Goal: Task Accomplishment & Management: Complete application form

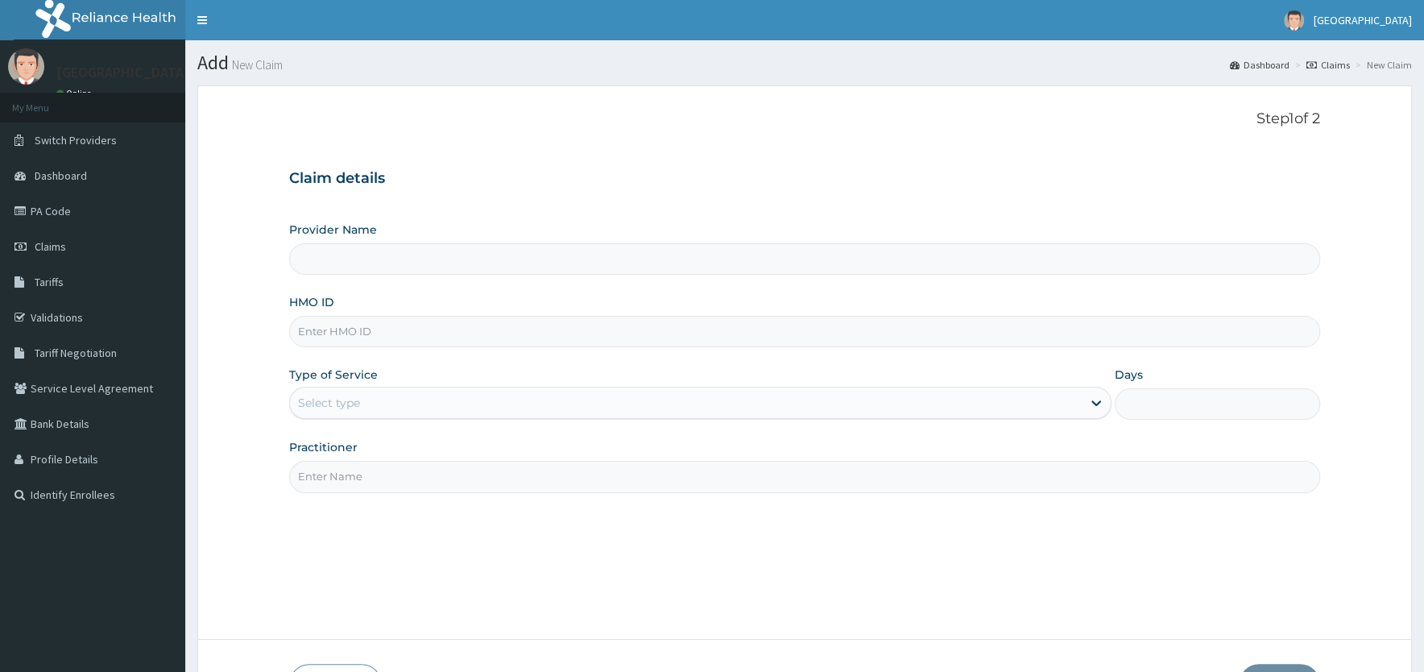
click at [416, 333] on input "HMO ID" at bounding box center [804, 331] width 1031 height 31
click at [362, 333] on input "HMO ID" at bounding box center [804, 331] width 1031 height 31
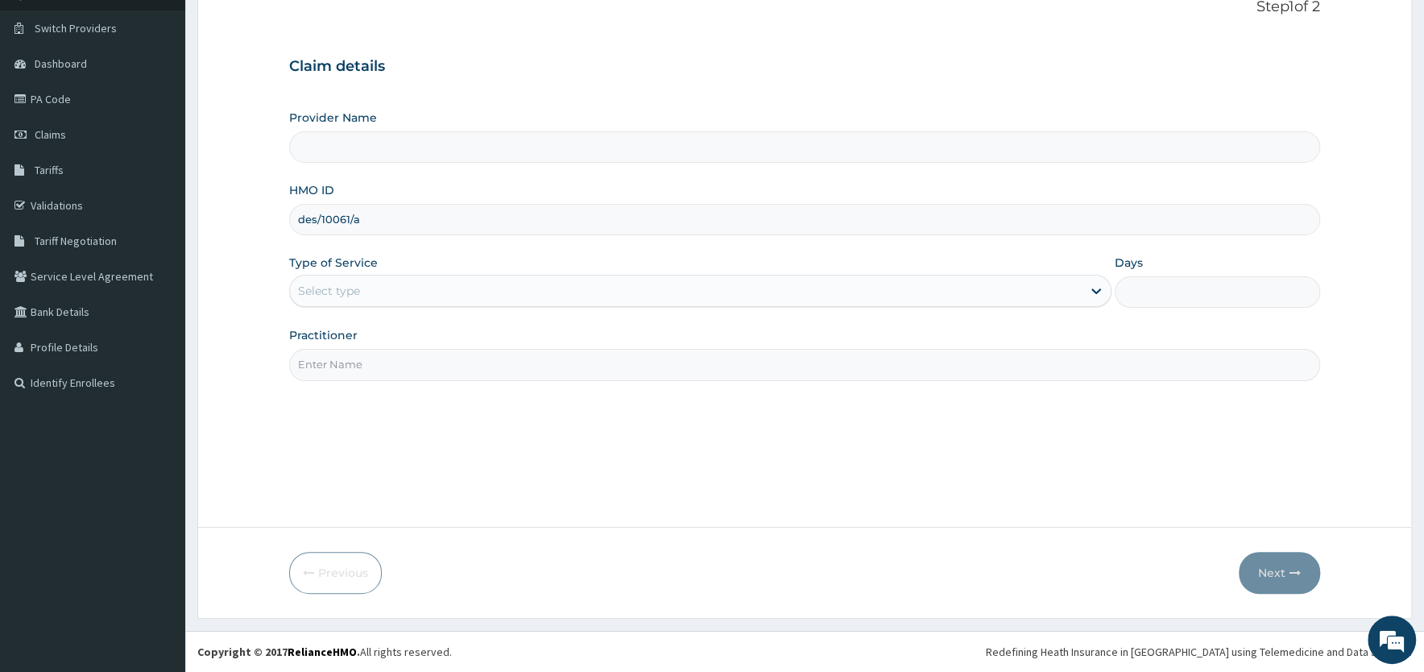
type input "des/10061/a"
click at [375, 293] on div "Select type" at bounding box center [686, 291] width 792 height 26
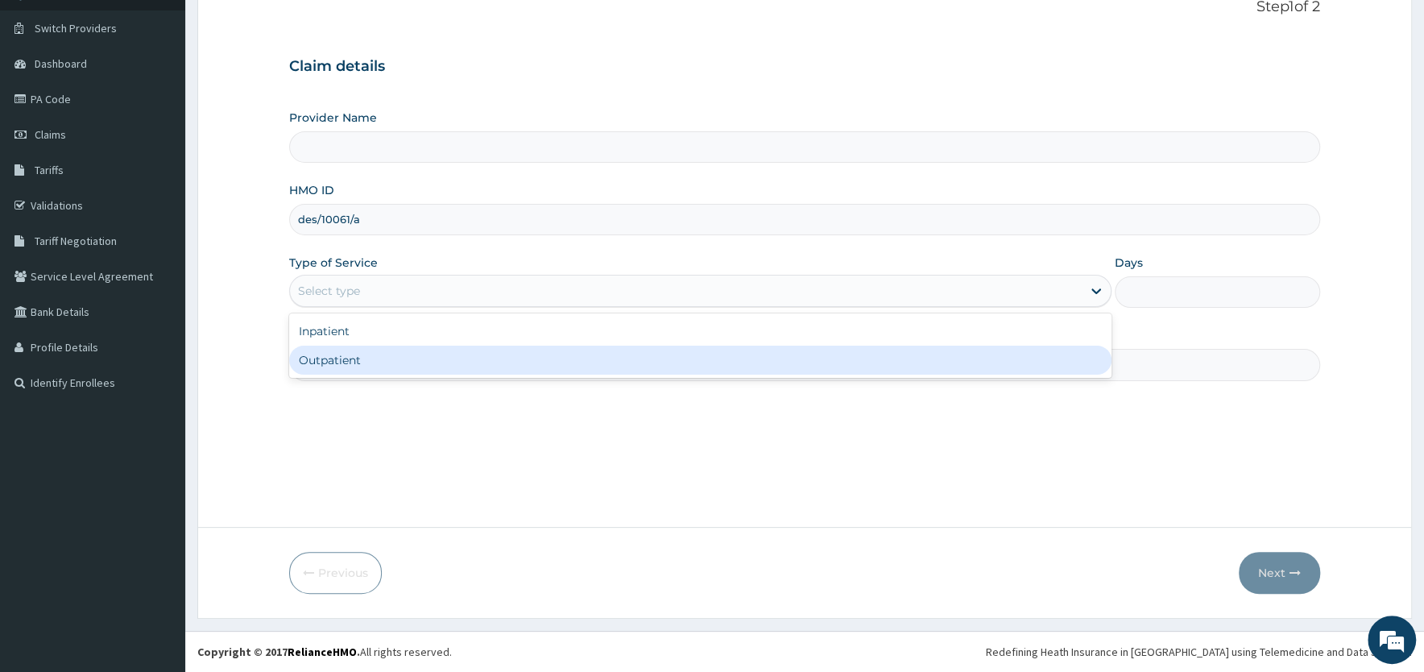
click at [375, 367] on div "Outpatient" at bounding box center [700, 360] width 822 height 29
type input "1"
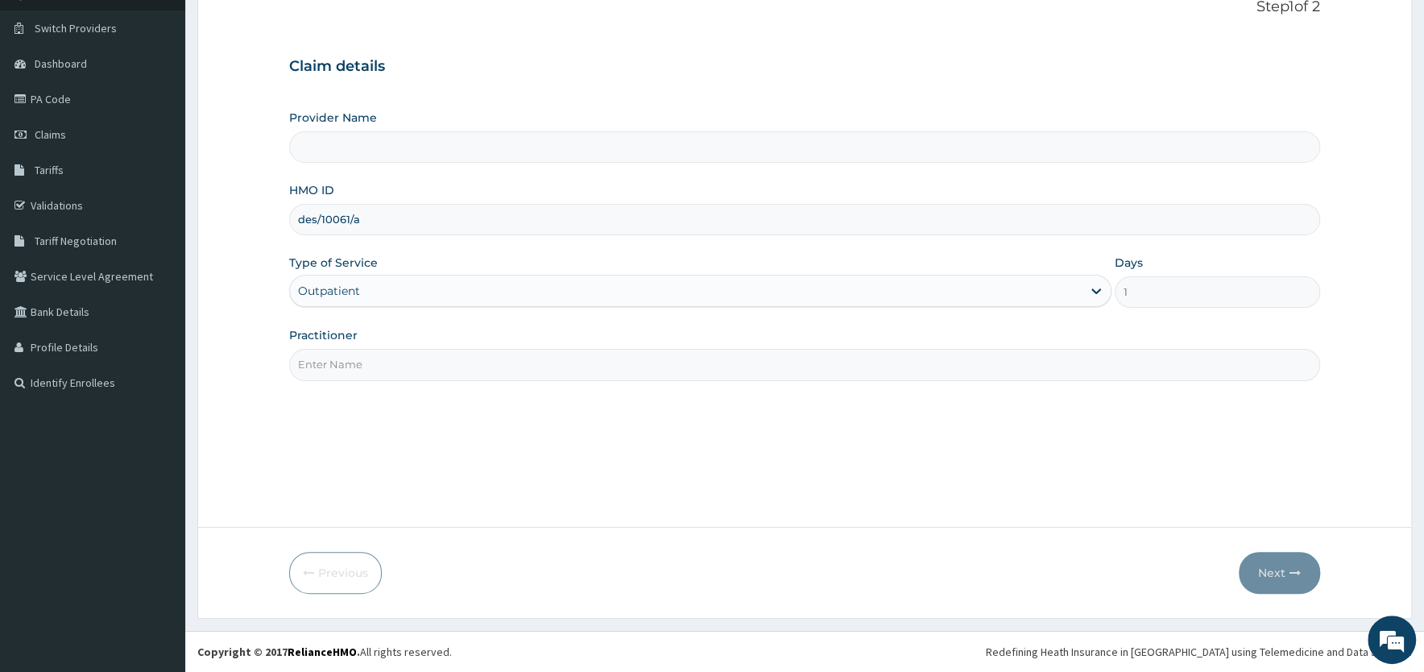
click at [379, 362] on input "Practitioner" at bounding box center [804, 364] width 1031 height 31
type input "AFolabi Vincent Memorial Hospital"
type input "Dr [PERSON_NAME]"
drag, startPoint x: 1087, startPoint y: 470, endPoint x: 1079, endPoint y: 473, distance: 9.2
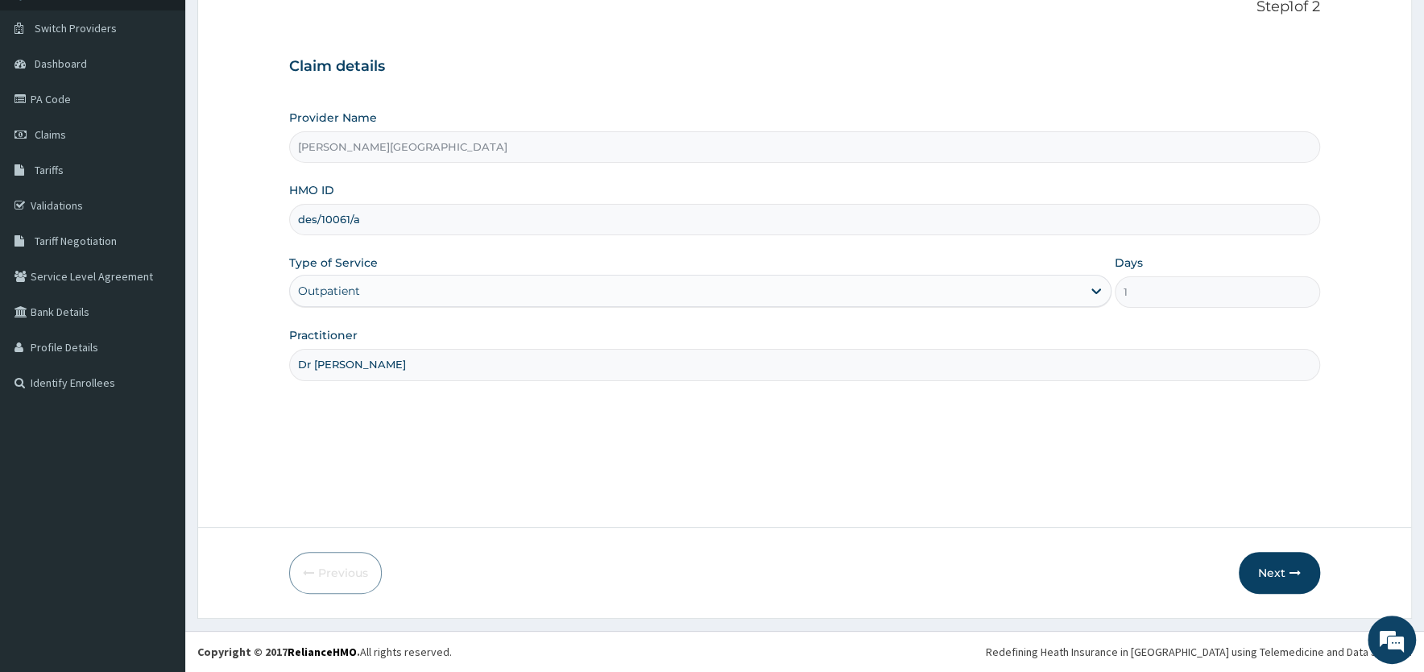
click at [1087, 469] on div "Step 1 of 2 Claim details Provider Name AFolabi Vincent Memorial Hospital HMO I…" at bounding box center [804, 250] width 1031 height 504
click at [1278, 570] on button "Next" at bounding box center [1279, 573] width 81 height 42
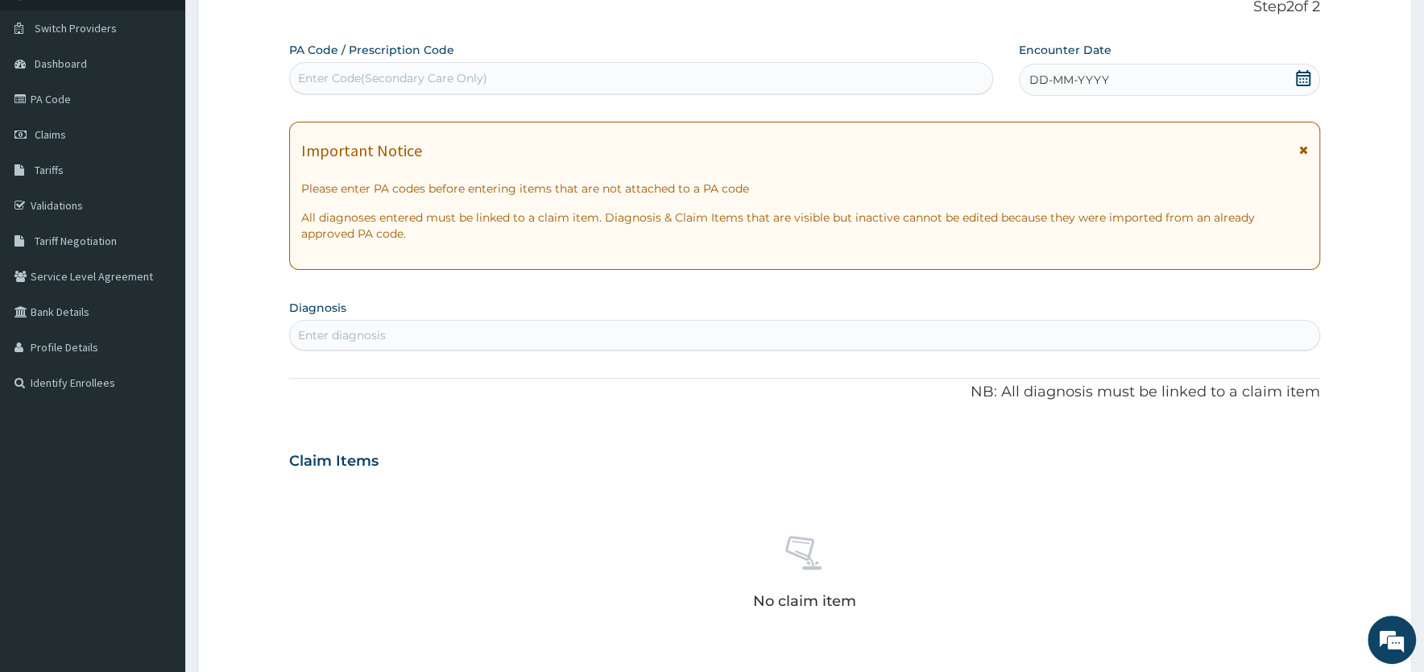
drag, startPoint x: 1303, startPoint y: 149, endPoint x: 1307, endPoint y: 125, distance: 24.5
click at [1305, 139] on div "Important Notice Please enter PA codes before entering items that are not attac…" at bounding box center [804, 196] width 1031 height 148
click at [1303, 151] on icon at bounding box center [1303, 149] width 9 height 11
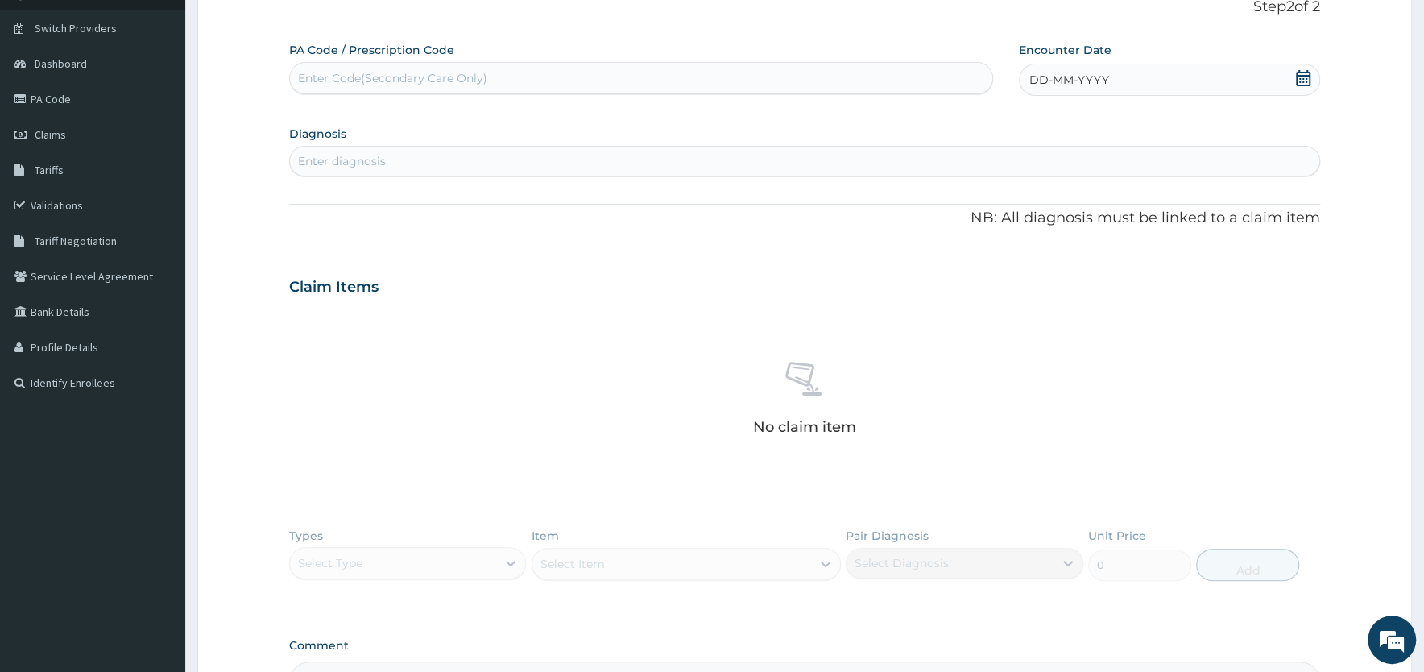
click at [1300, 74] on icon at bounding box center [1303, 78] width 16 height 16
click at [1131, 177] on div "3" at bounding box center [1137, 180] width 24 height 24
click at [626, 155] on div "Enter diagnosis" at bounding box center [804, 161] width 1029 height 26
click at [622, 155] on div "Enter diagnosis" at bounding box center [804, 161] width 1029 height 26
type input "hyper"
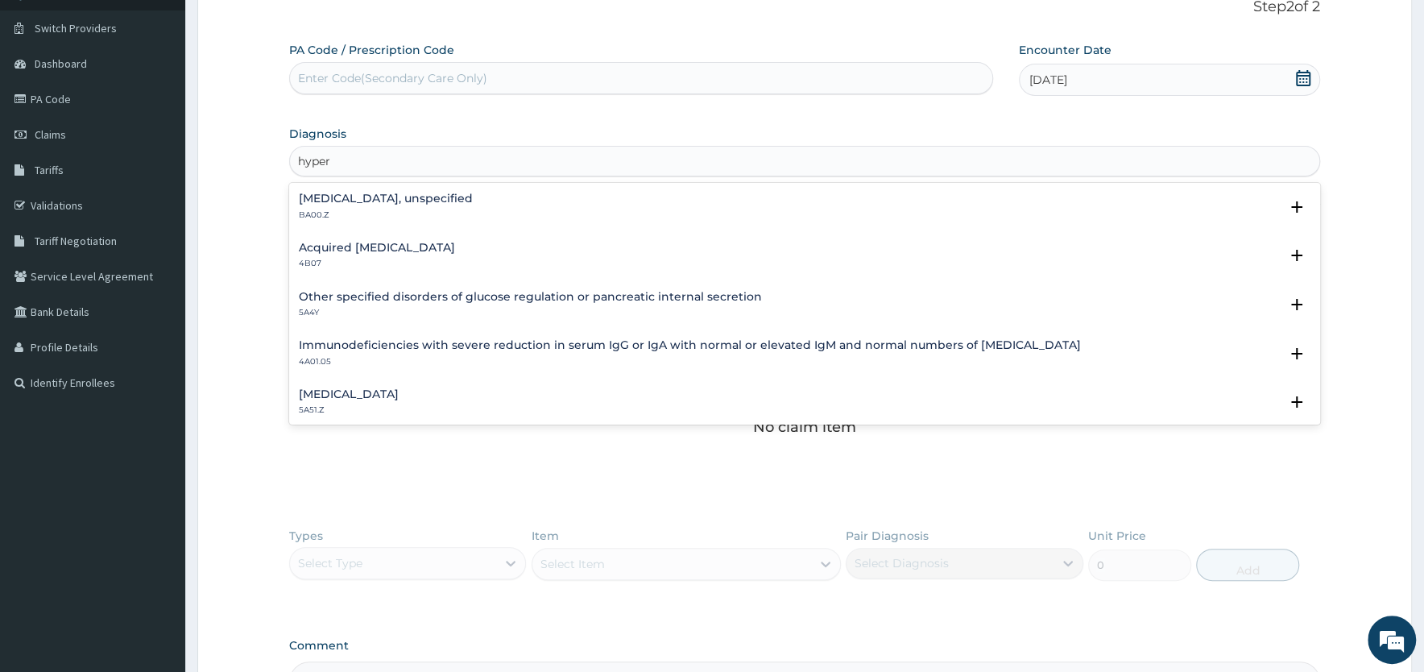
click at [347, 201] on h4 "[MEDICAL_DATA], unspecified" at bounding box center [386, 199] width 174 height 12
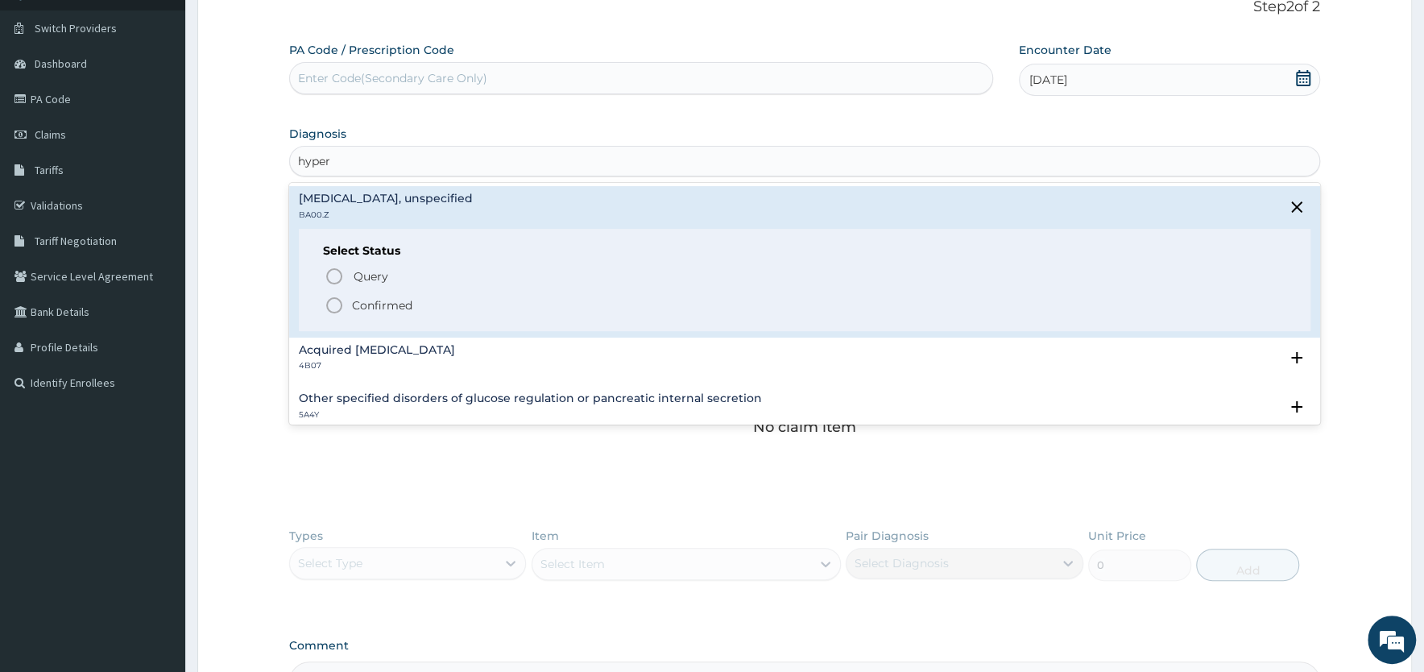
click at [334, 306] on icon "status option filled" at bounding box center [334, 305] width 19 height 19
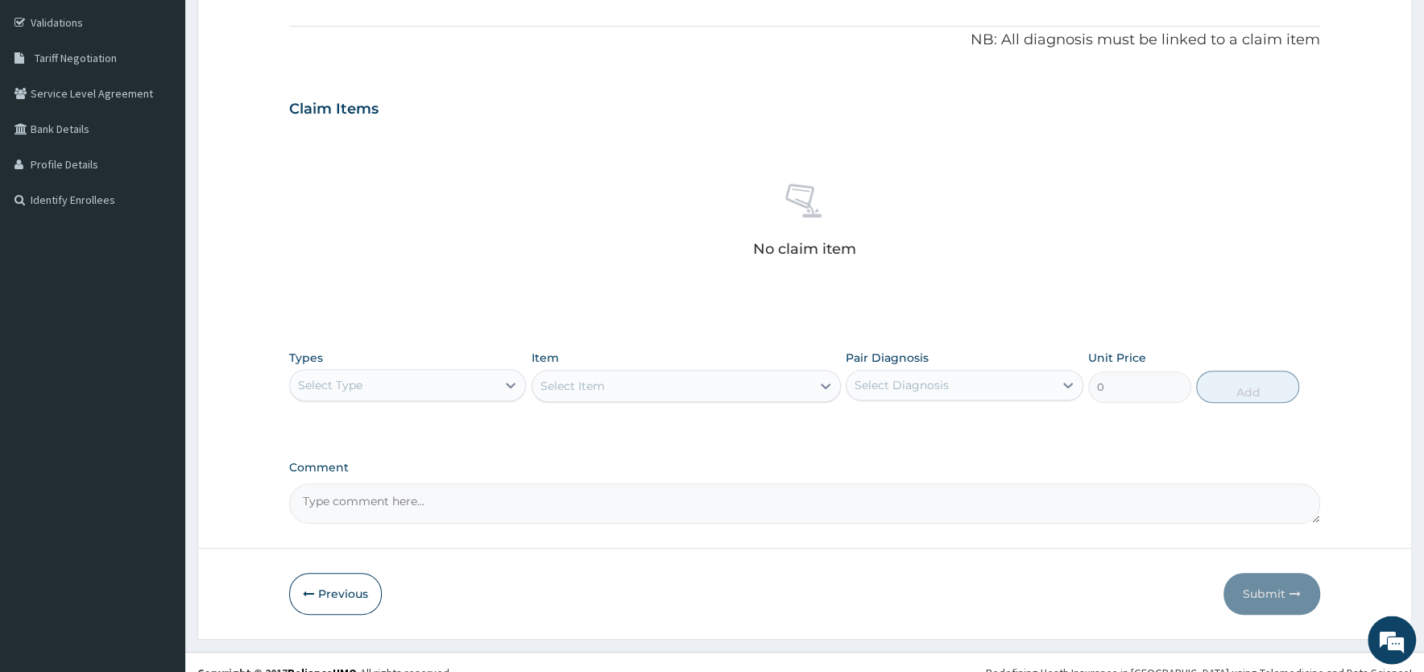
scroll to position [317, 0]
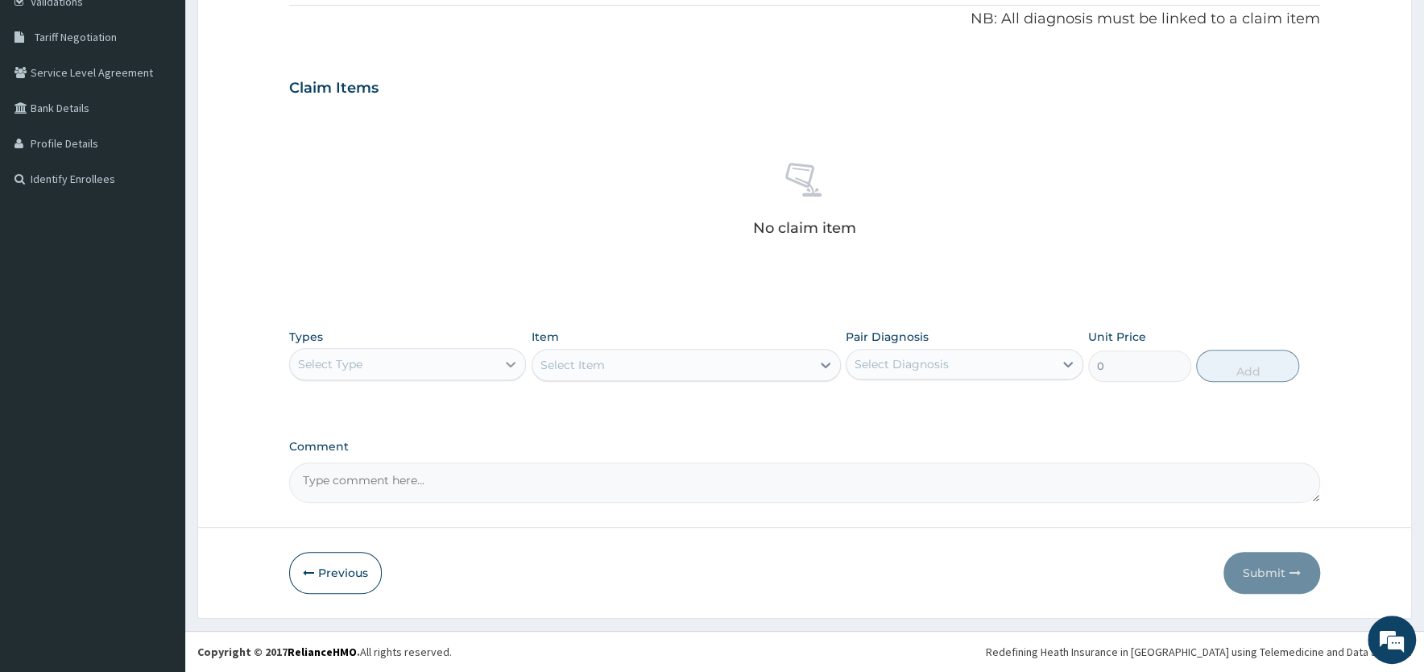
click at [503, 365] on icon at bounding box center [511, 364] width 16 height 16
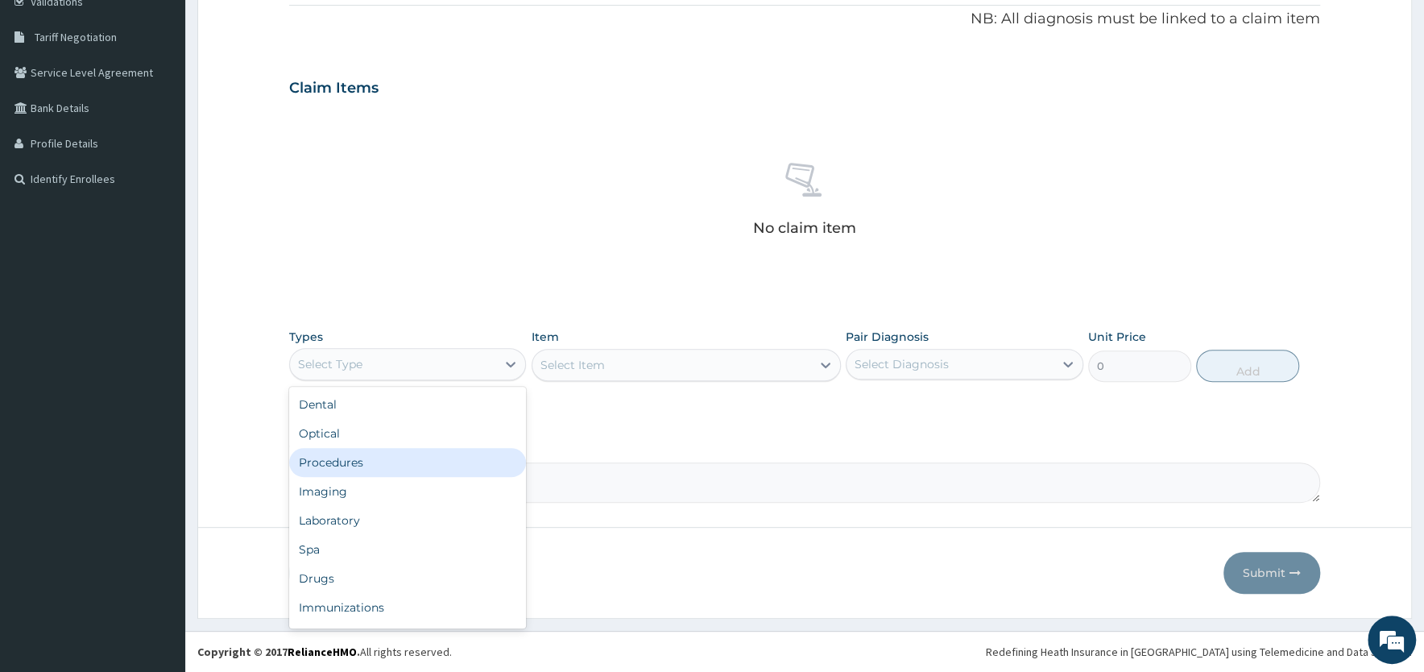
click at [392, 467] on div "Procedures" at bounding box center [407, 462] width 237 height 29
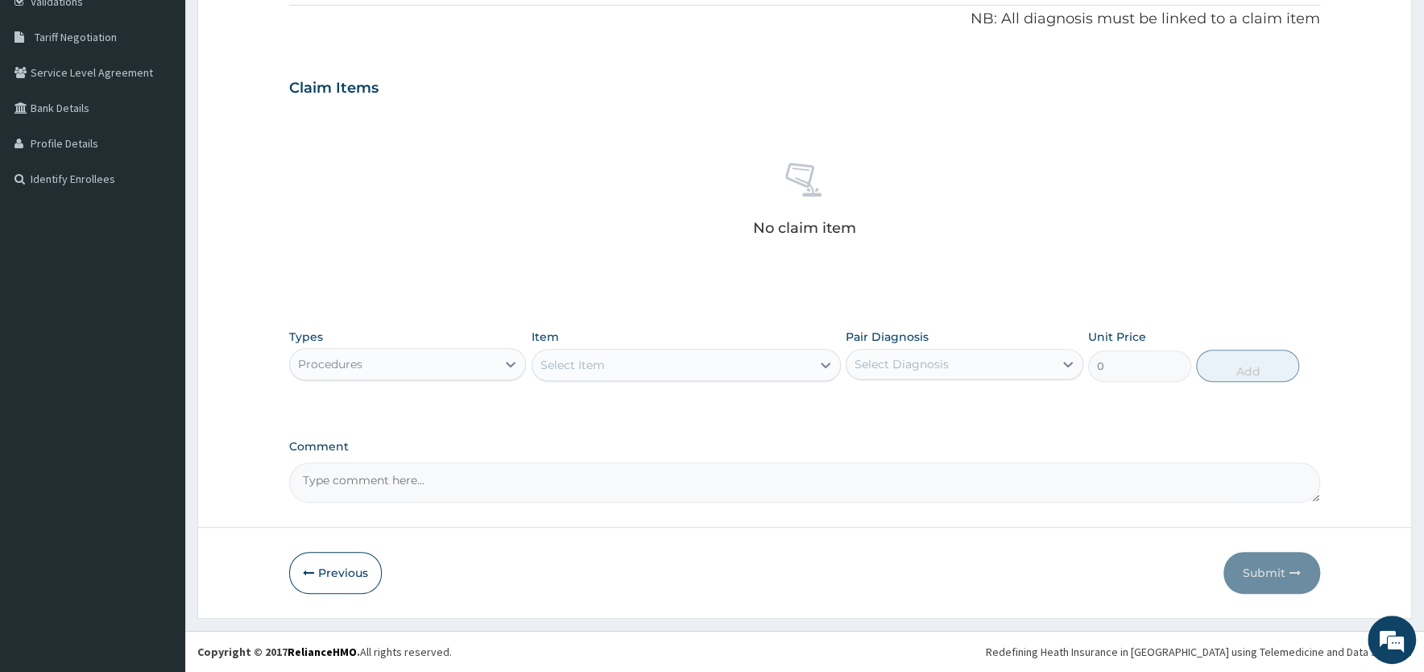
click at [716, 369] on div "Select Item" at bounding box center [671, 365] width 279 height 26
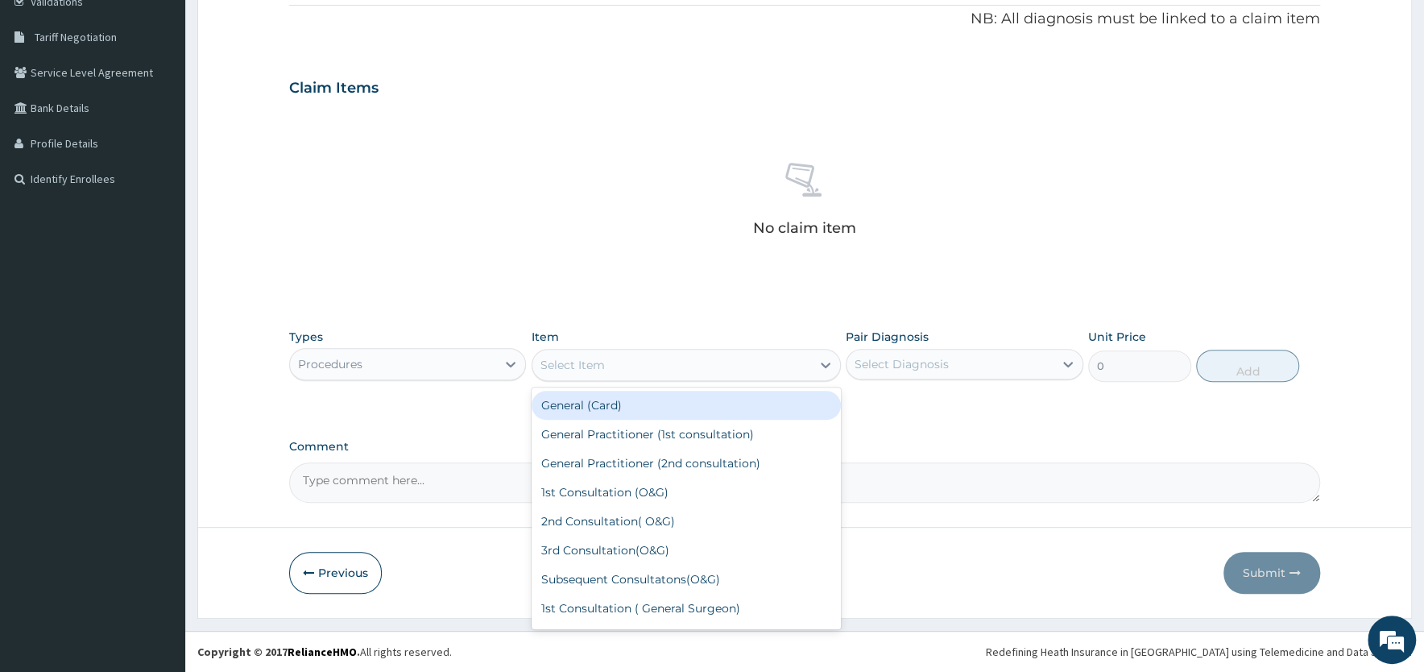
click at [690, 414] on div "General (Card)" at bounding box center [686, 405] width 309 height 29
type input "500"
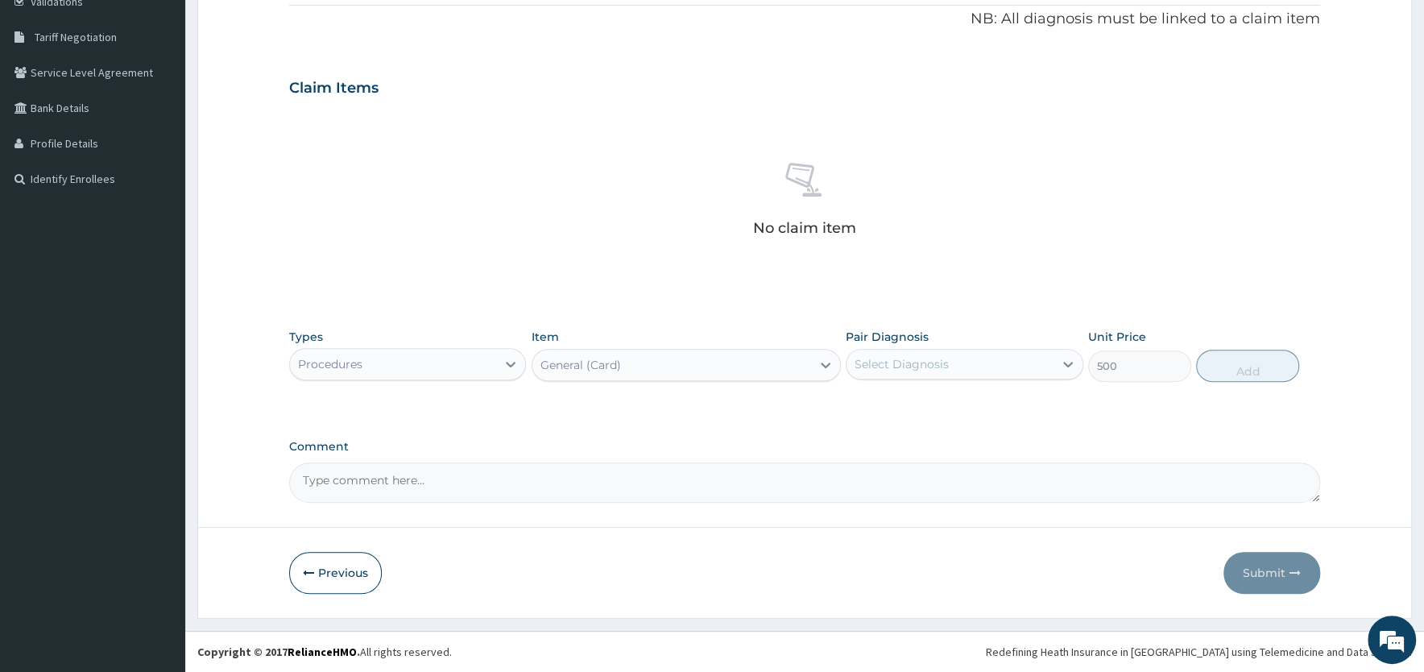
click at [920, 358] on div "Select Diagnosis" at bounding box center [902, 364] width 94 height 16
click at [951, 405] on label "[MEDICAL_DATA], unspecified" at bounding box center [959, 404] width 174 height 16
checkbox input "true"
click at [1262, 372] on button "Add" at bounding box center [1247, 366] width 103 height 32
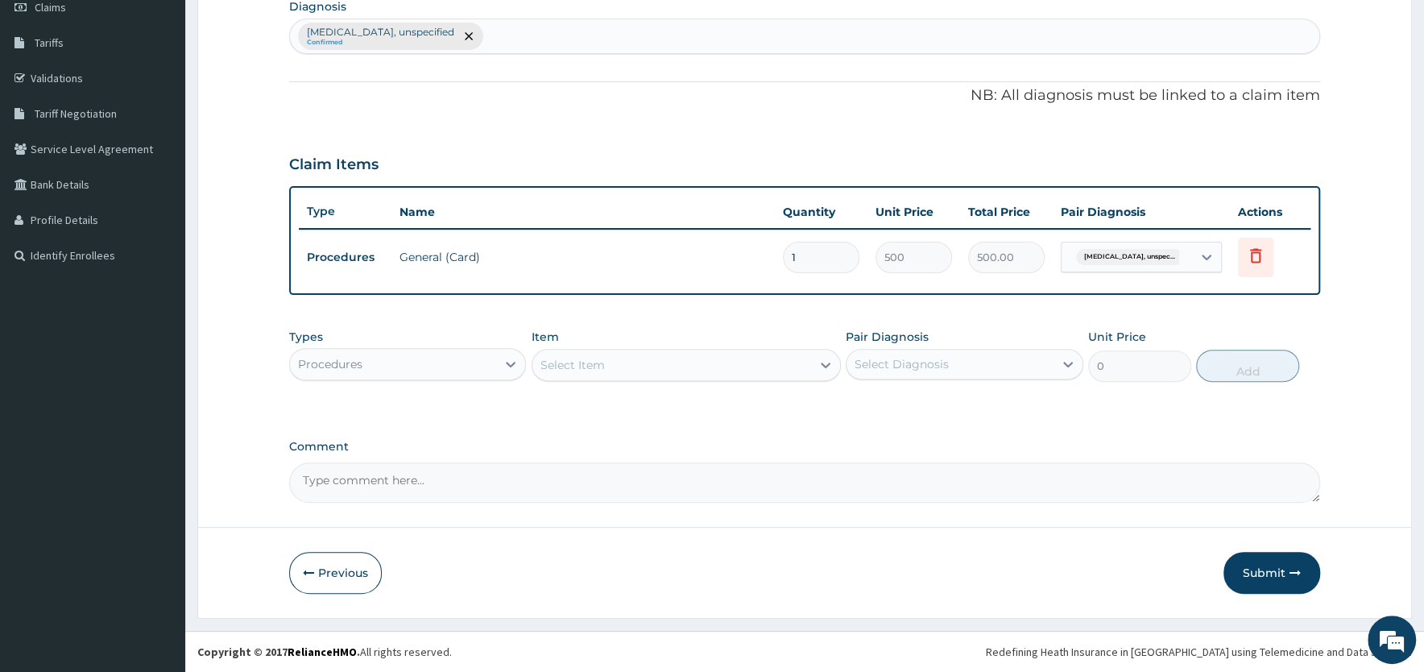
scroll to position [237, 0]
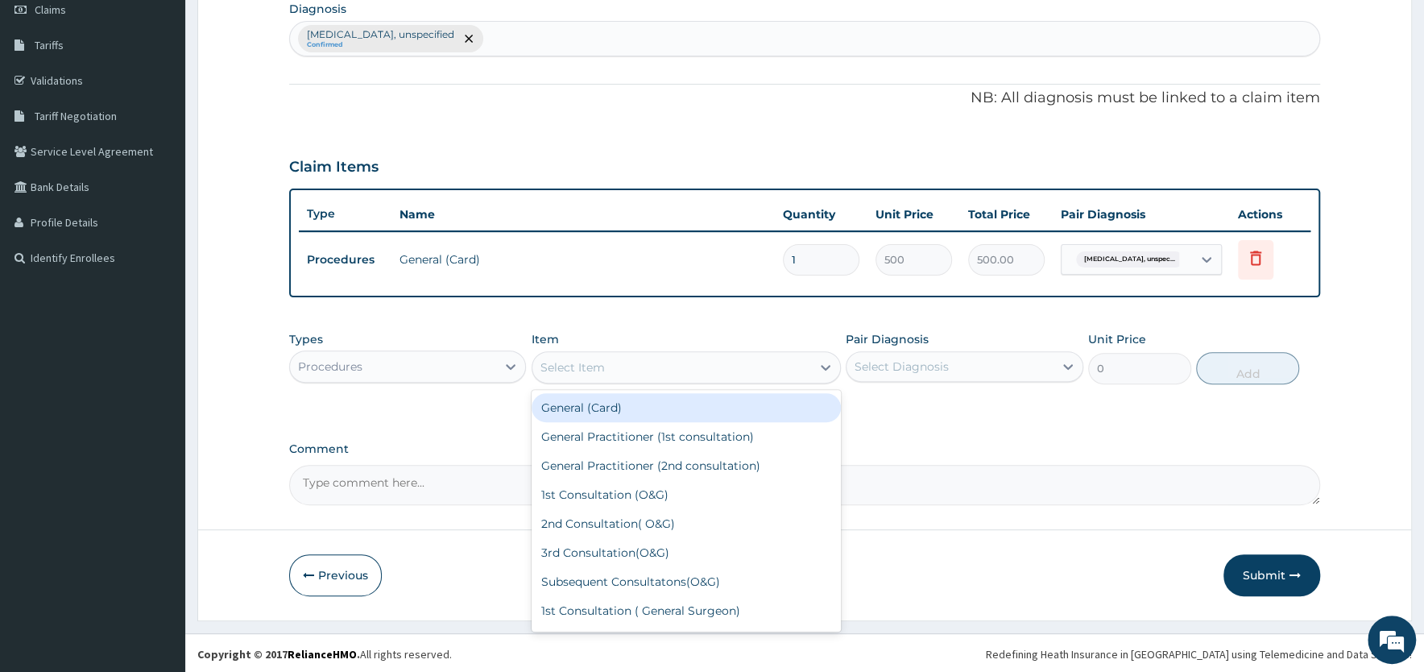
click at [639, 367] on div "Select Item" at bounding box center [671, 367] width 279 height 26
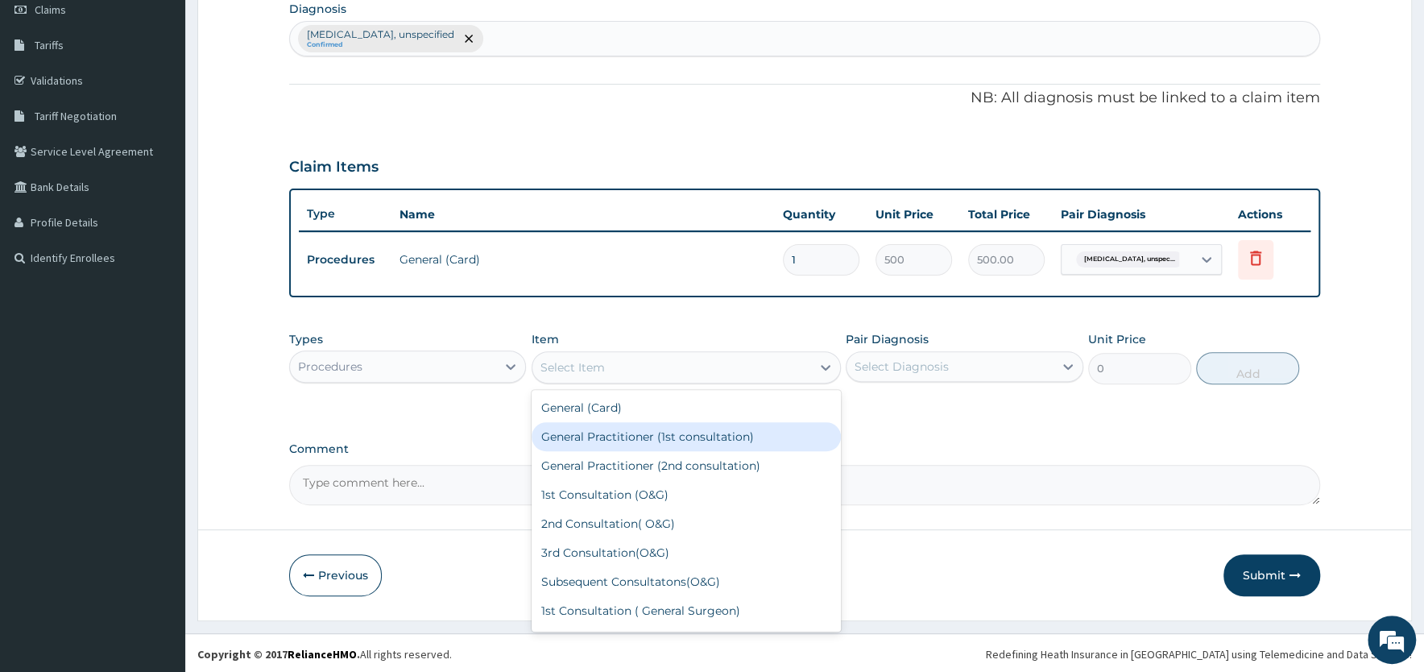
drag, startPoint x: 634, startPoint y: 432, endPoint x: 727, endPoint y: 408, distance: 95.7
click at [635, 433] on div "General Practitioner (1st consultation)" at bounding box center [686, 436] width 309 height 29
type input "1500"
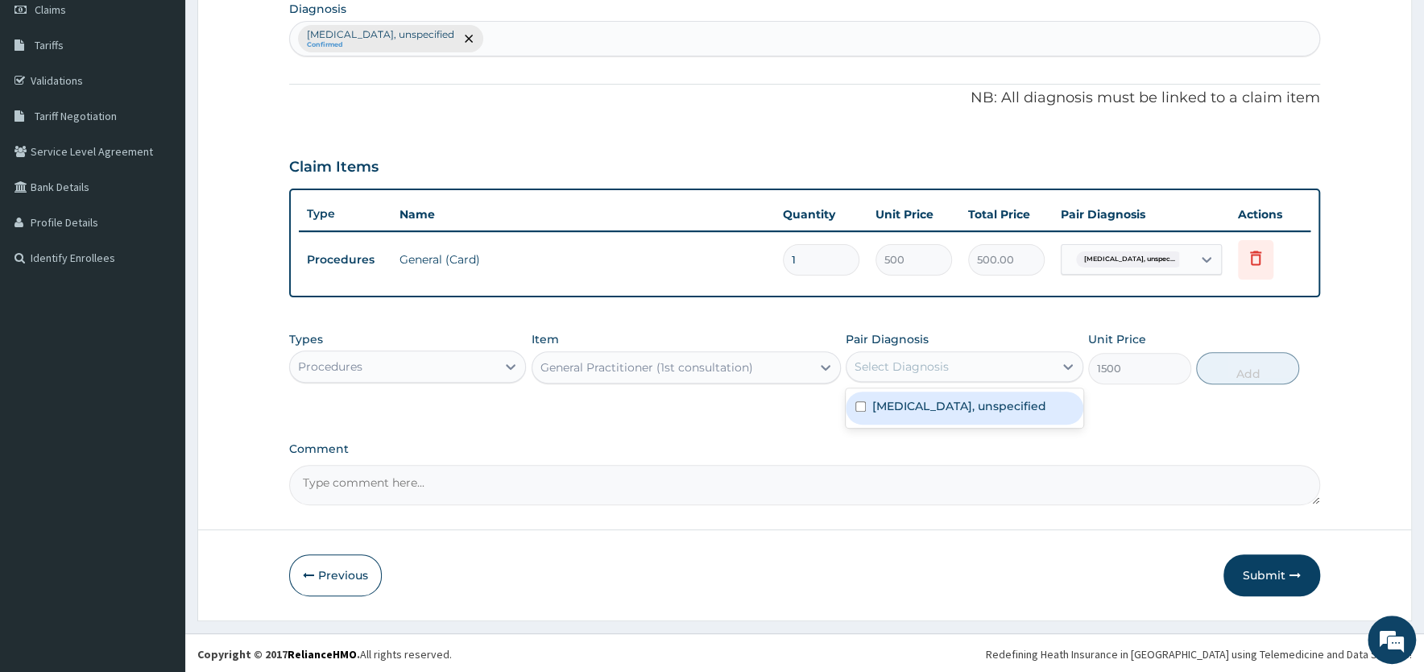
click at [943, 361] on div "Select Diagnosis" at bounding box center [902, 366] width 94 height 16
click at [939, 408] on label "[MEDICAL_DATA], unspecified" at bounding box center [959, 406] width 174 height 16
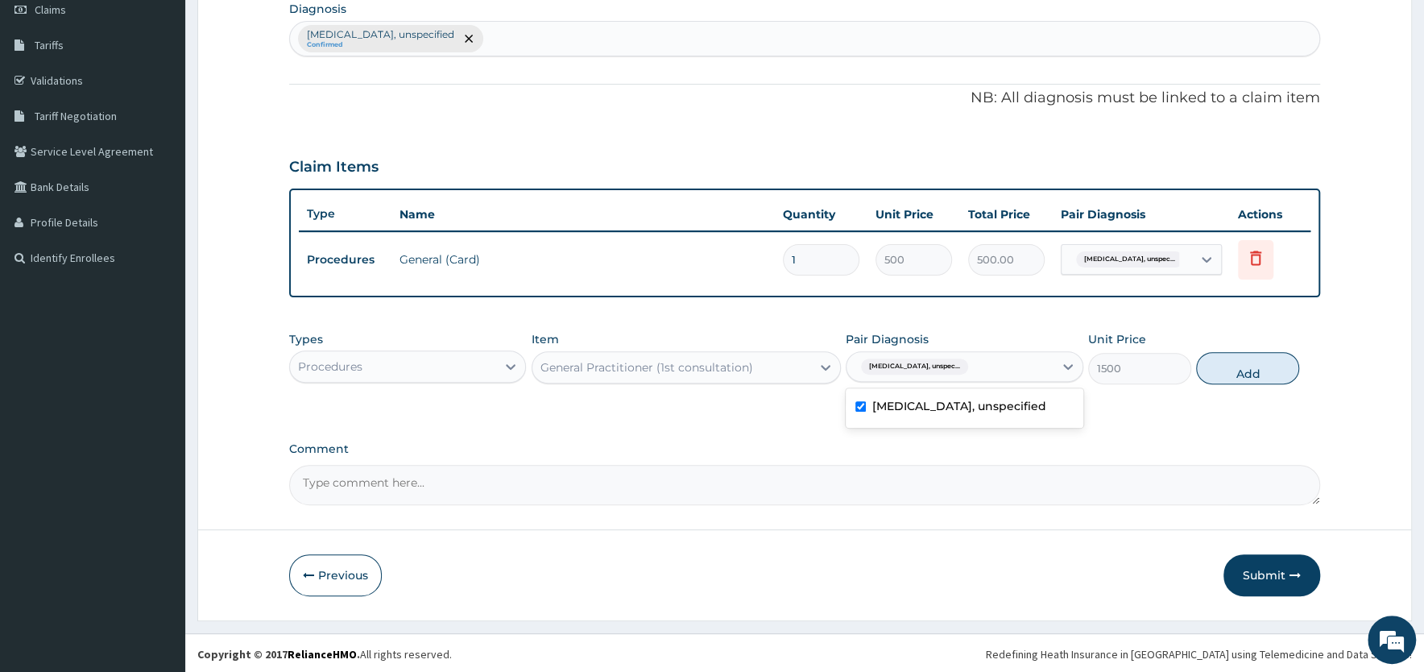
checkbox input "true"
click at [1271, 367] on button "Add" at bounding box center [1247, 368] width 103 height 32
type input "0"
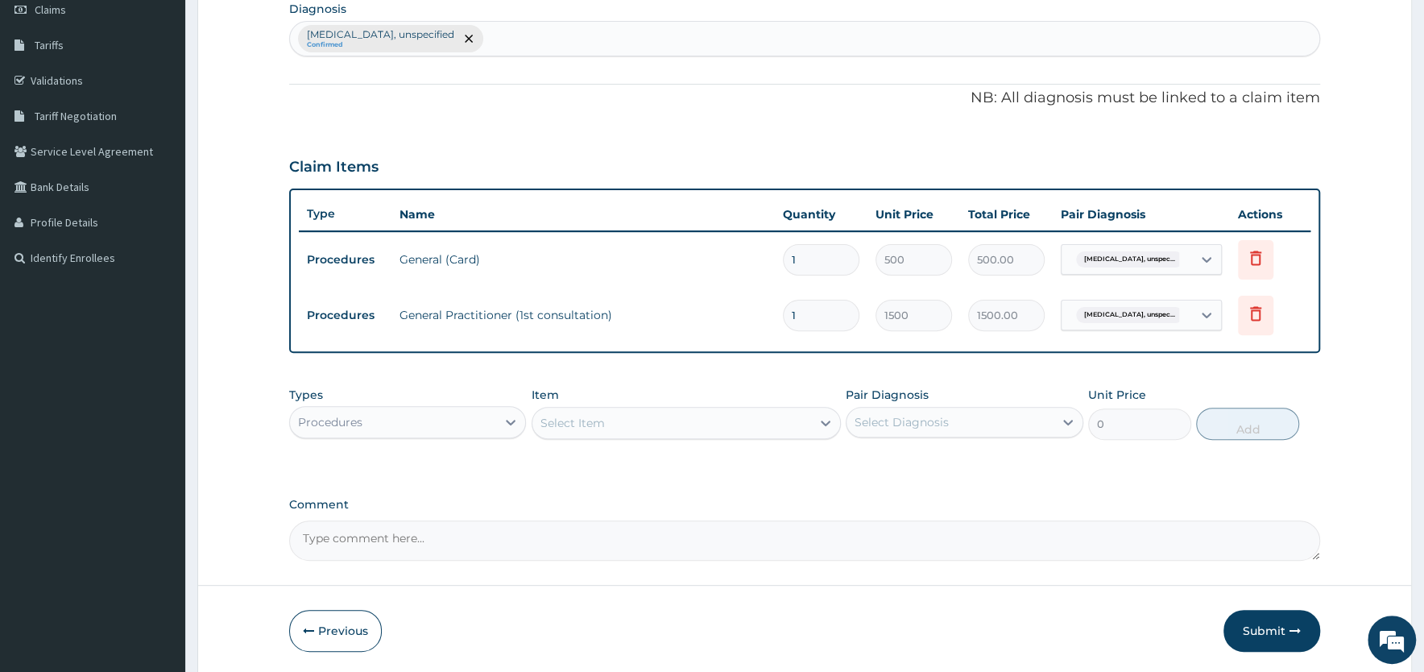
click at [352, 419] on div "Procedures" at bounding box center [330, 422] width 64 height 16
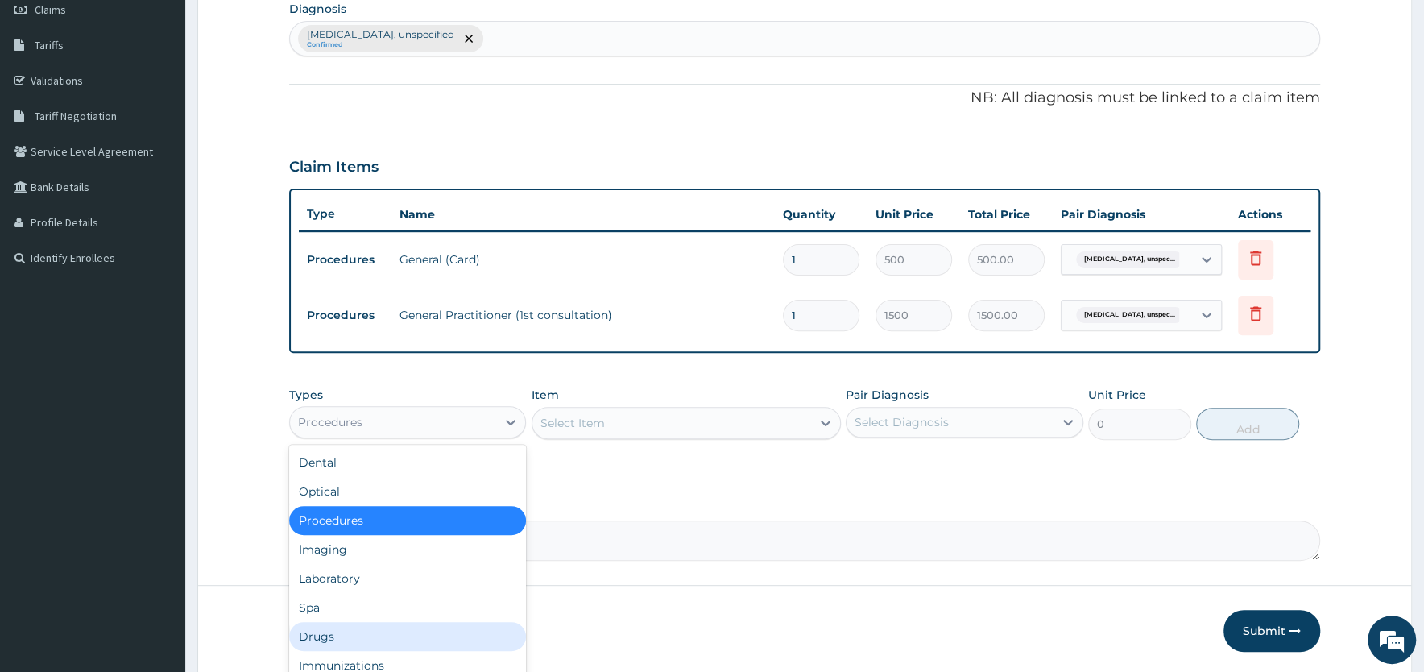
click at [332, 638] on div "Drugs" at bounding box center [407, 636] width 237 height 29
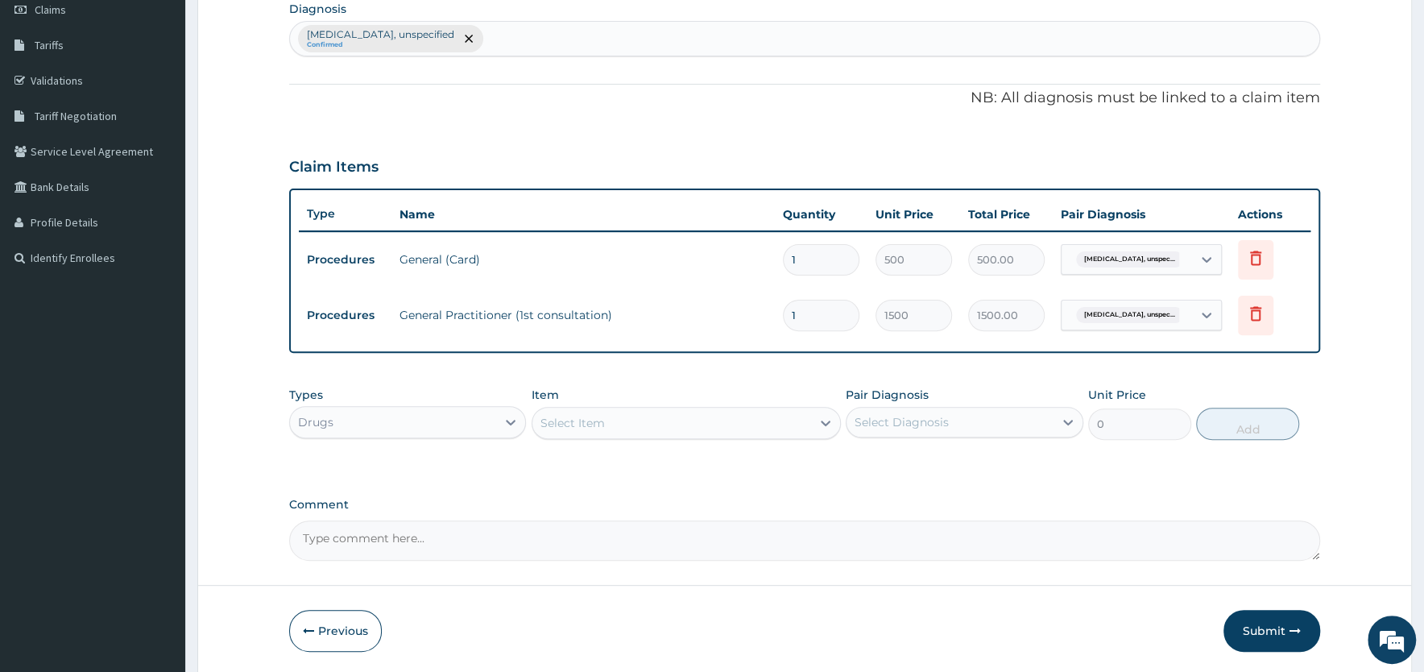
click at [616, 418] on div "Select Item" at bounding box center [671, 423] width 279 height 26
type input "amlod"
click at [610, 455] on div "[MEDICAL_DATA] 10MG" at bounding box center [686, 463] width 309 height 29
type input "120"
click at [922, 417] on div "Select Diagnosis" at bounding box center [902, 422] width 94 height 16
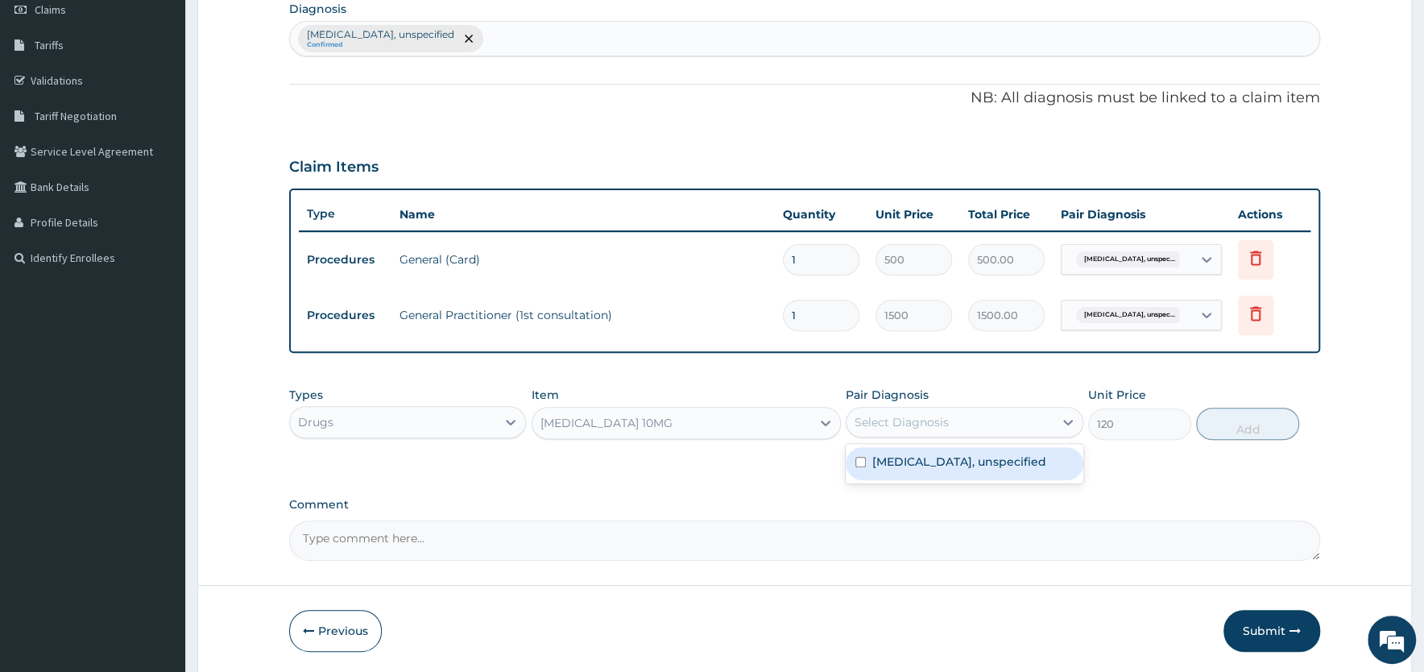
click at [910, 470] on label "[MEDICAL_DATA], unspecified" at bounding box center [959, 462] width 174 height 16
checkbox input "true"
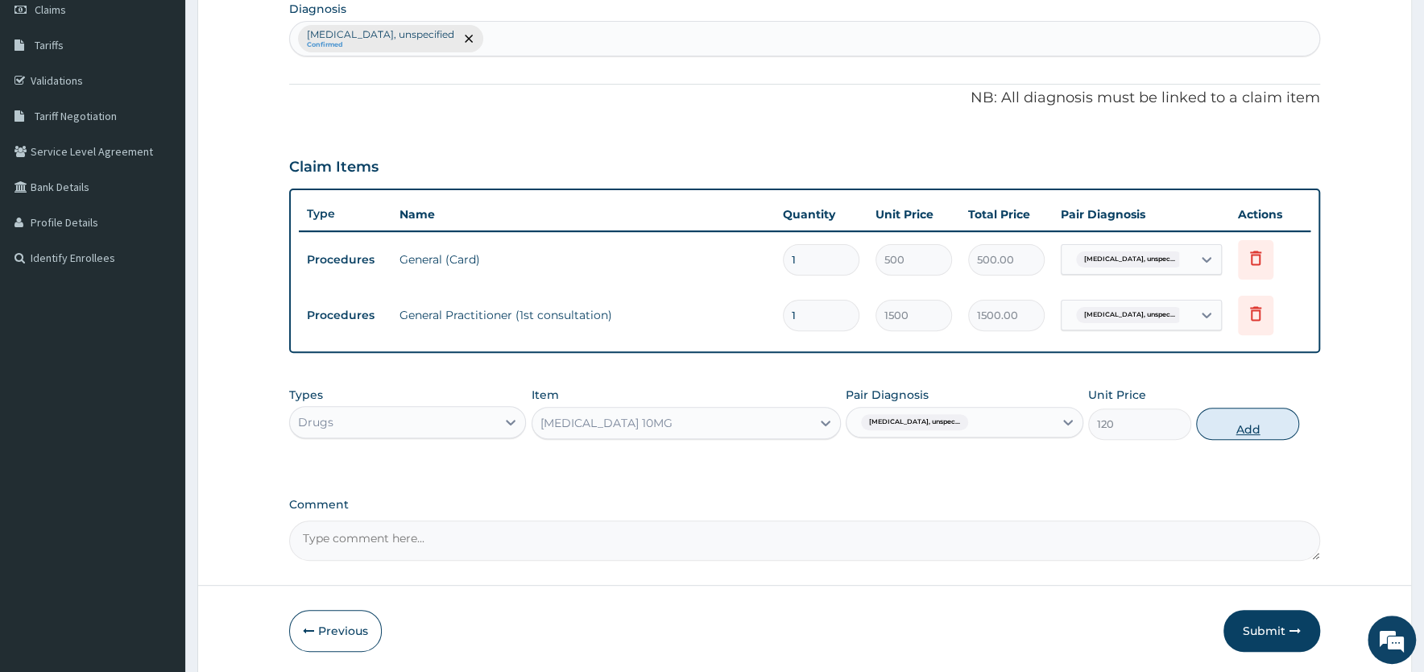
click at [1252, 429] on button "Add" at bounding box center [1247, 424] width 103 height 32
type input "0"
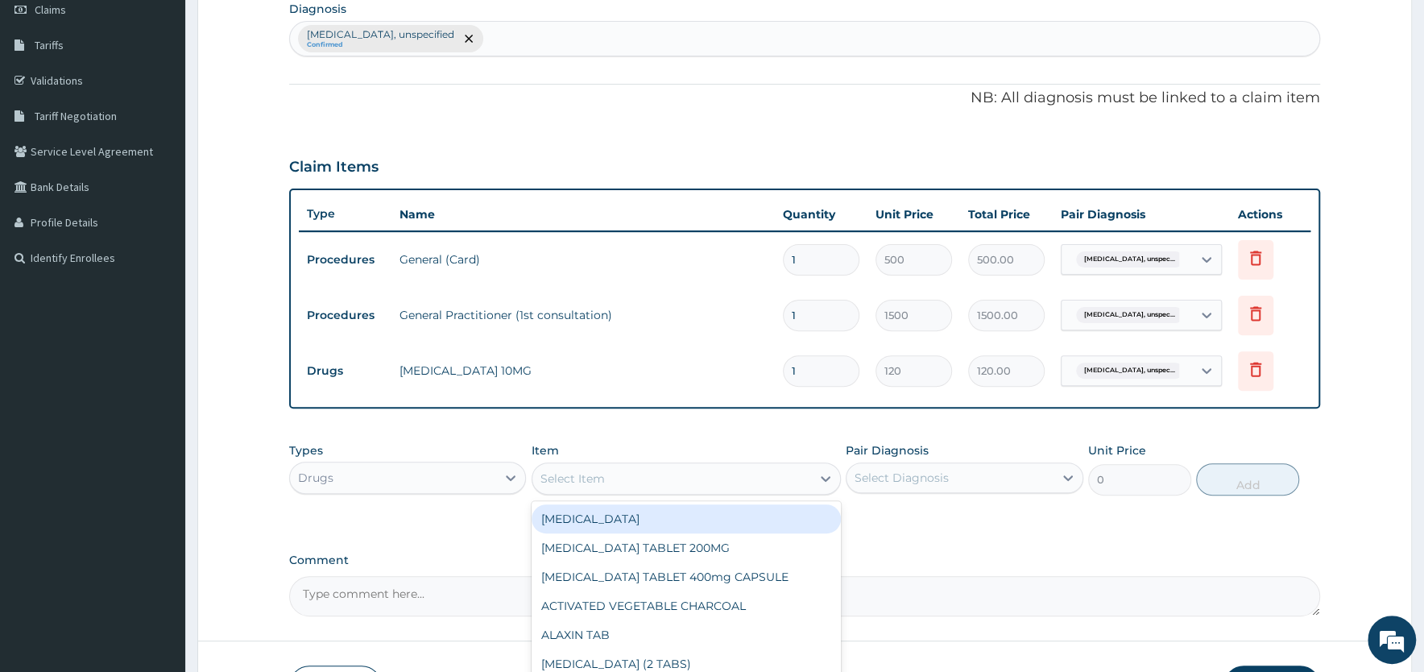
click at [656, 469] on div "Select Item" at bounding box center [671, 479] width 279 height 26
type input "[PERSON_NAME]"
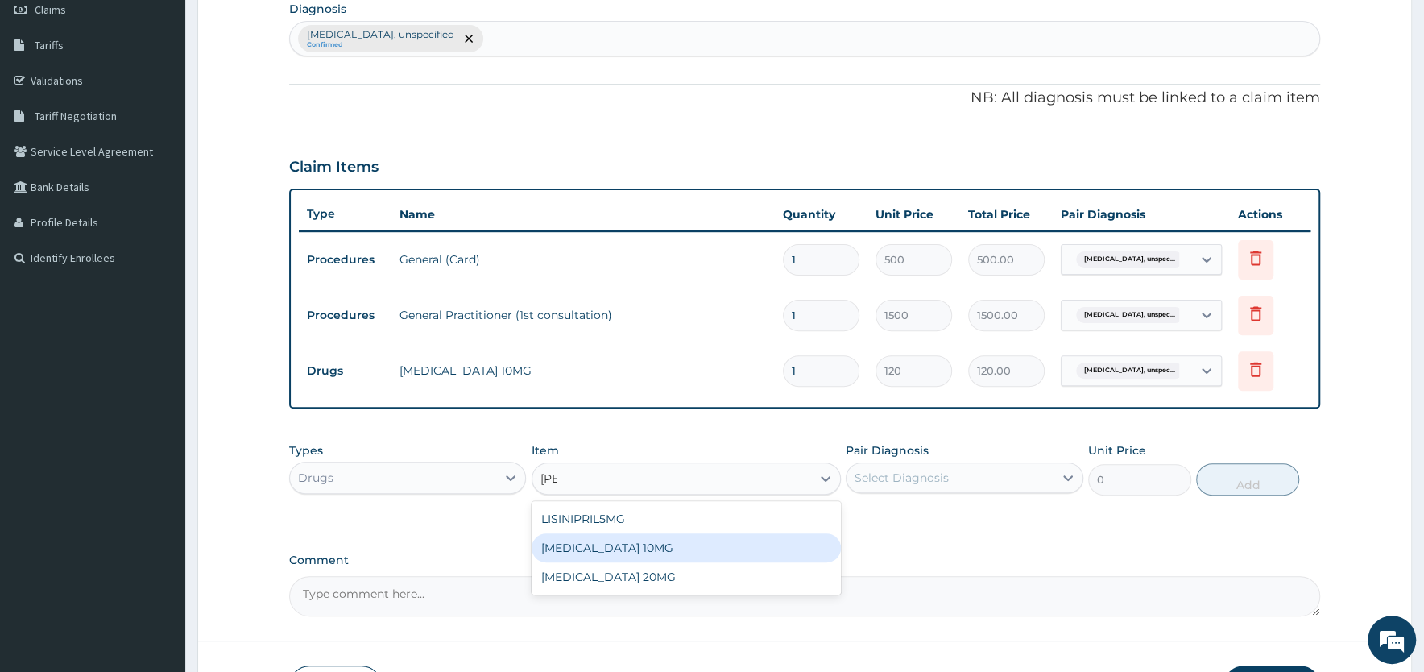
click at [618, 549] on div "[MEDICAL_DATA] 10MG" at bounding box center [686, 547] width 309 height 29
type input "150"
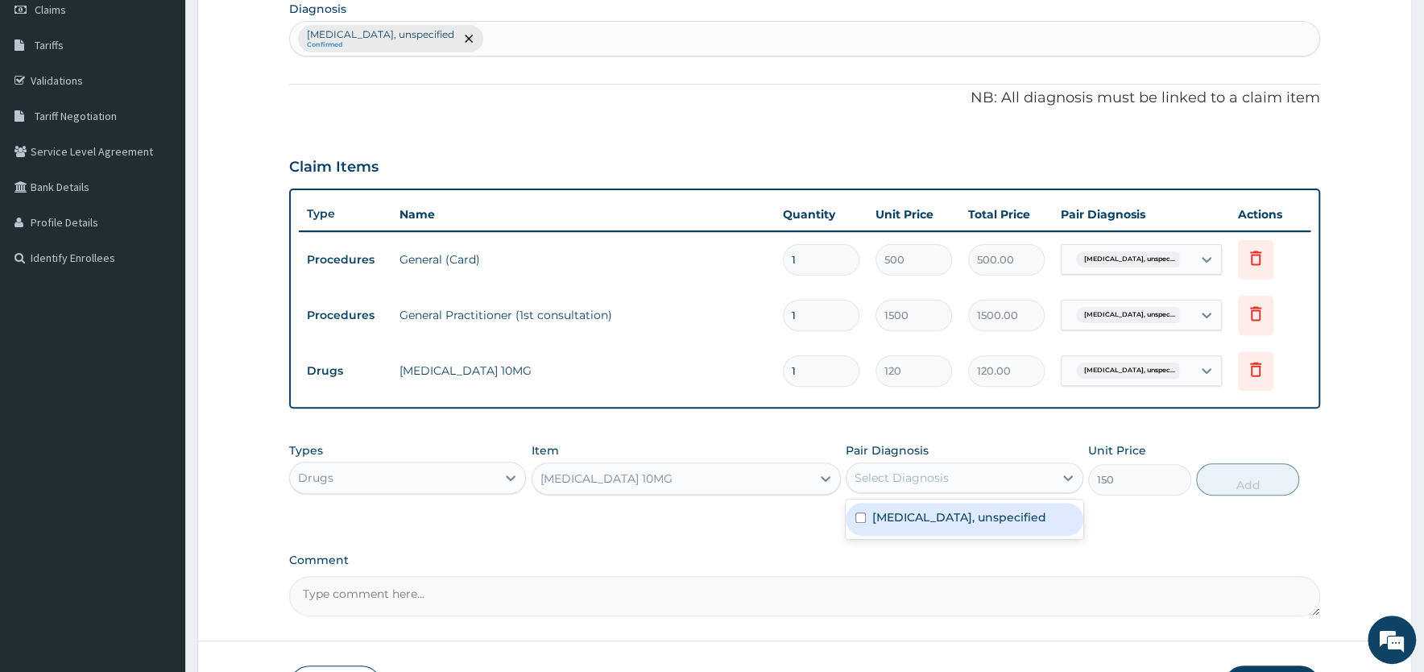
click at [911, 476] on div "Select Diagnosis" at bounding box center [902, 478] width 94 height 16
click at [908, 525] on label "[MEDICAL_DATA], unspecified" at bounding box center [959, 517] width 174 height 16
checkbox input "true"
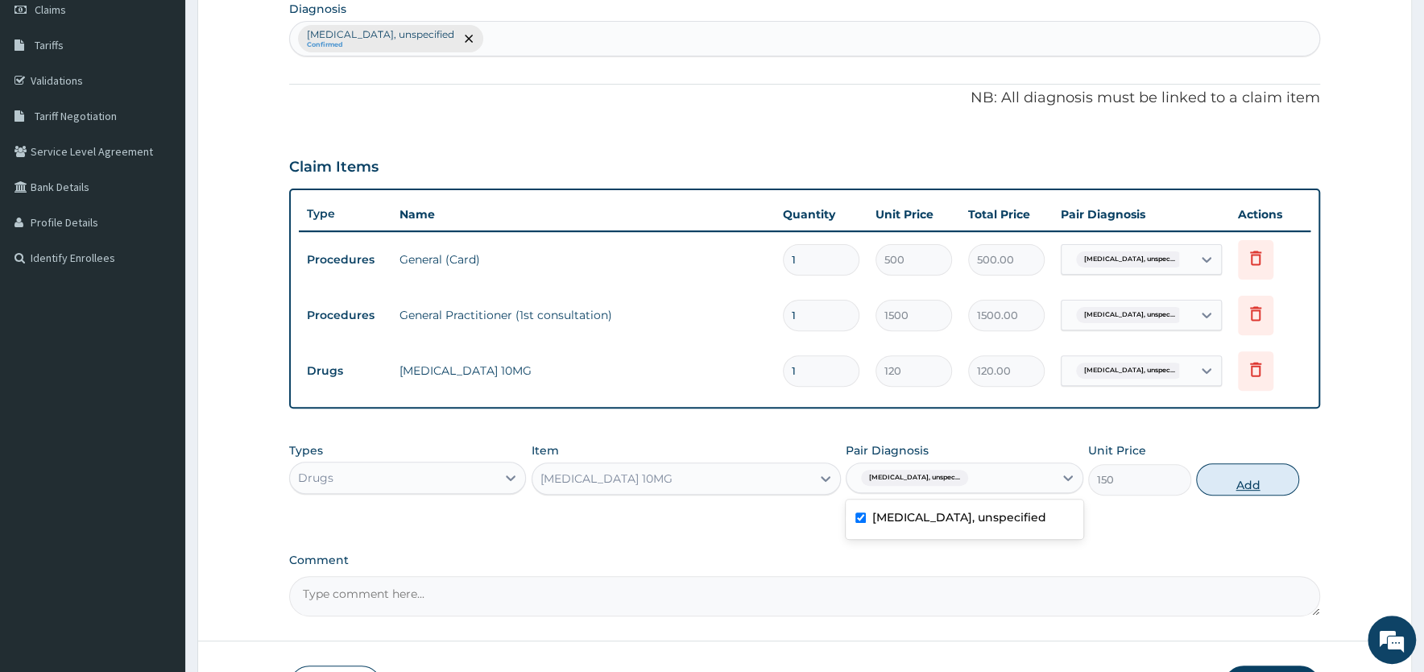
click at [1256, 483] on button "Add" at bounding box center [1247, 479] width 103 height 32
type input "0"
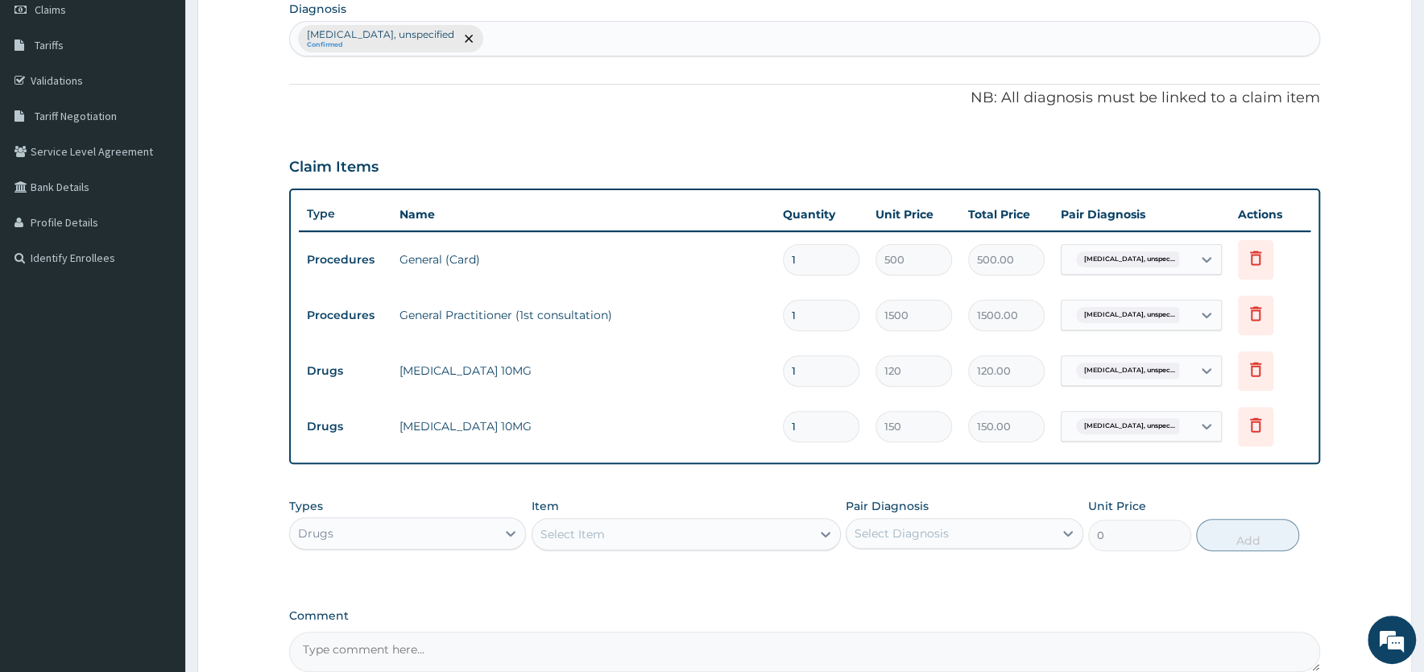
drag, startPoint x: 810, startPoint y: 366, endPoint x: 766, endPoint y: 368, distance: 44.4
click at [783, 368] on input "1" at bounding box center [821, 370] width 77 height 31
type input "3"
type input "360.00"
type input "30"
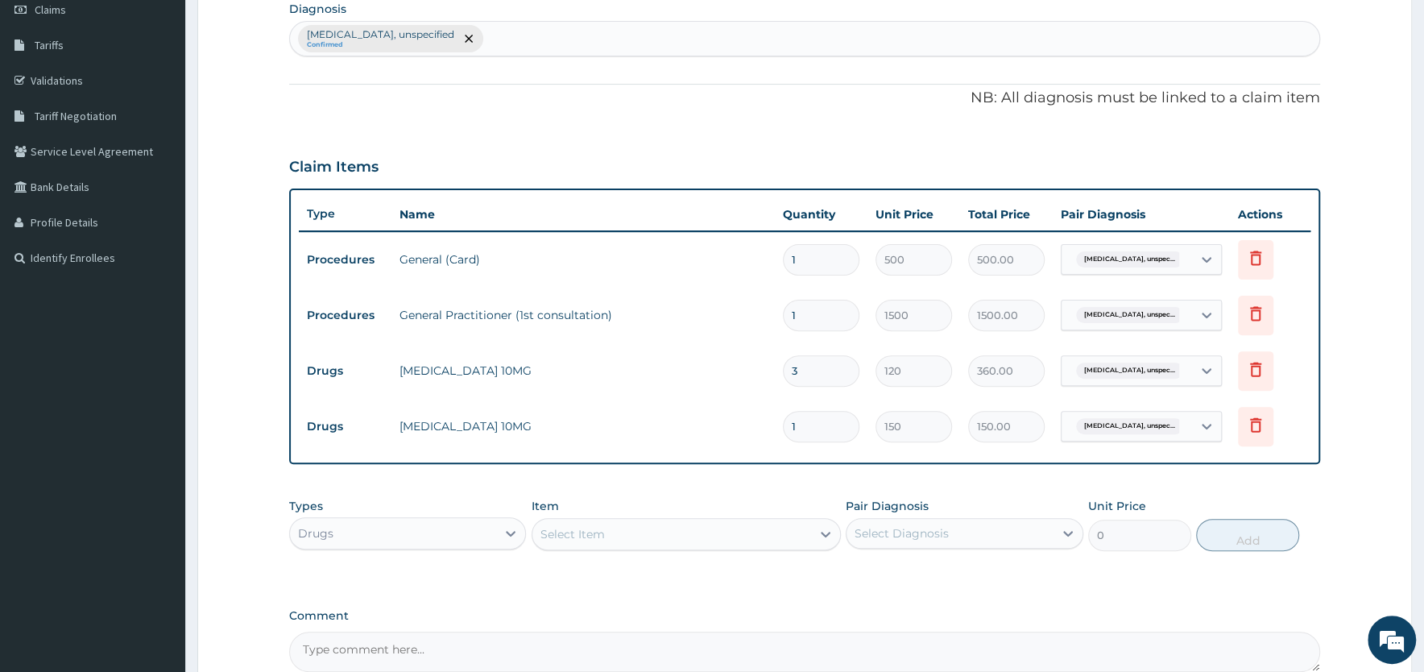
type input "3600.00"
type input "30"
drag, startPoint x: 804, startPoint y: 427, endPoint x: 777, endPoint y: 425, distance: 26.6
click at [783, 425] on input "1" at bounding box center [821, 426] width 77 height 31
type input "3"
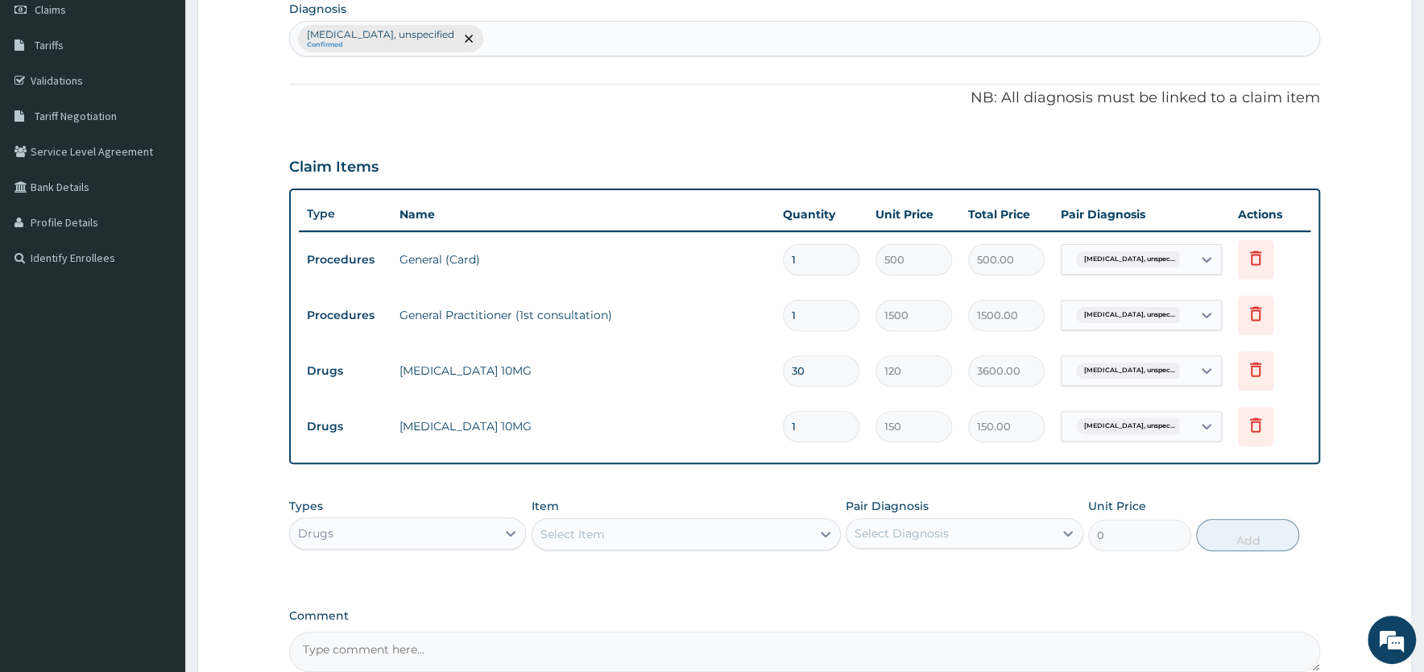
type input "450.00"
type input "30"
type input "4500.00"
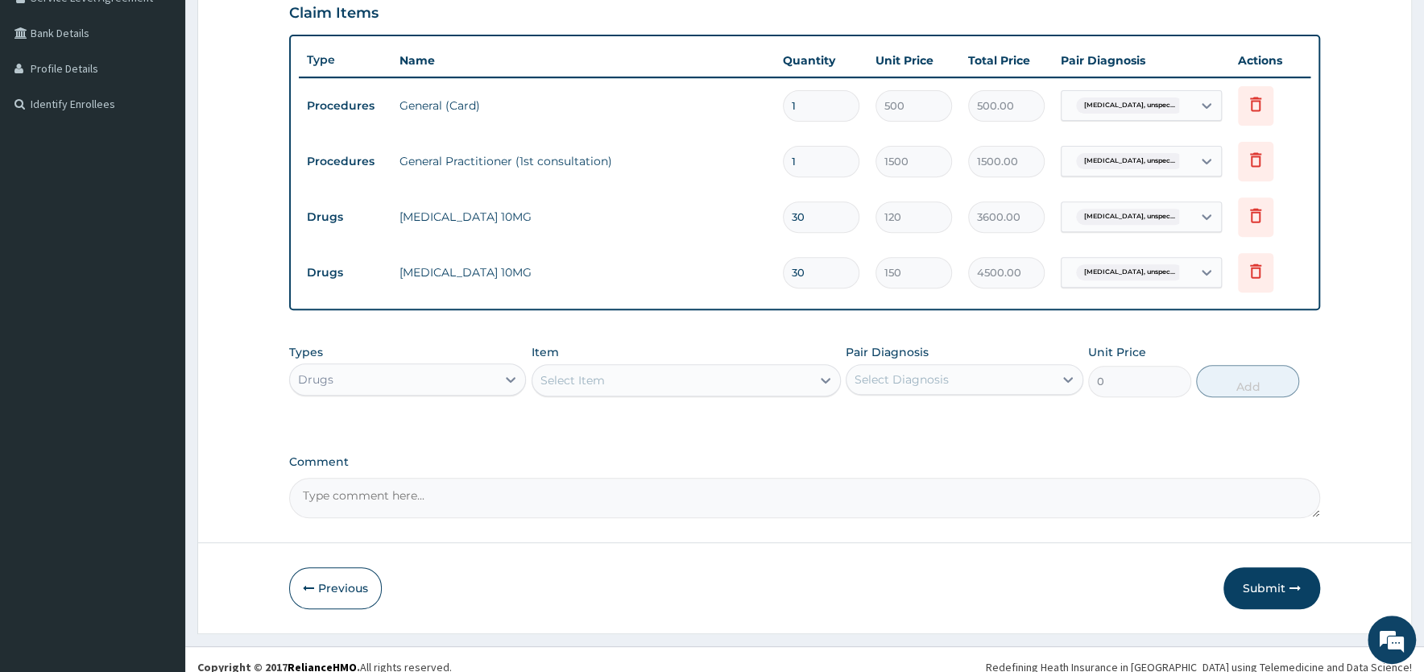
scroll to position [404, 0]
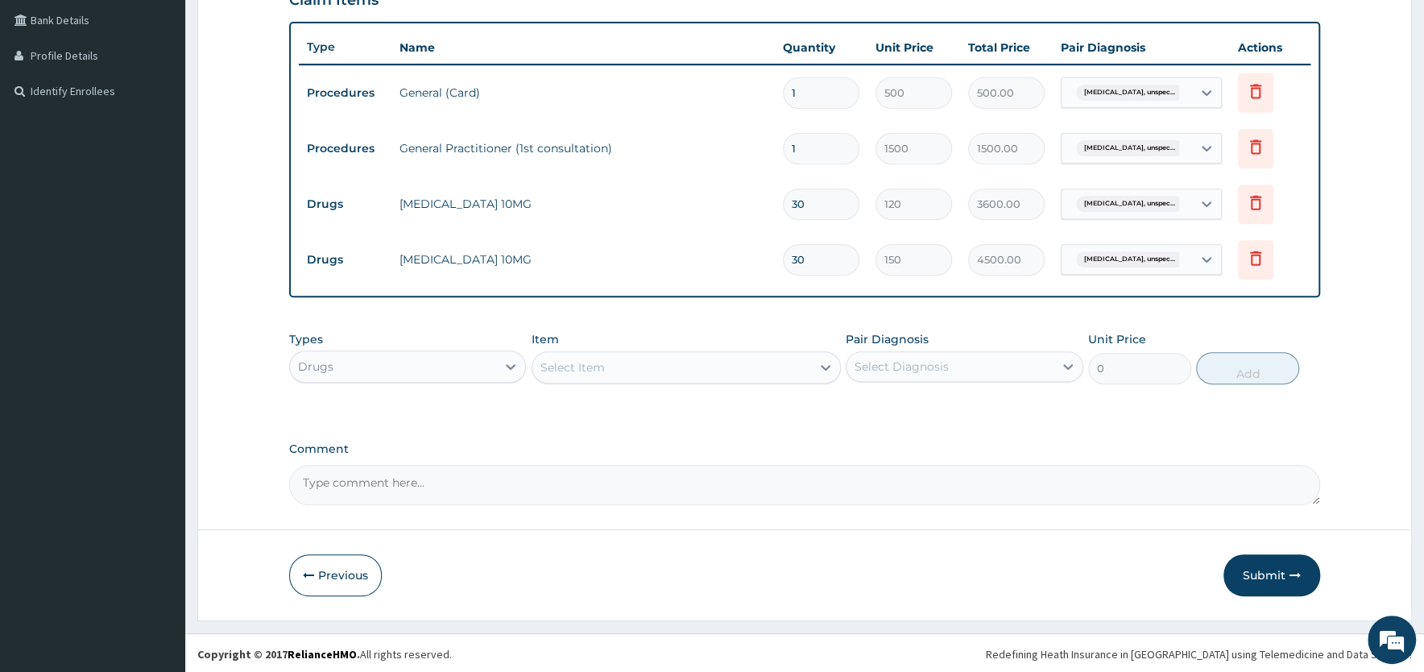
type input "30"
click at [647, 363] on div "Select Item" at bounding box center [671, 367] width 279 height 26
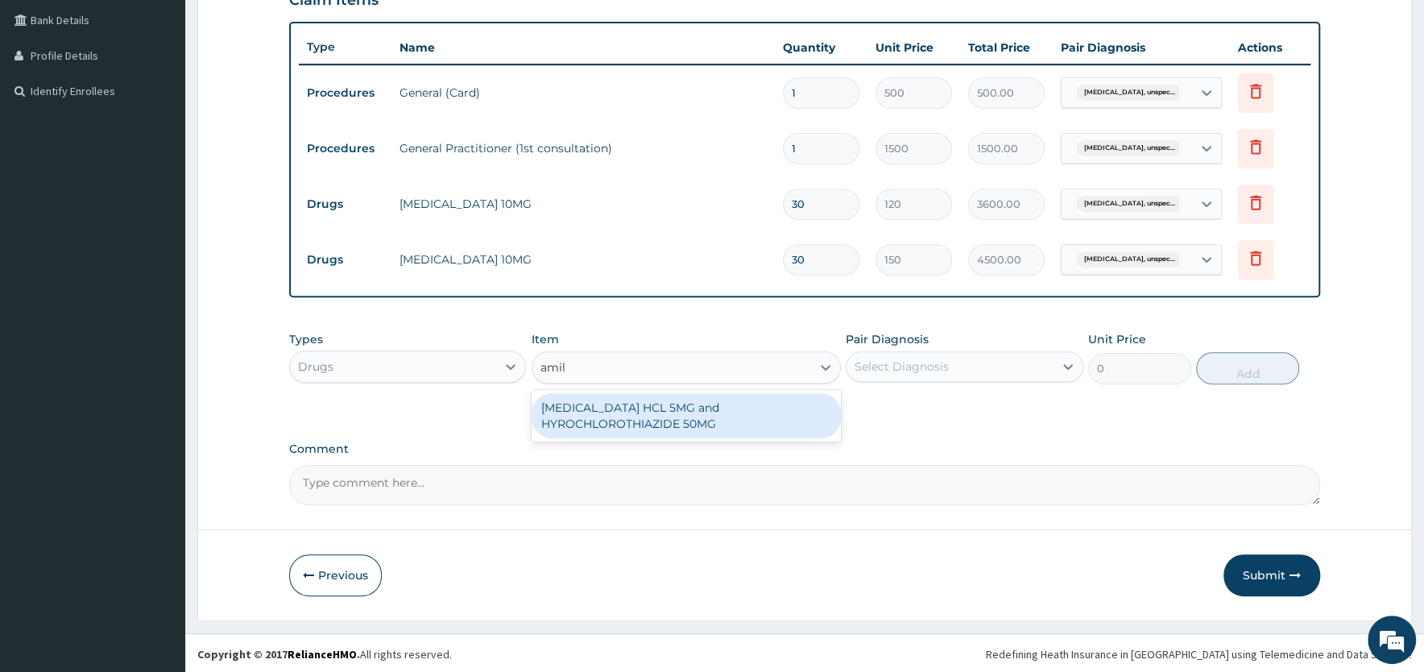
type input "amilo"
click at [625, 410] on div "[MEDICAL_DATA] HCL 5MG and HYROCHLOROTHIAZIDE 50MG" at bounding box center [686, 415] width 309 height 45
type input "27"
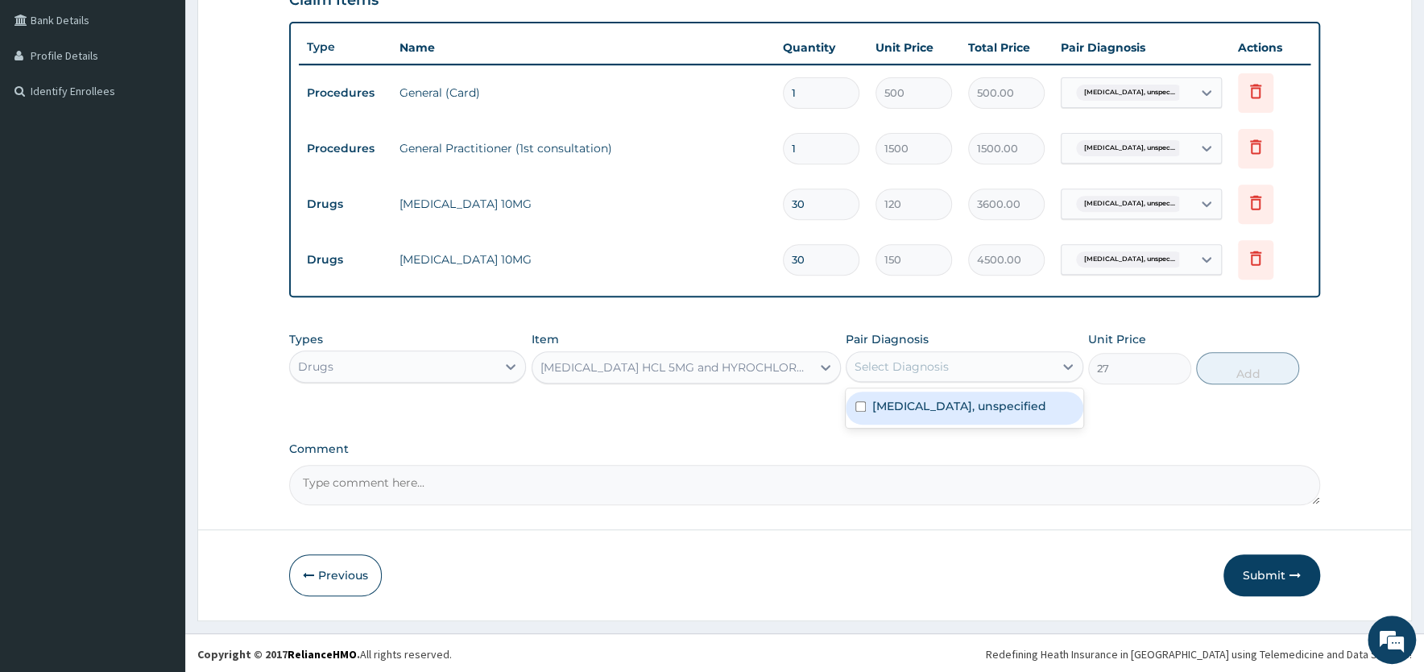
click at [953, 369] on div "Select Diagnosis" at bounding box center [950, 367] width 206 height 26
click at [932, 414] on label "[MEDICAL_DATA], unspecified" at bounding box center [959, 406] width 174 height 16
checkbox input "true"
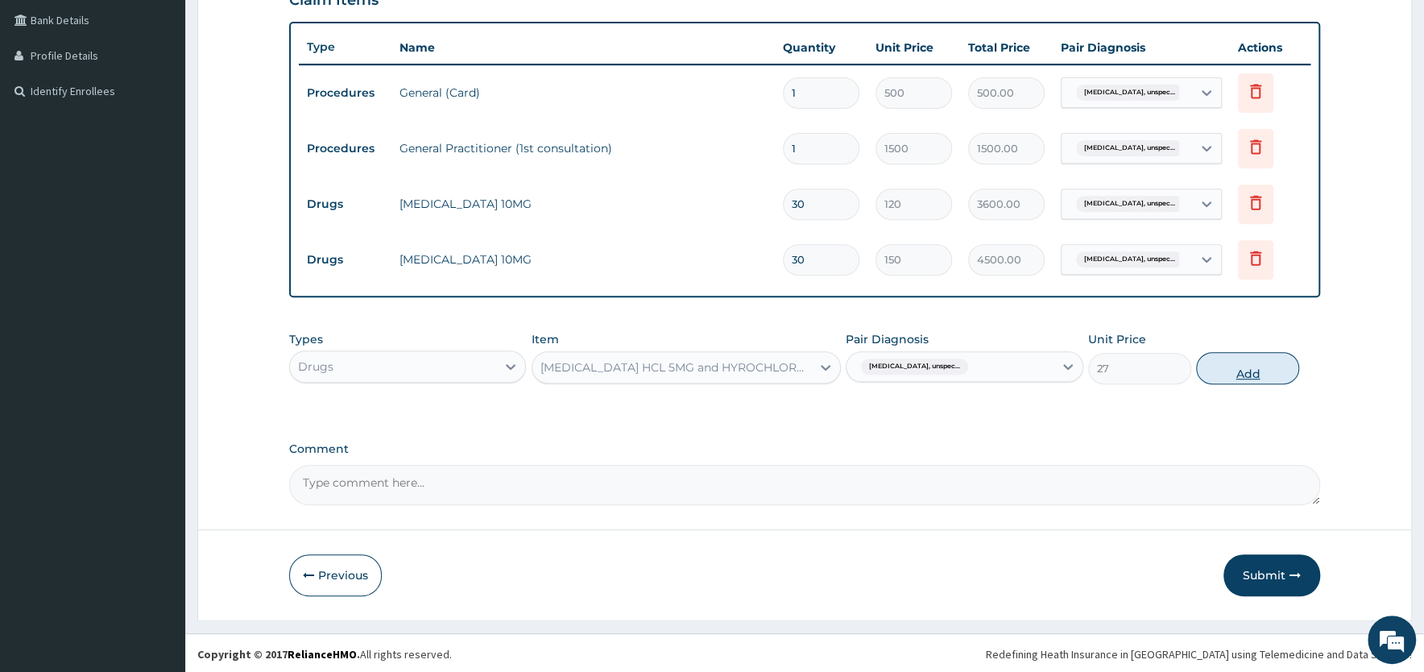
click at [1246, 376] on button "Add" at bounding box center [1247, 368] width 103 height 32
type input "0"
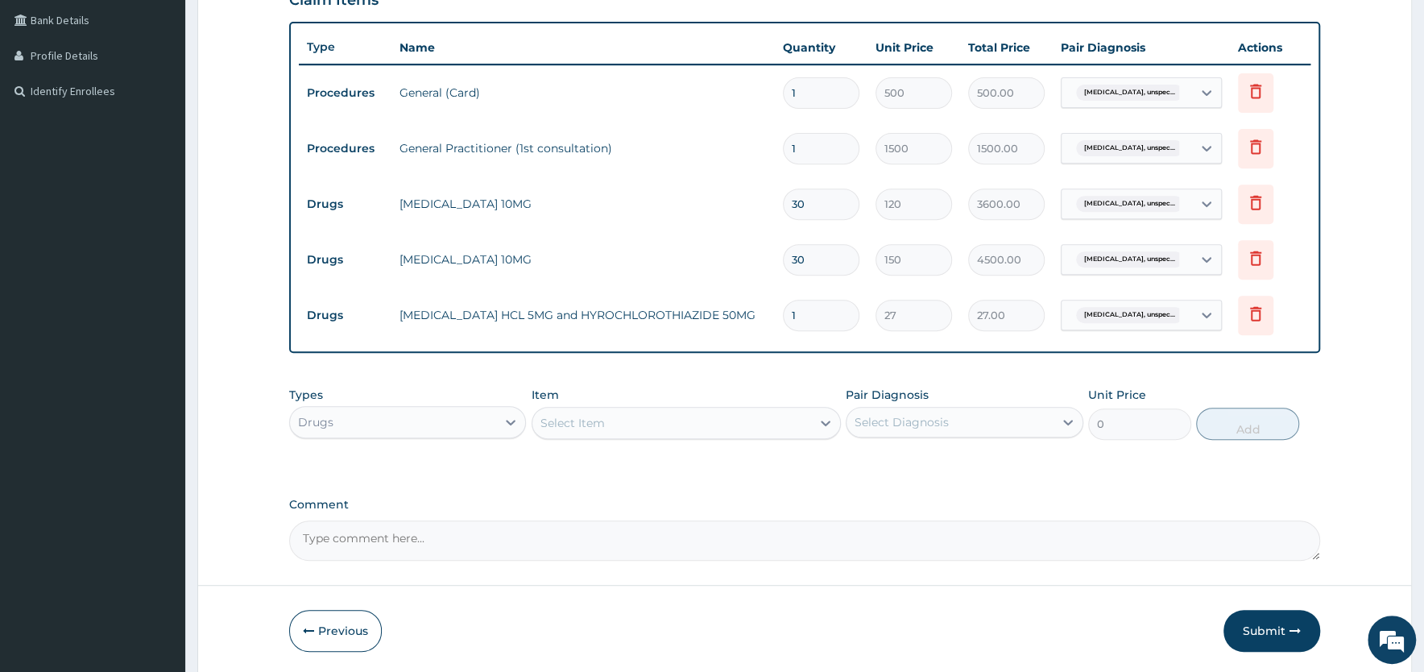
drag, startPoint x: 806, startPoint y: 307, endPoint x: 755, endPoint y: 305, distance: 51.6
click at [783, 305] on input "1" at bounding box center [821, 315] width 77 height 31
type input "3"
type input "81.00"
type input "30"
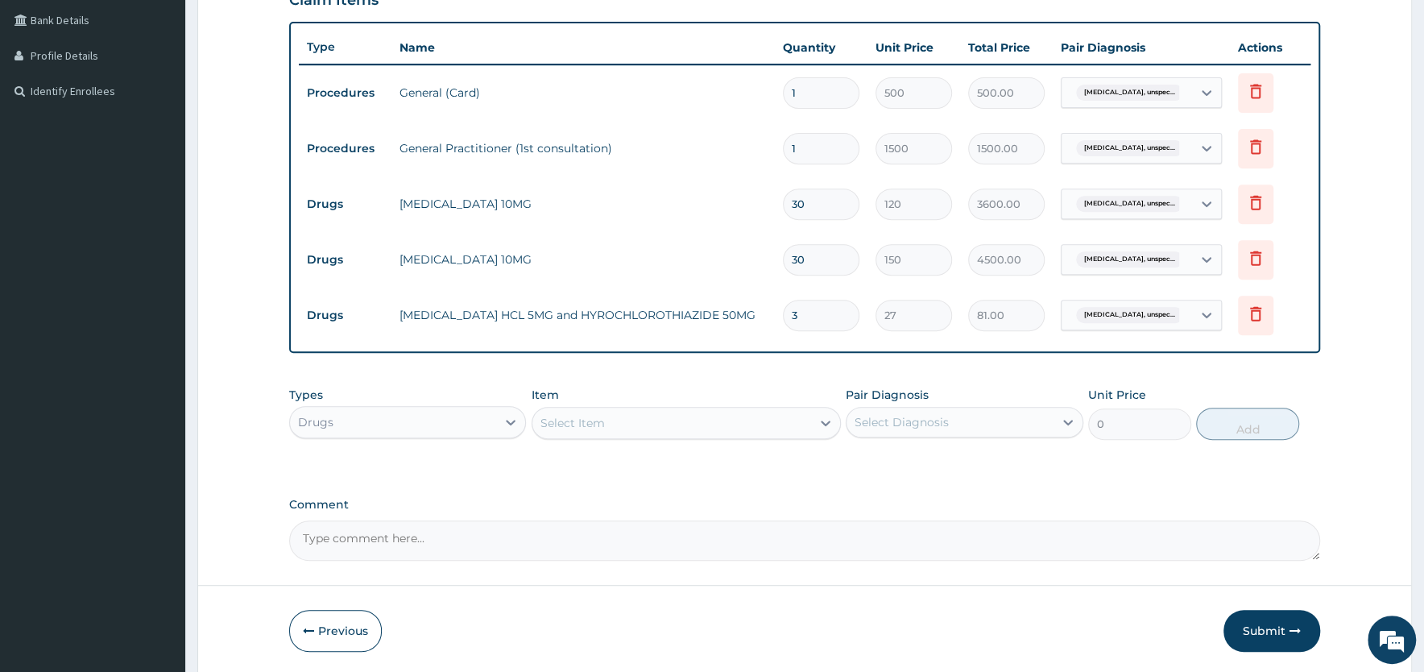
type input "810.00"
type input "30"
click at [872, 364] on div "PA Code / Prescription Code Enter Code(Secondary Care Only) Encounter Date 03-1…" at bounding box center [804, 155] width 1031 height 810
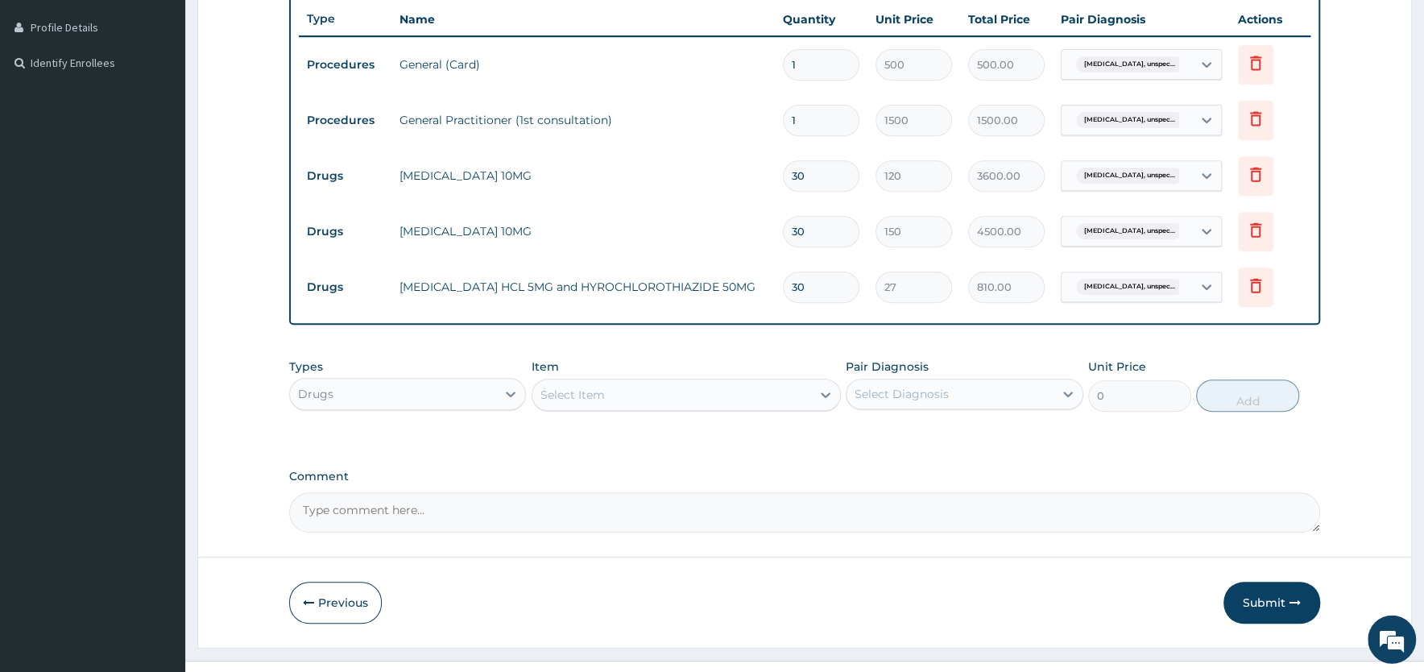
scroll to position [459, 0]
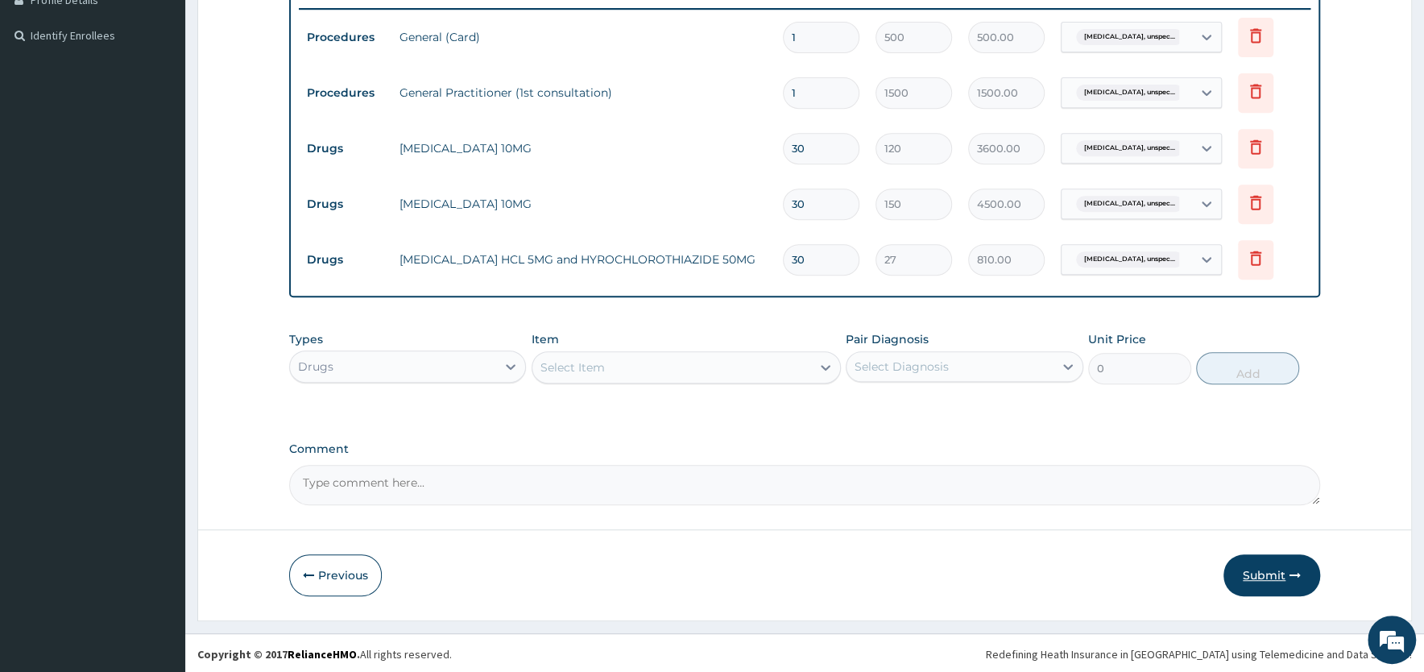
click at [1261, 574] on button "Submit" at bounding box center [1272, 575] width 97 height 42
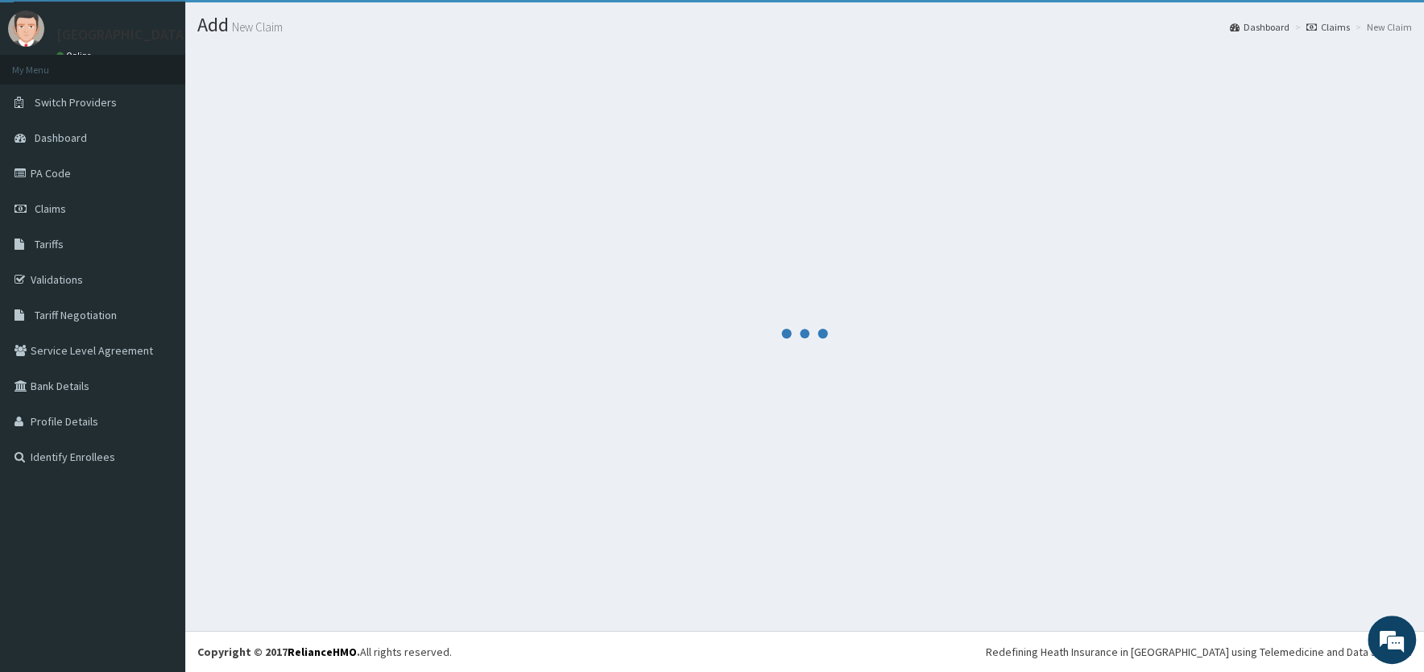
scroll to position [37, 0]
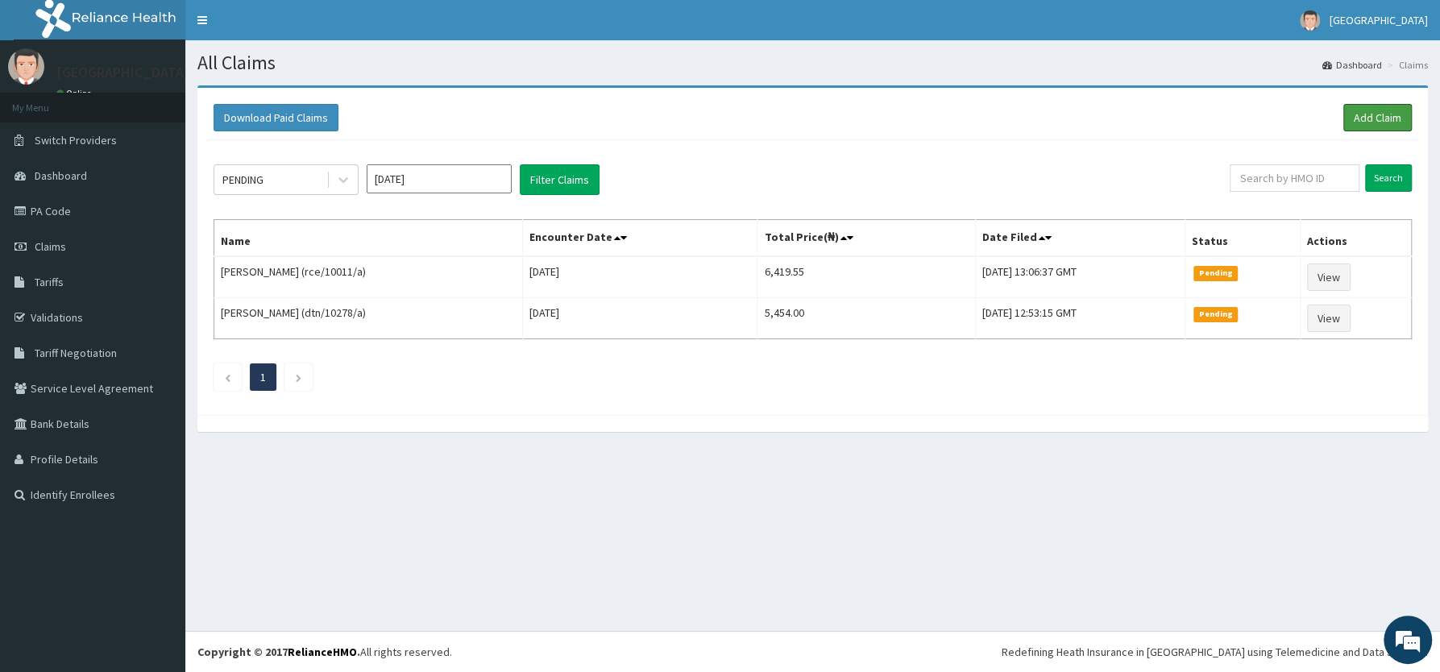
click at [1373, 117] on link "Add Claim" at bounding box center [1377, 117] width 68 height 27
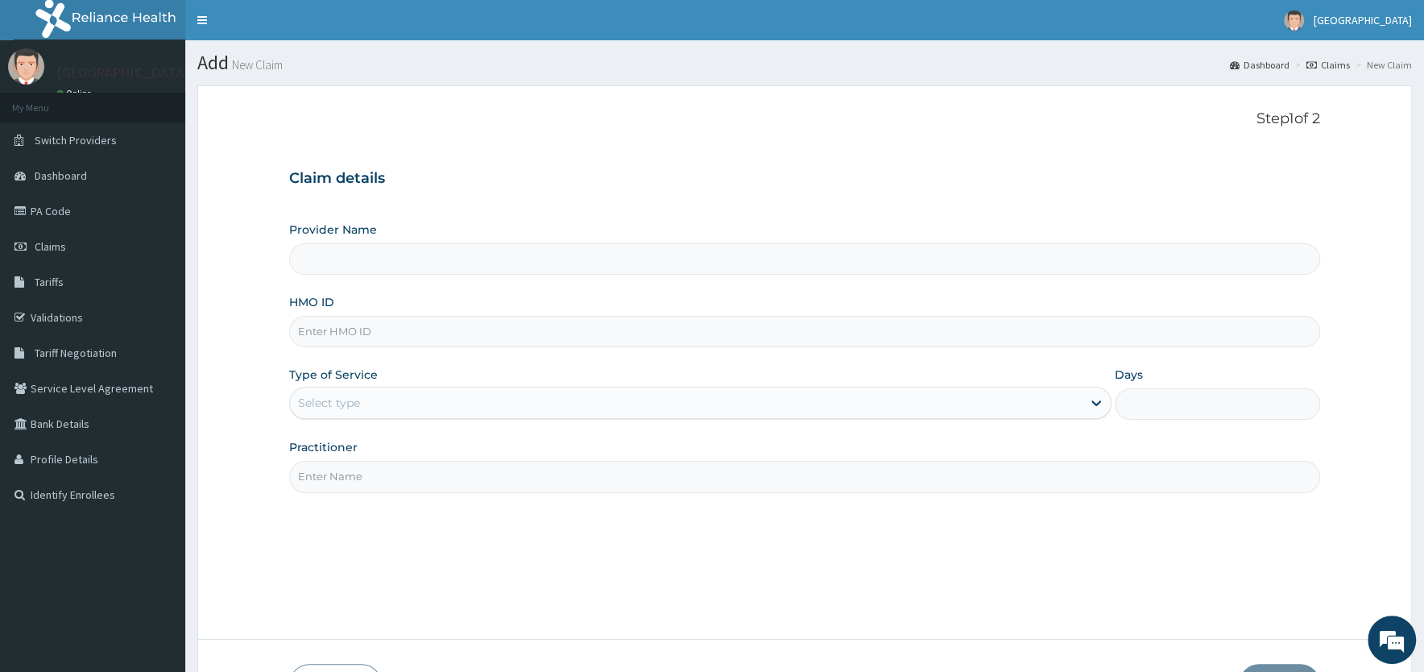
click at [406, 331] on input "HMO ID" at bounding box center [804, 331] width 1031 height 31
type input "[PERSON_NAME][GEOGRAPHIC_DATA]"
type input "gsv/10149/b"
click at [399, 405] on div "Select type" at bounding box center [686, 403] width 792 height 26
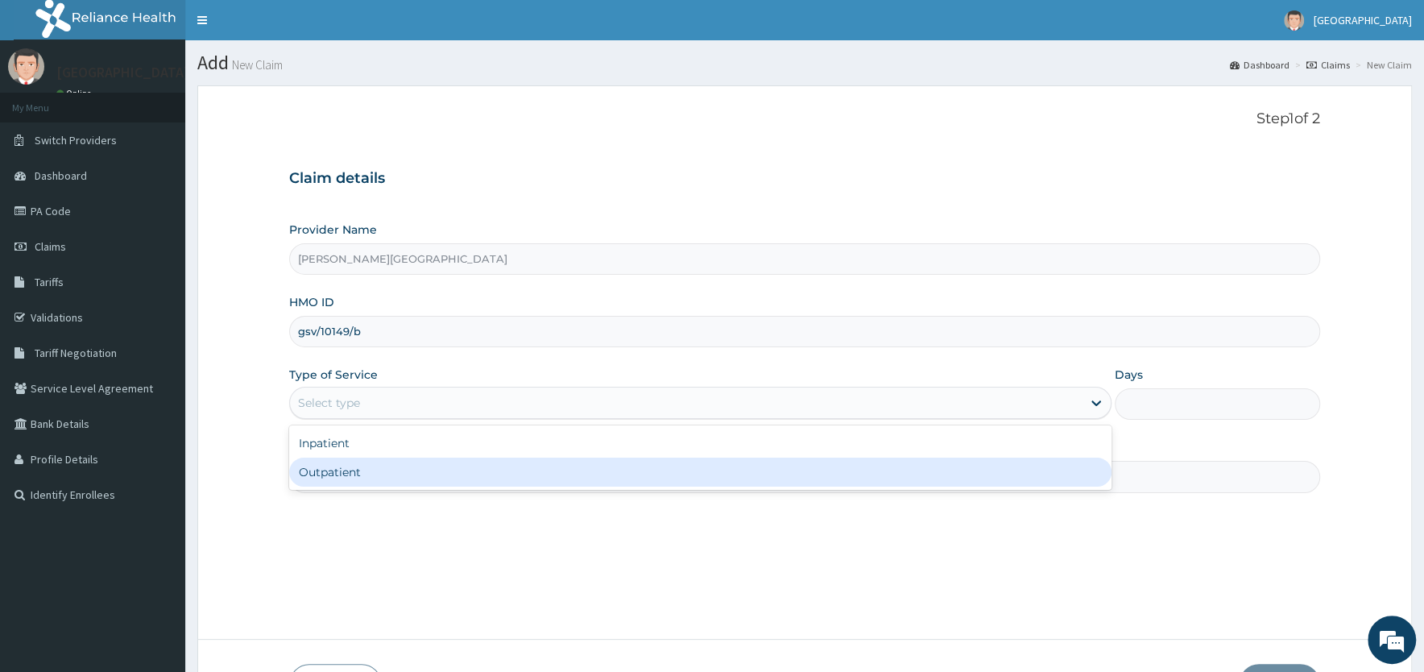
click at [387, 476] on div "Outpatient" at bounding box center [700, 472] width 822 height 29
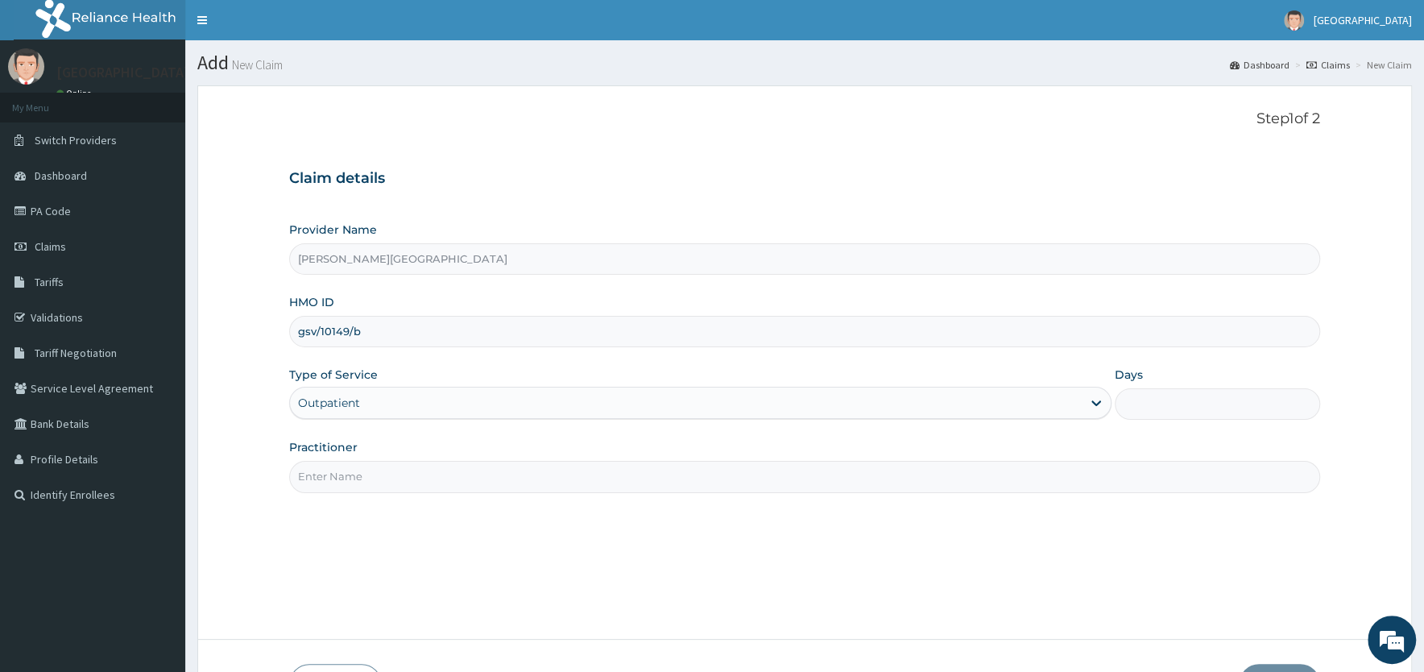
type input "1"
click at [406, 469] on input "Practitioner" at bounding box center [804, 476] width 1031 height 31
paste input "Dr [PERSON_NAME]"
type input "Dr [PERSON_NAME]"
click at [951, 560] on div "Step 1 of 2 Claim details Provider Name AFolabi Vincent Memorial Hospital HMO I…" at bounding box center [804, 362] width 1031 height 504
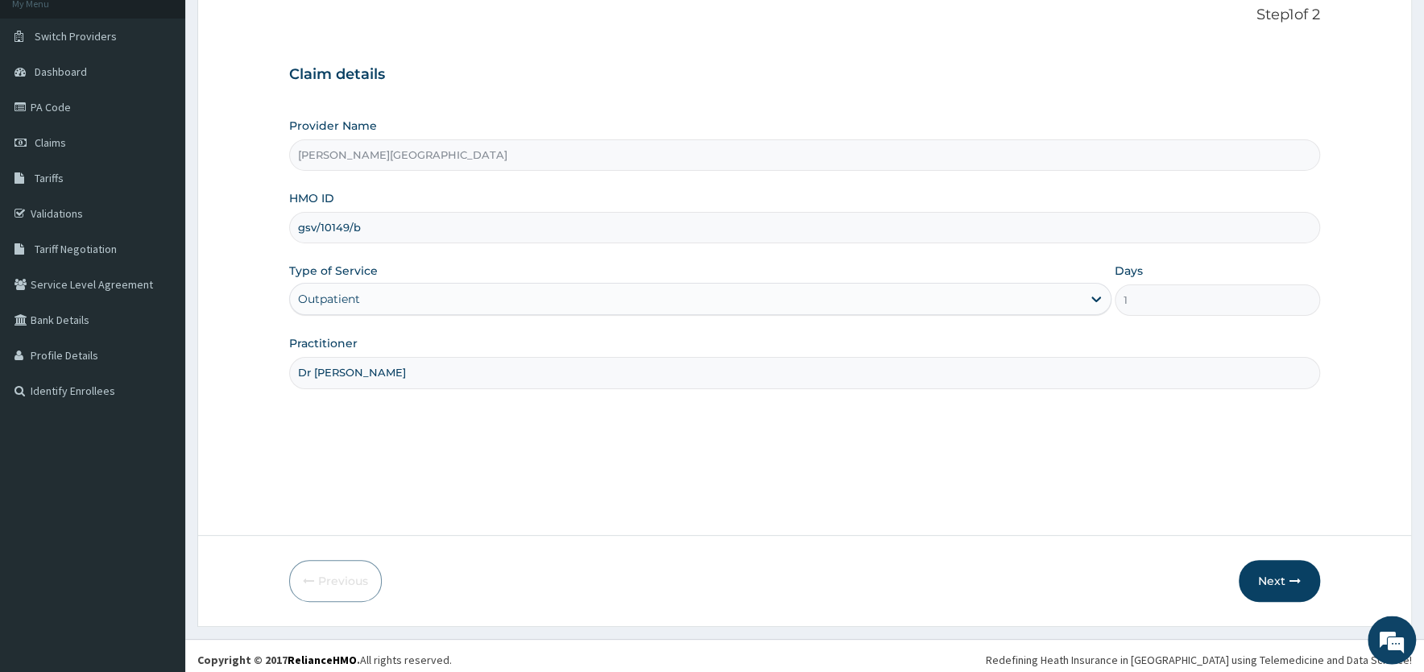
scroll to position [112, 0]
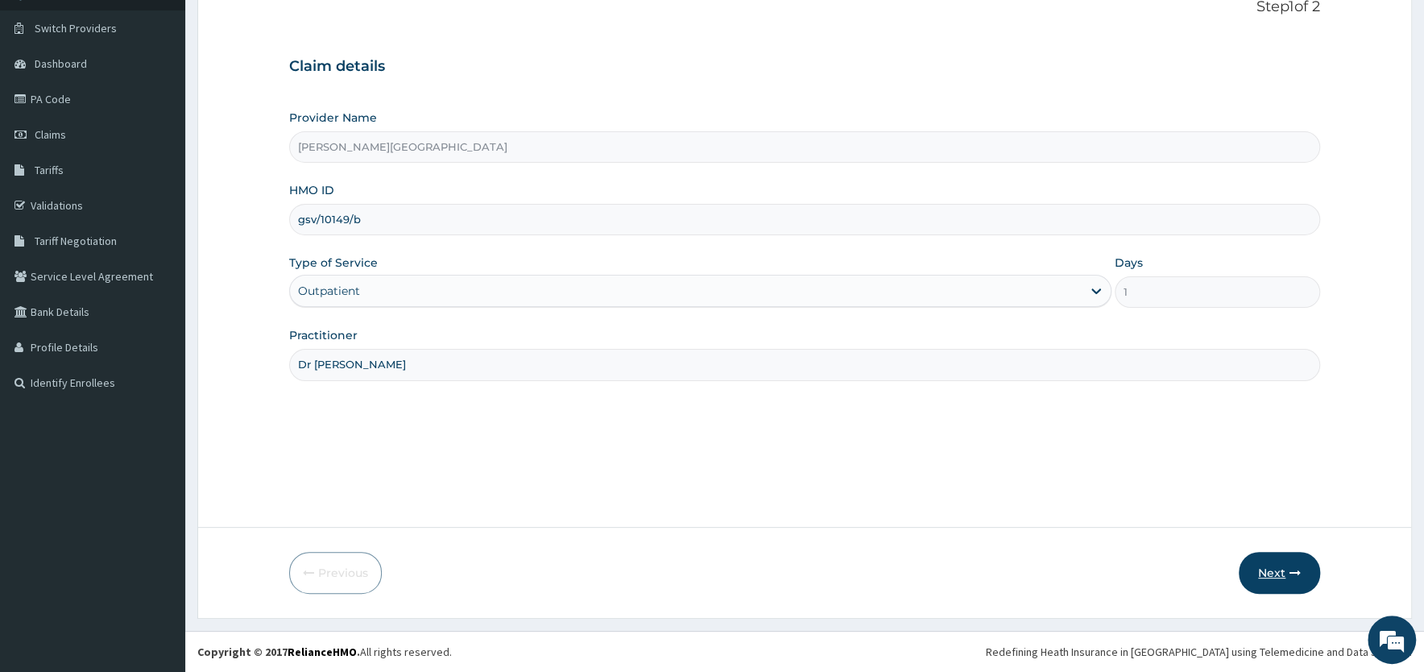
click at [1278, 572] on button "Next" at bounding box center [1279, 573] width 81 height 42
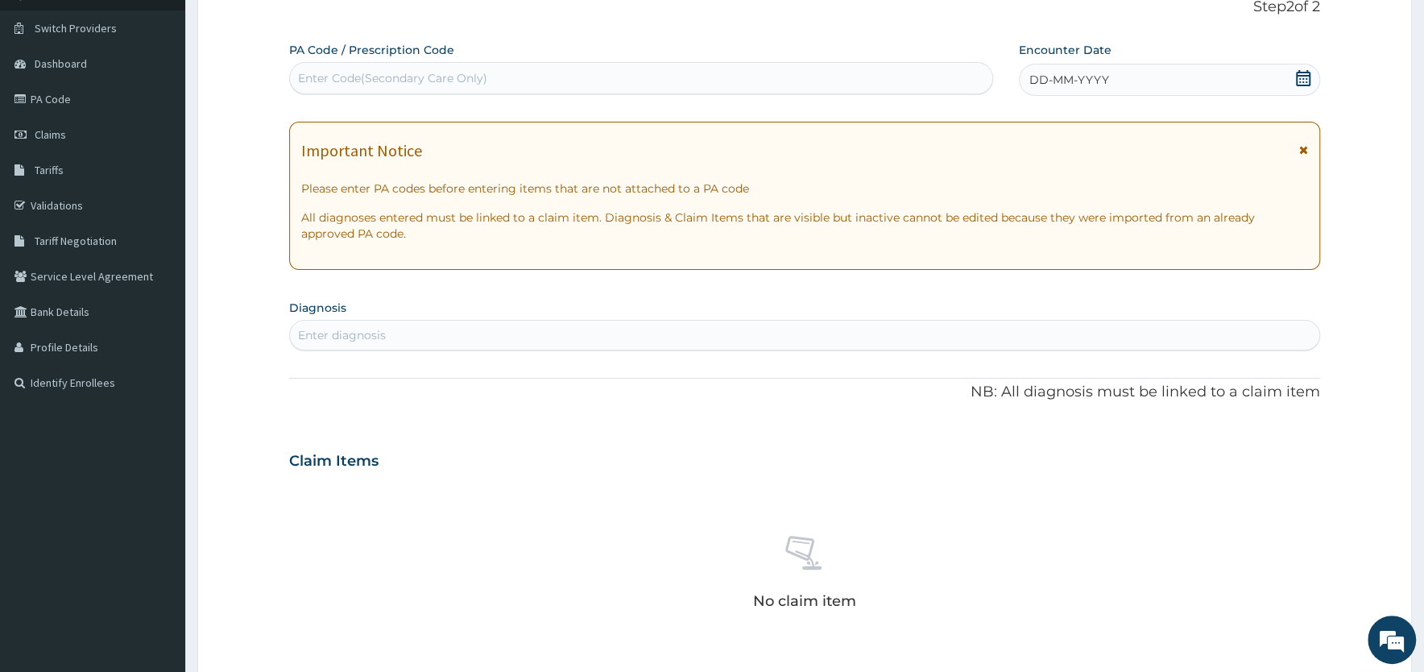
click at [1301, 152] on icon at bounding box center [1303, 149] width 9 height 11
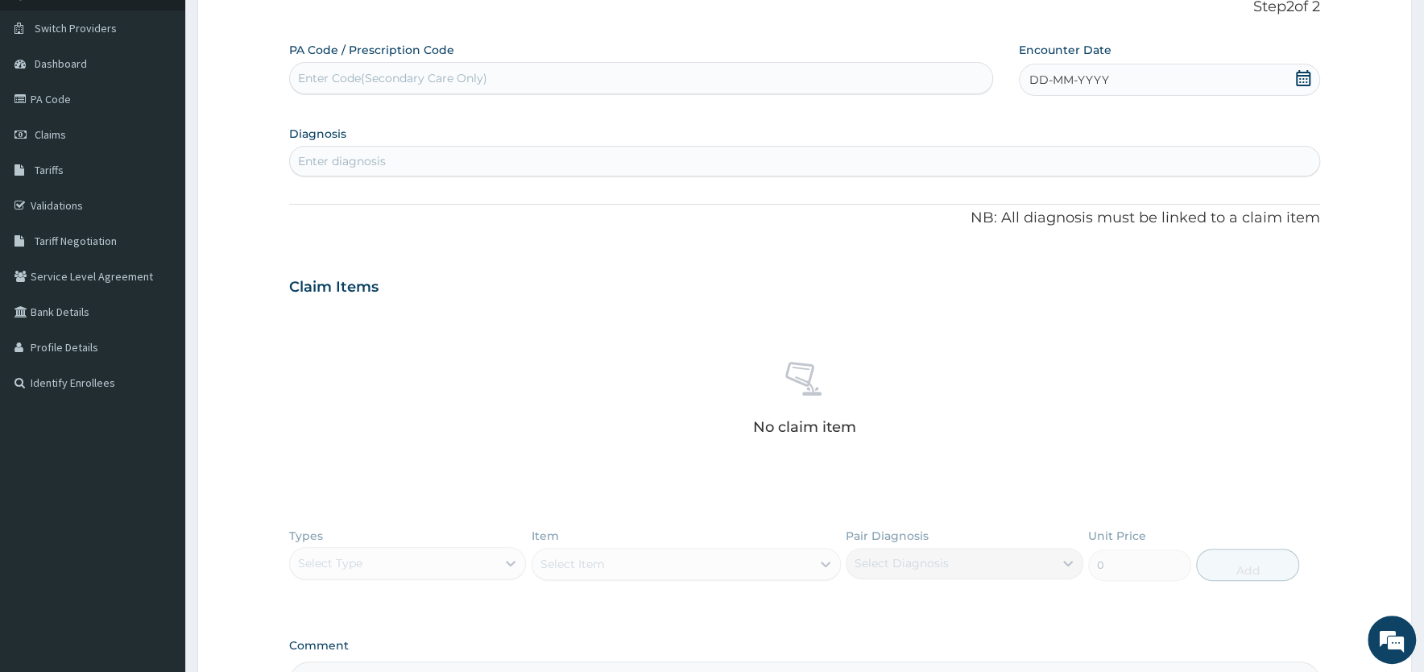
click at [1303, 81] on icon at bounding box center [1303, 78] width 16 height 16
click at [1141, 183] on div "3" at bounding box center [1137, 180] width 24 height 24
click at [889, 165] on div "Enter diagnosis" at bounding box center [804, 161] width 1029 height 26
type input "malaria"
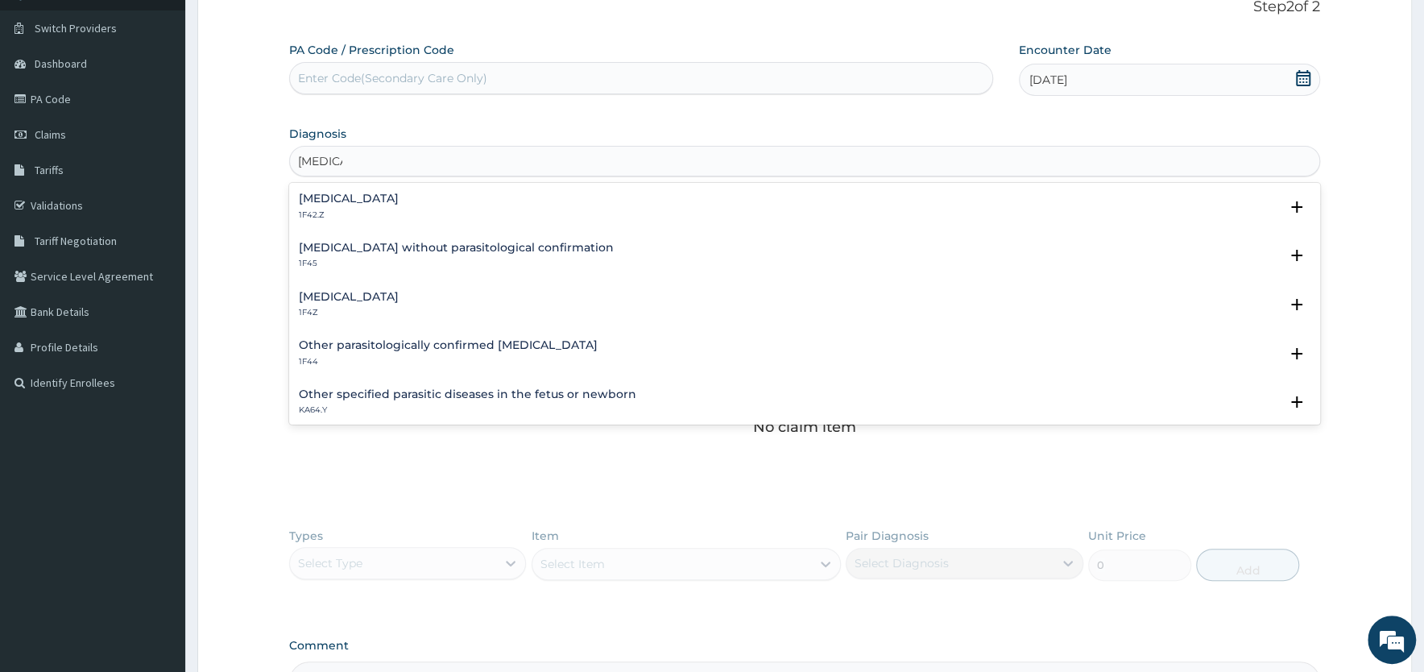
click at [399, 199] on h4 "Plasmodium malariae malaria without complication" at bounding box center [349, 199] width 100 height 12
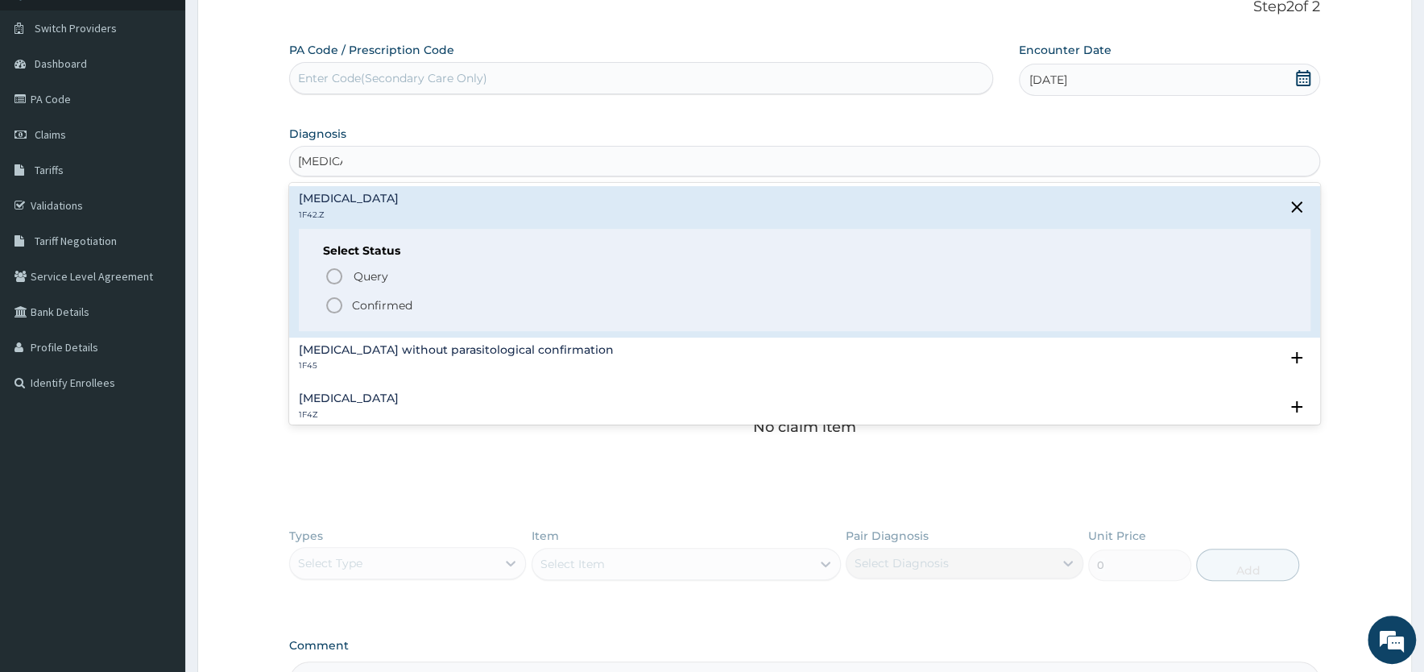
click at [407, 312] on p "Confirmed" at bounding box center [382, 305] width 60 height 16
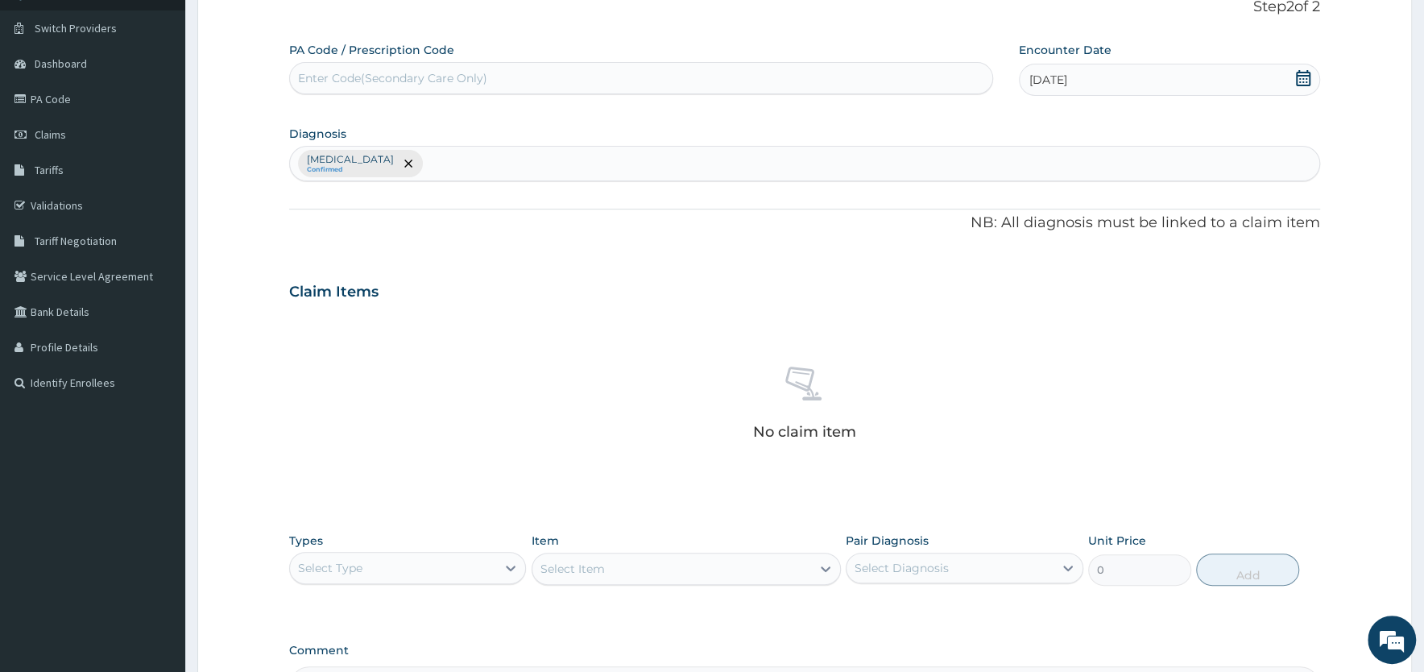
click at [625, 156] on div "Plasmodium malariae malaria without complication Confirmed" at bounding box center [804, 164] width 1029 height 34
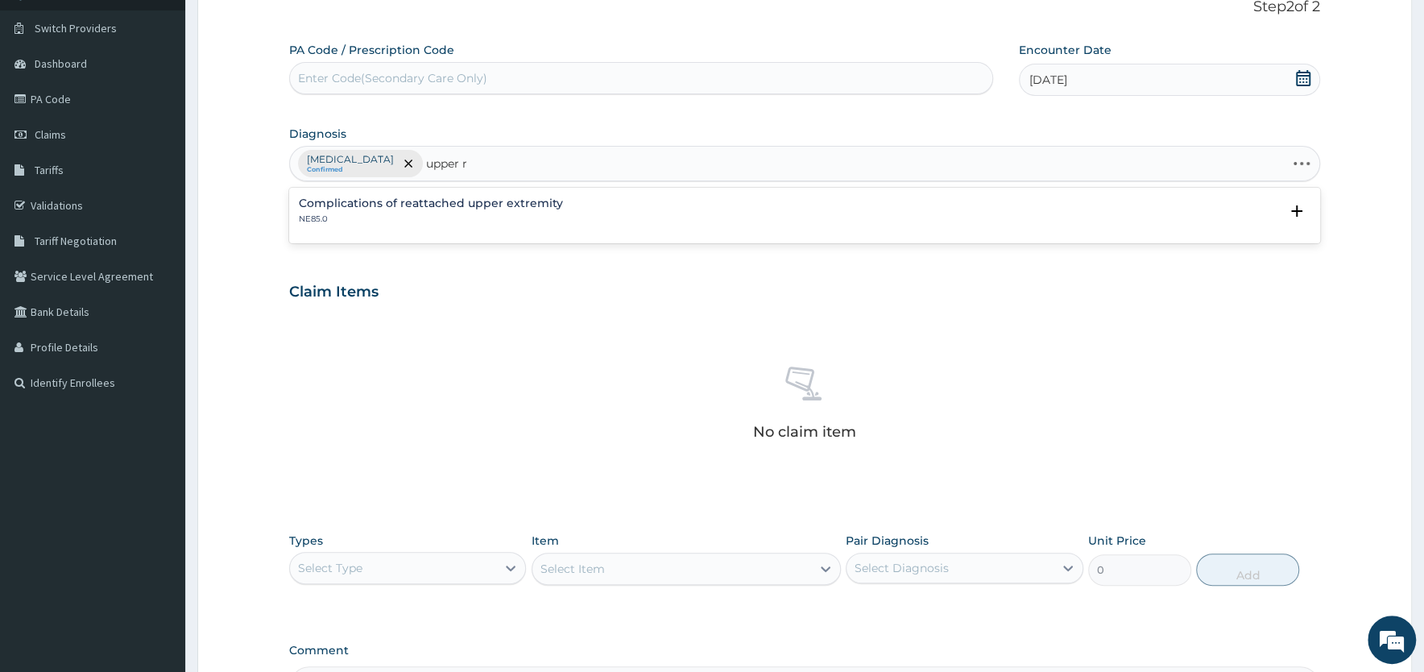
type input "upper"
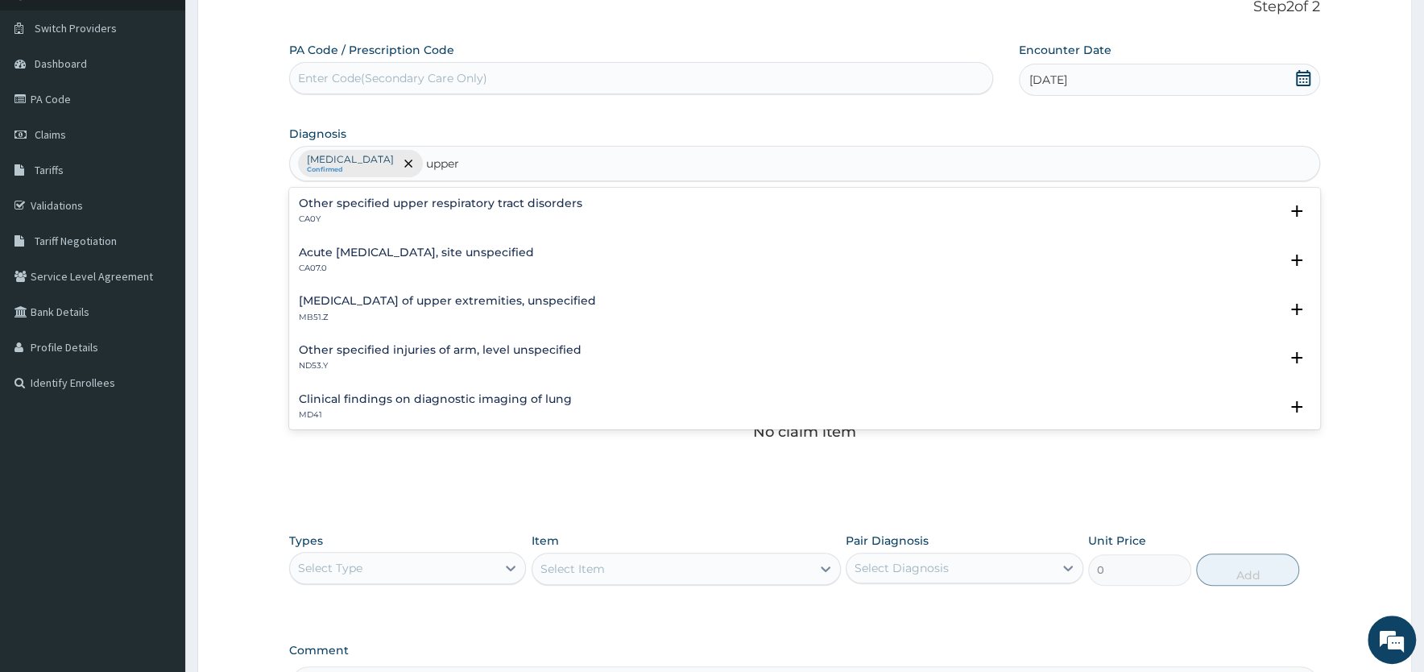
click at [380, 251] on h4 "Acute upper respiratory infection, site unspecified" at bounding box center [416, 252] width 235 height 12
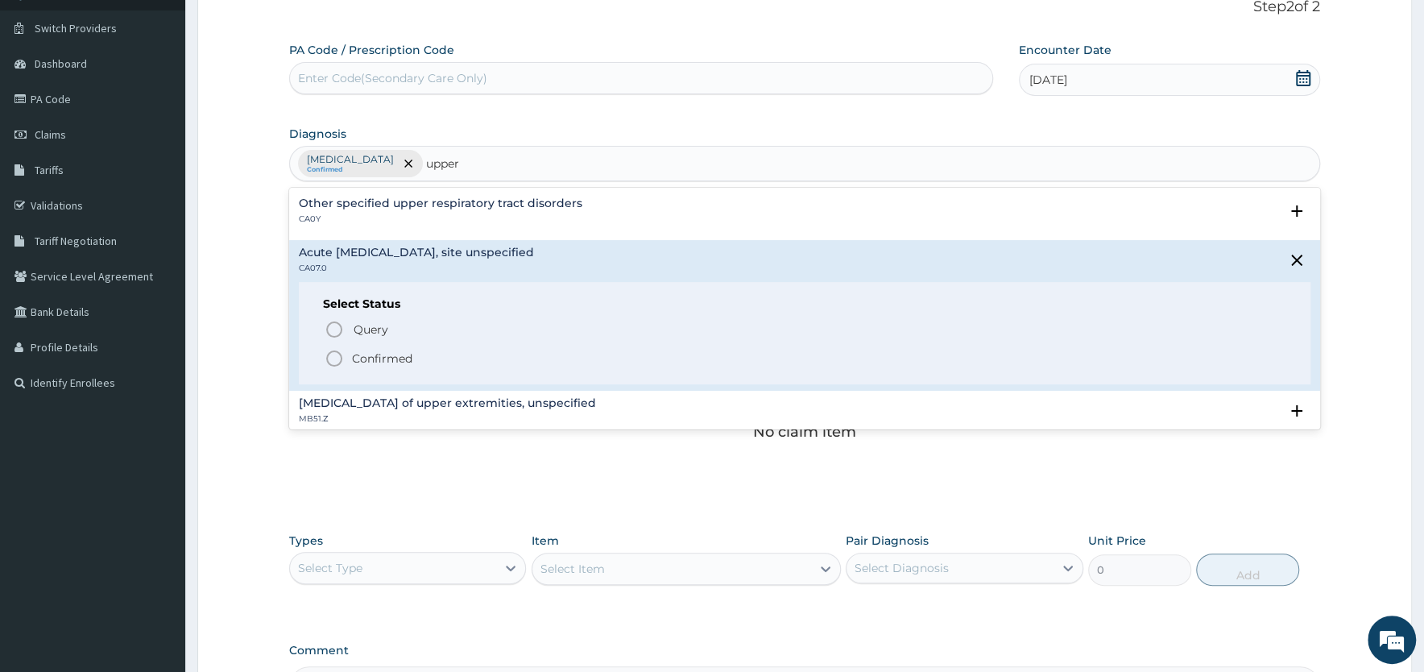
click at [341, 360] on circle "status option filled" at bounding box center [334, 358] width 14 height 14
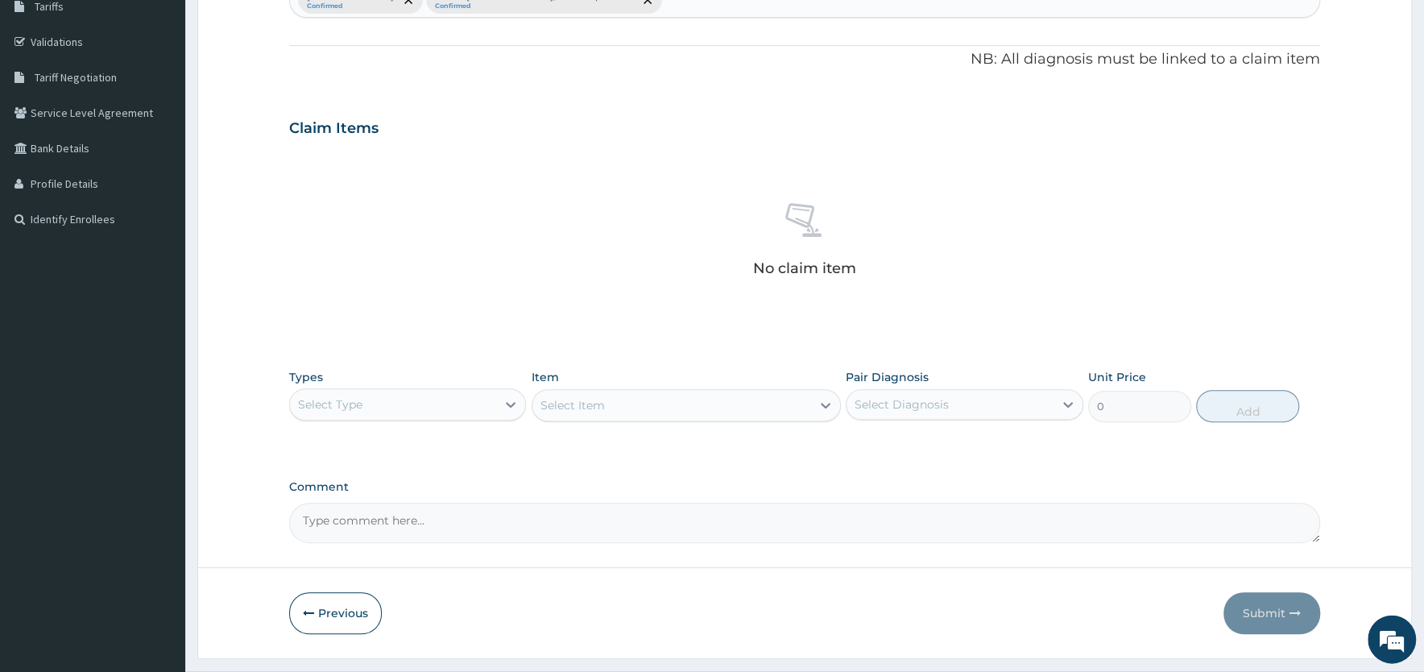
scroll to position [317, 0]
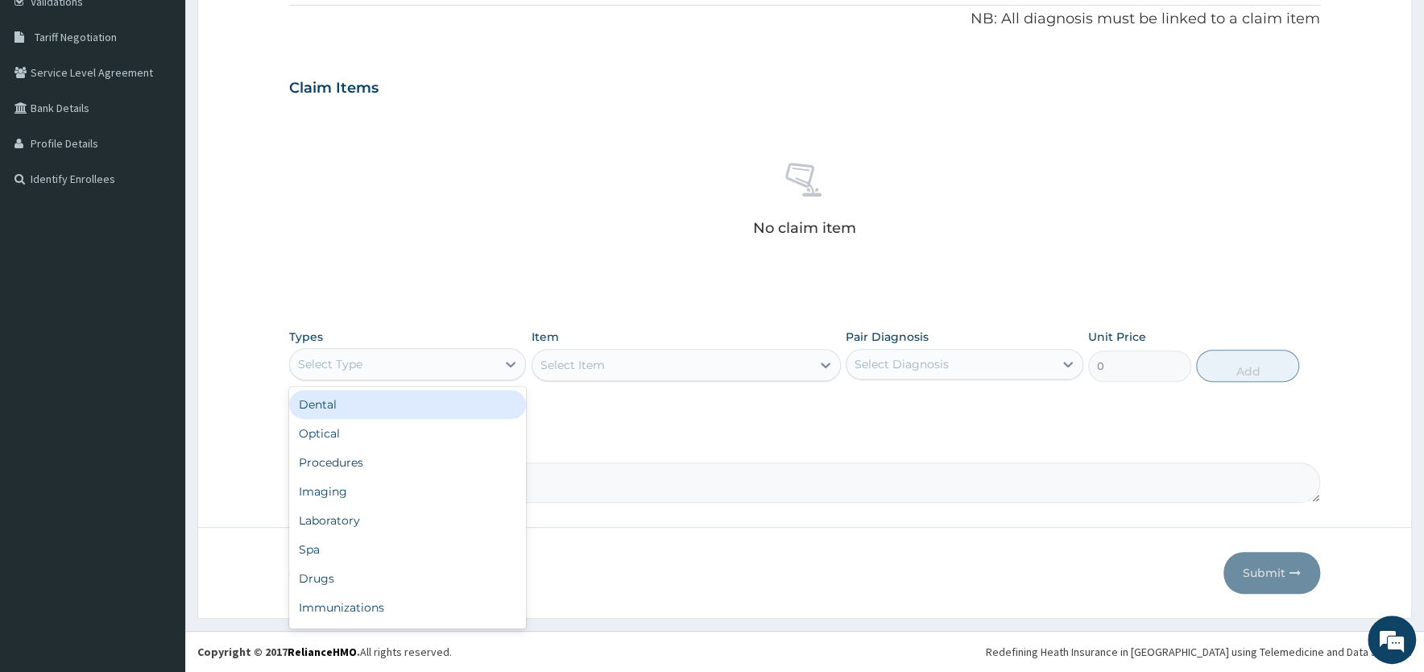
click at [493, 369] on div "Select Type" at bounding box center [393, 364] width 206 height 26
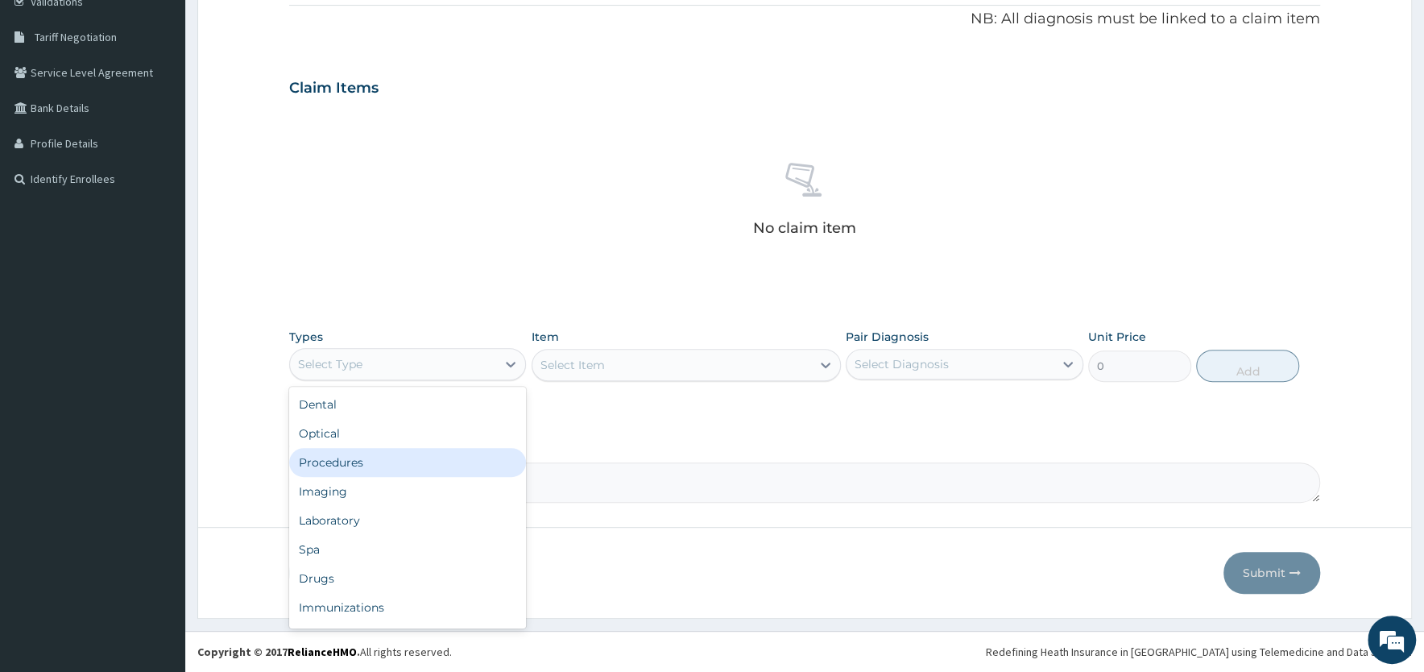
click at [392, 462] on div "Procedures" at bounding box center [407, 462] width 237 height 29
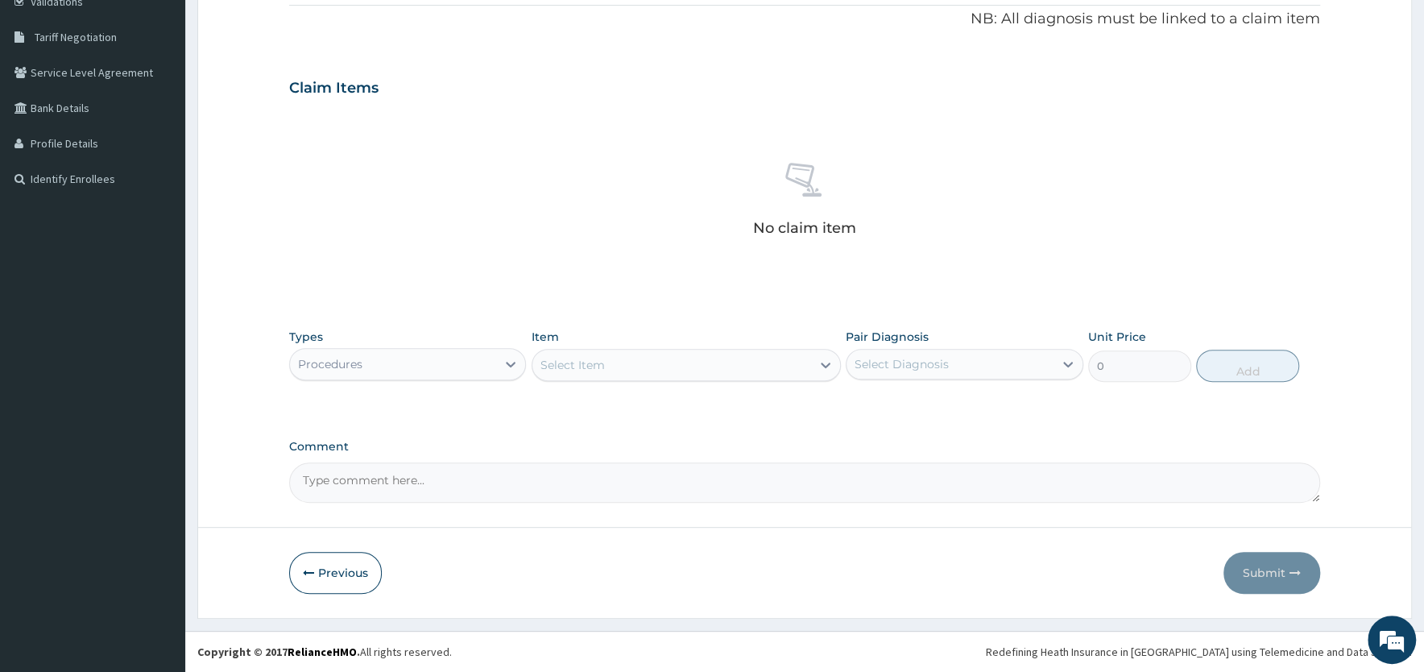
click at [719, 366] on div "Select Item" at bounding box center [671, 365] width 279 height 26
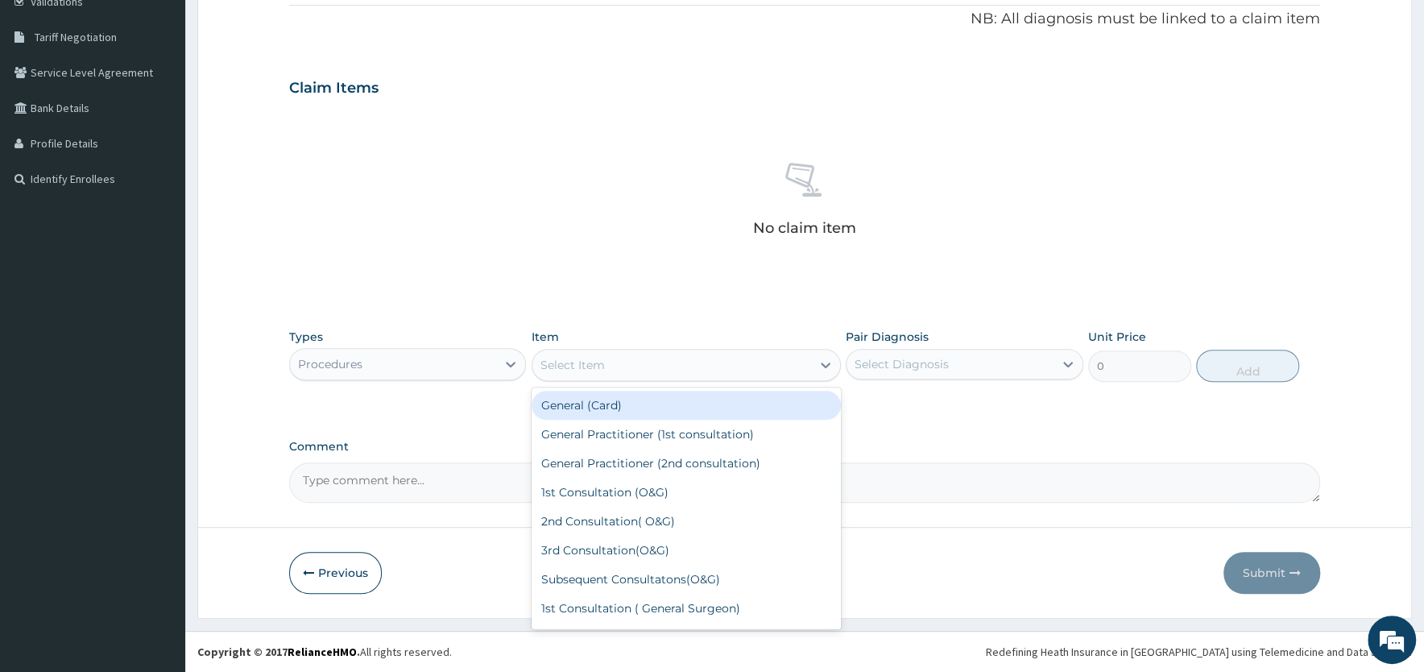
click at [707, 403] on div "General (Card)" at bounding box center [686, 405] width 309 height 29
type input "500"
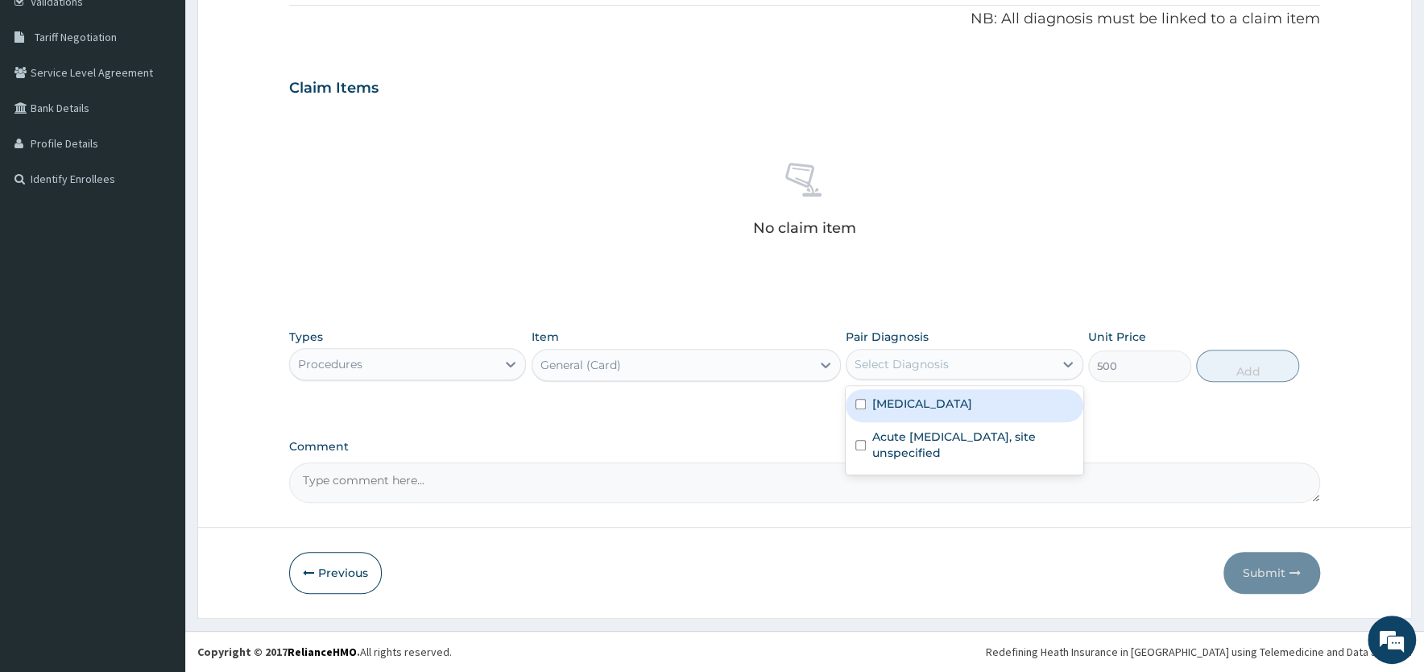
click at [974, 364] on div "Select Diagnosis" at bounding box center [950, 364] width 206 height 26
click at [971, 400] on label "Plasmodium malariae malaria without complication" at bounding box center [922, 404] width 100 height 16
checkbox input "true"
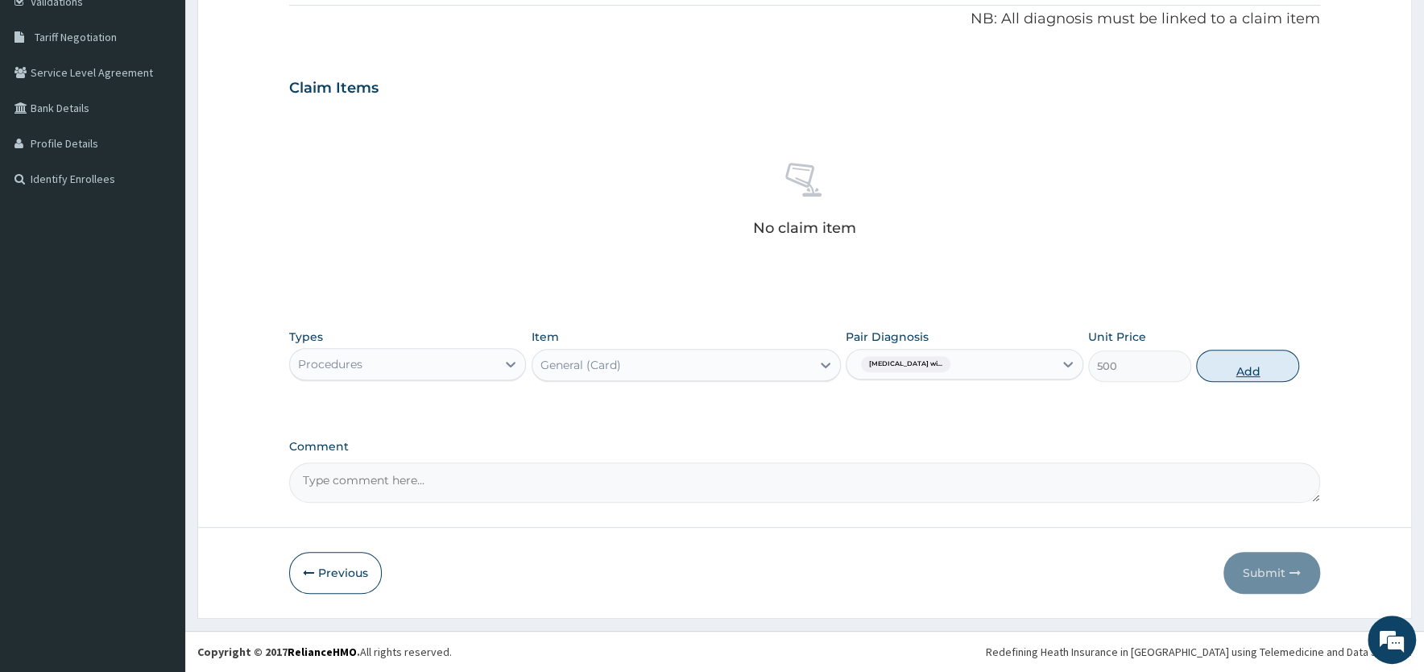
click at [1228, 370] on button "Add" at bounding box center [1247, 366] width 103 height 32
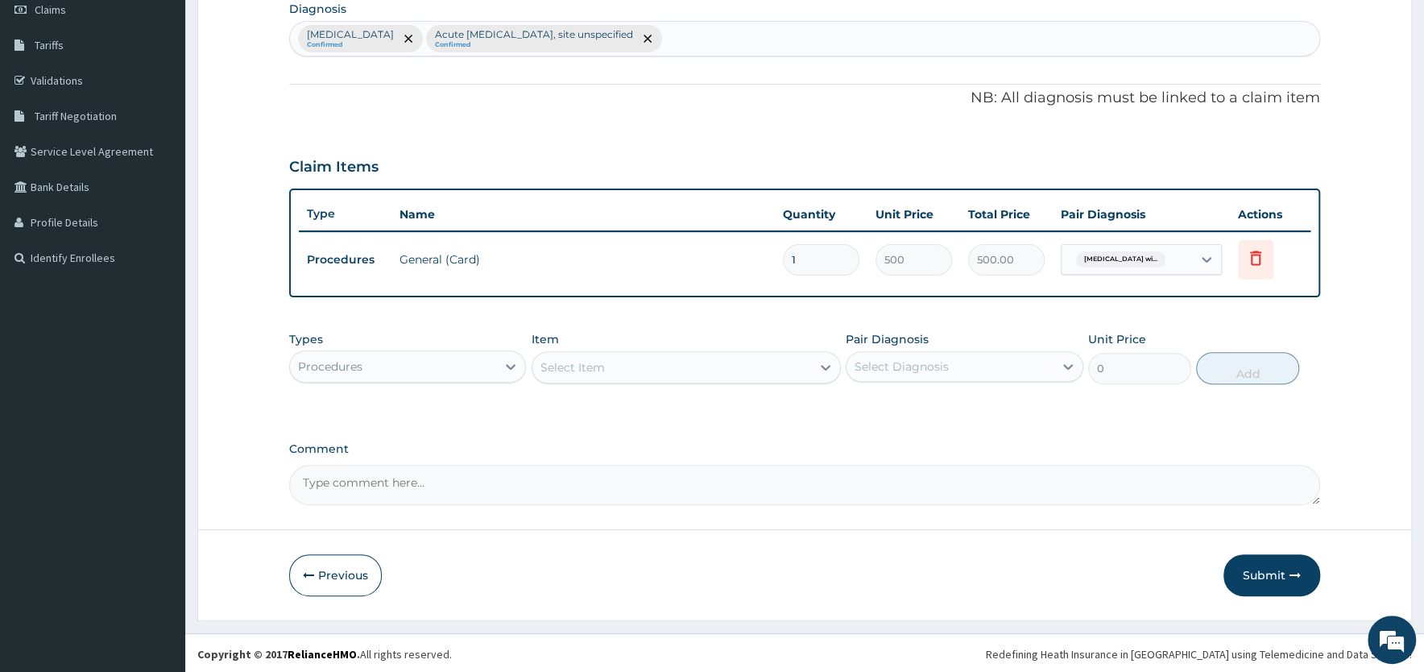
click at [630, 362] on div "Select Item" at bounding box center [671, 367] width 279 height 26
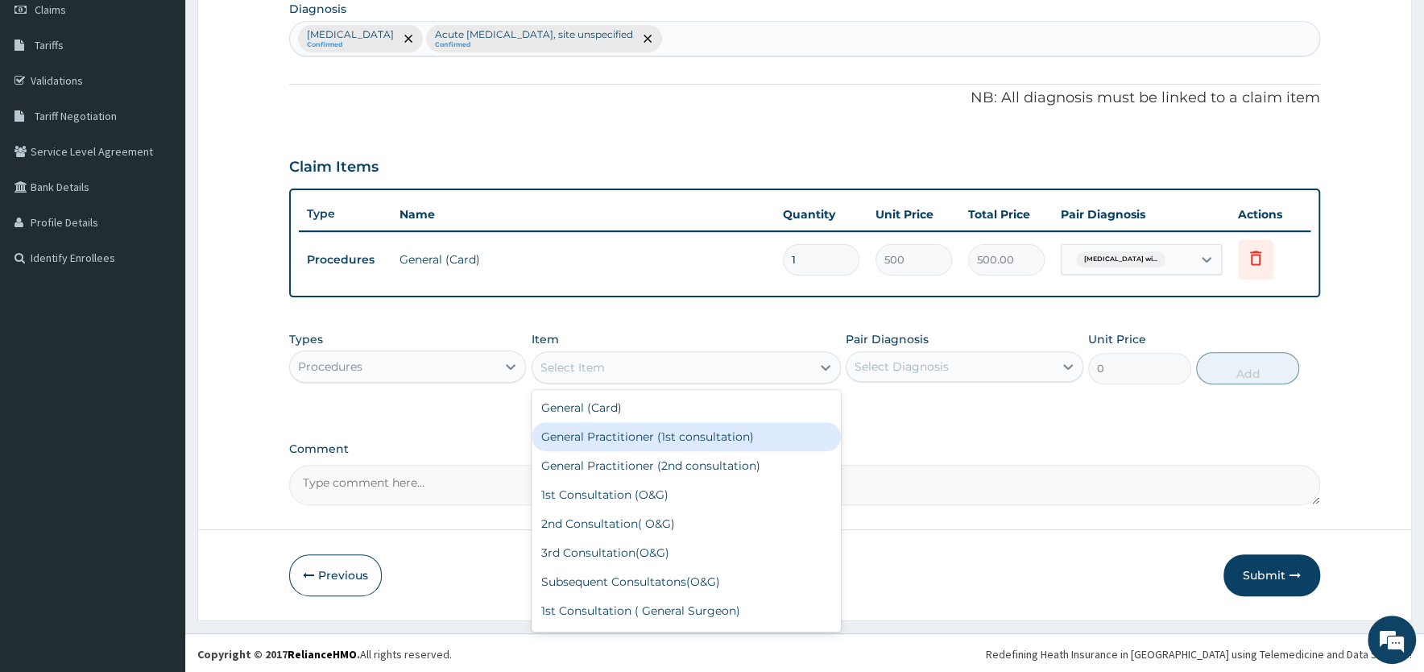
drag, startPoint x: 615, startPoint y: 445, endPoint x: 628, endPoint y: 437, distance: 14.5
click at [616, 444] on div "General Practitioner (1st consultation)" at bounding box center [686, 436] width 309 height 29
type input "1500"
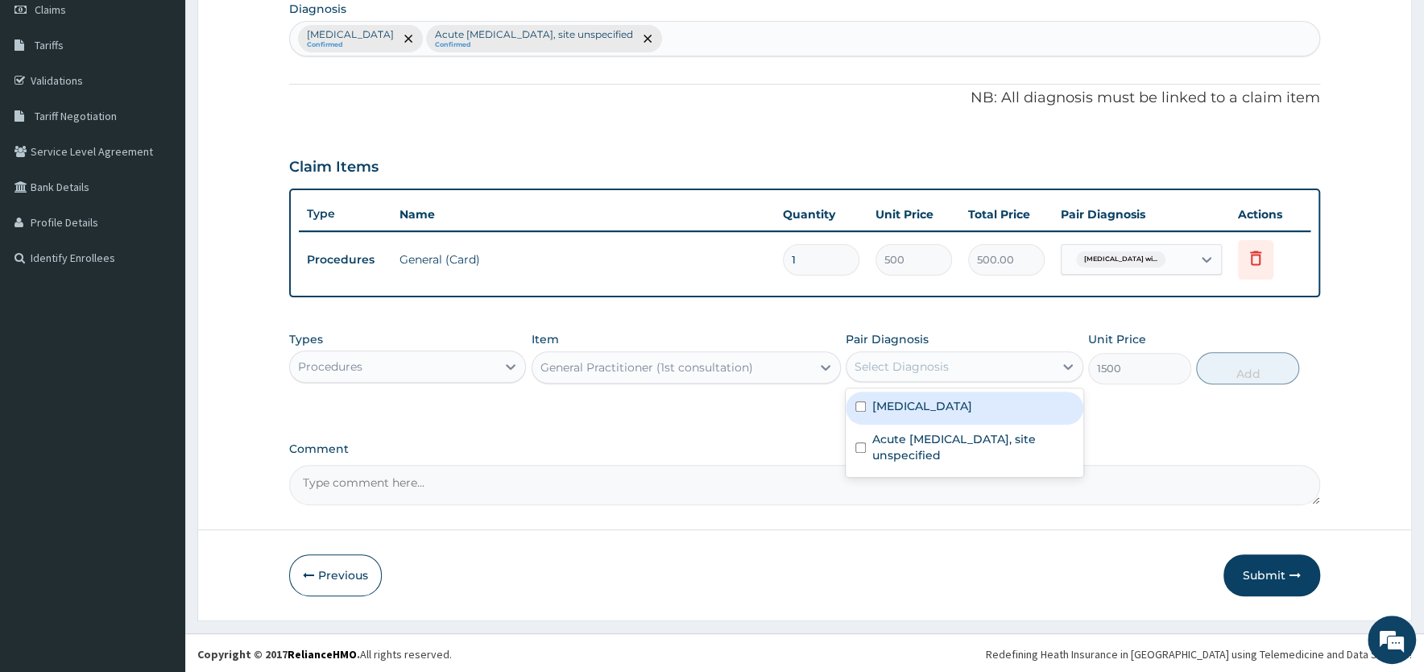
click at [926, 363] on div "Select Diagnosis" at bounding box center [902, 366] width 94 height 16
click at [919, 407] on label "Plasmodium malariae malaria without complication" at bounding box center [922, 406] width 100 height 16
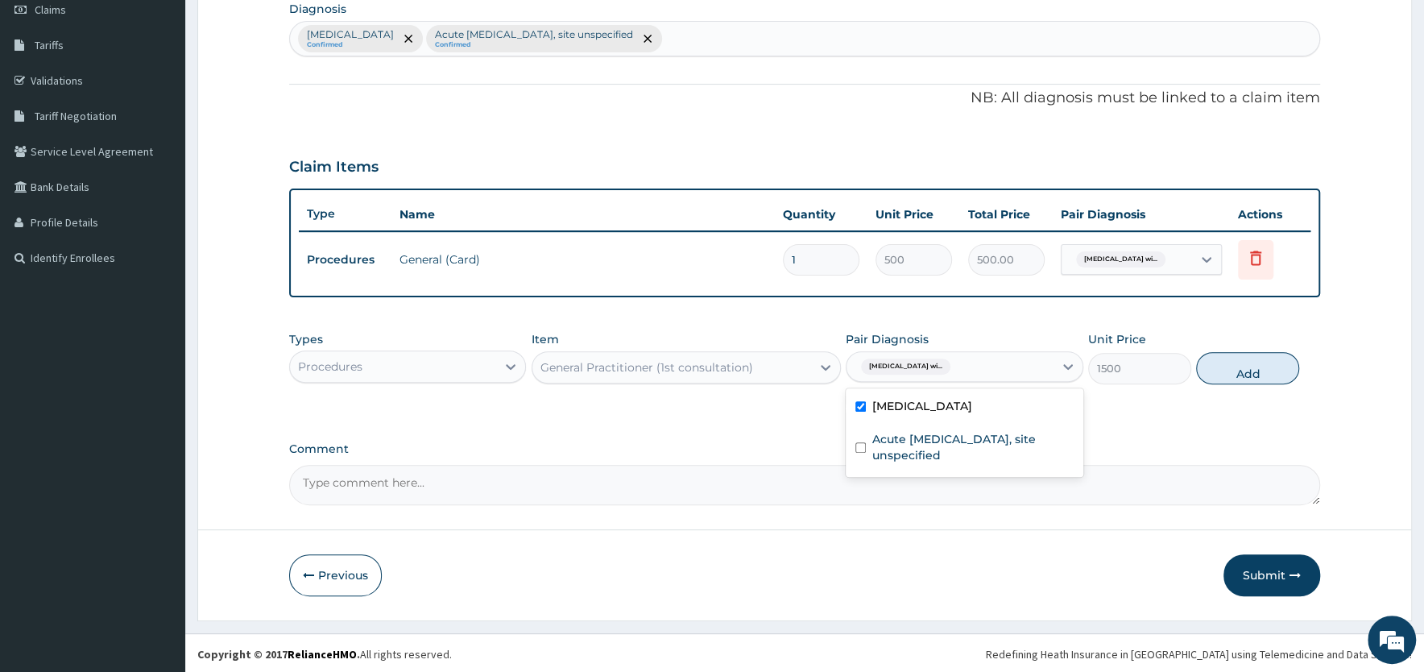
checkbox input "true"
click at [1259, 369] on button "Add" at bounding box center [1247, 368] width 103 height 32
type input "0"
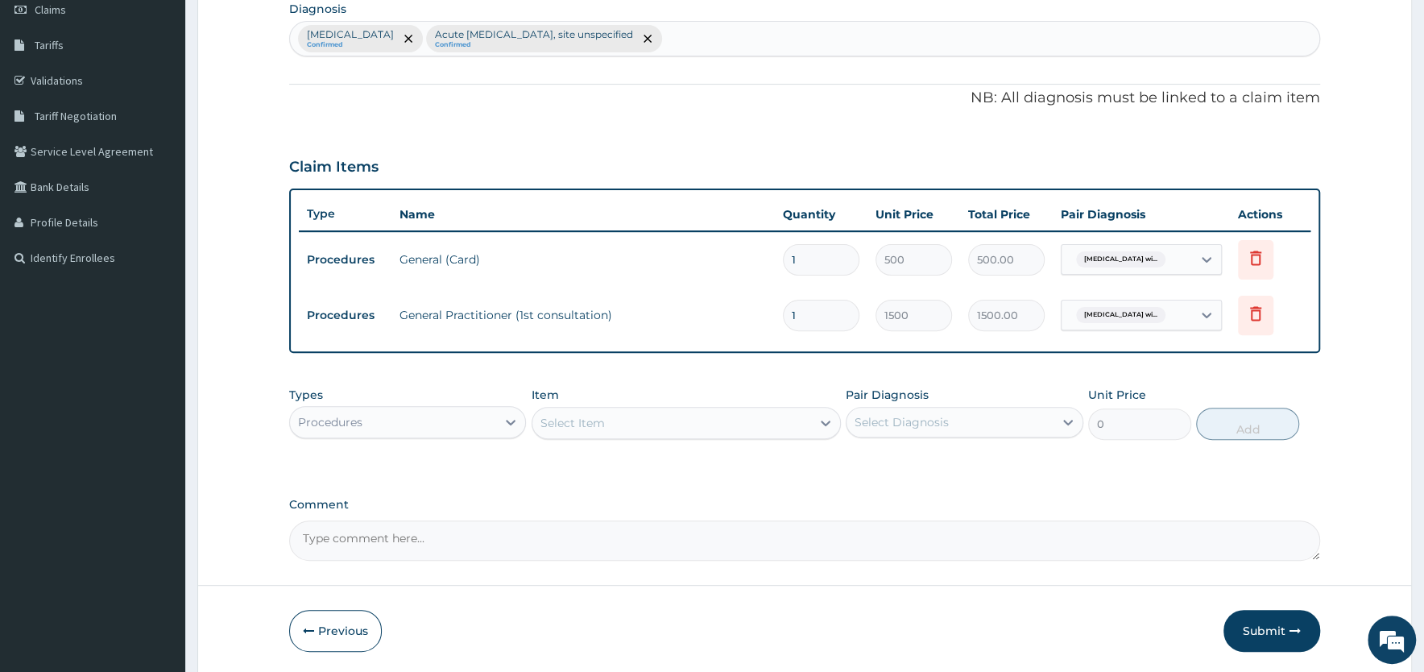
click at [452, 426] on div "Procedures" at bounding box center [393, 422] width 206 height 26
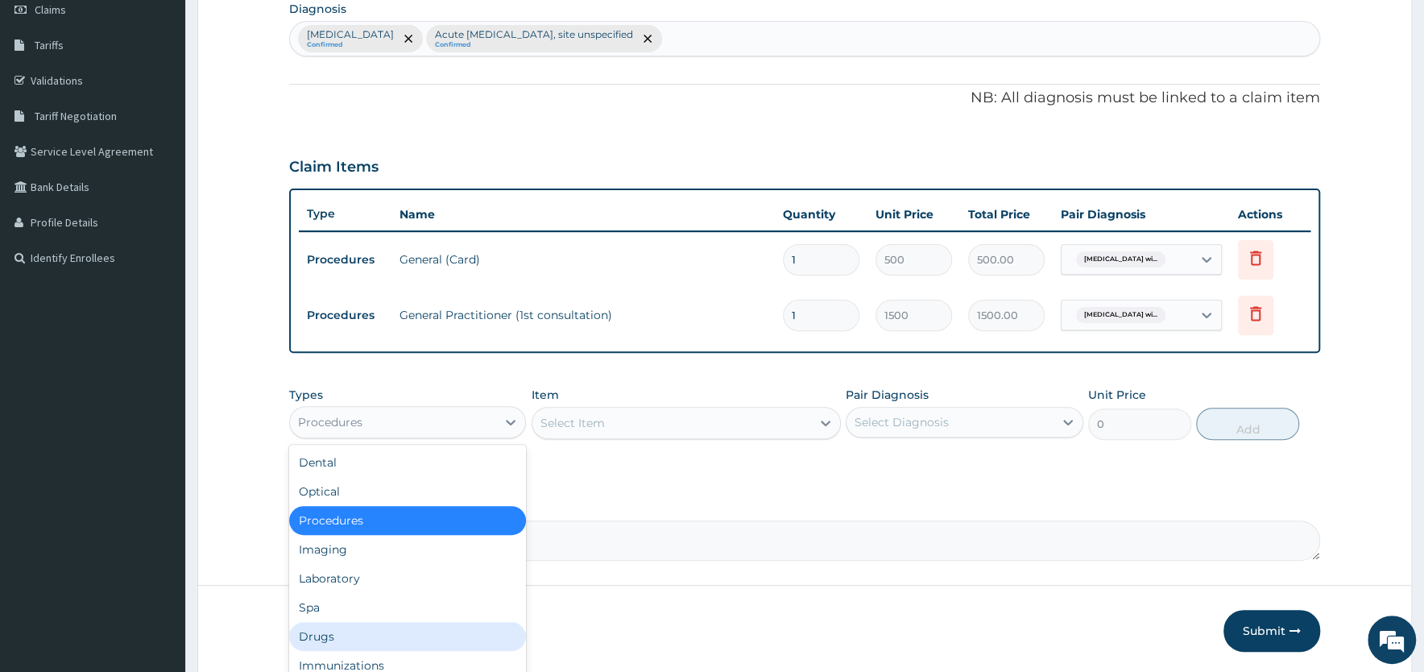
click at [339, 635] on div "Drugs" at bounding box center [407, 636] width 237 height 29
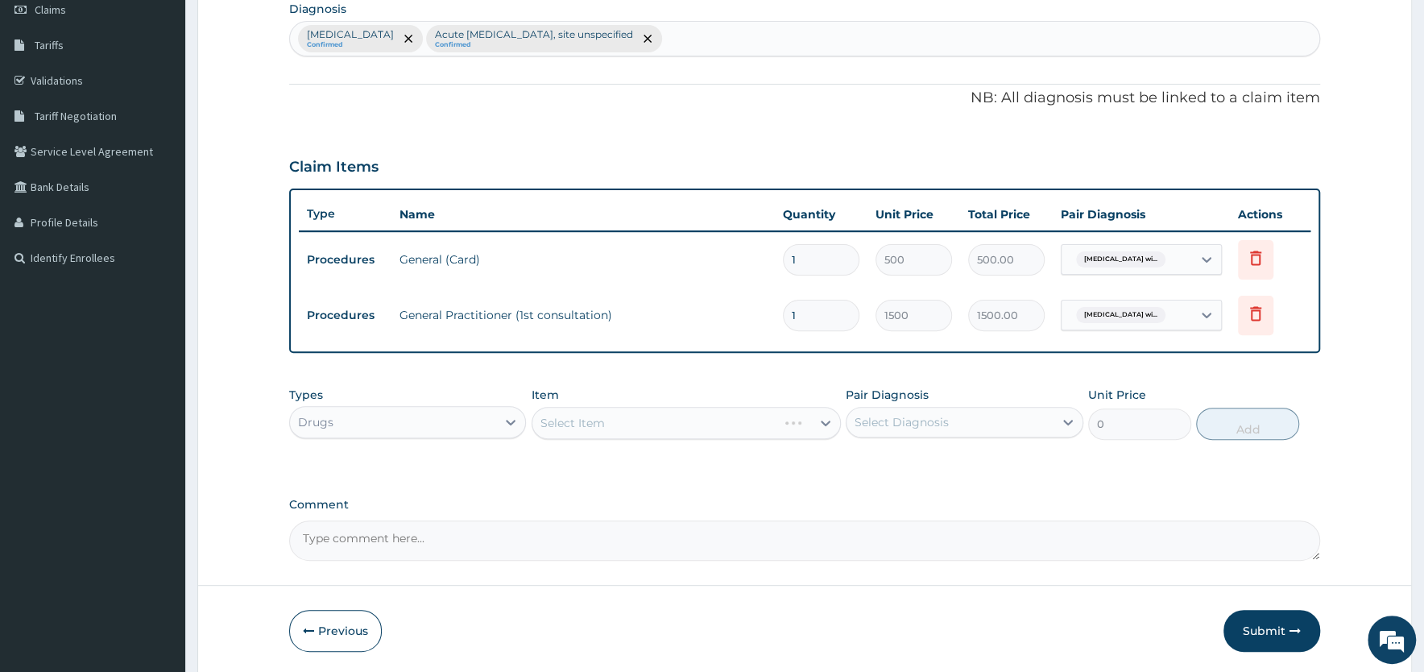
click at [612, 423] on div "Select Item" at bounding box center [686, 423] width 309 height 32
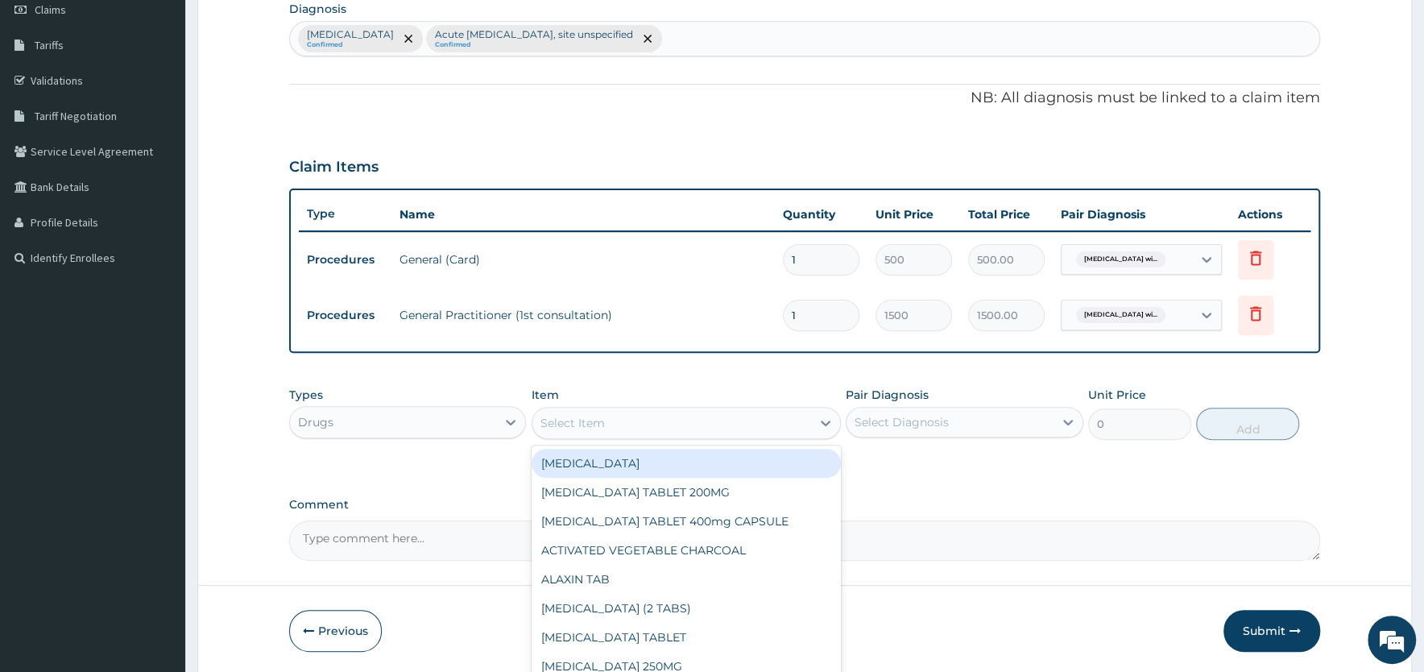
click at [619, 418] on div "Select Item" at bounding box center [671, 423] width 279 height 26
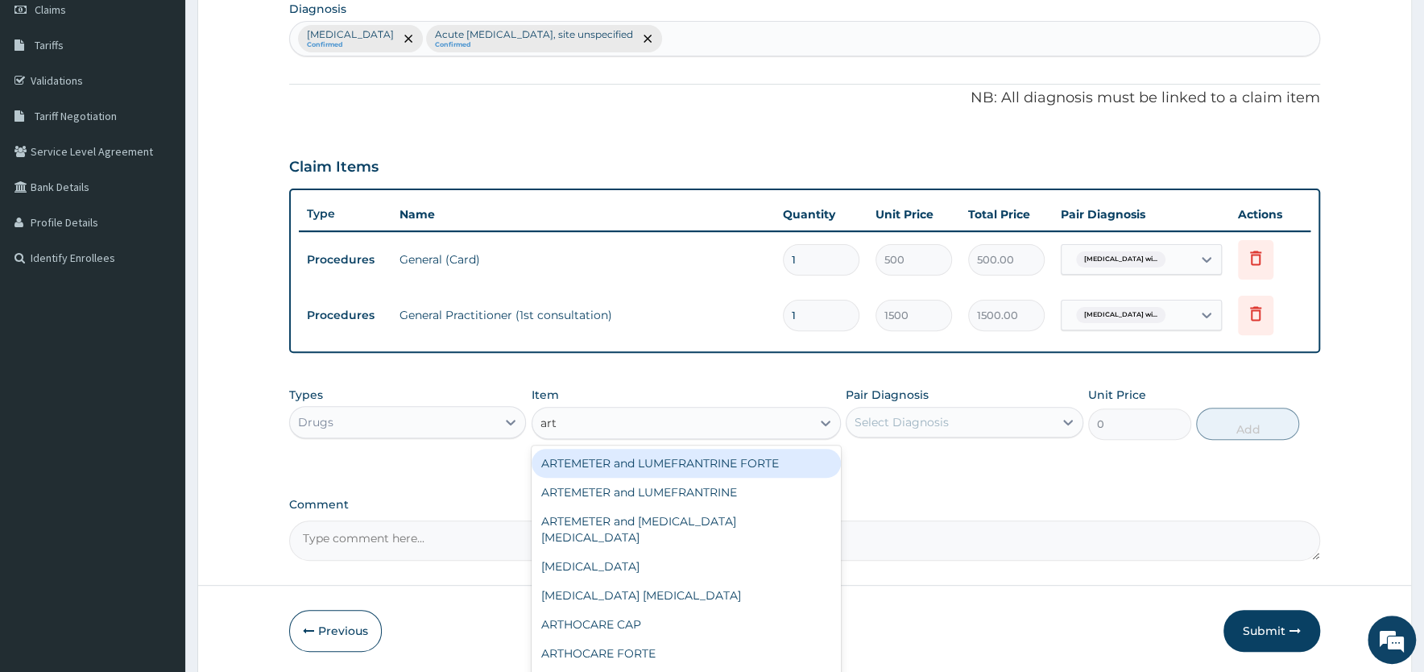
type input "arte"
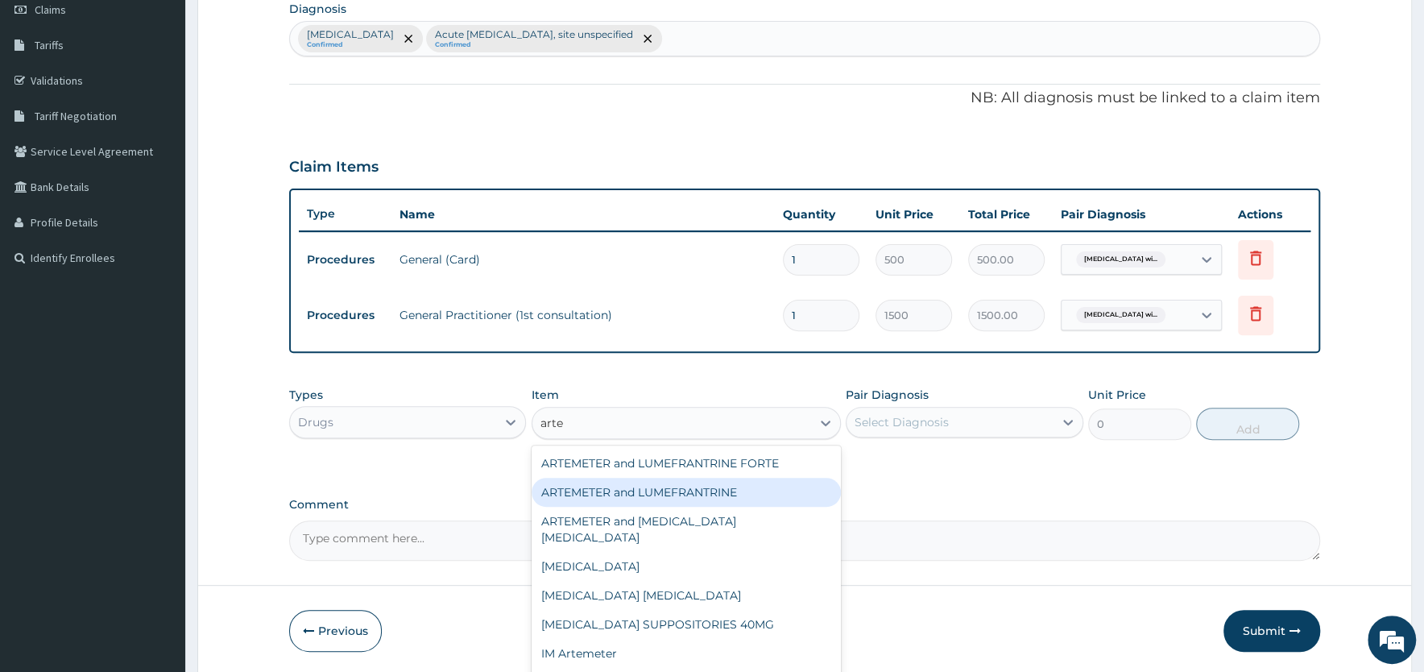
click at [601, 487] on div "ARTEMETER and LUMEFRANTRINE" at bounding box center [686, 492] width 309 height 29
type input "90"
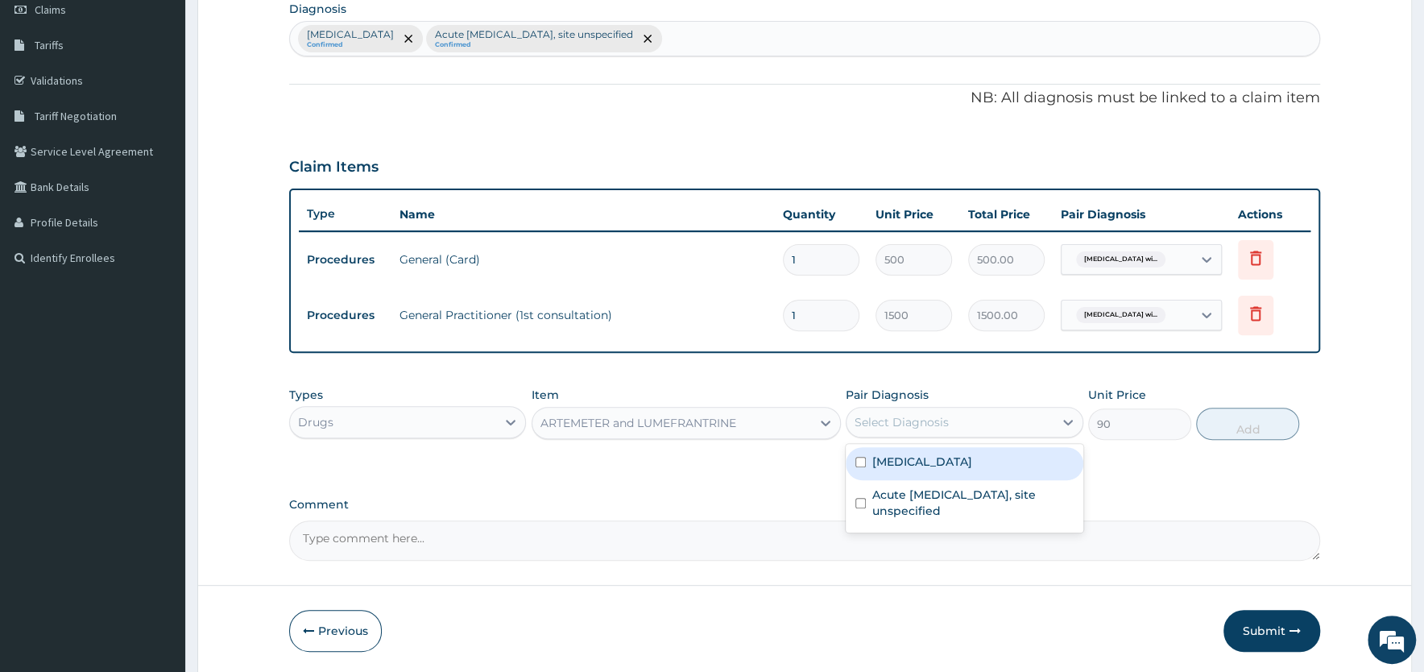
click at [927, 424] on div "Select Diagnosis" at bounding box center [902, 422] width 94 height 16
click at [916, 464] on label "Plasmodium malariae malaria without complication" at bounding box center [922, 462] width 100 height 16
checkbox input "true"
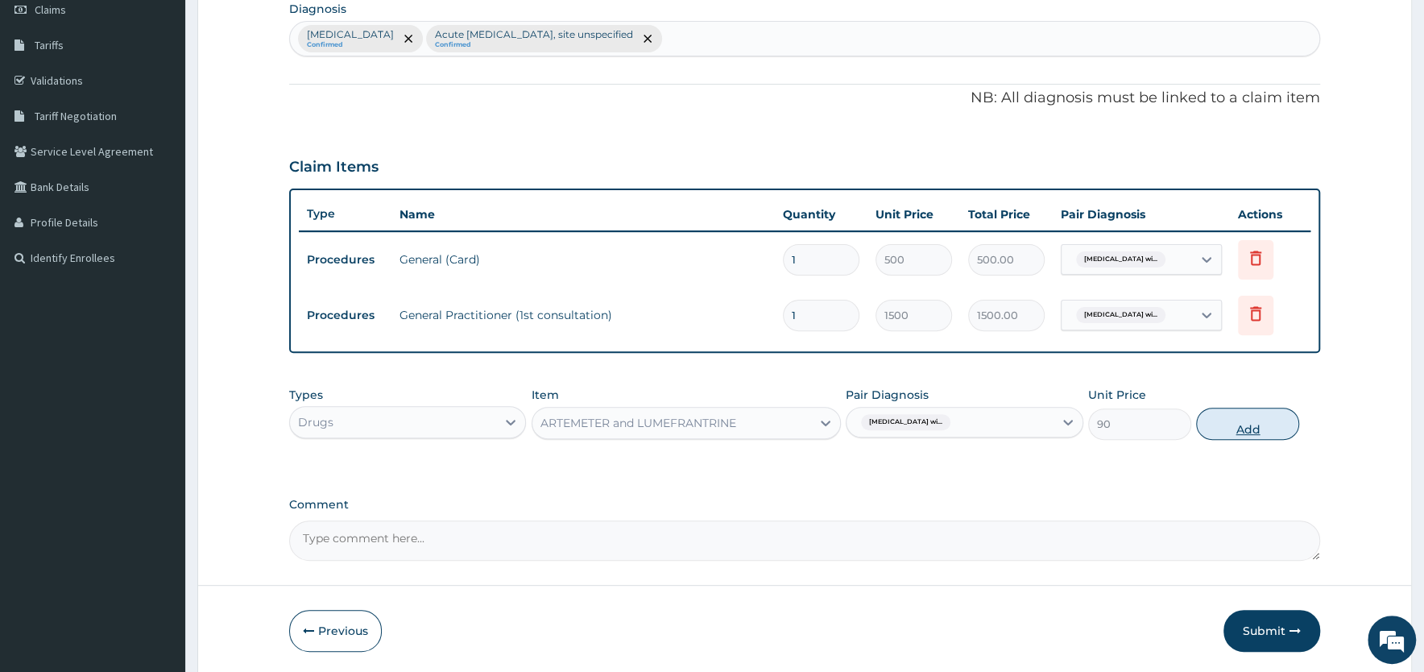
click at [1250, 431] on button "Add" at bounding box center [1247, 424] width 103 height 32
type input "0"
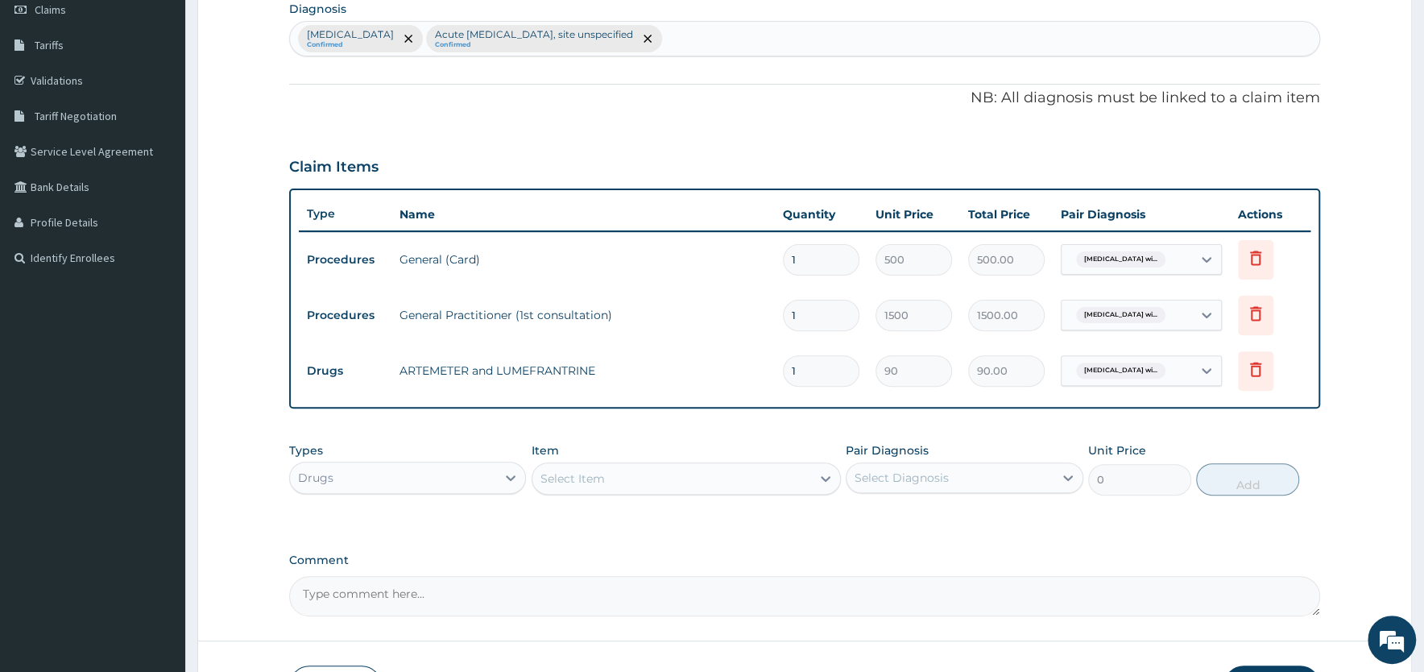
drag, startPoint x: 810, startPoint y: 370, endPoint x: 749, endPoint y: 370, distance: 61.2
click at [783, 370] on input "1" at bounding box center [821, 370] width 77 height 31
type input "2"
type input "180.00"
type input "24"
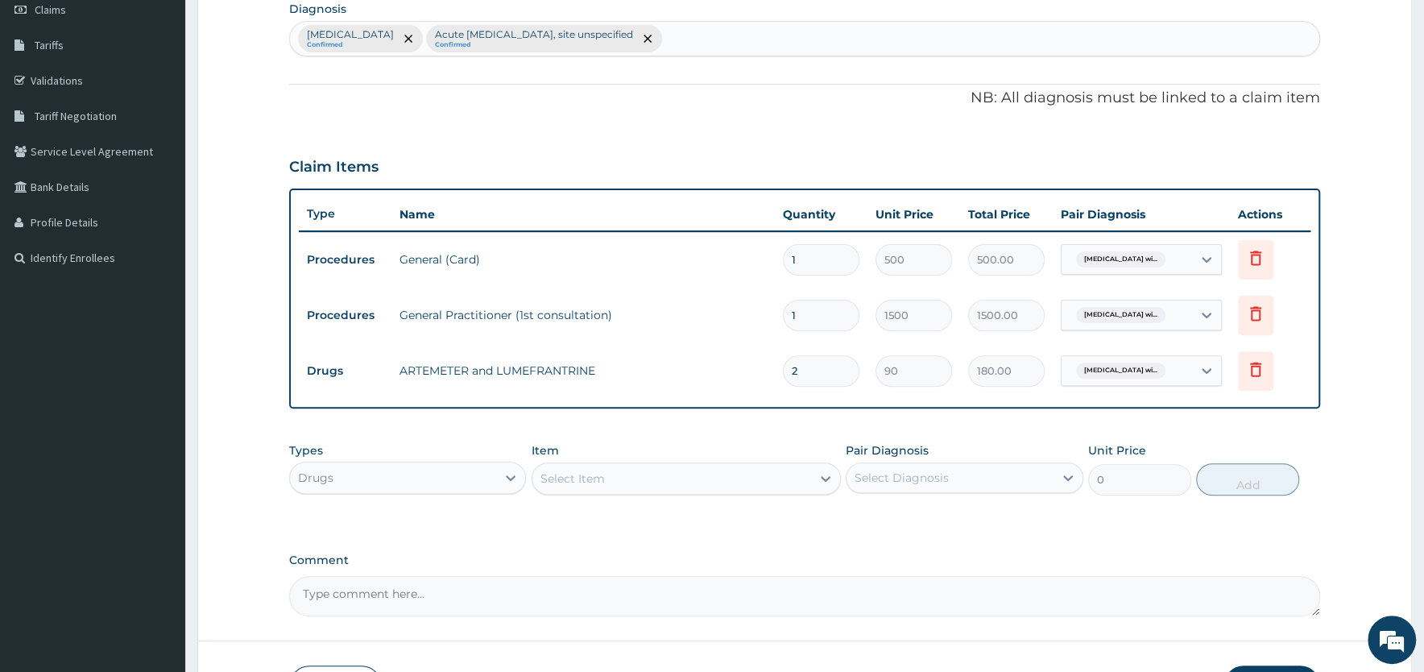
type input "2160.00"
type input "24"
click at [608, 477] on div "Select Item" at bounding box center [671, 479] width 279 height 26
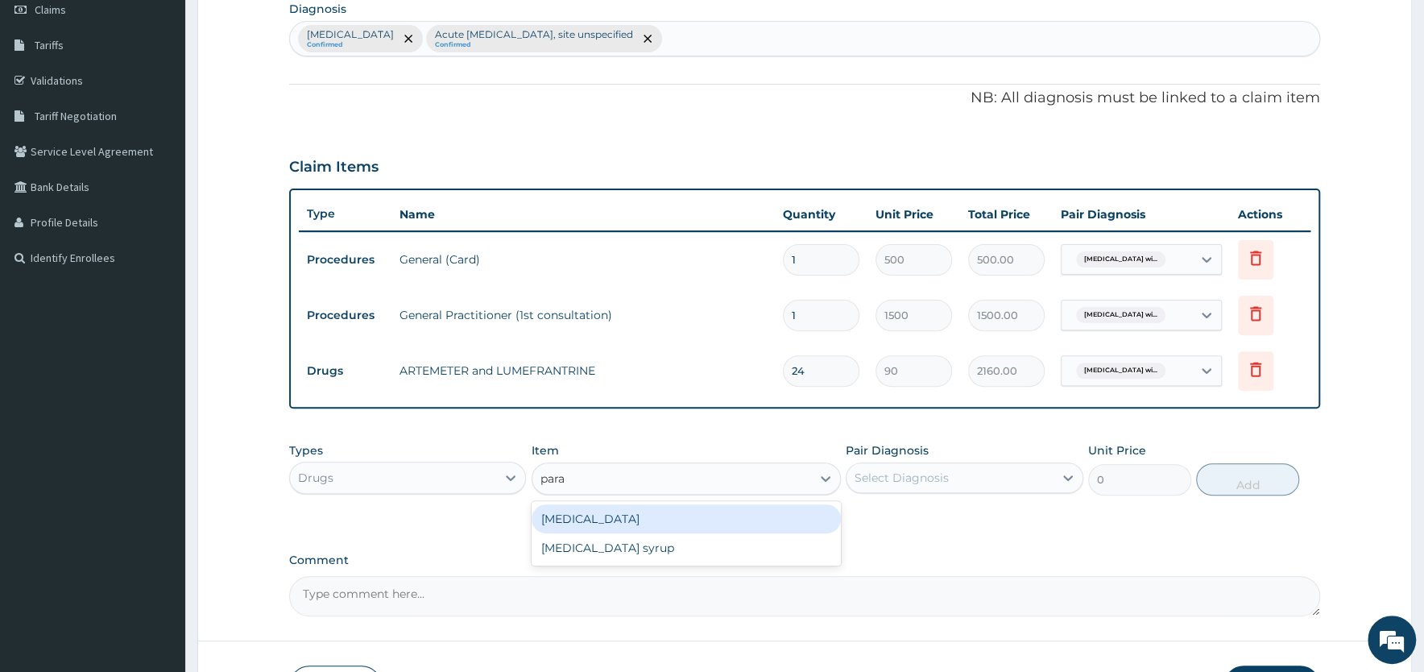
type input "parac"
click at [594, 521] on div "PARACETAMOL" at bounding box center [686, 518] width 309 height 29
type input "8"
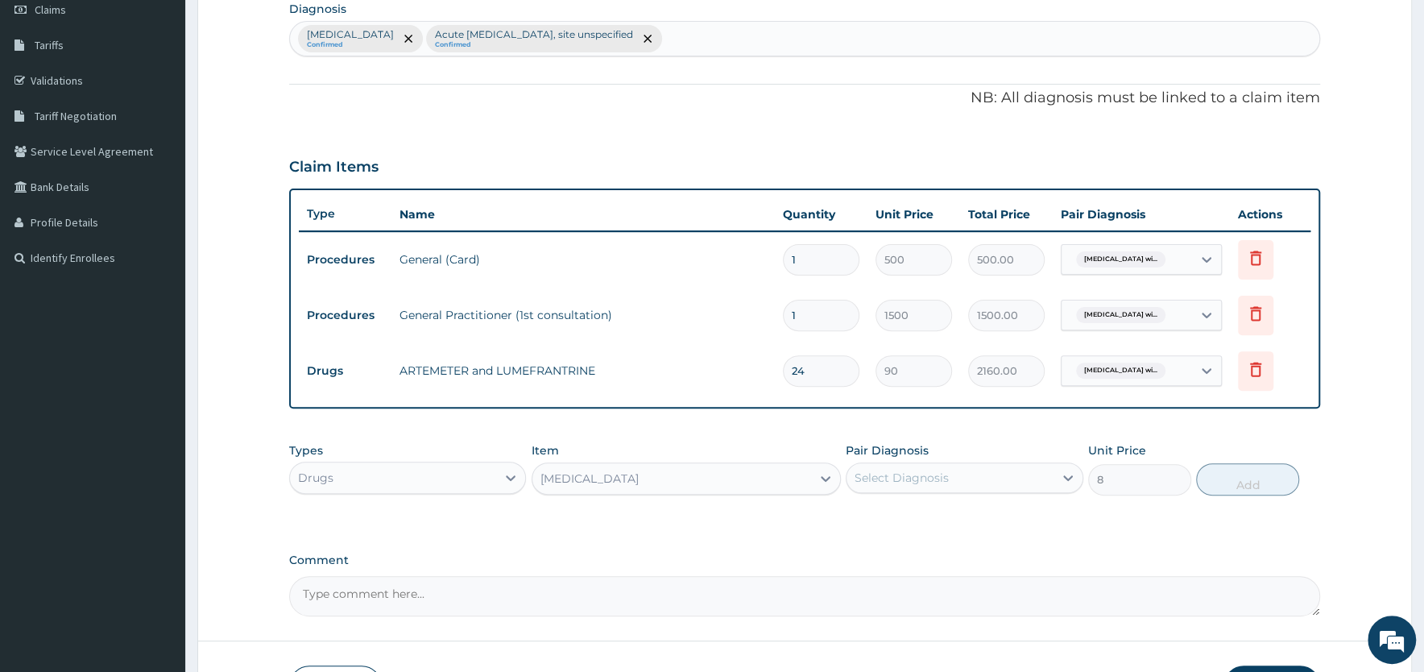
click at [958, 471] on div "Select Diagnosis" at bounding box center [950, 478] width 206 height 26
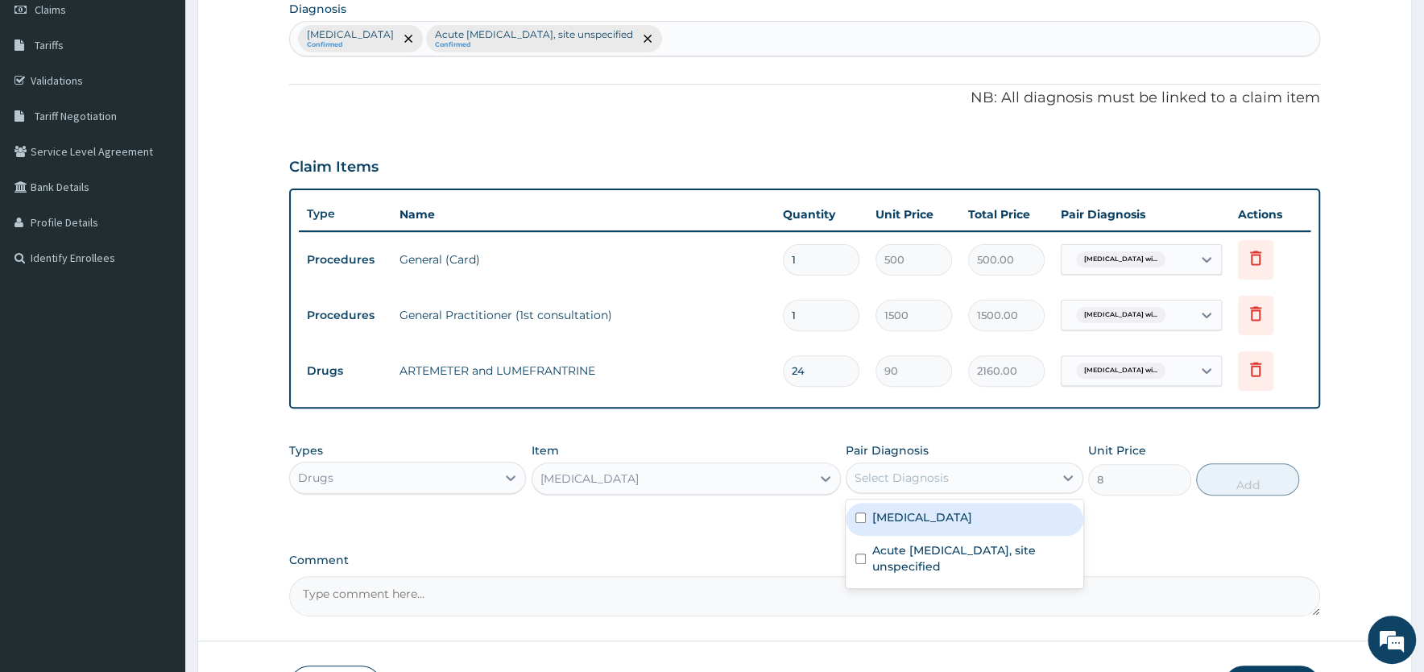
click at [934, 525] on label "Plasmodium malariae malaria without complication" at bounding box center [922, 517] width 100 height 16
checkbox input "true"
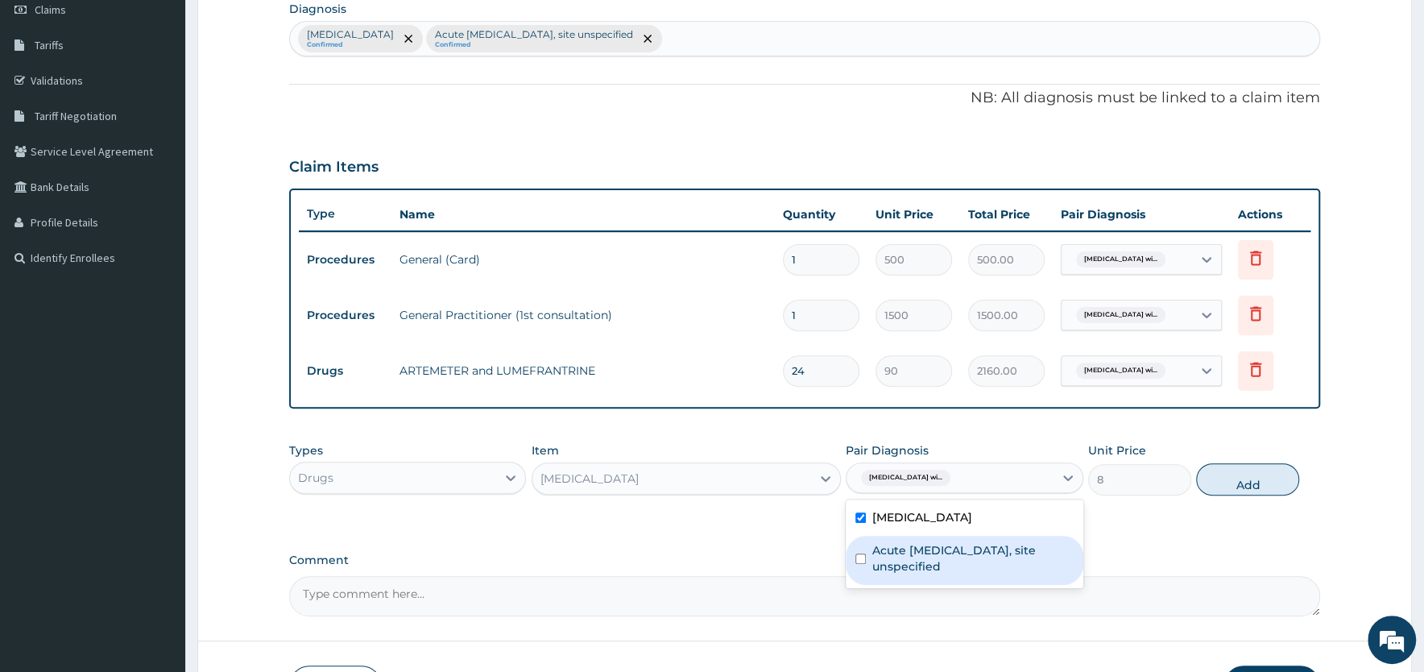
click at [946, 573] on label "Acute upper respiratory infection, site unspecified" at bounding box center [972, 558] width 201 height 32
checkbox input "true"
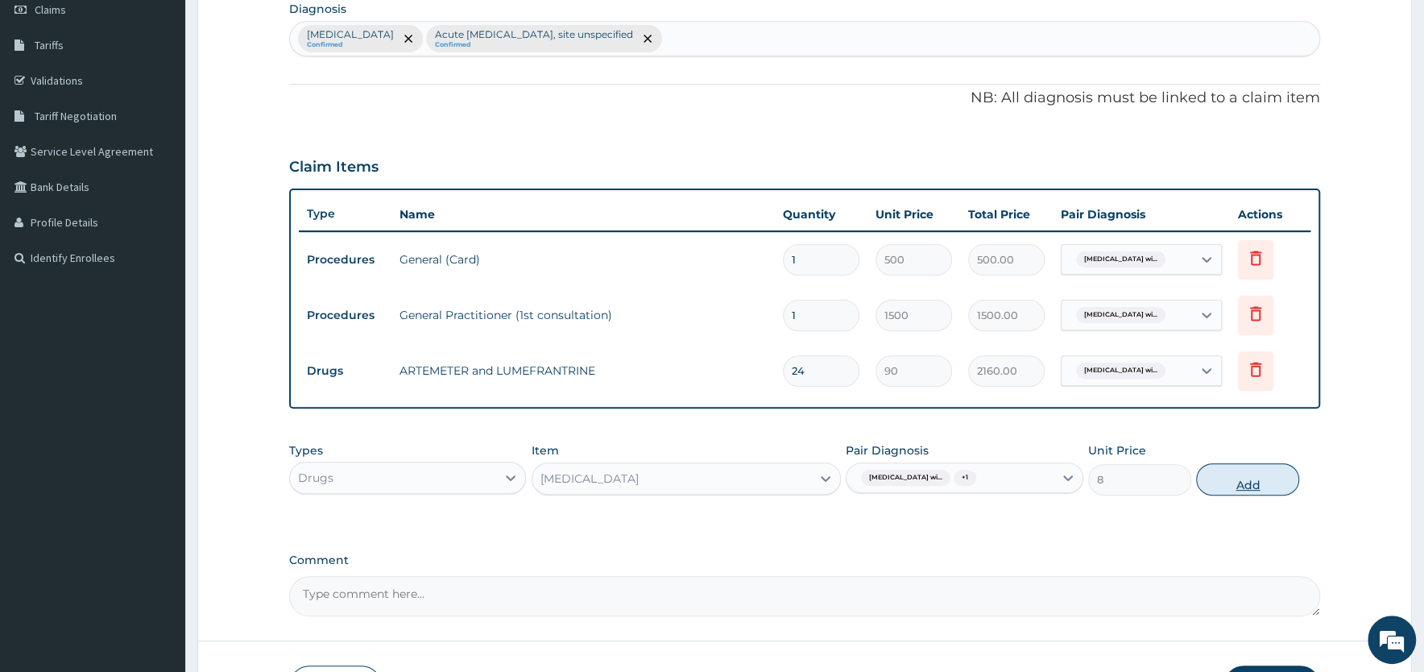
click at [1245, 484] on button "Add" at bounding box center [1247, 479] width 103 height 32
type input "0"
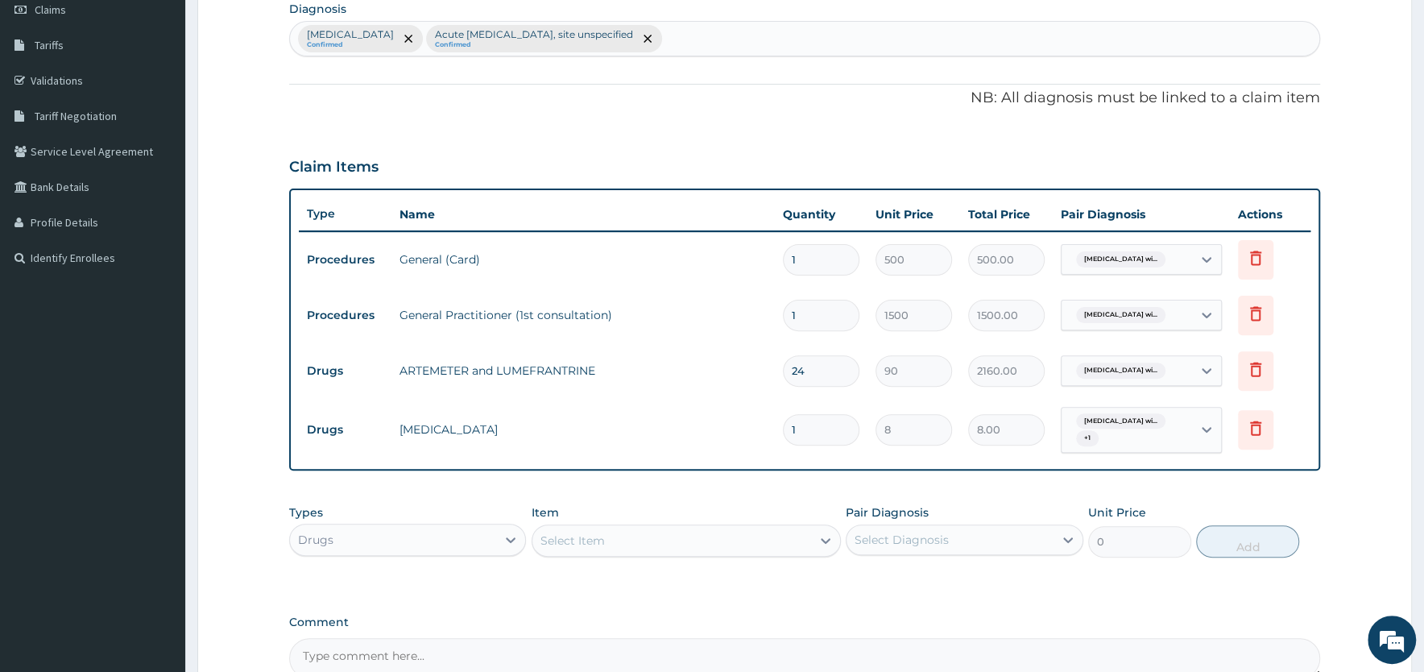
click at [818, 424] on input "1" at bounding box center [821, 429] width 77 height 31
type input "18"
type input "144.00"
type input "18"
click at [575, 492] on div "PA Code / Prescription Code Enter Code(Secondary Care Only) Encounter Date 03-1…" at bounding box center [804, 297] width 1031 height 761
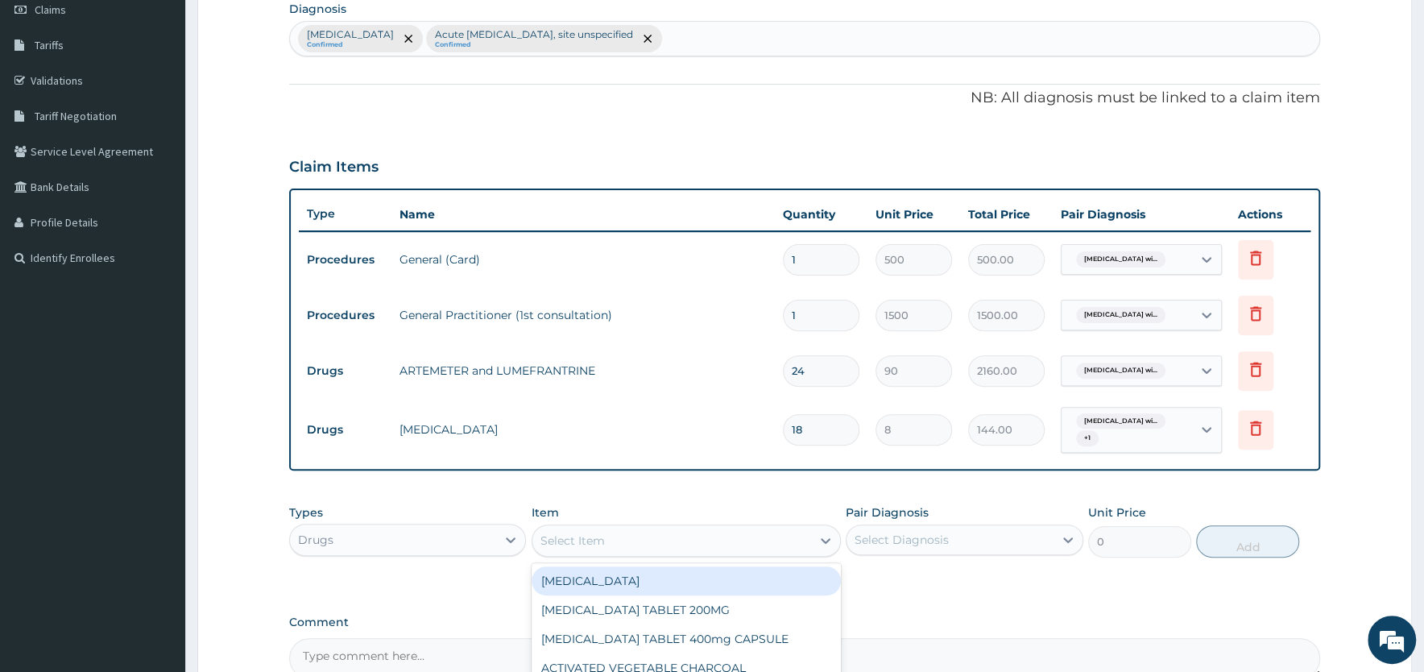
click at [586, 543] on div "Select Item" at bounding box center [573, 540] width 64 height 16
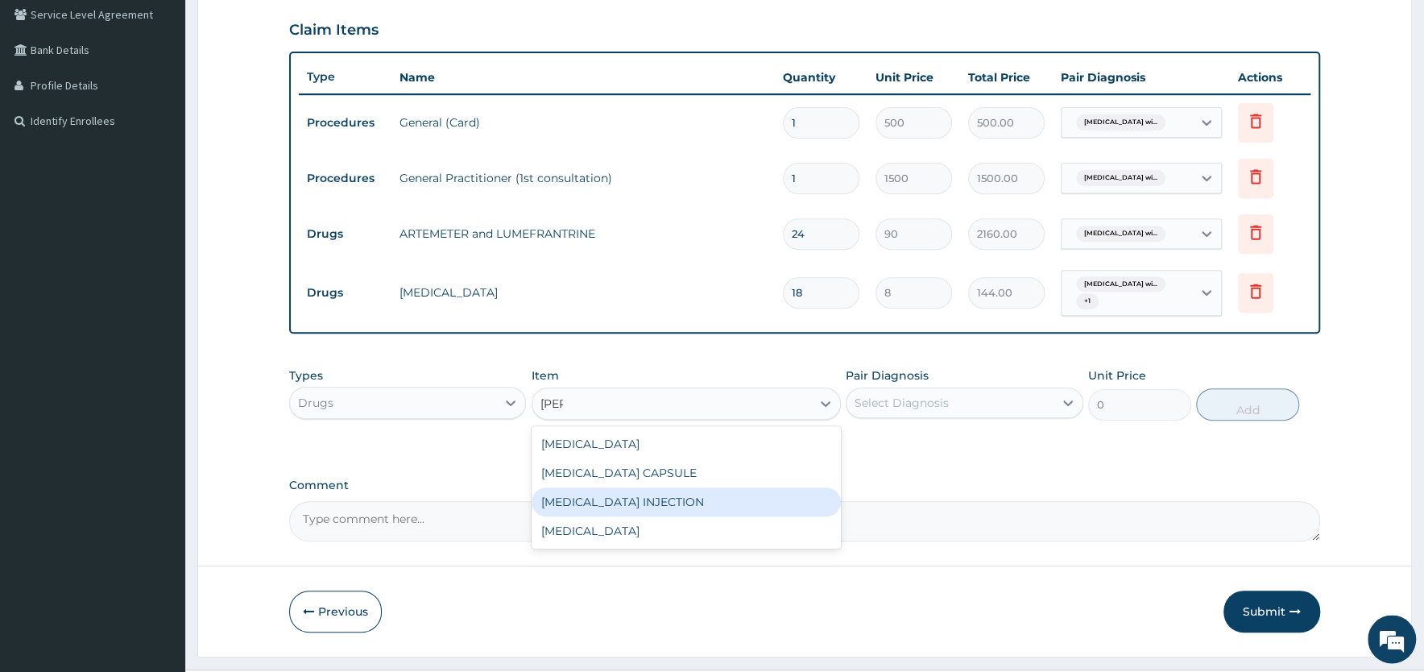
scroll to position [411, 0]
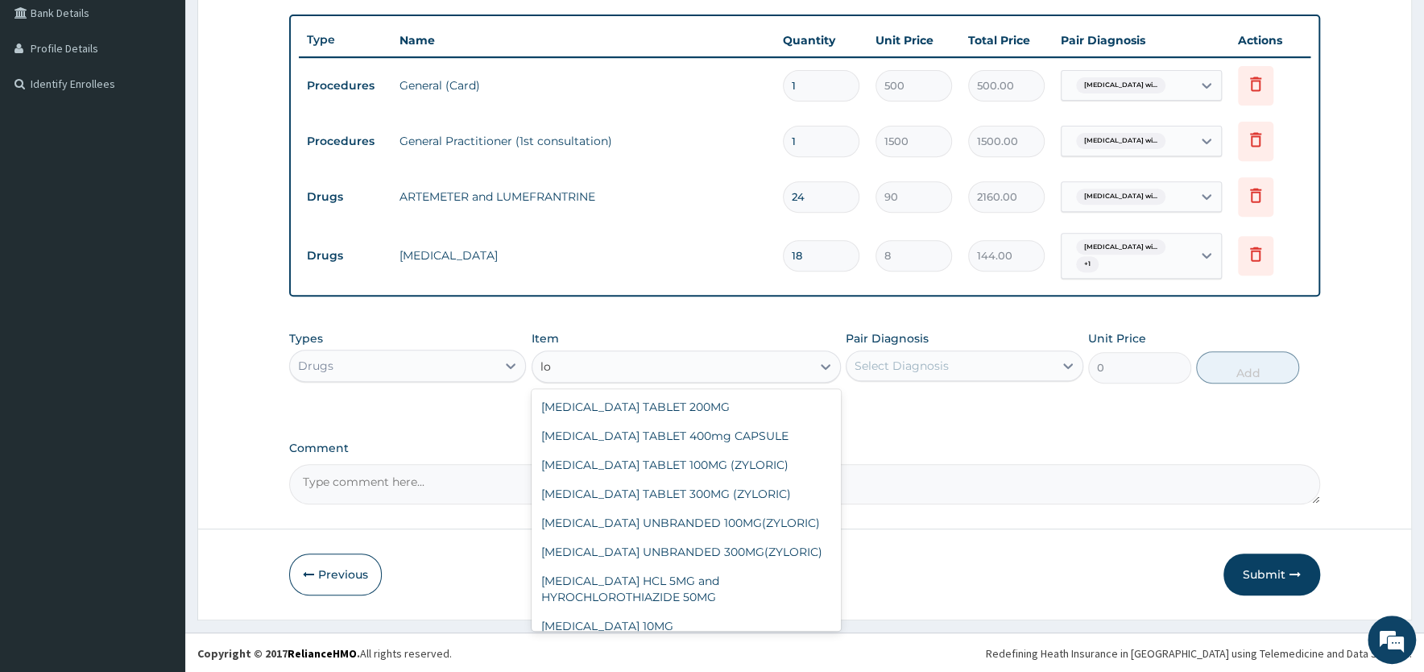
type input "l"
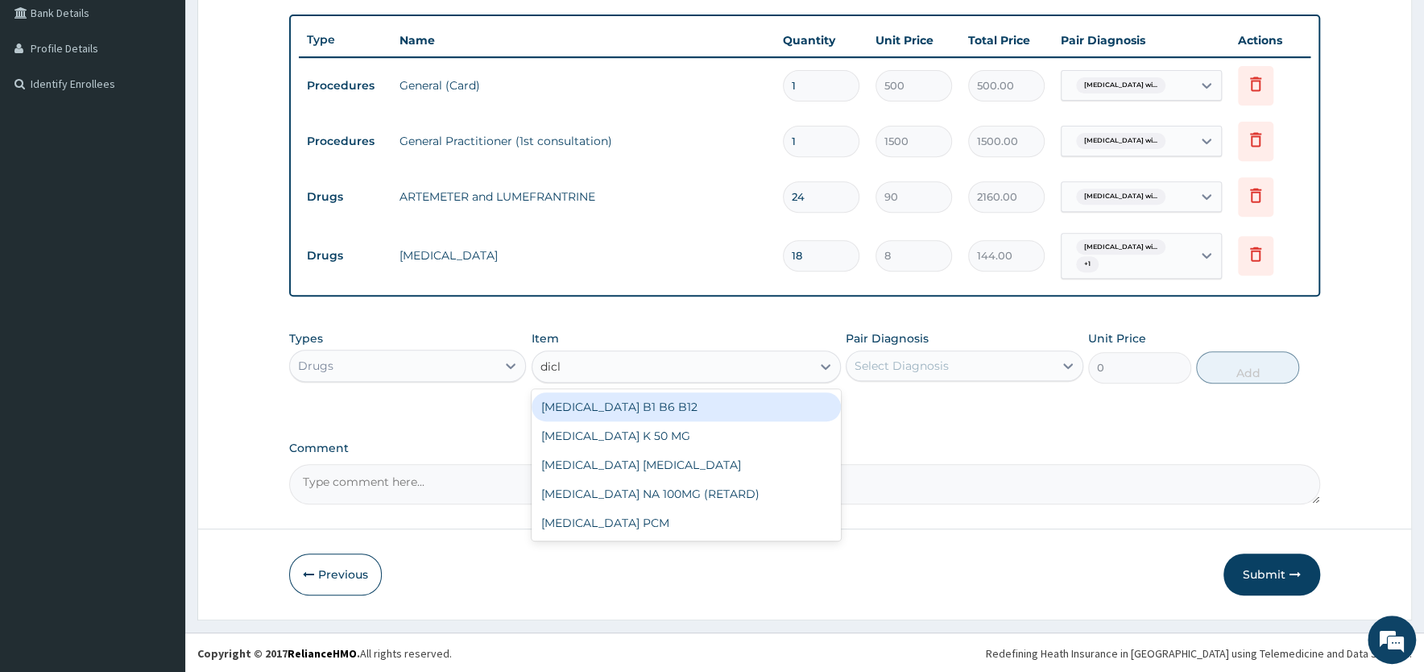
type input "diclo"
type input "75"
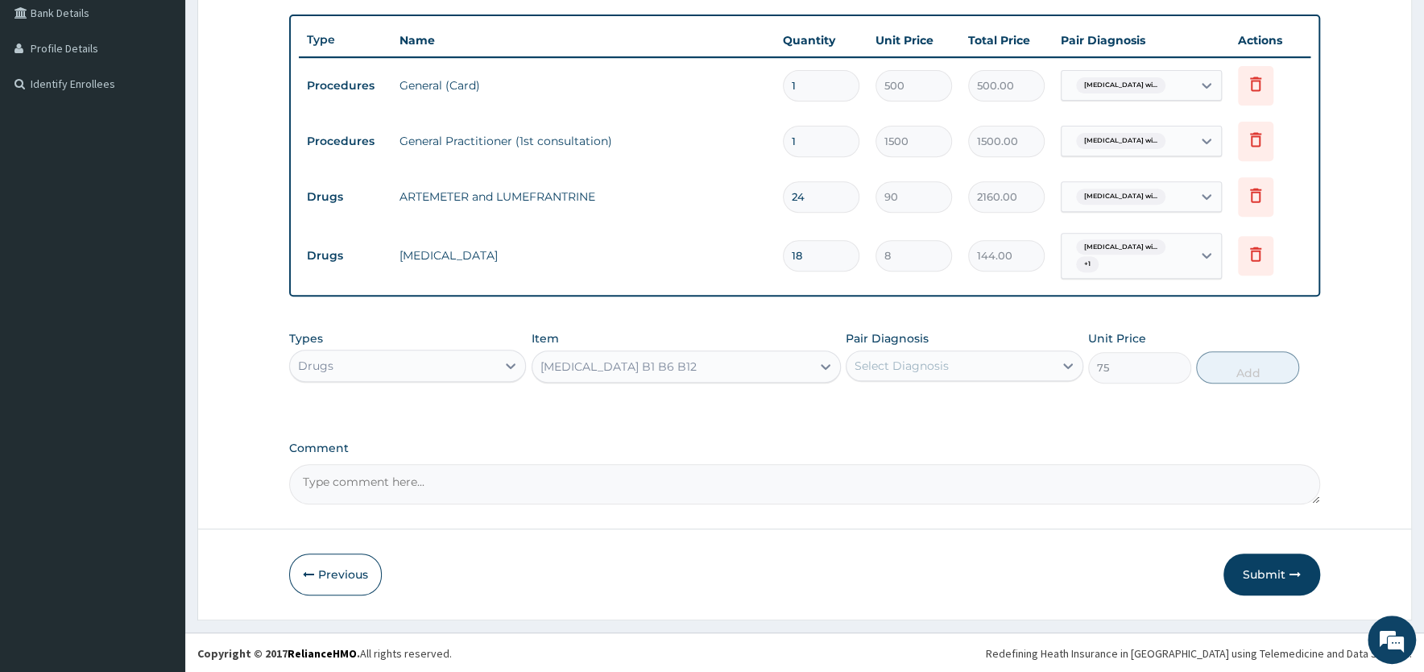
click at [914, 366] on div "Select Diagnosis" at bounding box center [902, 366] width 94 height 16
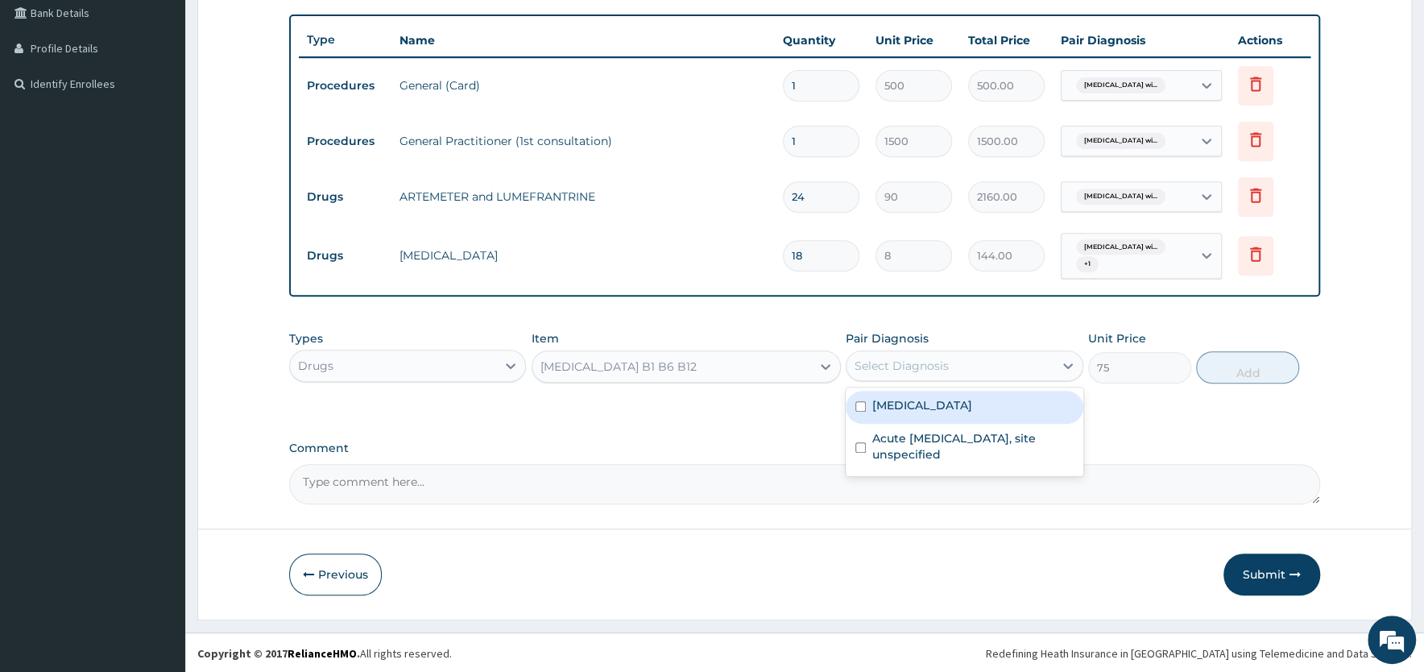
click at [908, 412] on label "Plasmodium malariae malaria without complication" at bounding box center [922, 405] width 100 height 16
checkbox input "true"
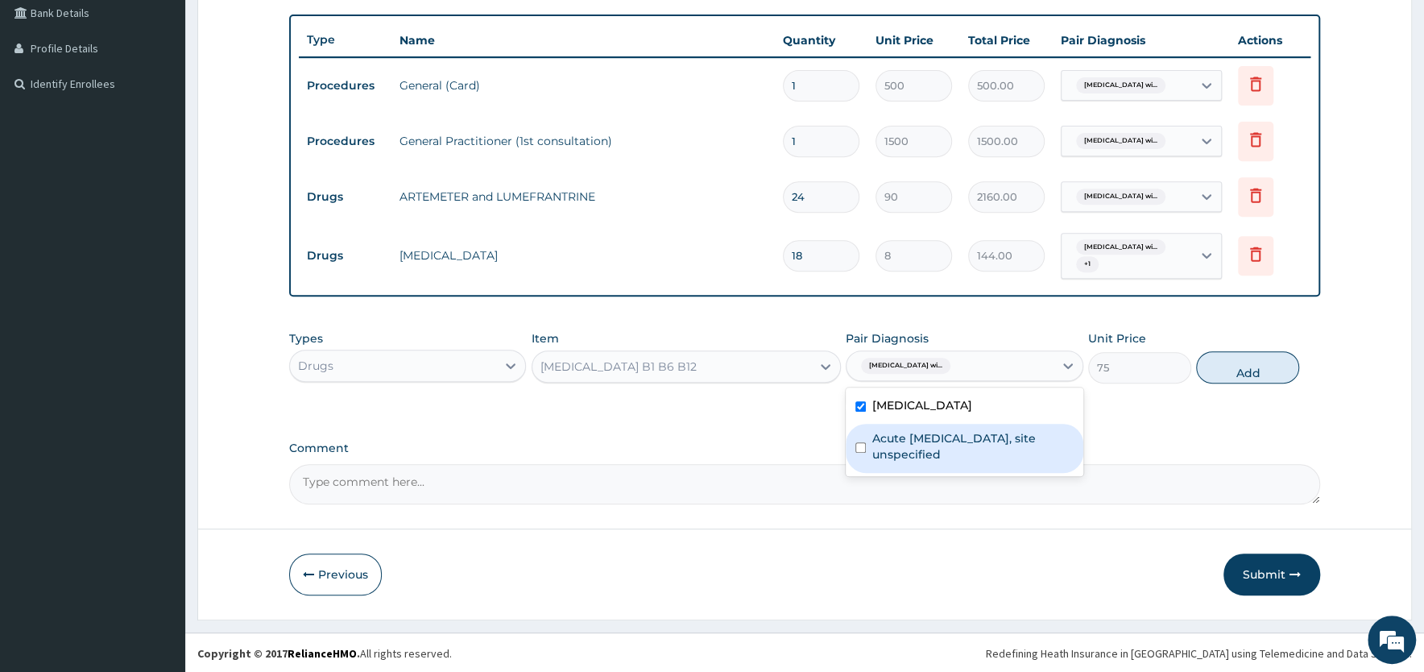
click at [912, 462] on label "Acute upper respiratory infection, site unspecified" at bounding box center [972, 446] width 201 height 32
checkbox input "true"
click at [1251, 370] on button "Add" at bounding box center [1247, 367] width 103 height 32
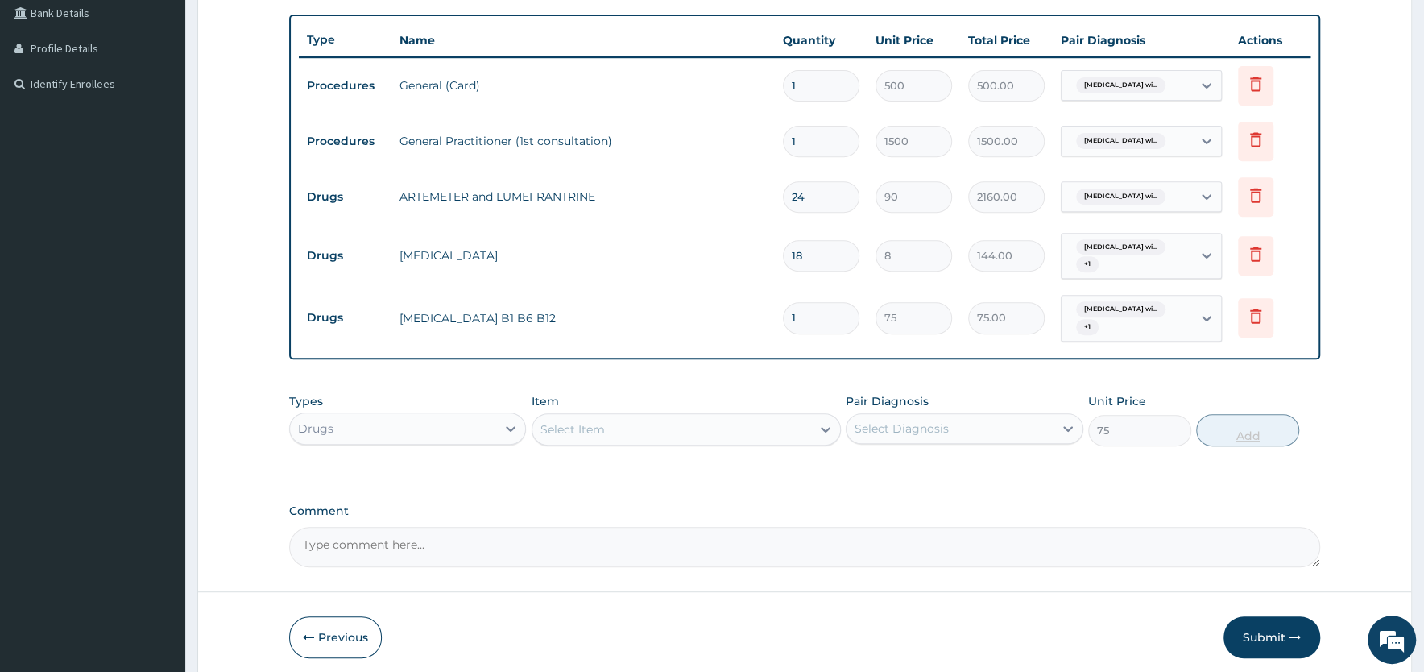
type input "0"
type input "10"
type input "750.00"
type input "10"
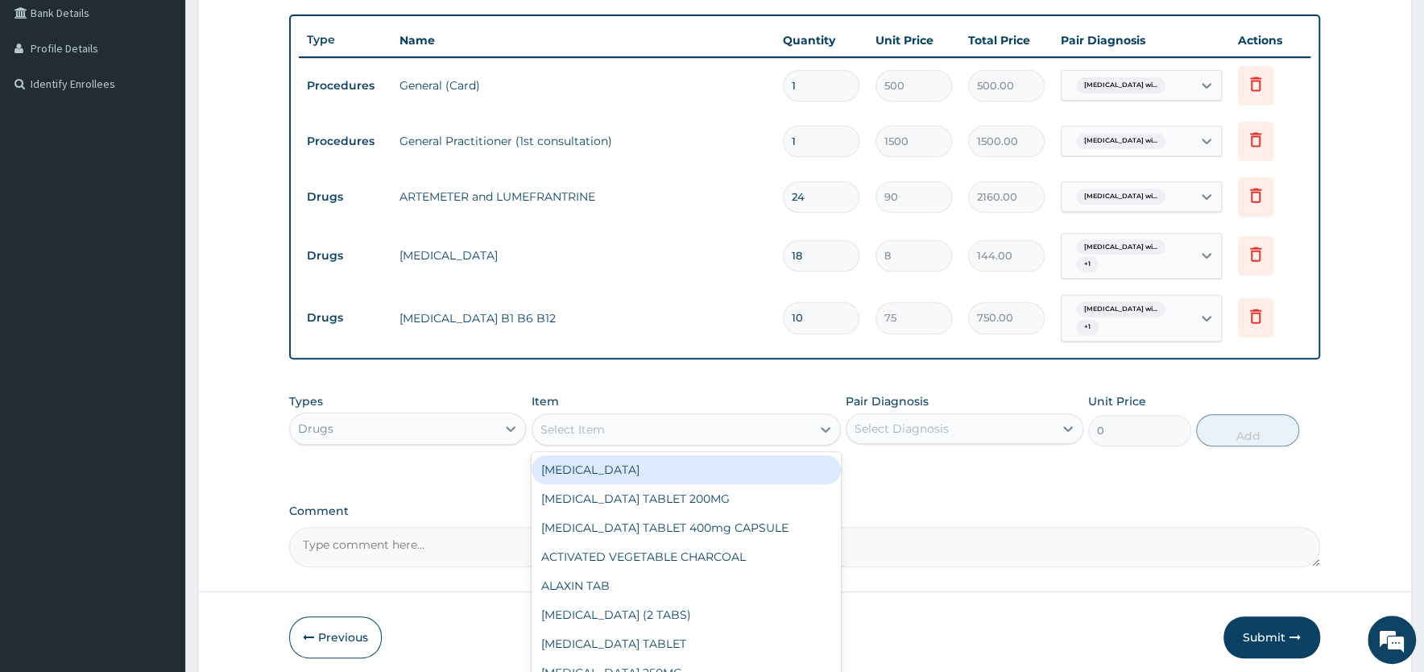
click at [592, 431] on div "Select Item" at bounding box center [573, 429] width 64 height 16
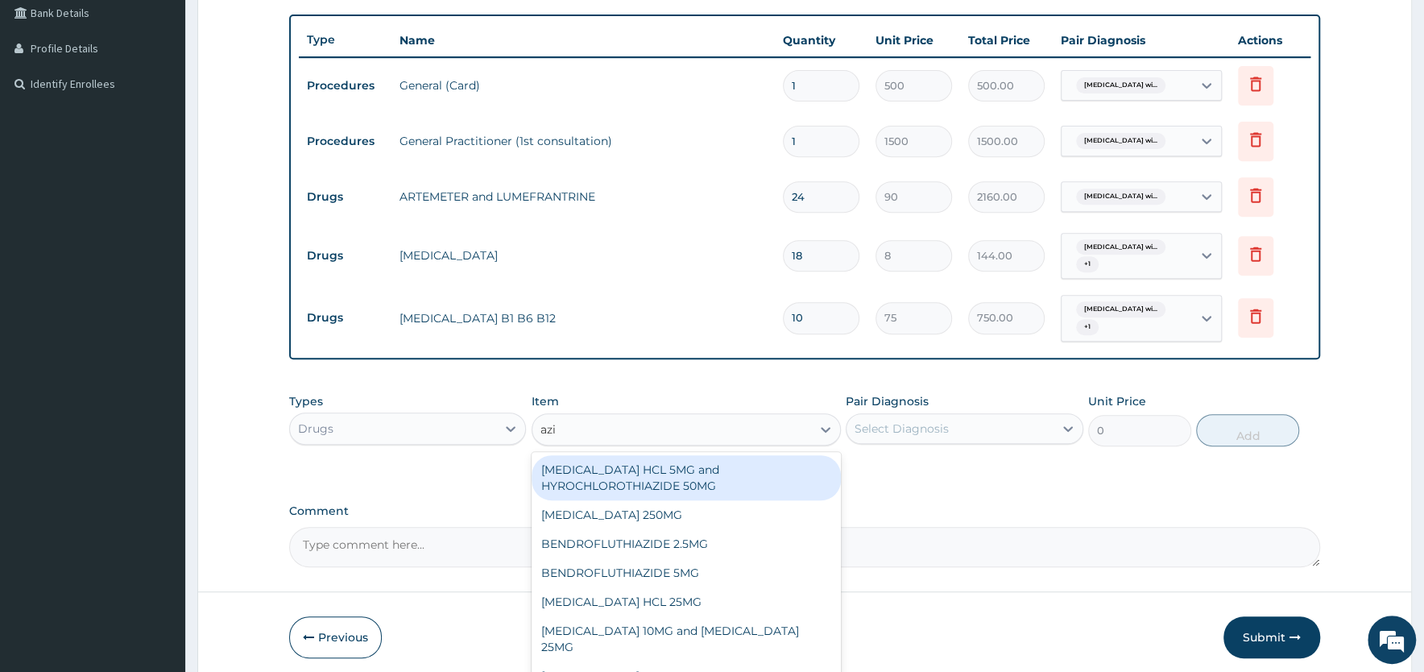
type input "azit"
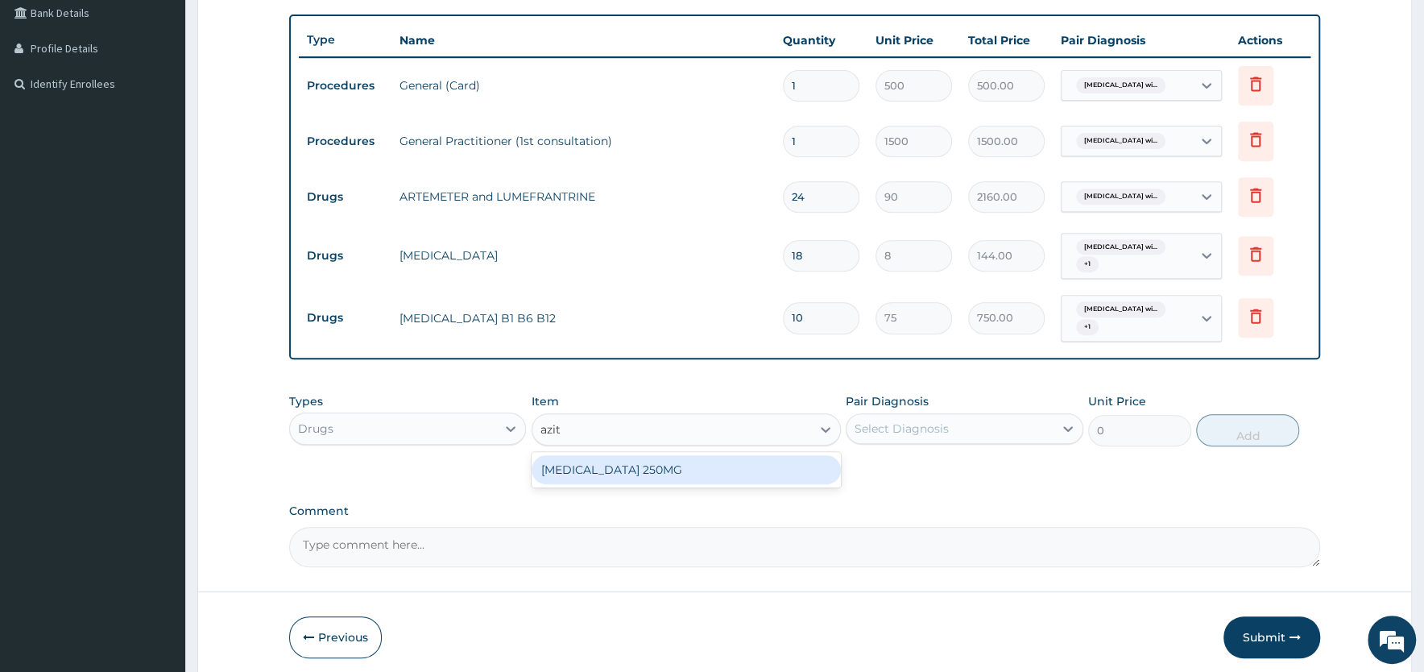
type input "321.65"
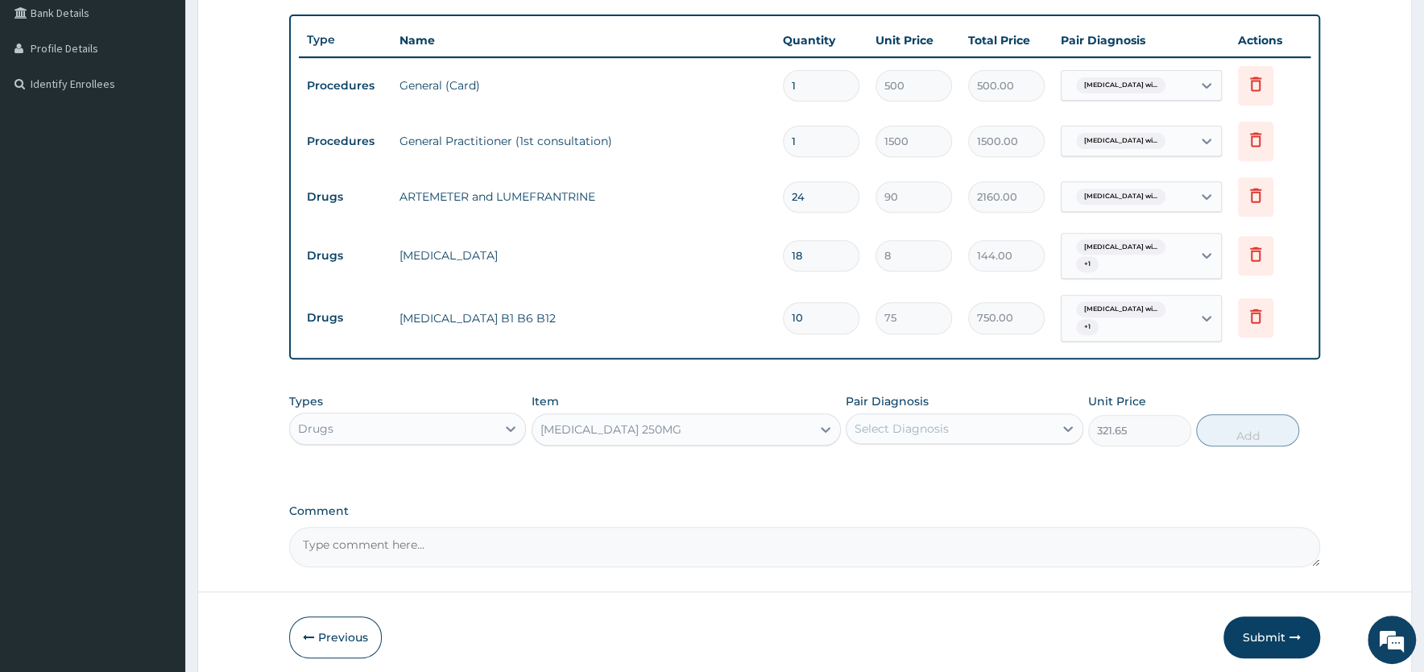
click at [891, 422] on div "Select Diagnosis" at bounding box center [902, 428] width 94 height 16
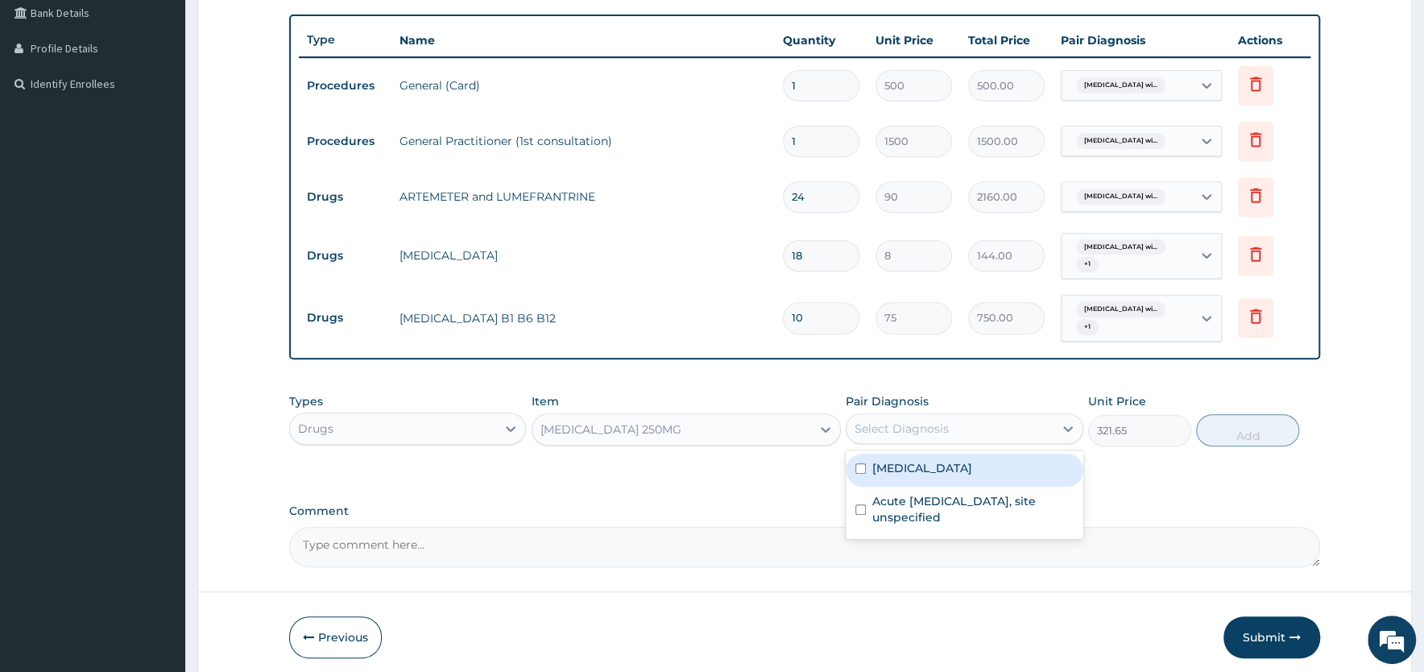
click at [893, 476] on label "Plasmodium malariae malaria without complication" at bounding box center [922, 468] width 100 height 16
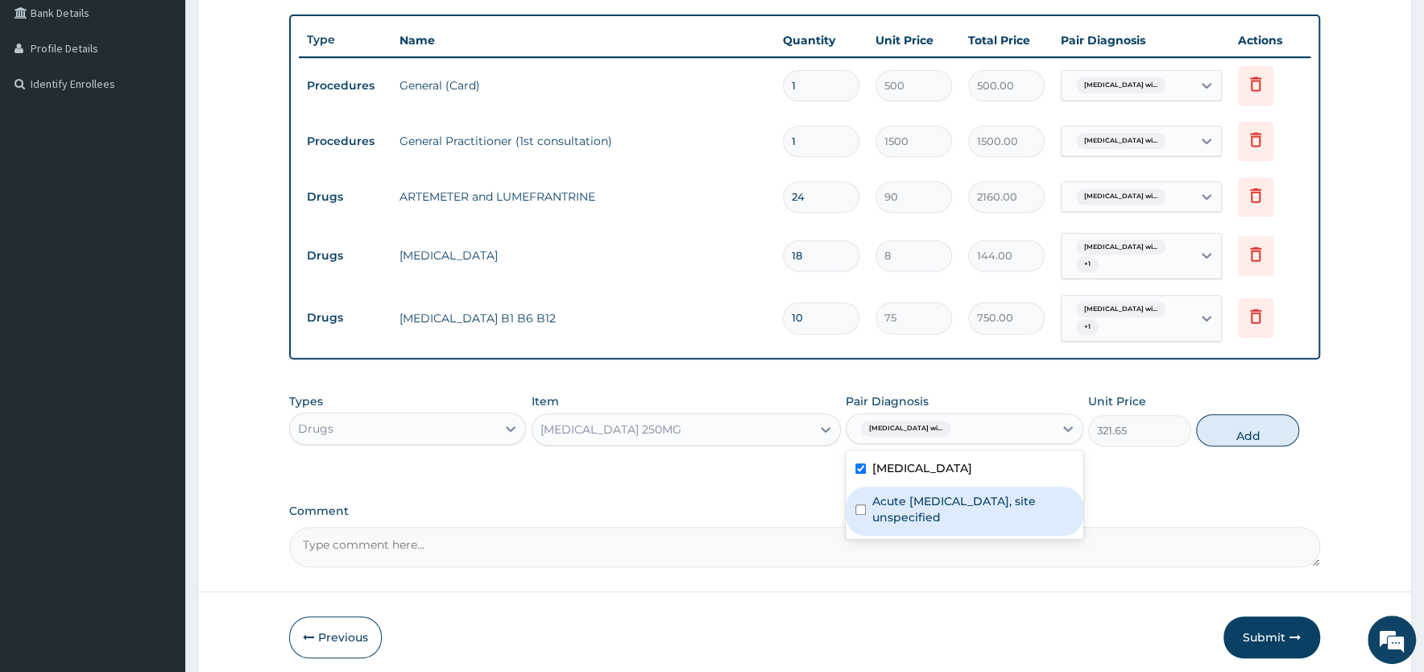
checkbox input "true"
click at [895, 516] on label "Acute upper respiratory infection, site unspecified" at bounding box center [972, 509] width 201 height 32
checkbox input "true"
click at [1241, 438] on button "Add" at bounding box center [1247, 430] width 103 height 32
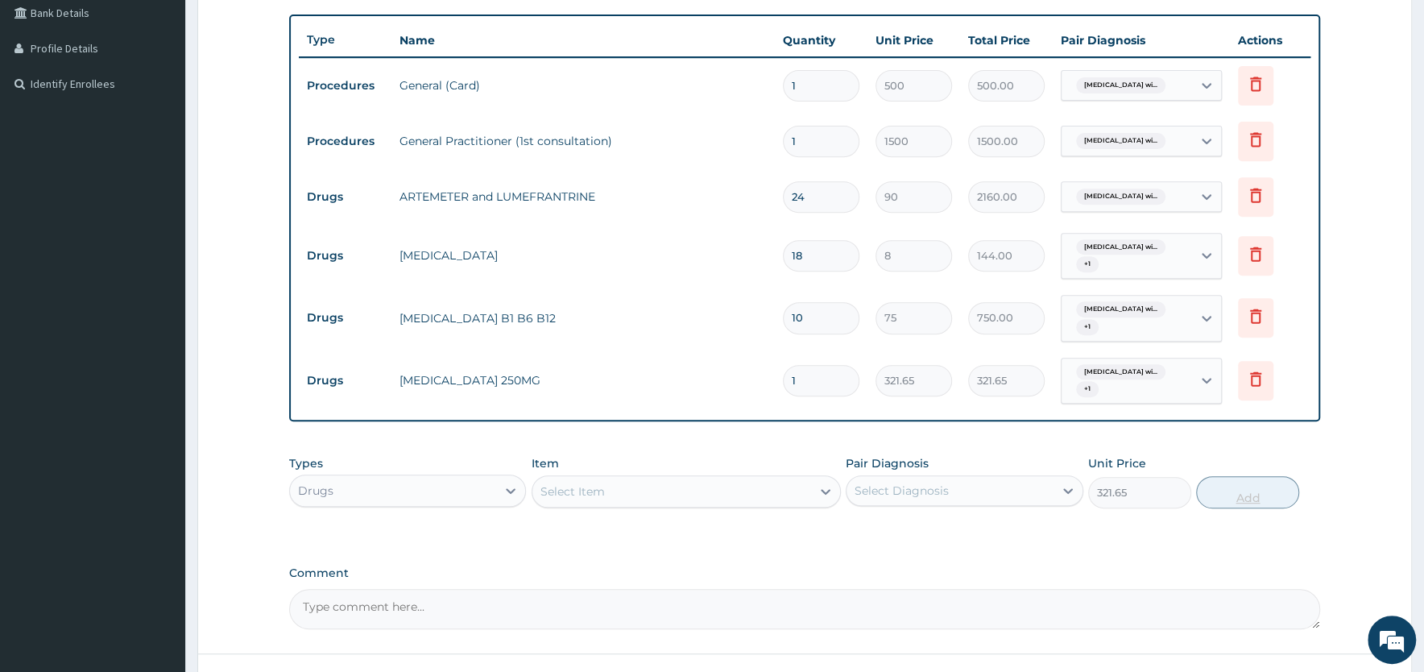
type input "0"
drag, startPoint x: 815, startPoint y: 384, endPoint x: 768, endPoint y: 371, distance: 49.5
click at [783, 371] on input "1" at bounding box center [821, 380] width 77 height 31
type input "7"
type input "2251.55"
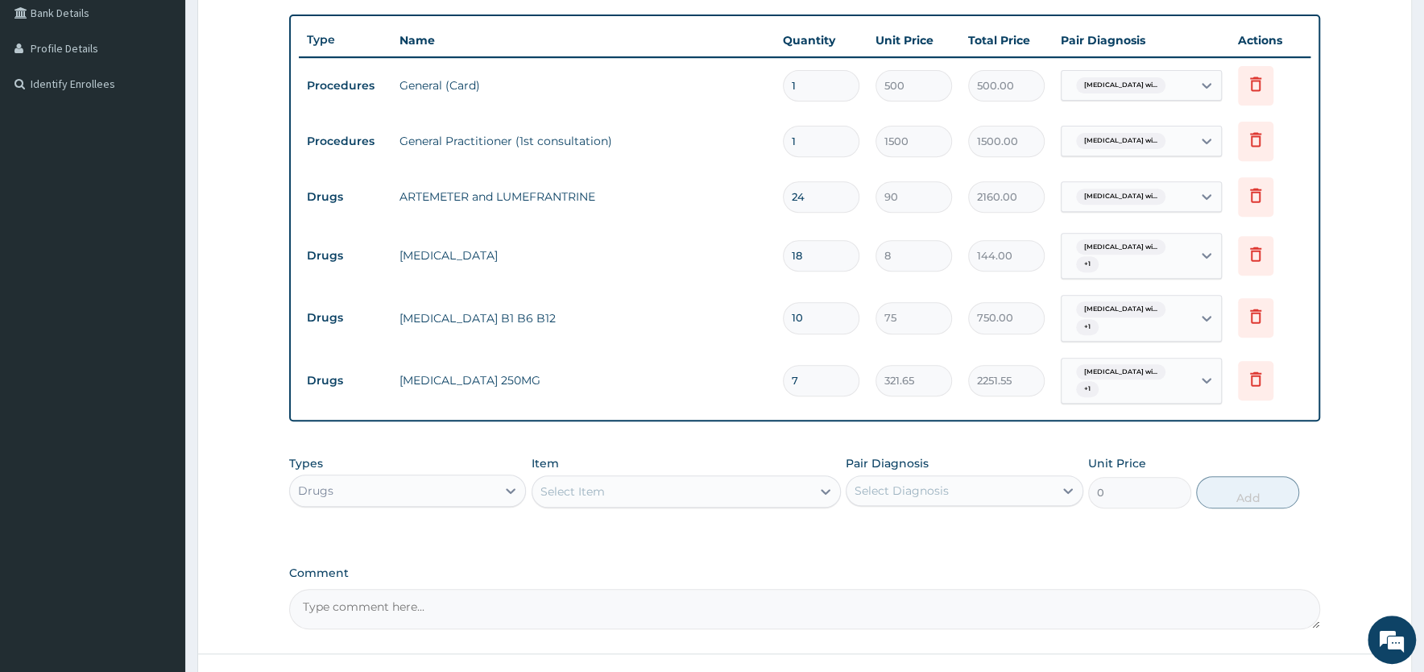
type input "7"
click at [562, 534] on div "Types Drugs Item Select Item Pair Diagnosis Select Diagnosis Unit Price 0 Add" at bounding box center [804, 493] width 1031 height 93
click at [597, 493] on div "Select Item" at bounding box center [573, 491] width 64 height 16
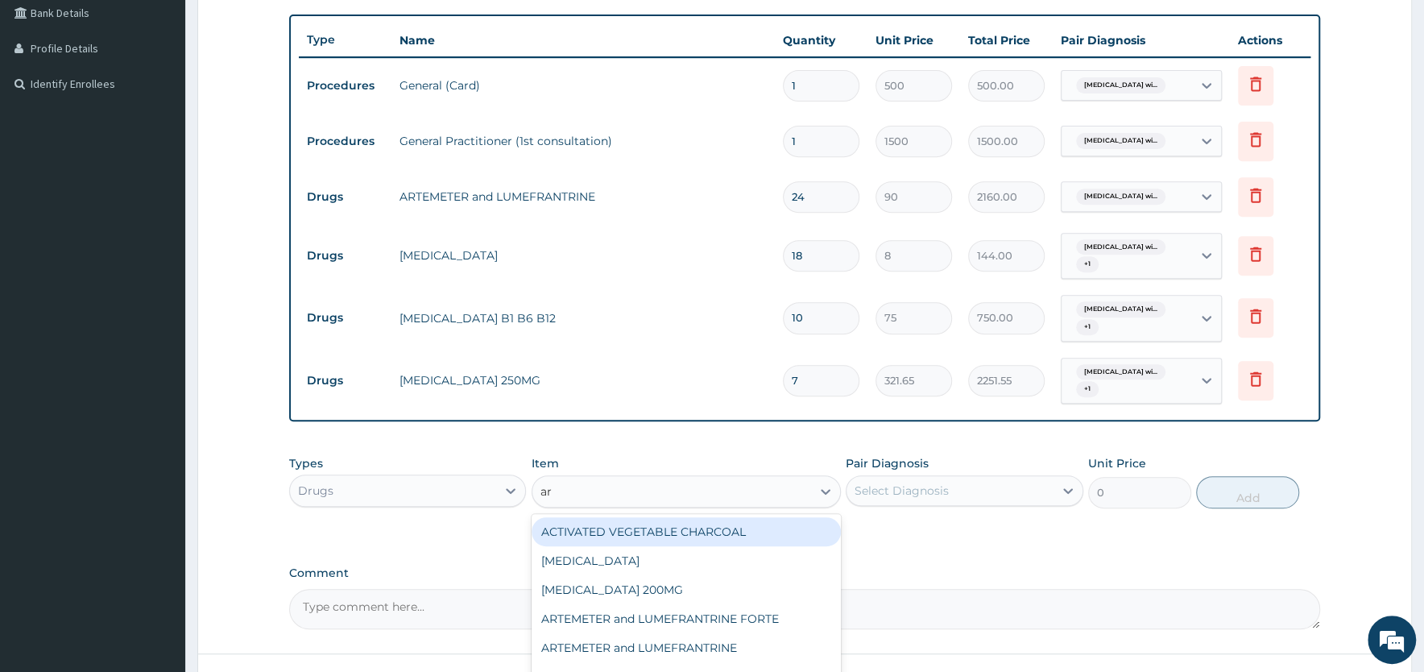
type input "art"
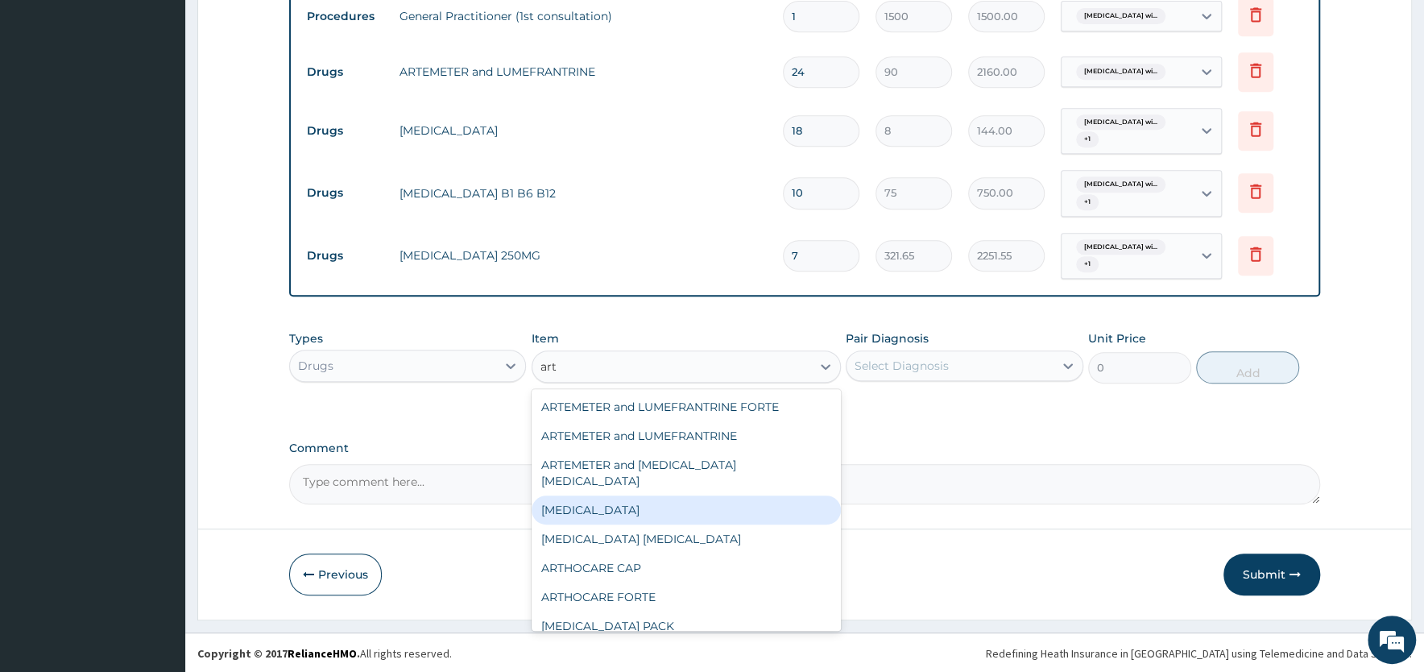
scroll to position [130, 0]
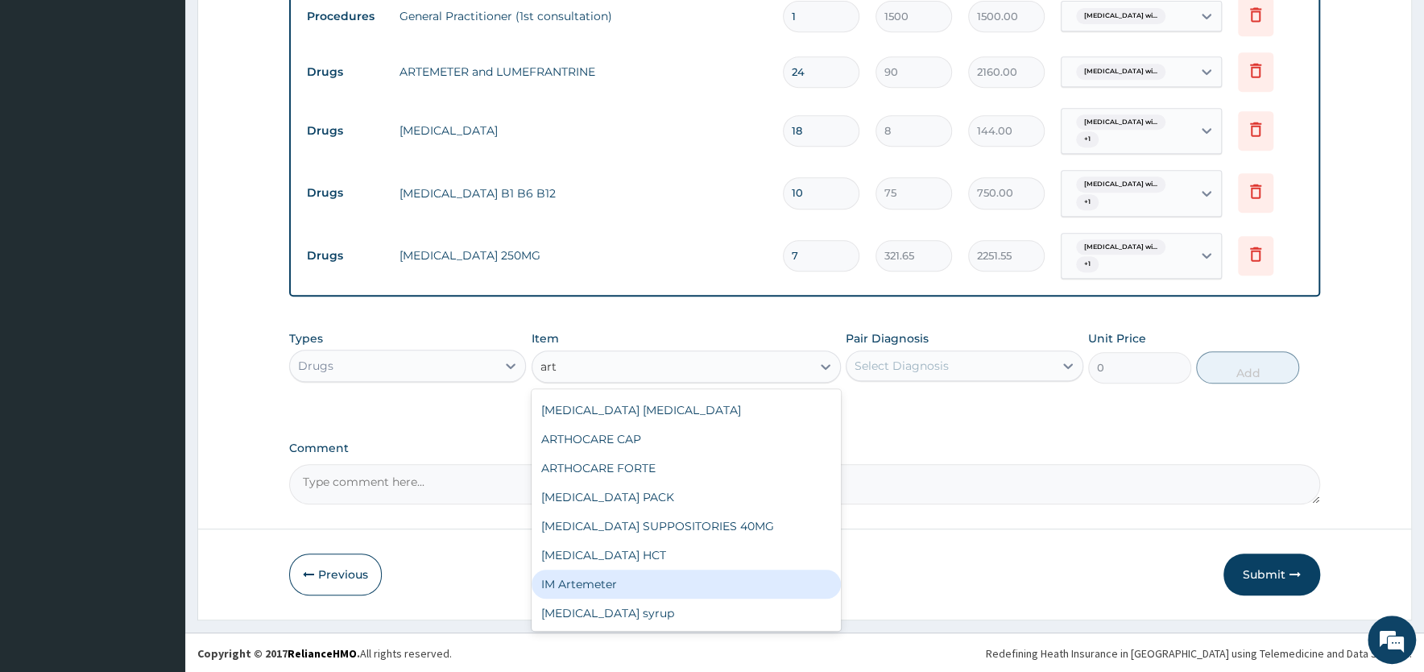
click at [593, 576] on div "IM Artemeter" at bounding box center [686, 584] width 309 height 29
type input "1250"
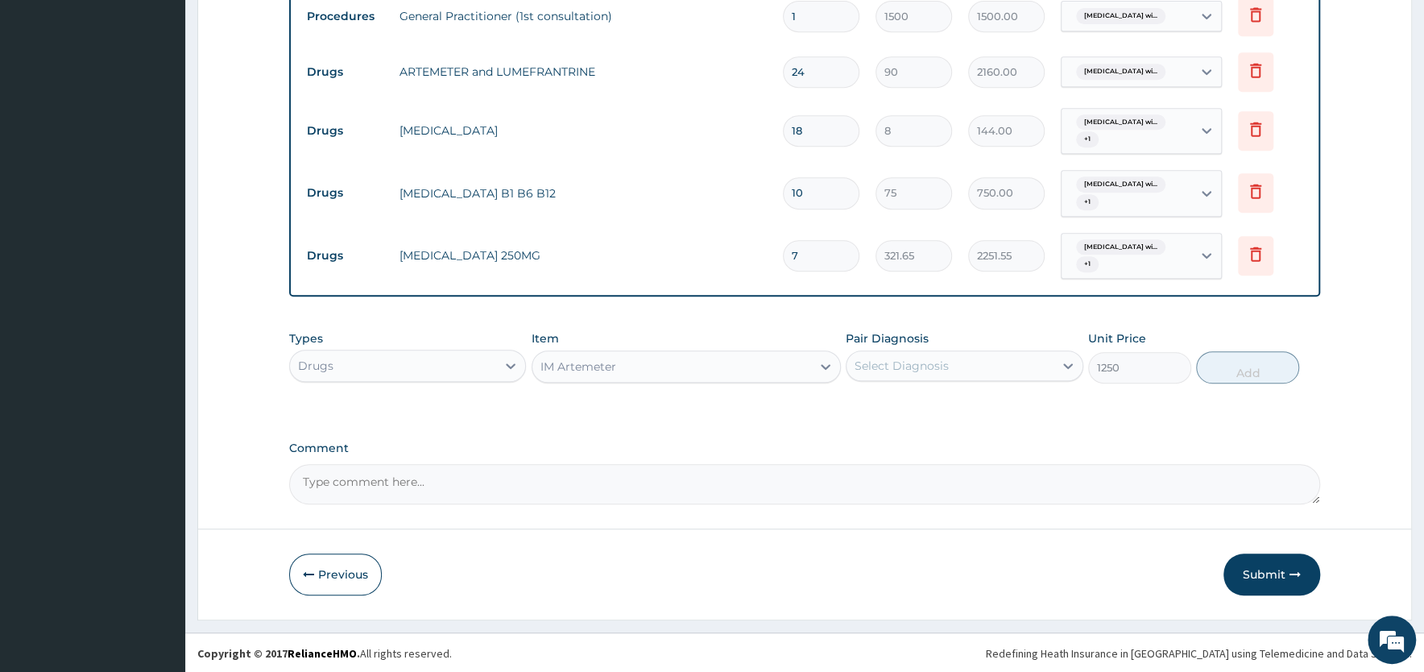
click at [934, 358] on div "Select Diagnosis" at bounding box center [902, 366] width 94 height 16
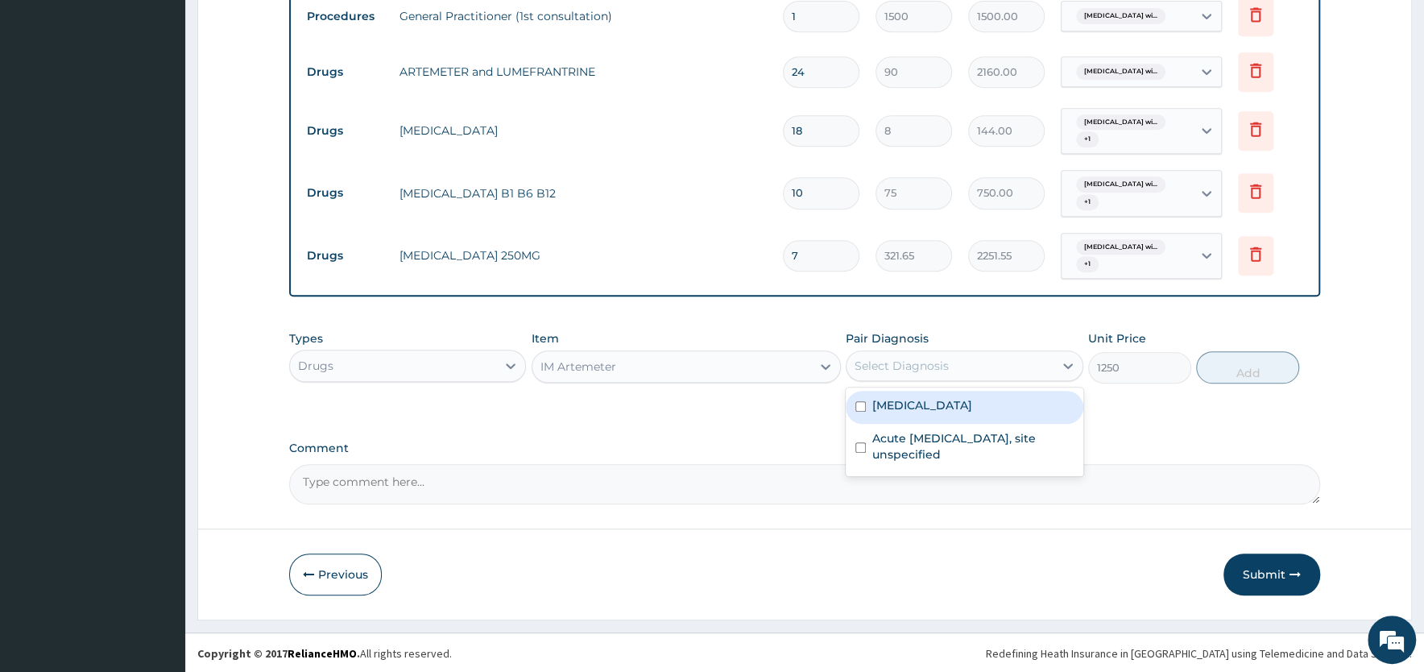
click at [920, 406] on label "Plasmodium malariae malaria without complication" at bounding box center [922, 405] width 100 height 16
checkbox input "true"
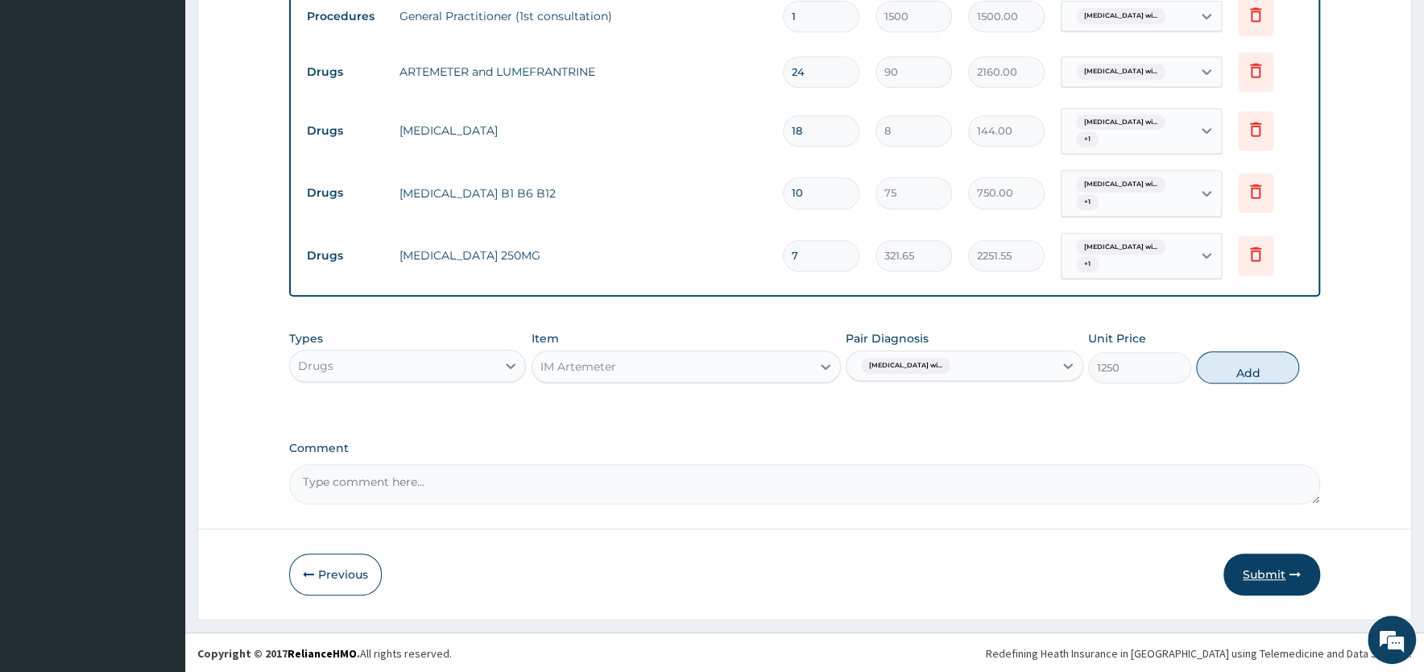
click at [1264, 576] on button "Submit" at bounding box center [1272, 574] width 97 height 42
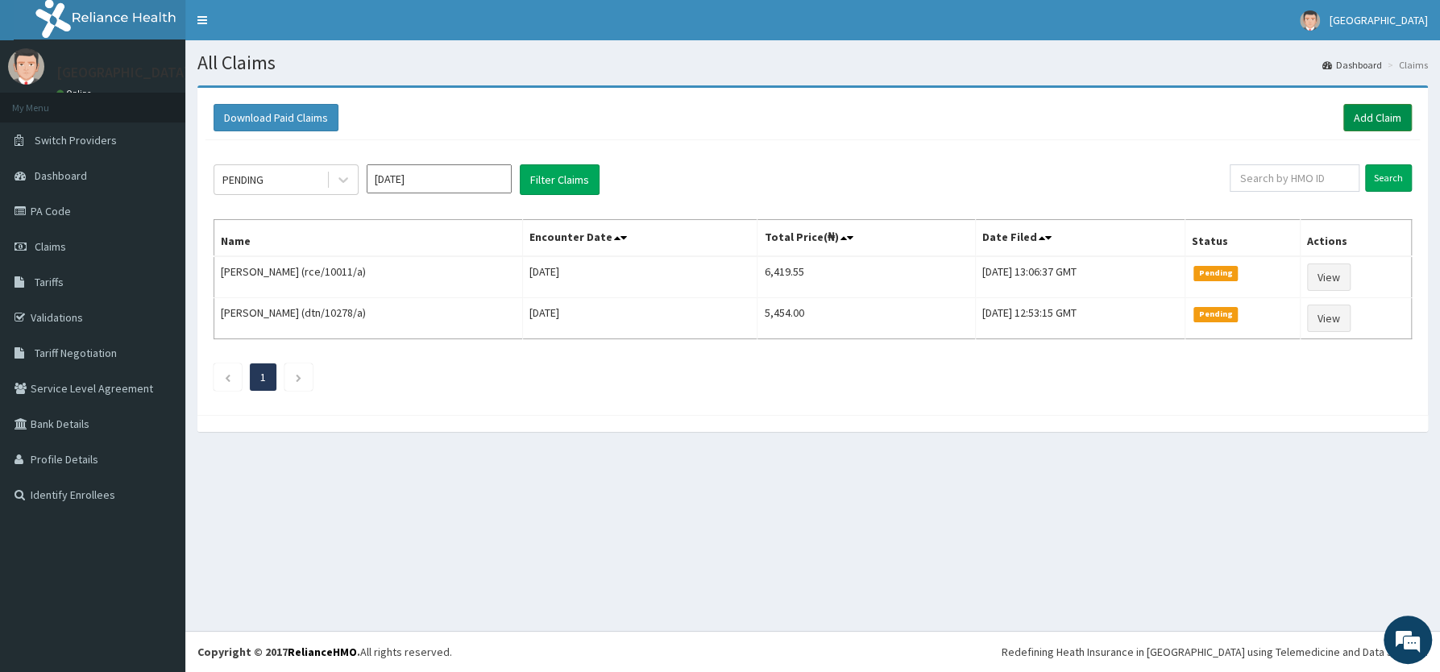
click at [1368, 117] on link "Add Claim" at bounding box center [1377, 117] width 68 height 27
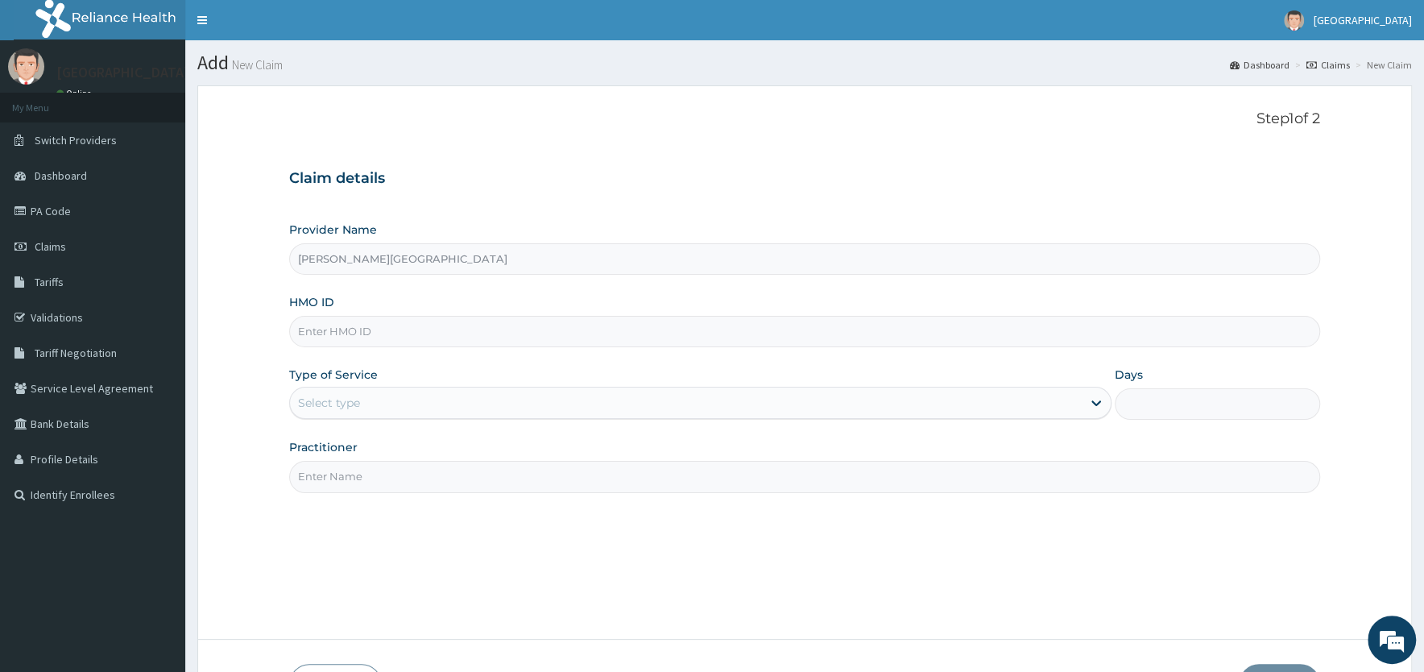
type input "[PERSON_NAME][GEOGRAPHIC_DATA]"
click at [346, 321] on input "HMO ID" at bounding box center [804, 331] width 1031 height 31
type input "vsn/10010/a"
click at [364, 408] on div "Select type" at bounding box center [686, 403] width 792 height 26
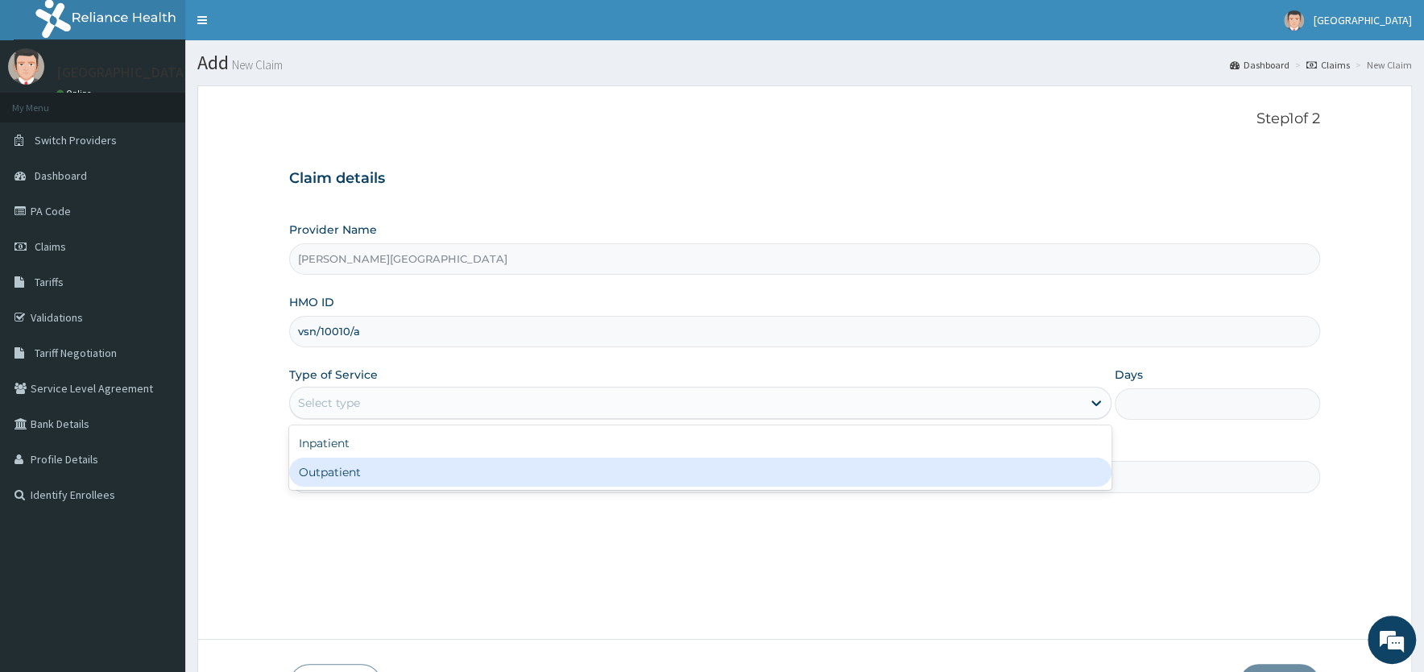
click at [351, 470] on div "Outpatient" at bounding box center [700, 472] width 822 height 29
type input "1"
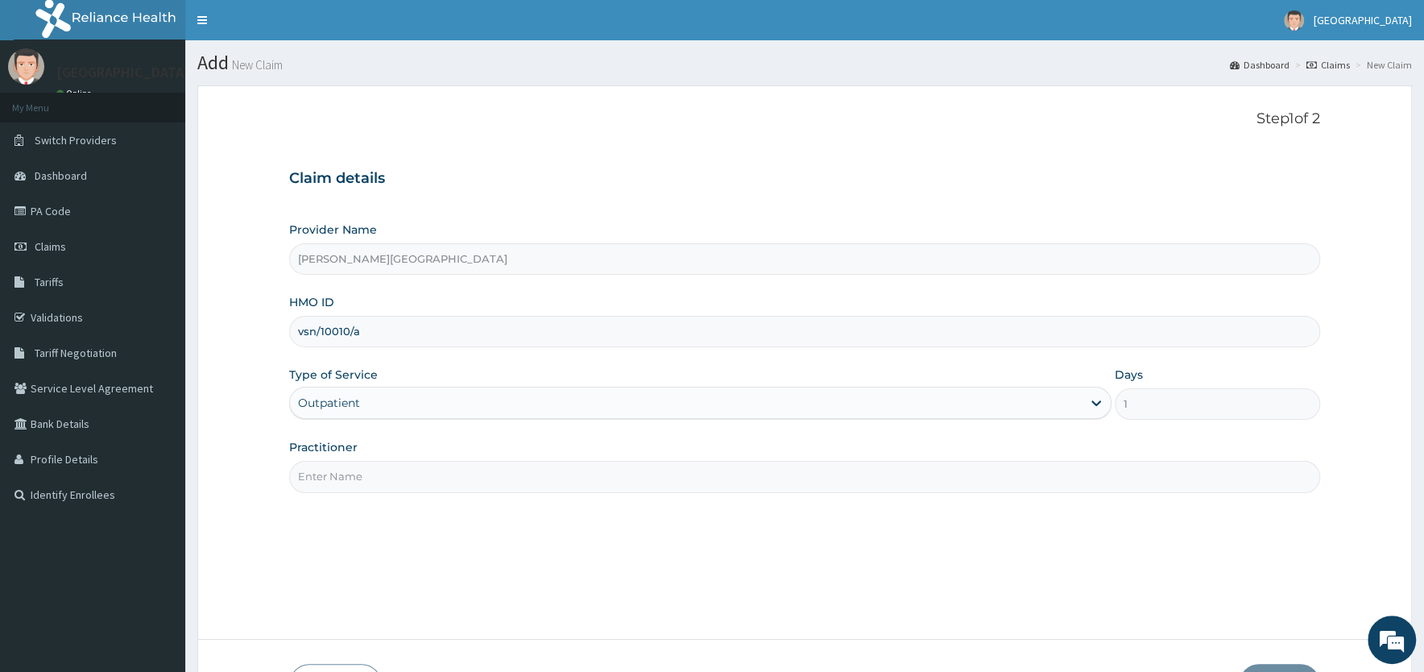
click at [354, 469] on input "Practitioner" at bounding box center [804, 476] width 1031 height 31
paste input "Dr [PERSON_NAME]"
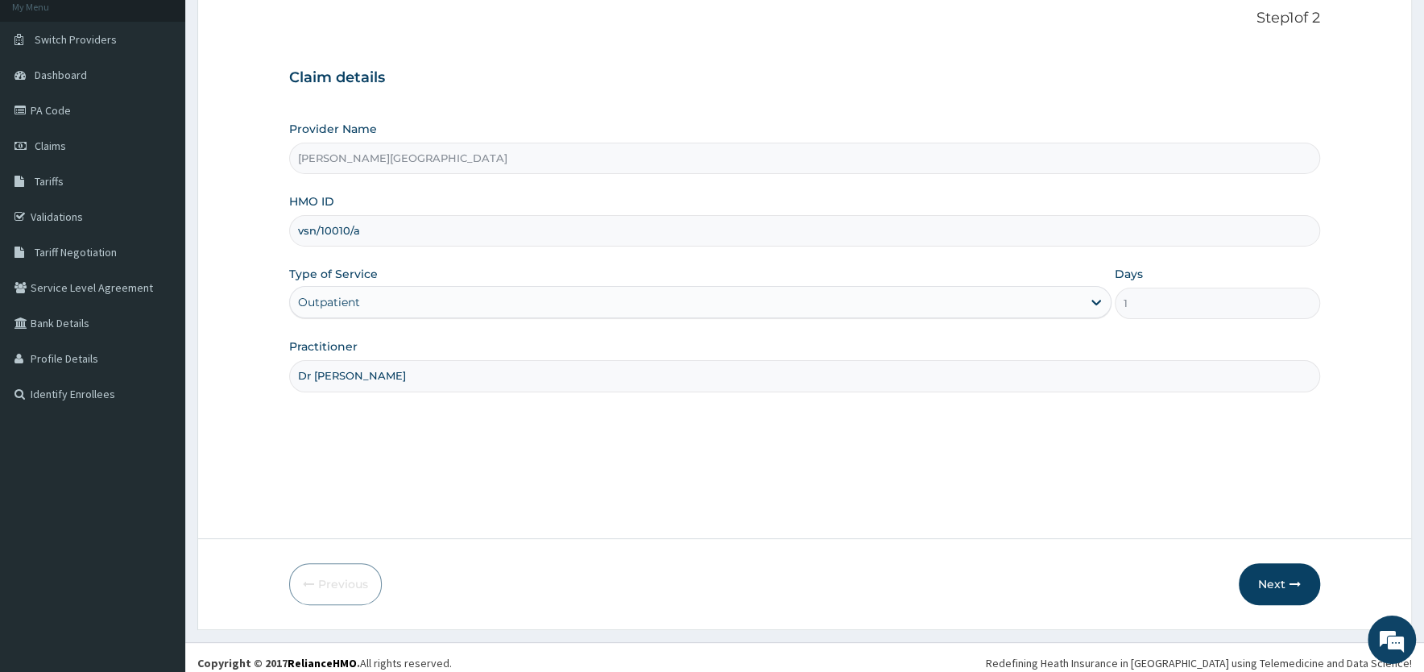
scroll to position [112, 0]
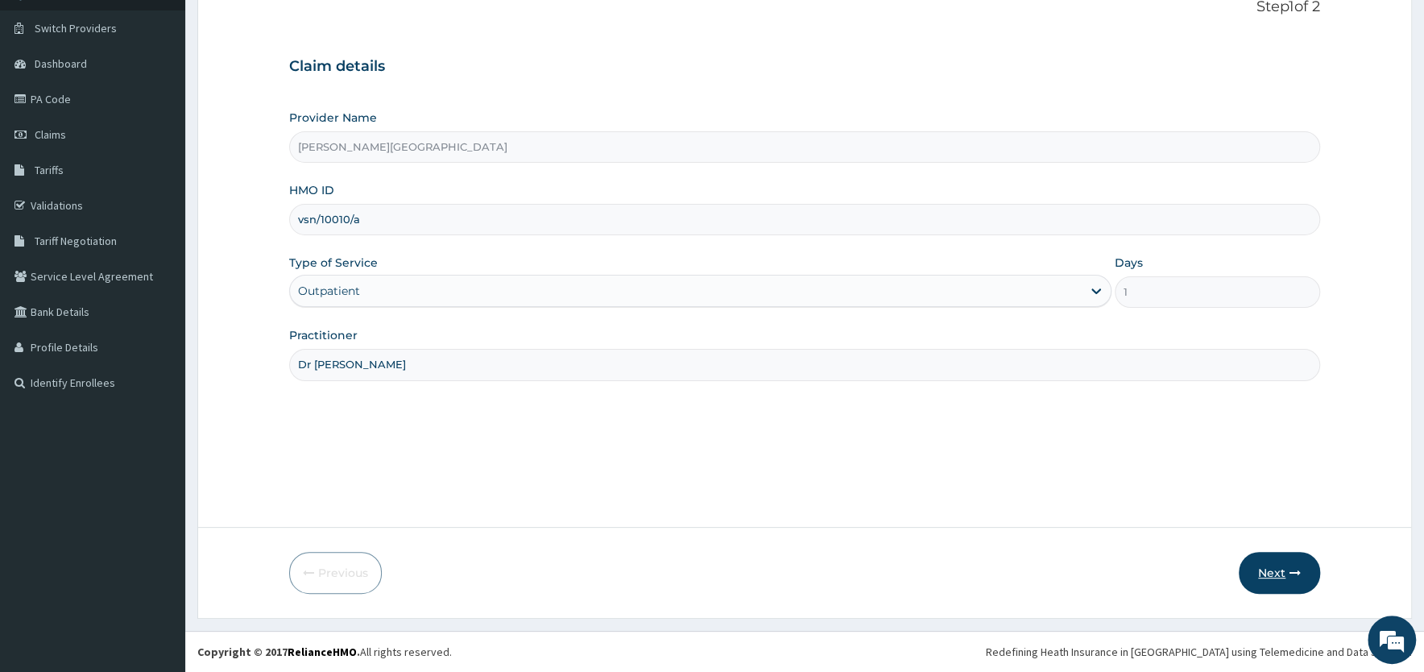
type input "Dr [PERSON_NAME]"
click at [1267, 570] on button "Next" at bounding box center [1279, 573] width 81 height 42
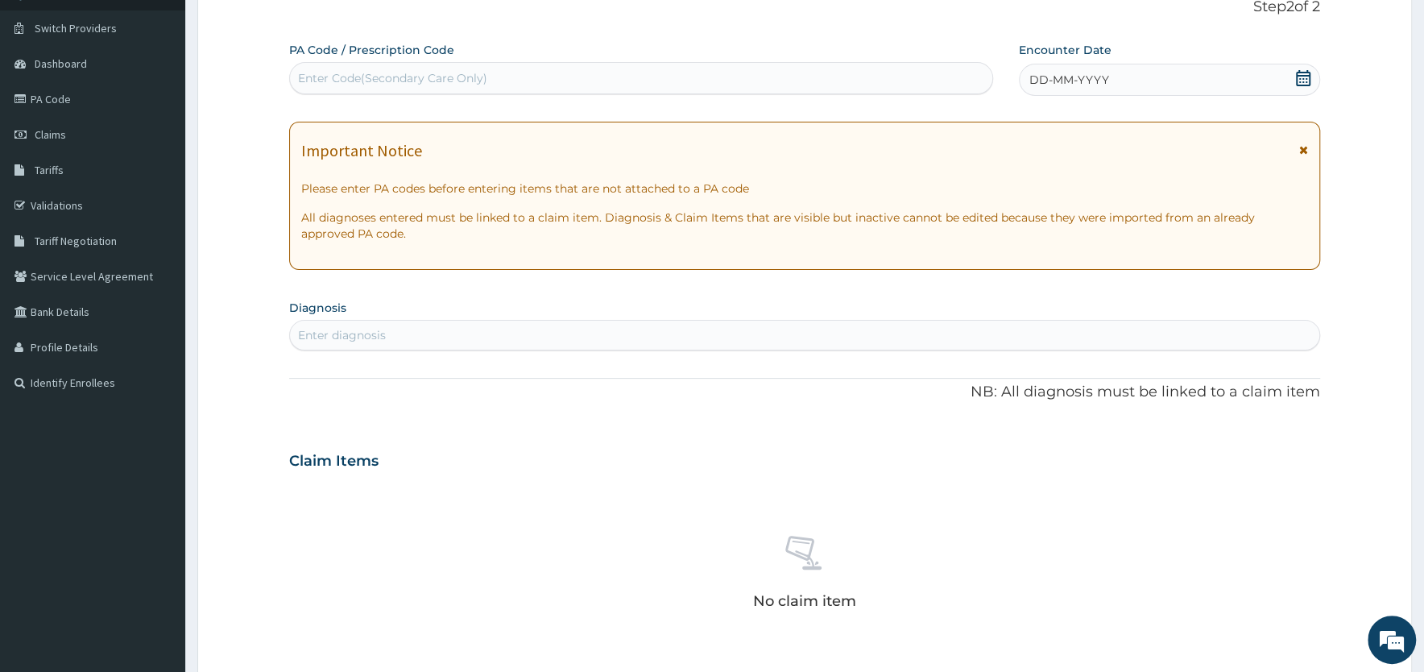
click at [1308, 77] on icon at bounding box center [1303, 78] width 16 height 16
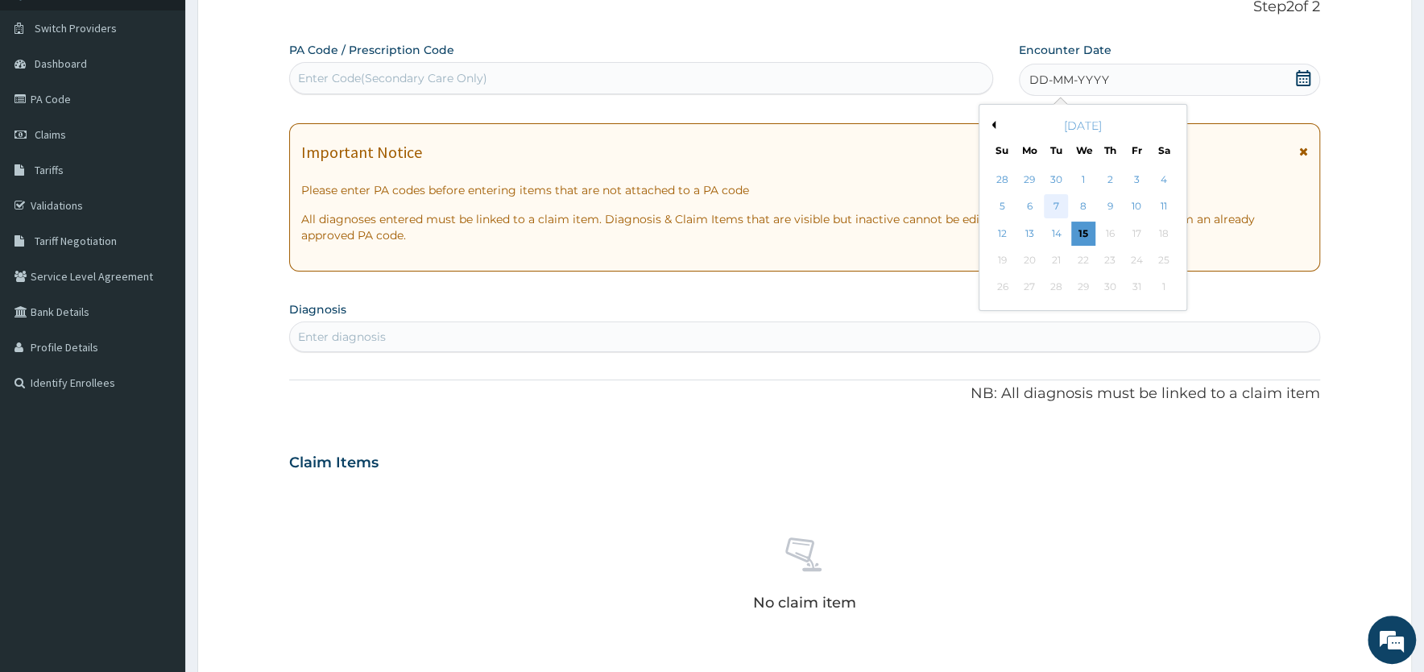
click at [1058, 207] on div "7" at bounding box center [1056, 207] width 24 height 24
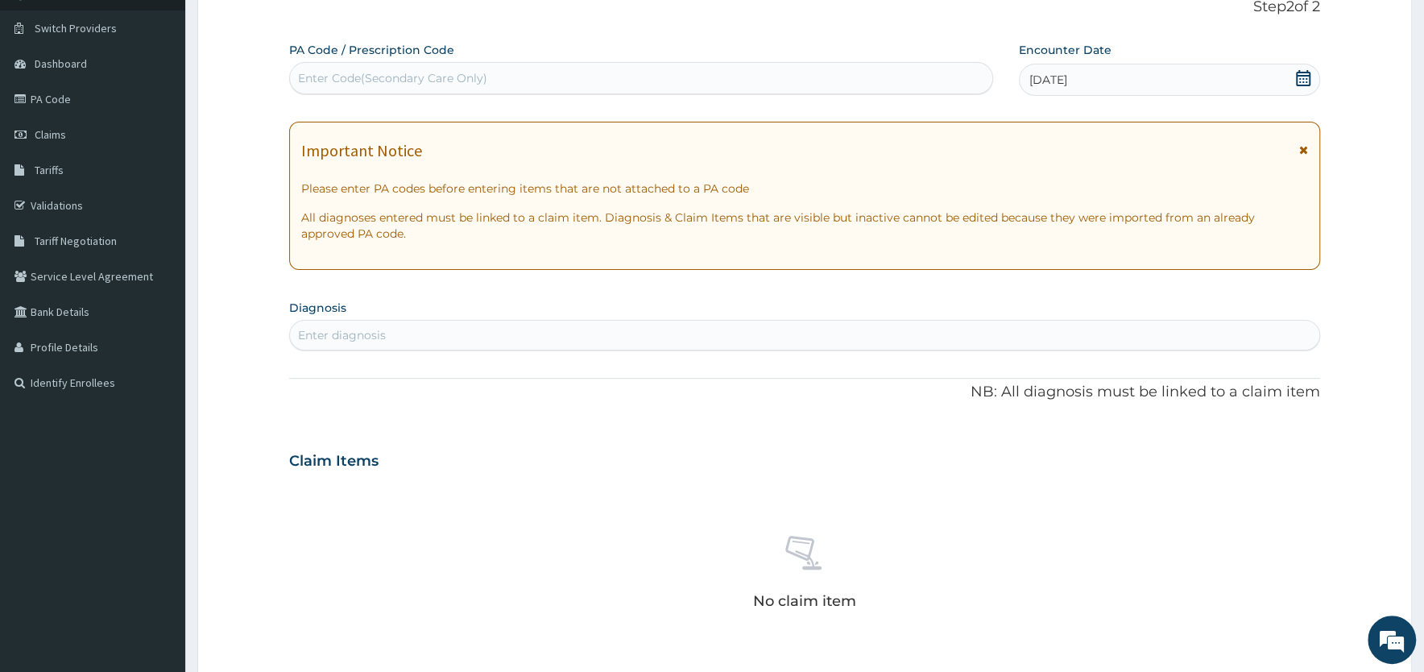
click at [1298, 147] on div "Important Notice" at bounding box center [804, 155] width 1007 height 26
click at [1303, 147] on icon at bounding box center [1303, 149] width 9 height 11
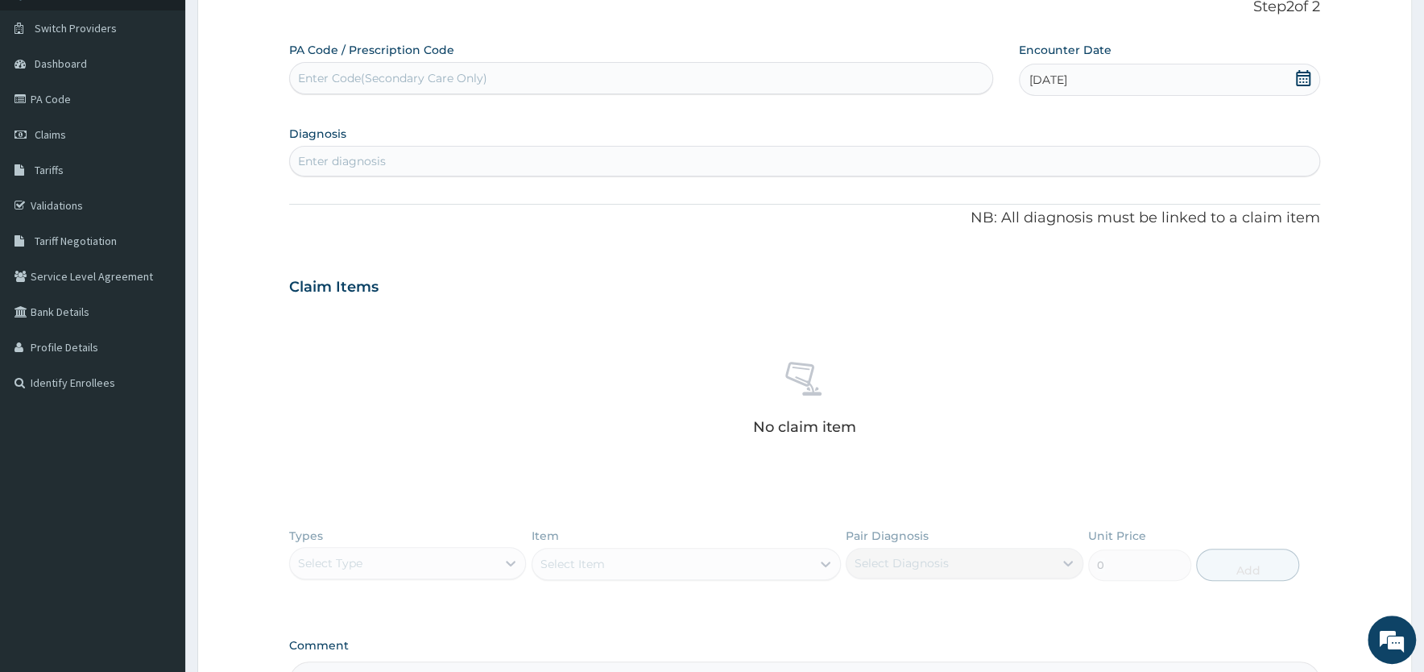
click at [433, 152] on div "Enter diagnosis" at bounding box center [804, 161] width 1029 height 26
click at [430, 159] on div "Enter diagnosis" at bounding box center [804, 161] width 1029 height 26
click at [352, 159] on div "Enter diagnosis" at bounding box center [342, 161] width 88 height 16
type input "malaria"
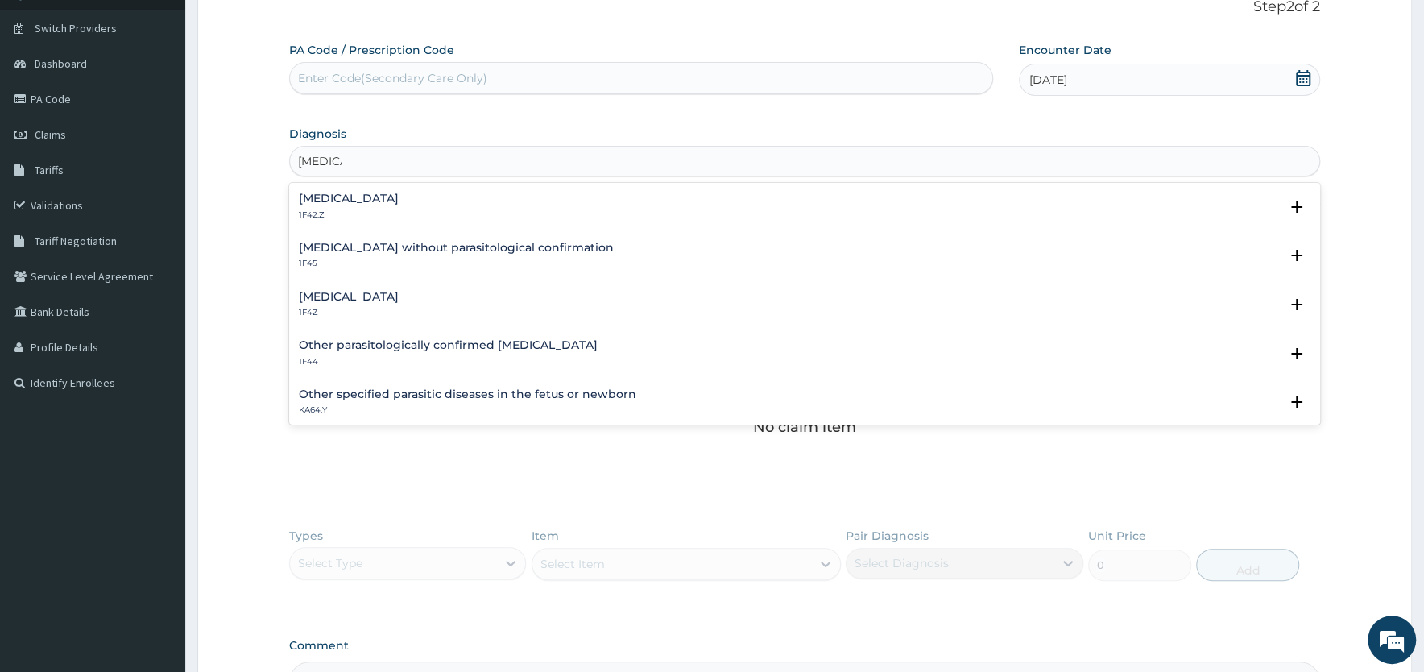
click at [349, 196] on h4 "Plasmodium malariae malaria without complication" at bounding box center [349, 199] width 100 height 12
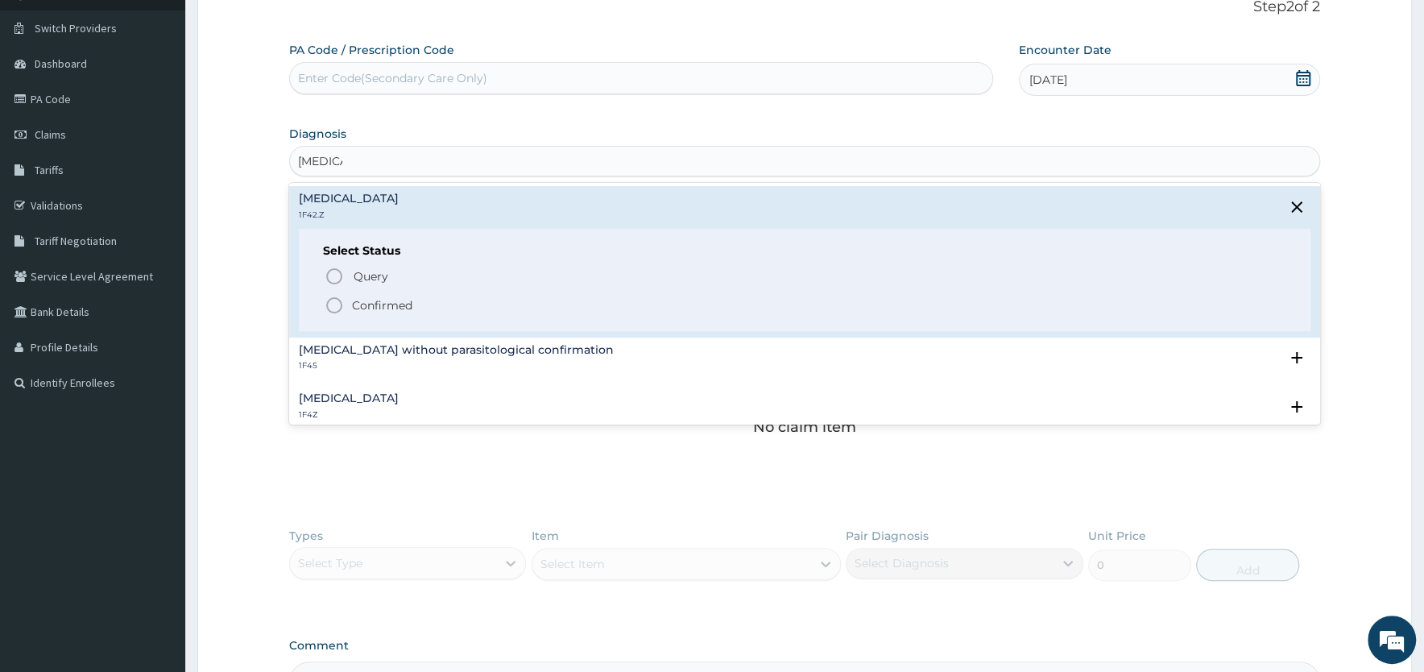
click at [349, 308] on span "Confirmed" at bounding box center [806, 305] width 962 height 19
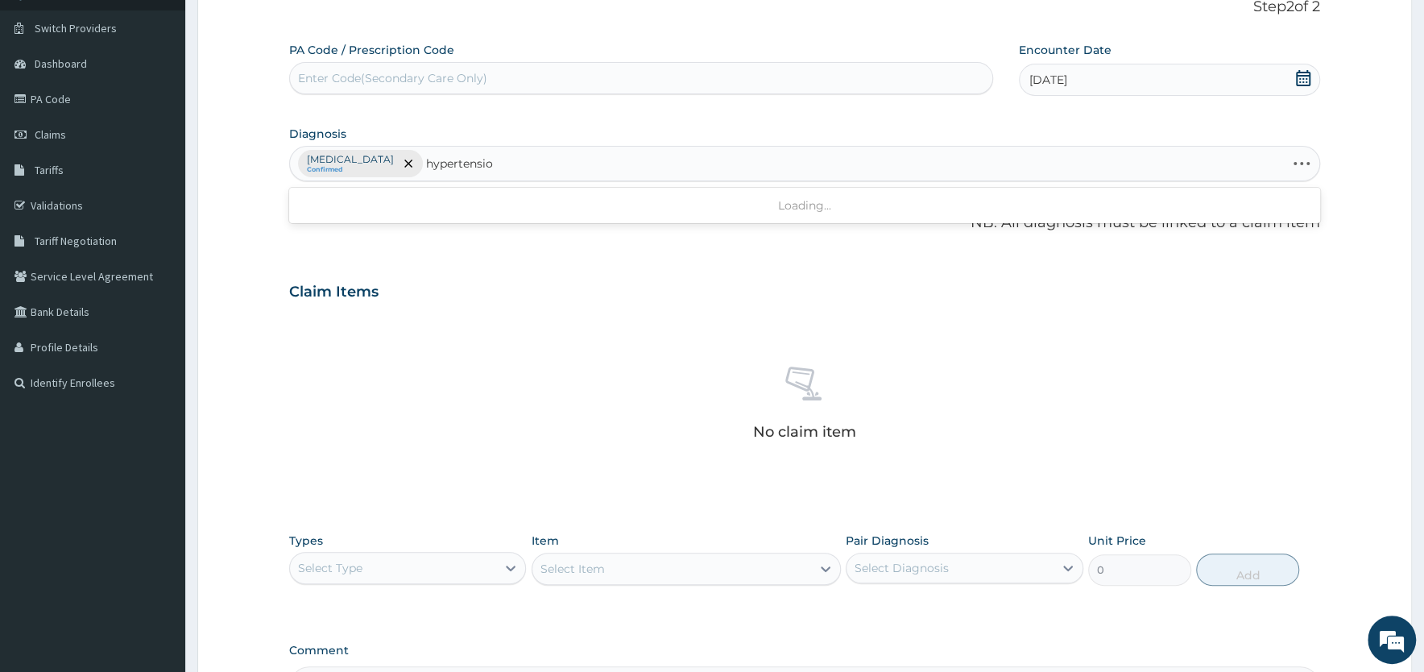
type input "hypertension"
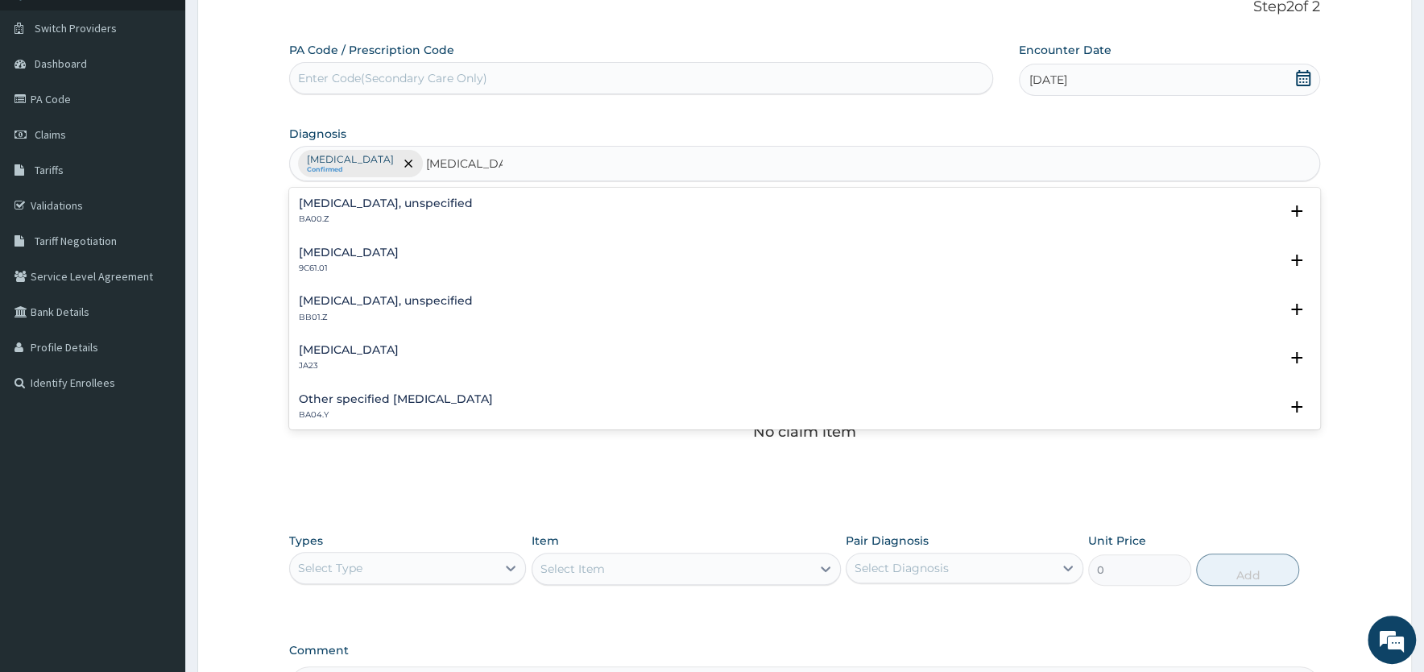
click at [376, 201] on h4 "Essential hypertension, unspecified" at bounding box center [386, 203] width 174 height 12
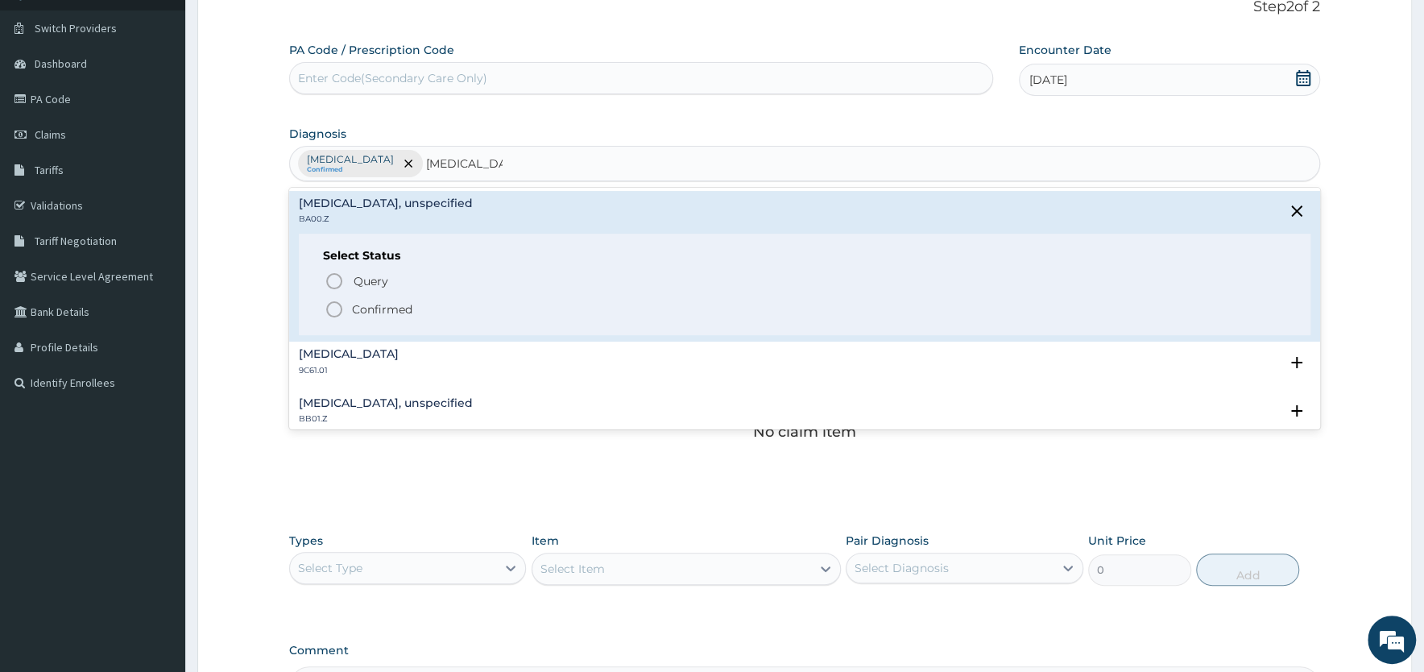
click at [365, 309] on p "Confirmed" at bounding box center [382, 309] width 60 height 16
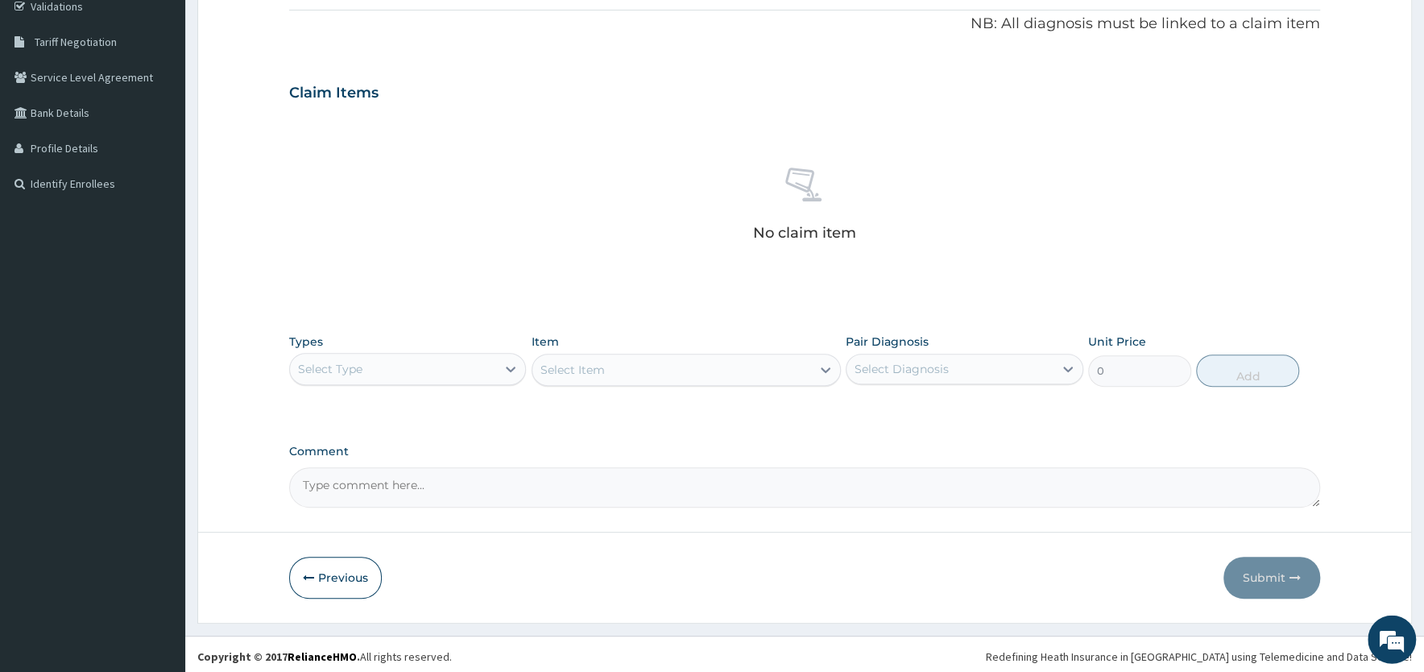
scroll to position [317, 0]
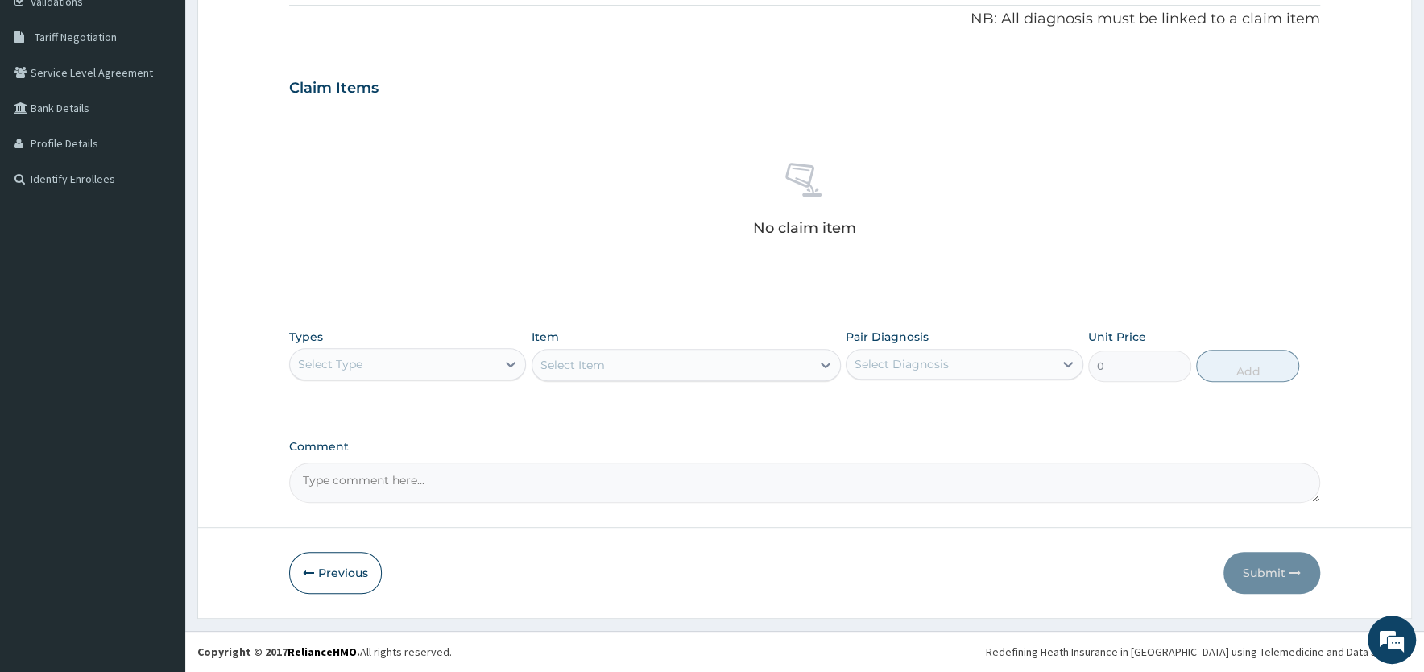
click at [474, 371] on div "Select Type" at bounding box center [393, 364] width 206 height 26
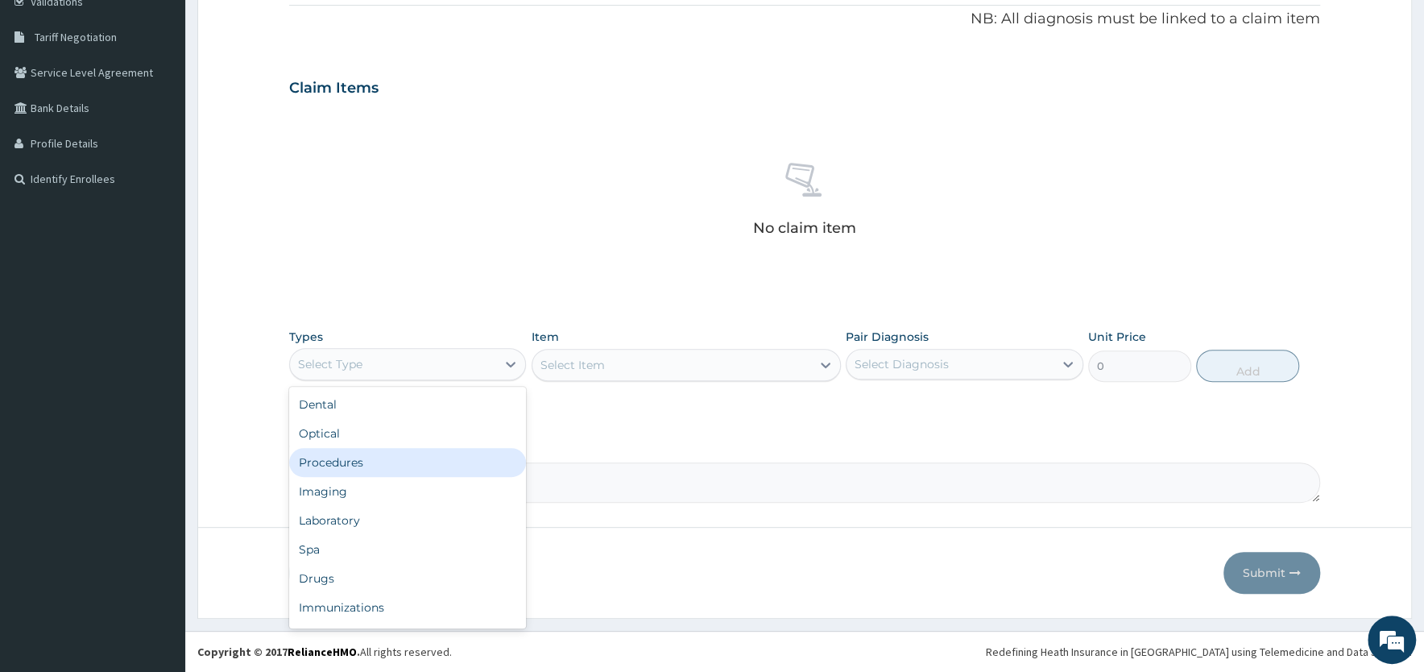
click at [394, 465] on div "Procedures" at bounding box center [407, 462] width 237 height 29
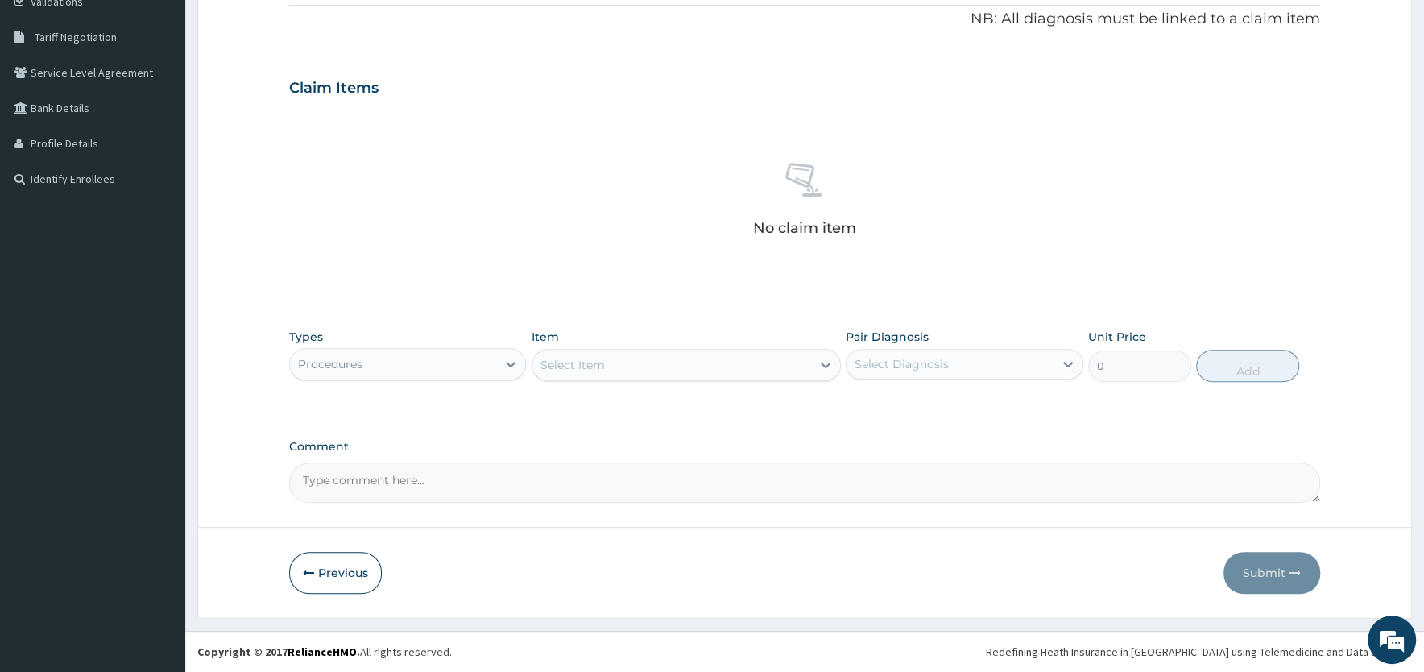
click at [690, 371] on div "Select Item" at bounding box center [671, 365] width 279 height 26
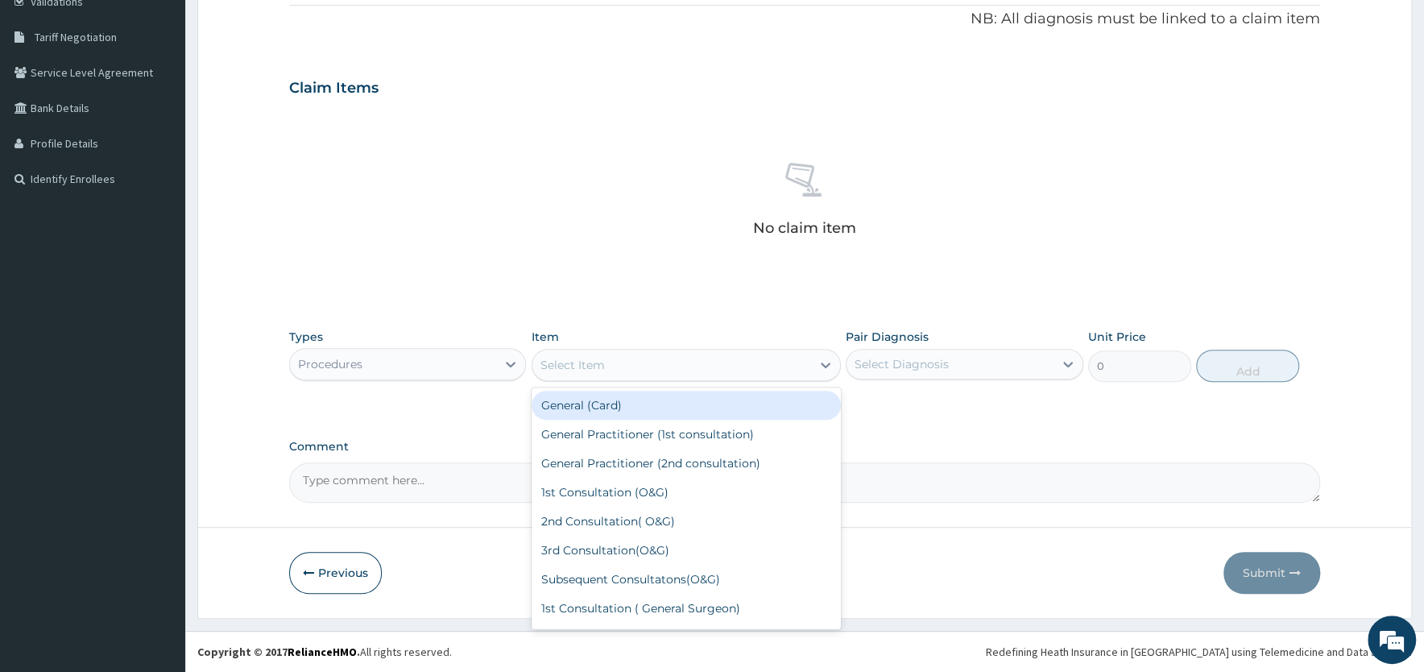
drag, startPoint x: 665, startPoint y: 411, endPoint x: 855, endPoint y: 387, distance: 190.8
click at [665, 410] on div "General (Card)" at bounding box center [686, 405] width 309 height 29
type input "500"
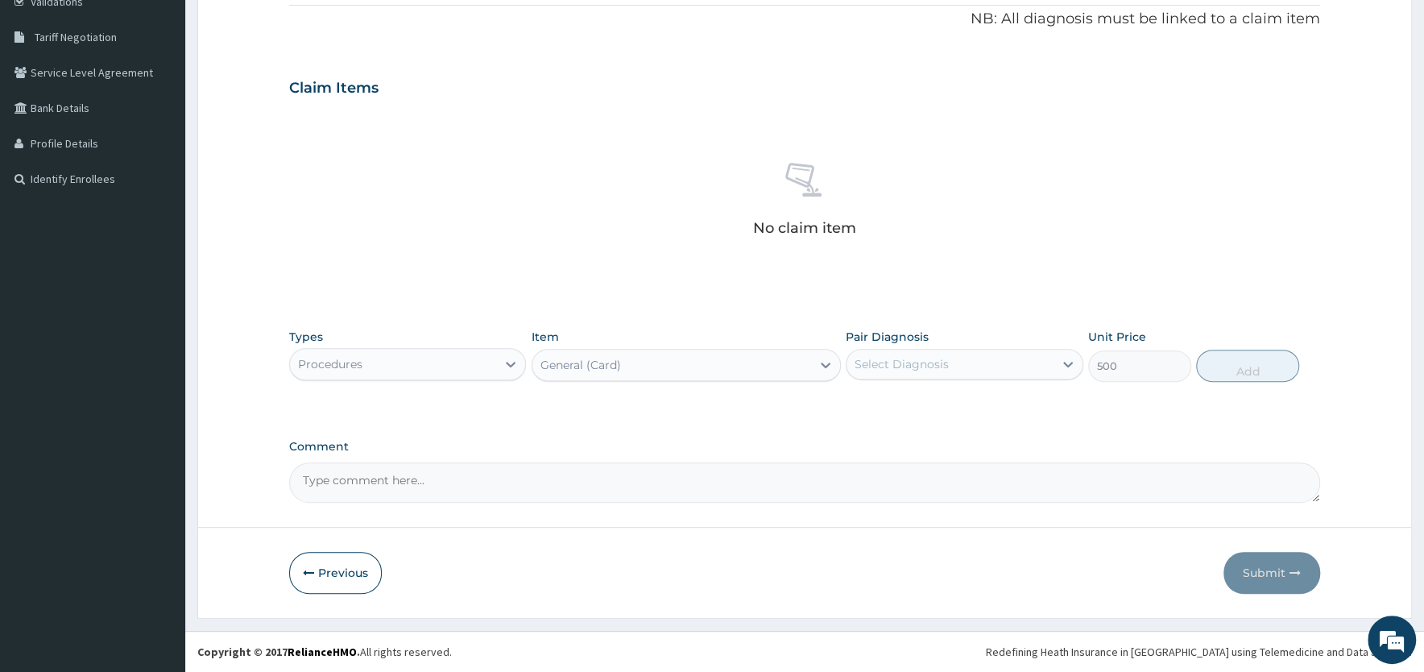
click at [913, 372] on div "Select Diagnosis" at bounding box center [950, 364] width 206 height 26
click at [935, 412] on label "Plasmodium malariae malaria without complication" at bounding box center [922, 404] width 100 height 16
checkbox input "true"
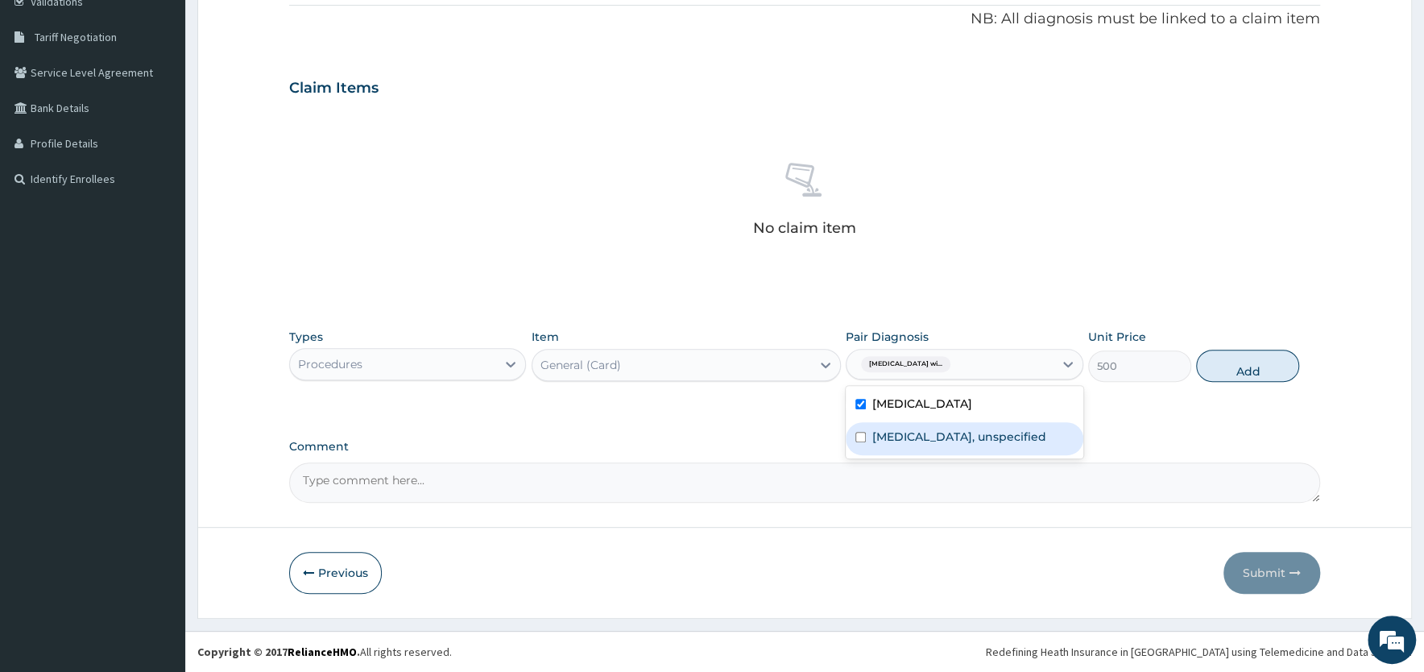
drag, startPoint x: 927, startPoint y: 452, endPoint x: 995, endPoint y: 424, distance: 73.3
click at [928, 445] on label "Essential hypertension, unspecified" at bounding box center [959, 437] width 174 height 16
checkbox input "true"
click at [1244, 373] on button "Add" at bounding box center [1247, 366] width 103 height 32
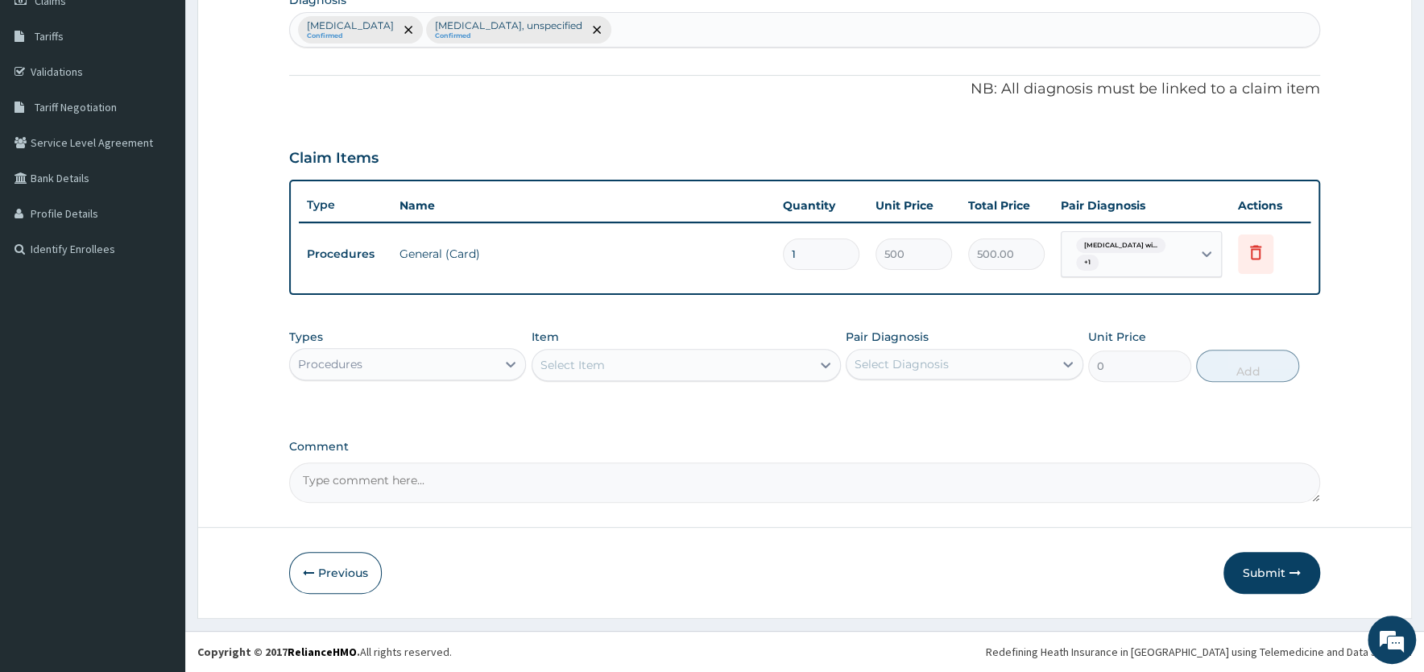
scroll to position [244, 0]
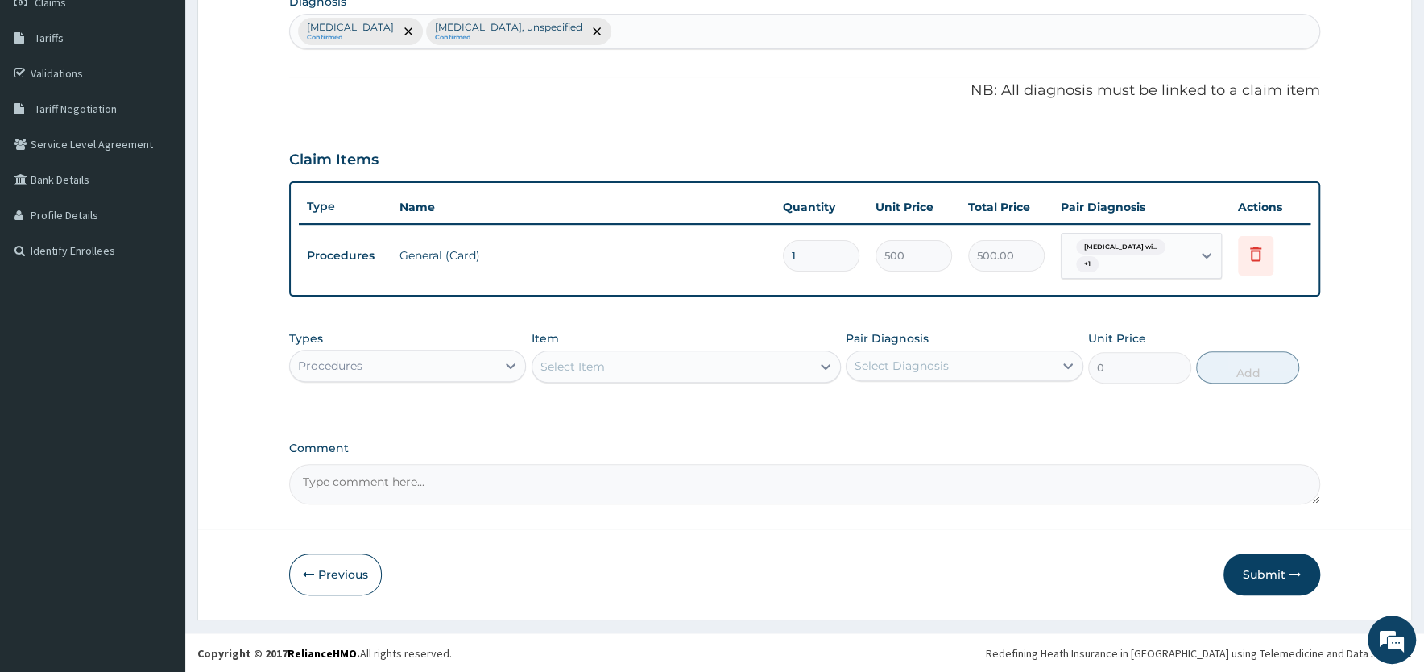
click at [677, 377] on div "Select Item" at bounding box center [671, 367] width 279 height 26
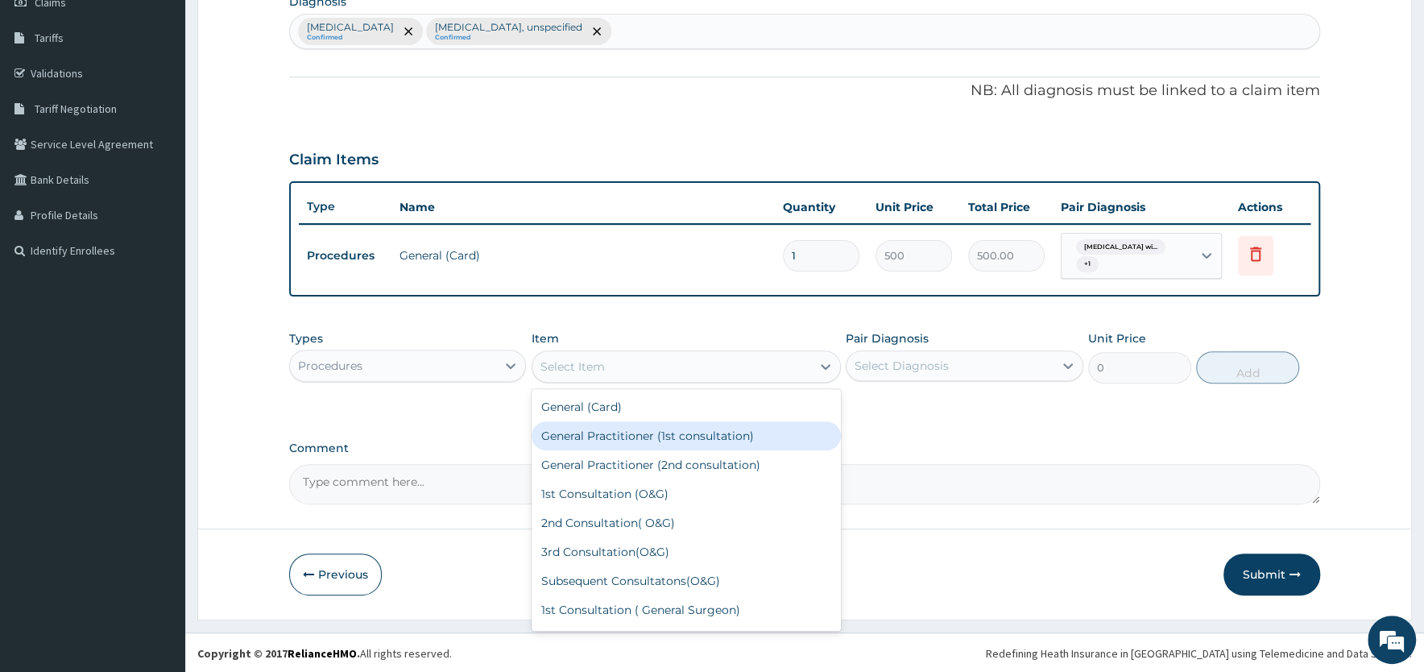
click at [657, 445] on div "General Practitioner (1st consultation)" at bounding box center [686, 435] width 309 height 29
type input "1500"
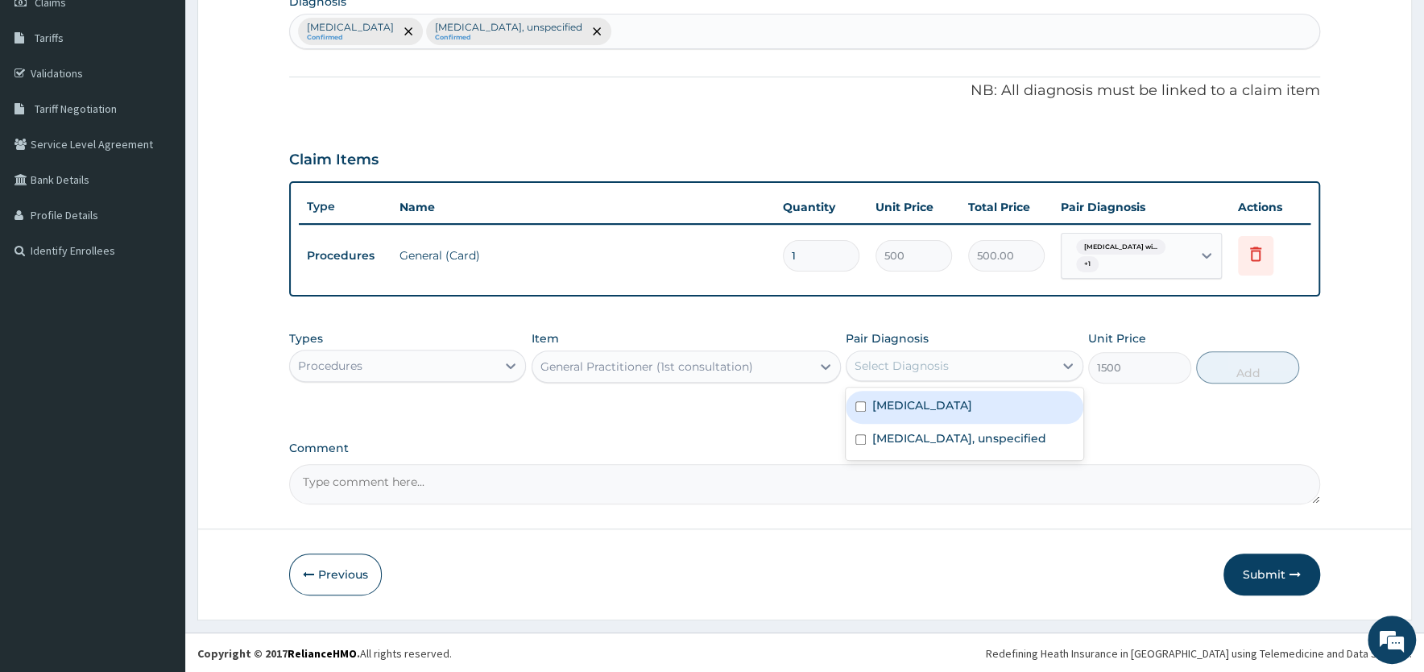
drag, startPoint x: 958, startPoint y: 360, endPoint x: 966, endPoint y: 387, distance: 27.8
click at [959, 360] on div "Select Diagnosis" at bounding box center [950, 366] width 206 height 26
drag, startPoint x: 963, startPoint y: 411, endPoint x: 961, endPoint y: 439, distance: 28.3
click at [963, 413] on label "Plasmodium malariae malaria without complication" at bounding box center [922, 405] width 100 height 16
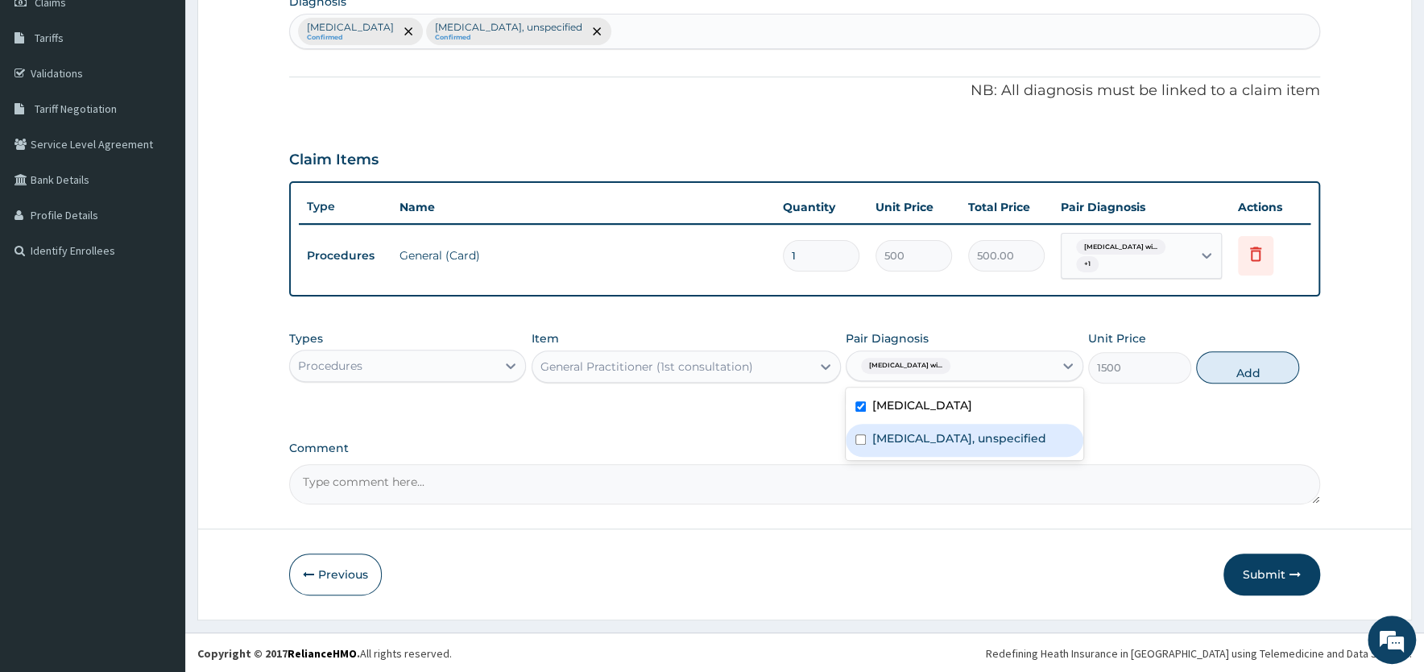
checkbox input "true"
drag, startPoint x: 955, startPoint y: 454, endPoint x: 981, endPoint y: 445, distance: 27.5
click at [958, 446] on label "Essential hypertension, unspecified" at bounding box center [959, 438] width 174 height 16
checkbox input "true"
drag, startPoint x: 1236, startPoint y: 371, endPoint x: 1212, endPoint y: 371, distance: 23.4
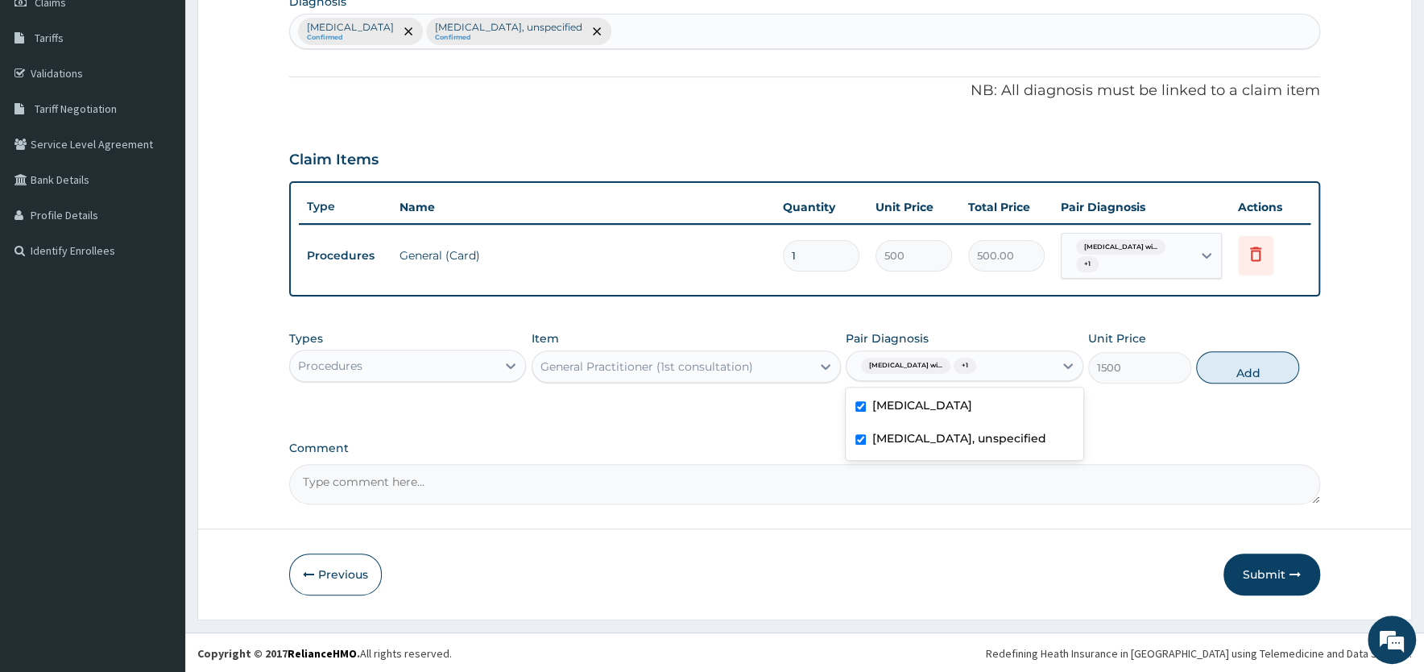
click at [1234, 371] on button "Add" at bounding box center [1247, 367] width 103 height 32
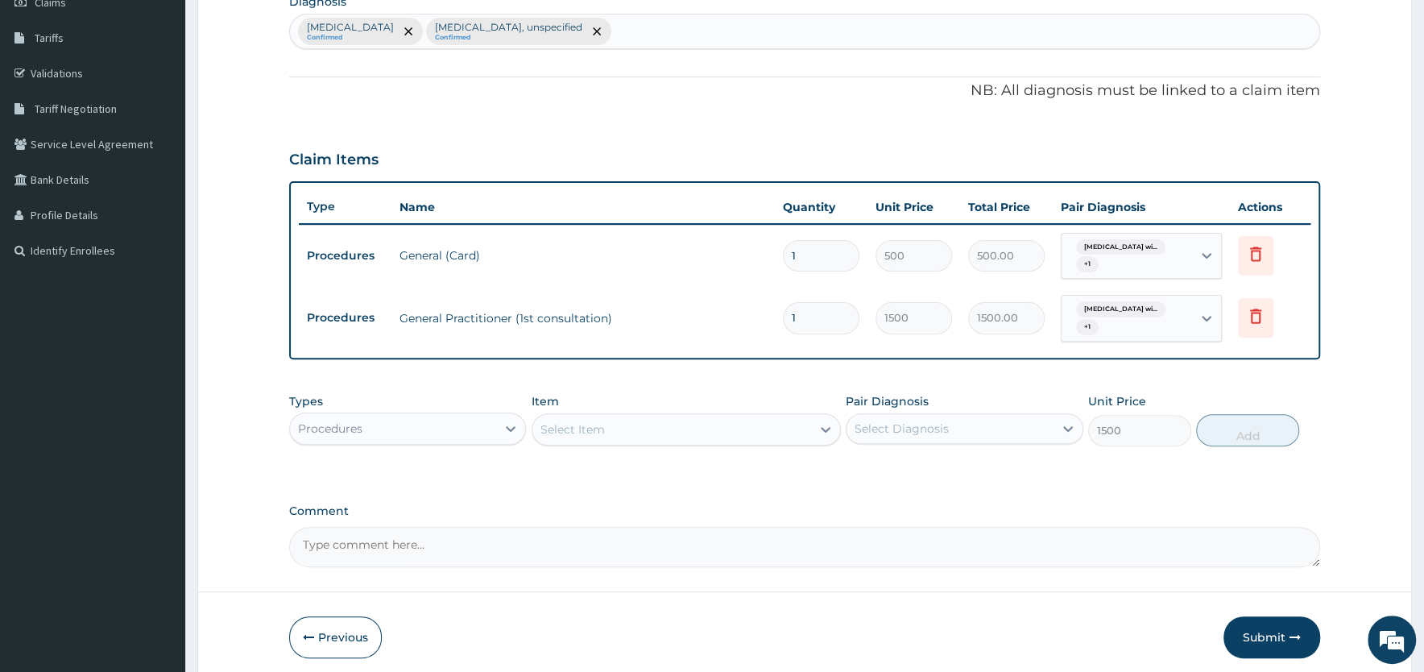
type input "0"
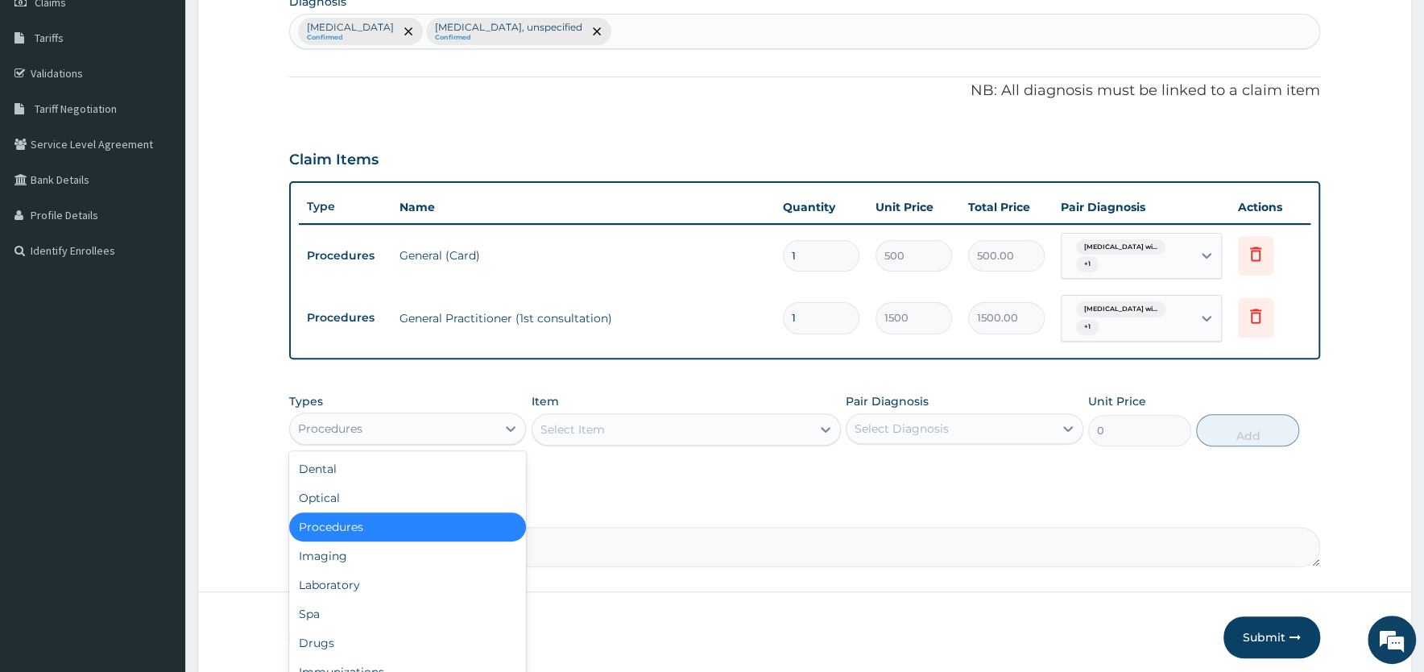
click at [437, 425] on div "Procedures" at bounding box center [393, 429] width 206 height 26
drag, startPoint x: 329, startPoint y: 647, endPoint x: 377, endPoint y: 615, distance: 57.0
click at [330, 646] on div "Drugs" at bounding box center [407, 642] width 237 height 29
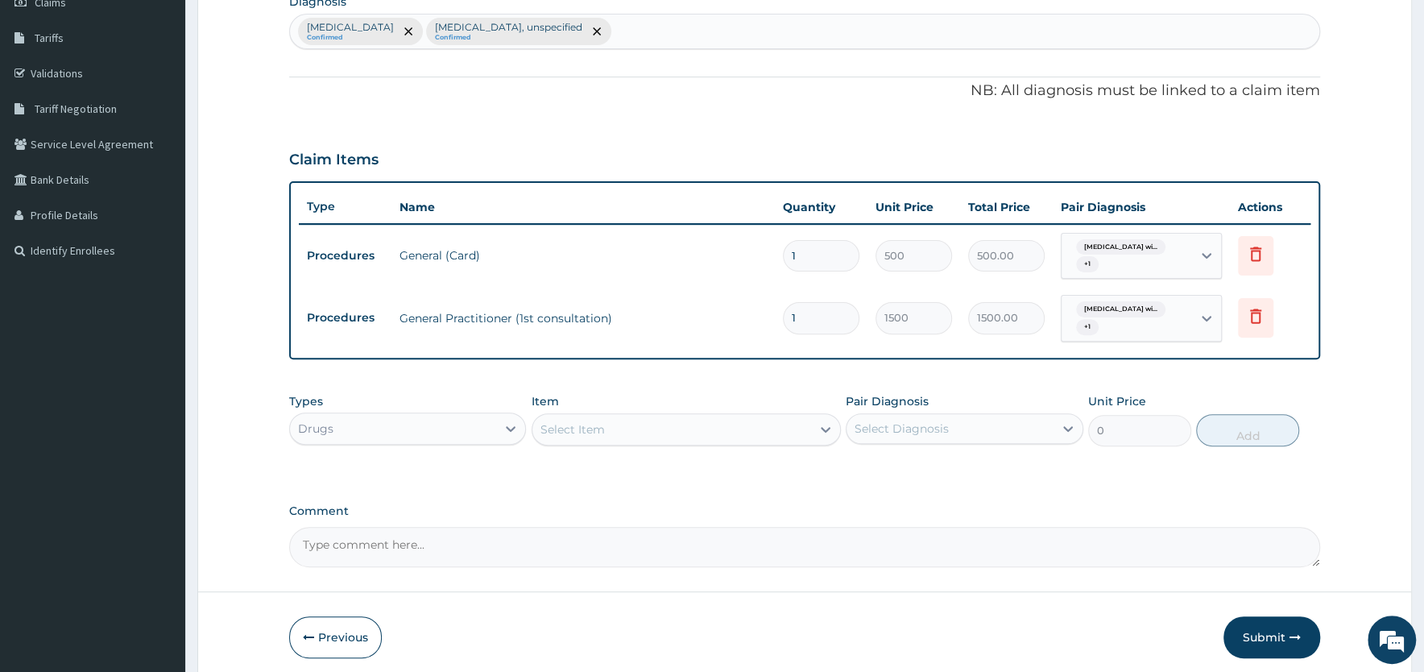
click at [619, 429] on div "Select Item" at bounding box center [671, 429] width 279 height 26
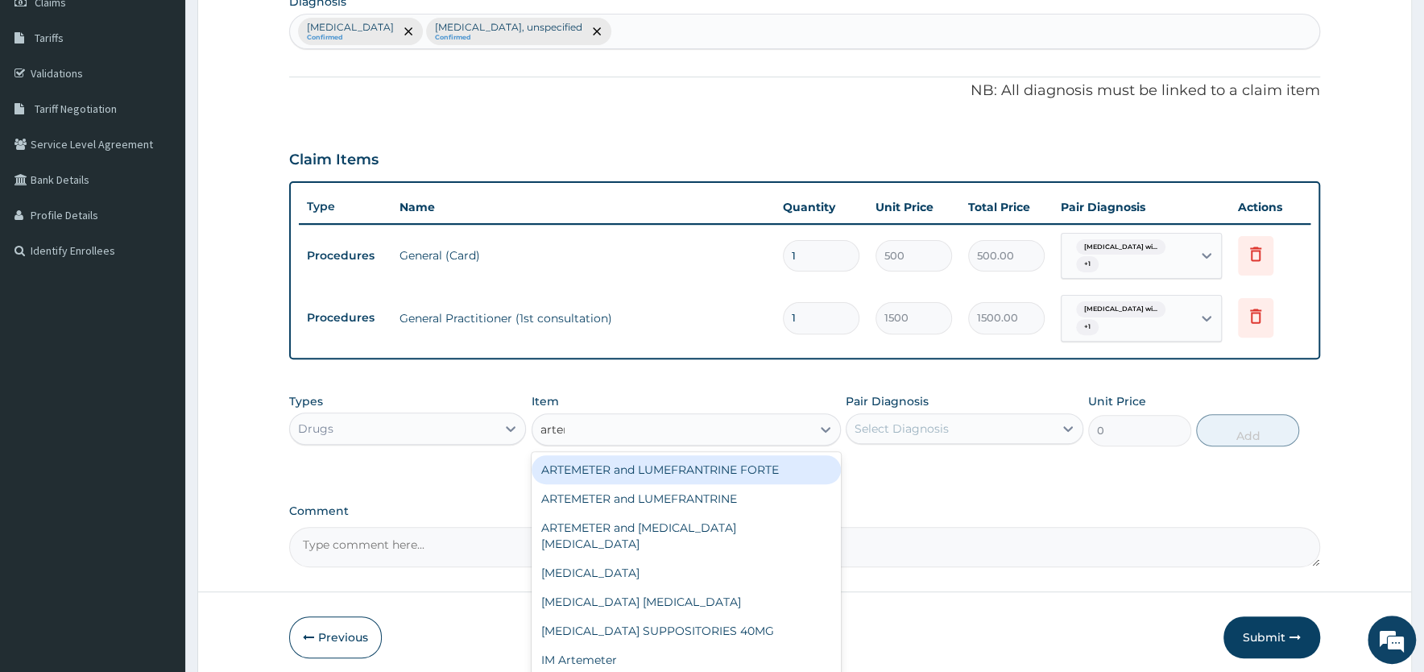
type input "arteme"
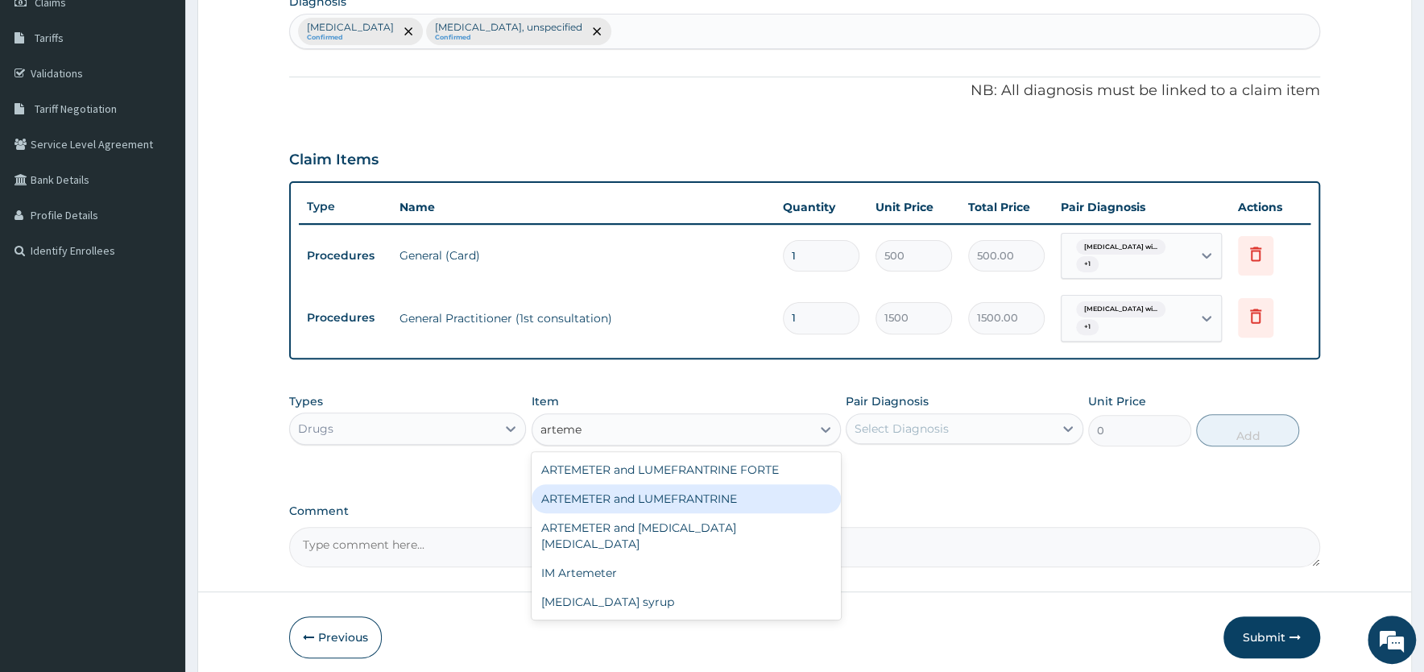
click at [622, 498] on div "ARTEMETER and LUMEFRANTRINE" at bounding box center [686, 498] width 309 height 29
type input "90"
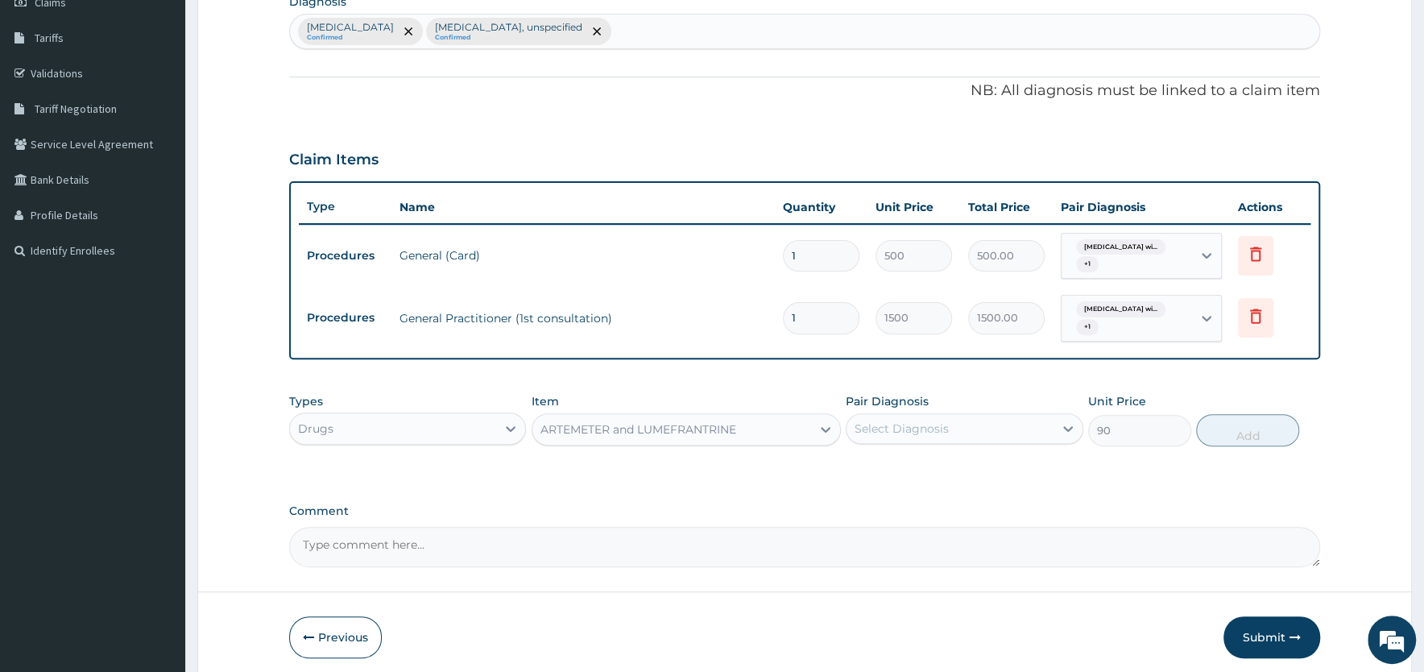
click at [943, 429] on div "Select Diagnosis" at bounding box center [902, 428] width 94 height 16
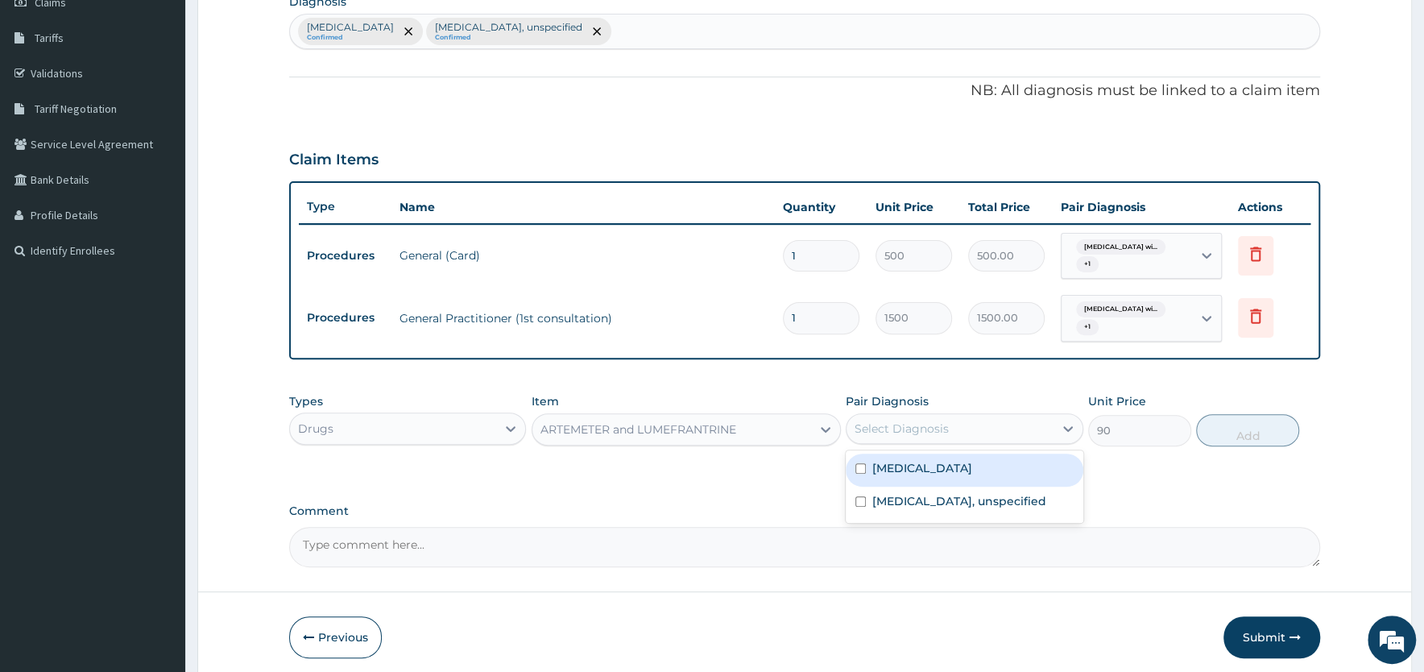
drag, startPoint x: 926, startPoint y: 533, endPoint x: 934, endPoint y: 468, distance: 65.7
click at [934, 468] on label "Plasmodium malariae malaria without complication" at bounding box center [922, 468] width 100 height 16
checkbox input "true"
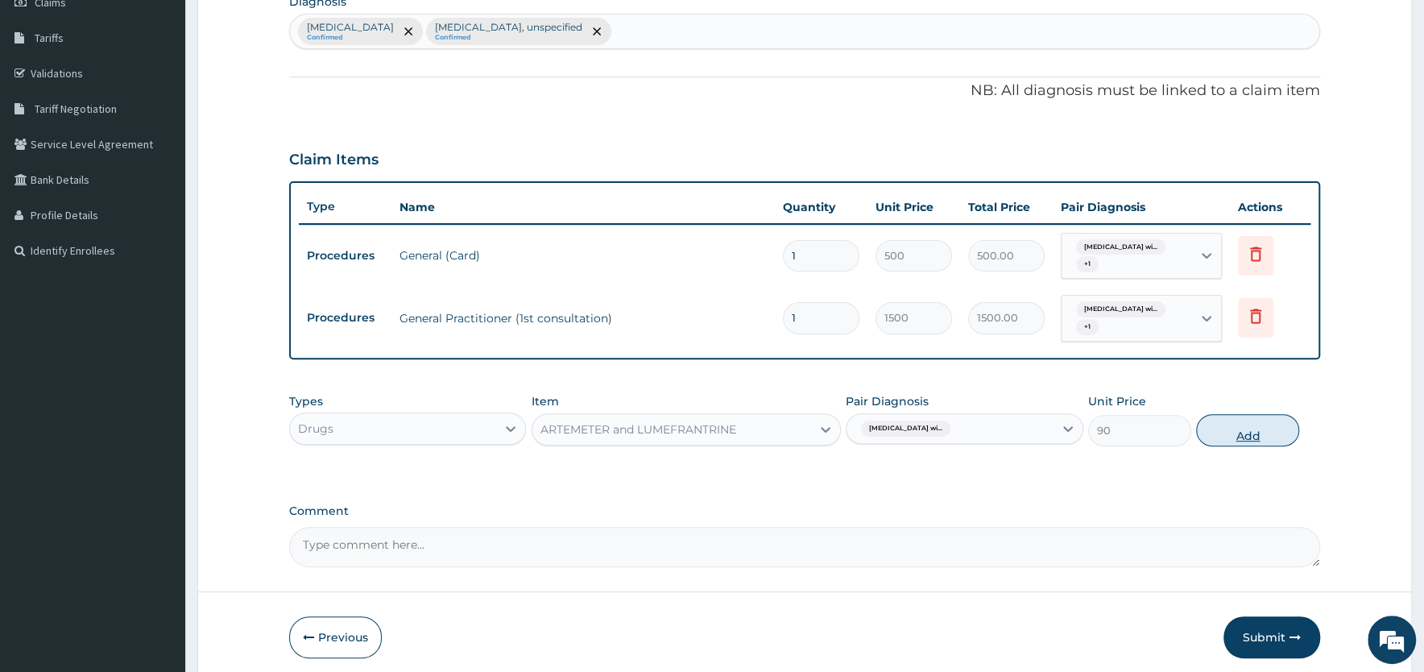
click at [1249, 433] on button "Add" at bounding box center [1247, 430] width 103 height 32
type input "0"
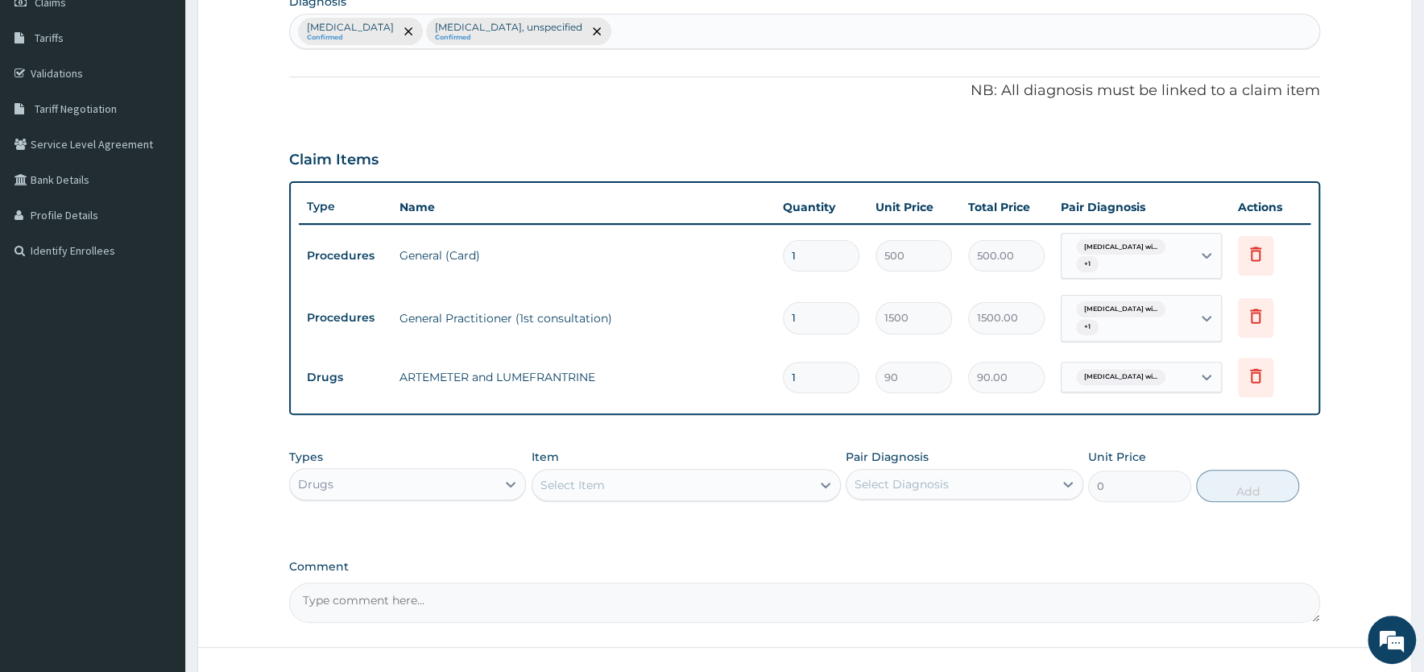
drag, startPoint x: 814, startPoint y: 377, endPoint x: 747, endPoint y: 375, distance: 67.7
click at [783, 371] on input "1" at bounding box center [821, 377] width 77 height 31
type input "2"
type input "180.00"
type input "24"
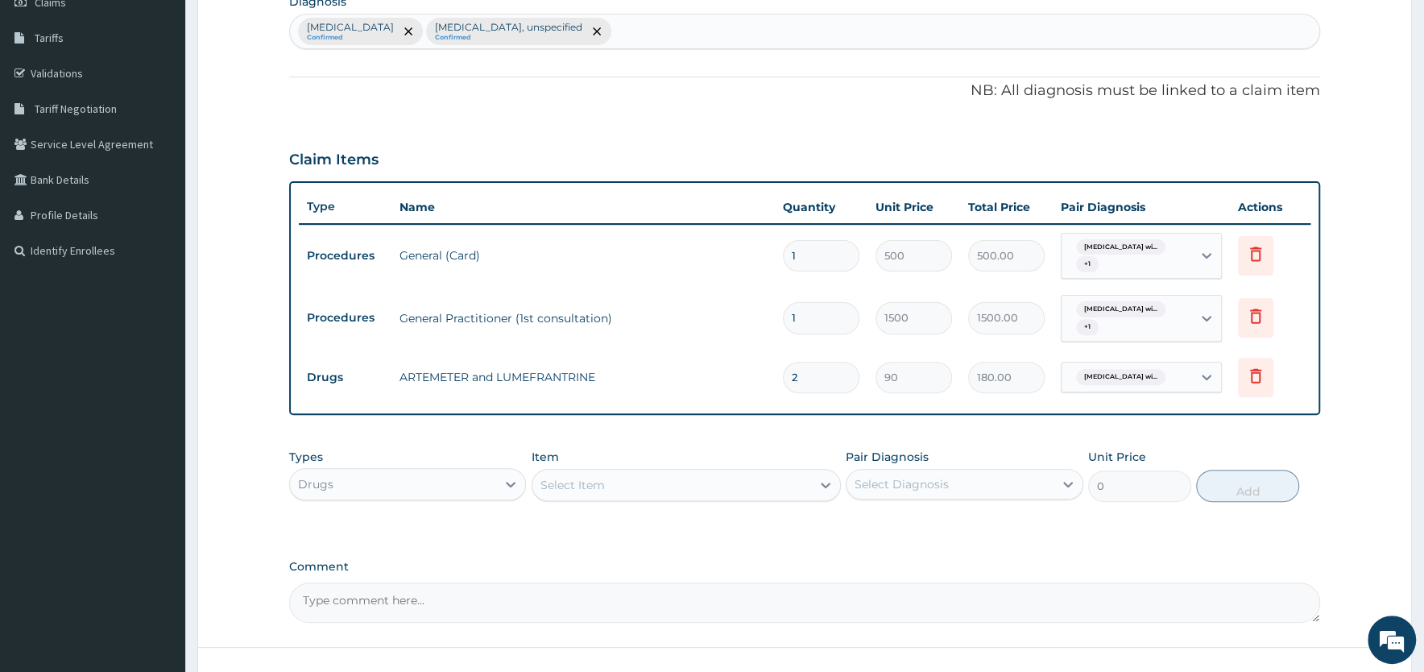
type input "2160.00"
type input "24"
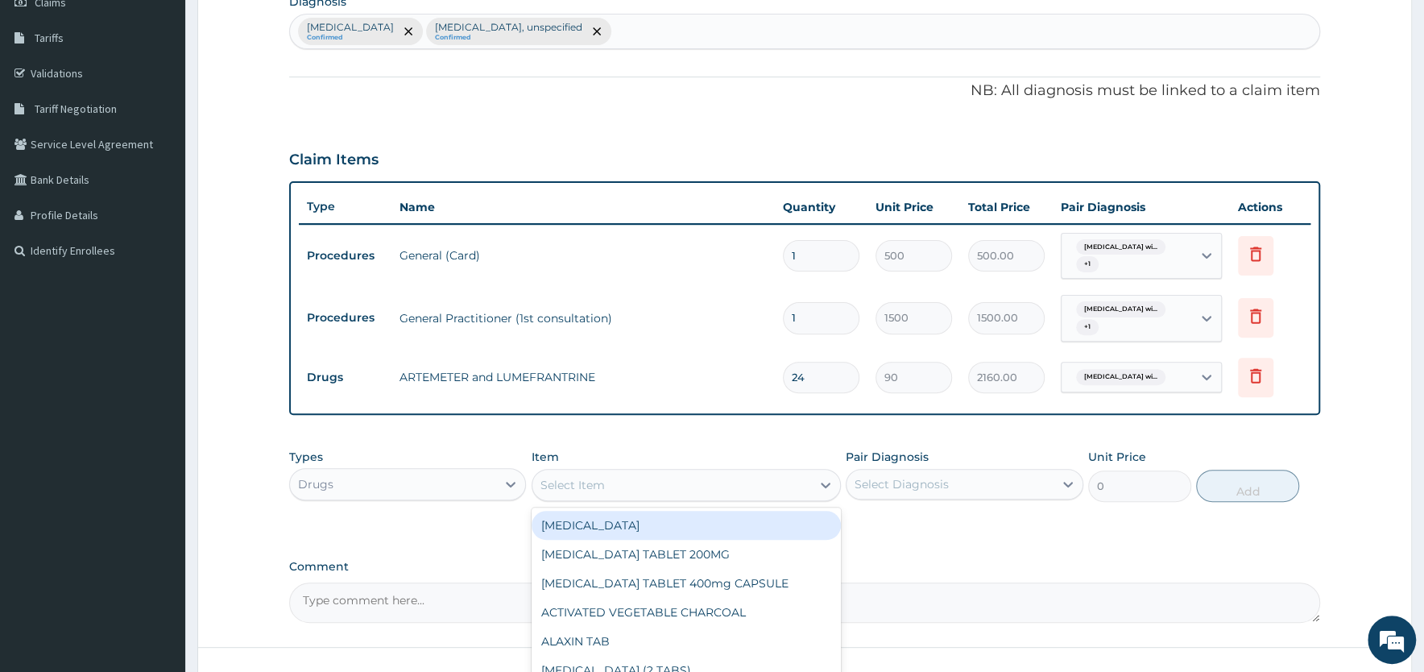
click at [642, 480] on div "Select Item" at bounding box center [671, 485] width 279 height 26
type input "parace"
click at [608, 519] on div "PARACETAMOL" at bounding box center [686, 525] width 309 height 29
type input "8"
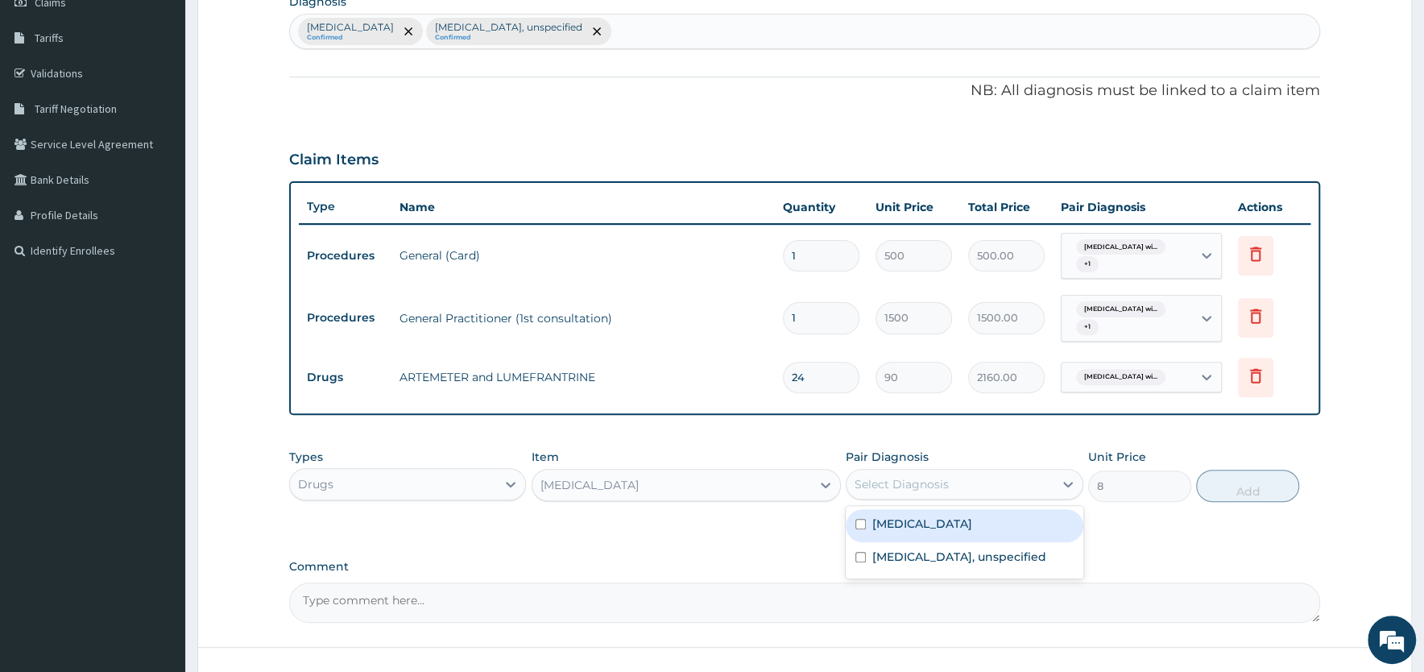
click at [955, 481] on div "Select Diagnosis" at bounding box center [950, 484] width 206 height 26
click at [933, 521] on label "Plasmodium malariae malaria without complication" at bounding box center [922, 524] width 100 height 16
checkbox input "true"
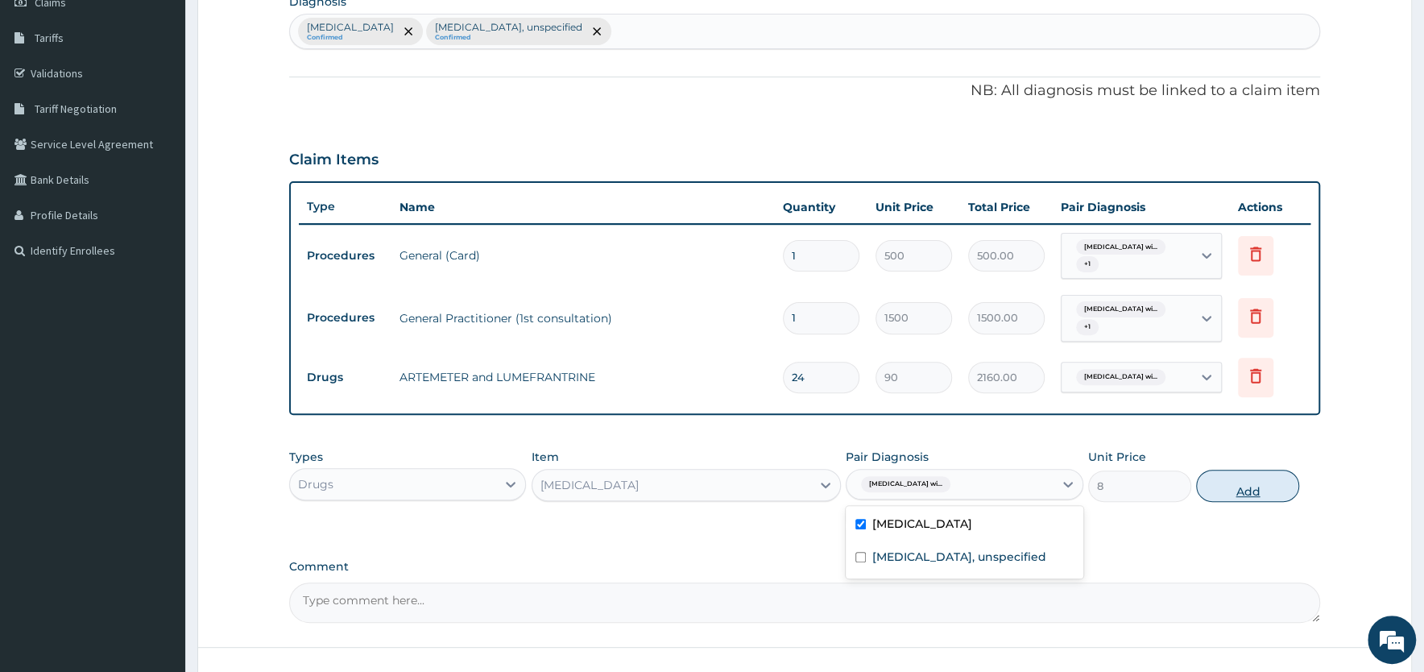
click at [1249, 491] on button "Add" at bounding box center [1247, 486] width 103 height 32
type input "0"
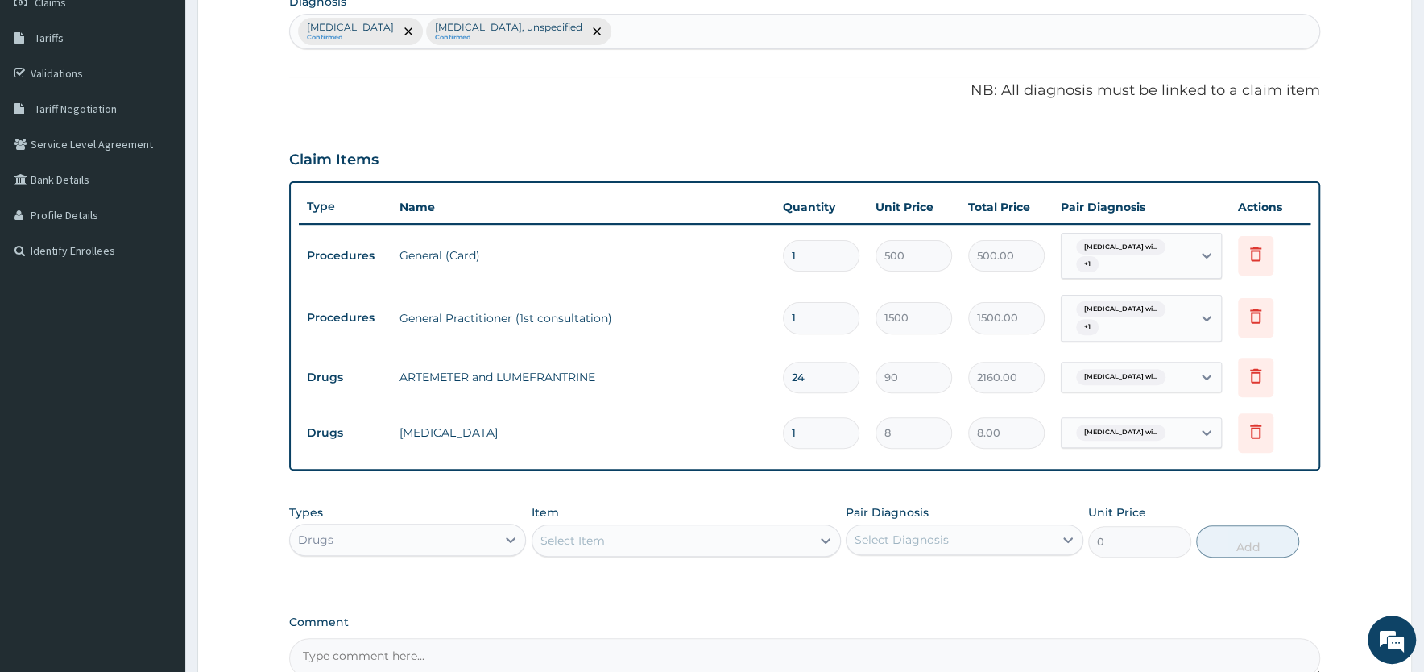
type input "18"
type input "144.00"
type input "18"
click at [594, 532] on div "Select Item" at bounding box center [573, 540] width 64 height 16
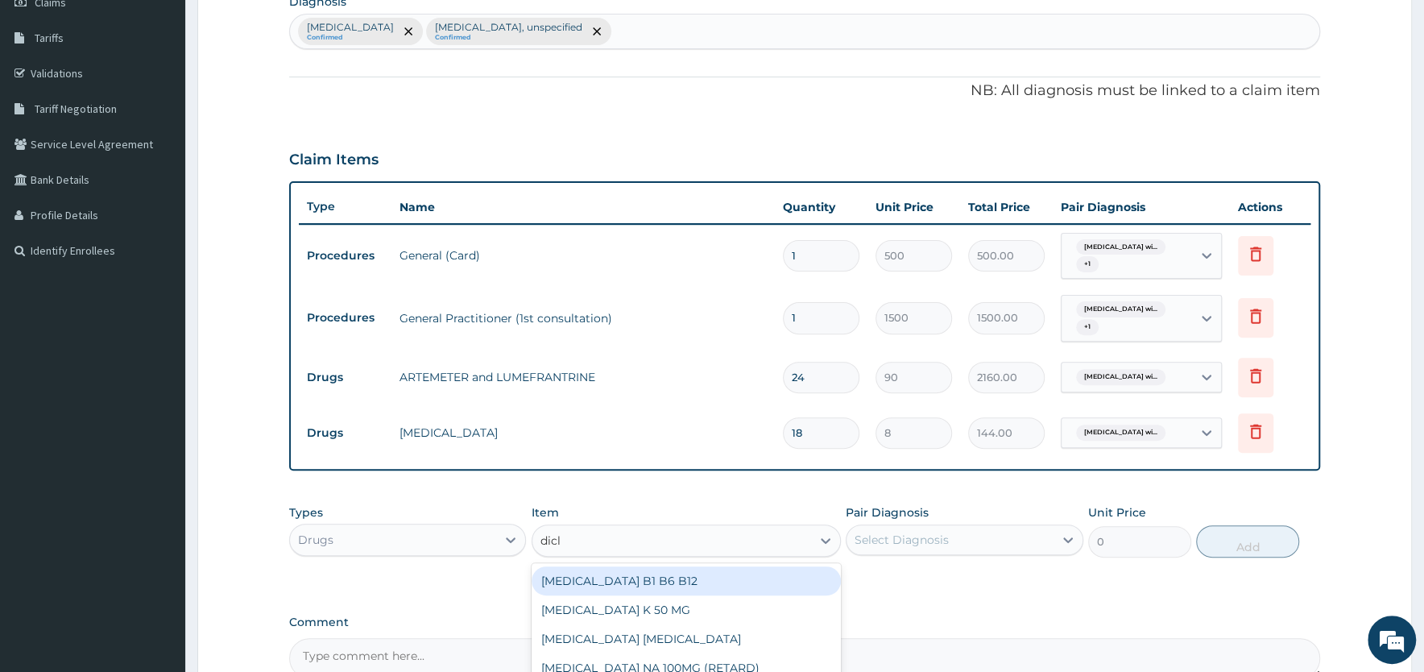
type input "diclo"
type input "75"
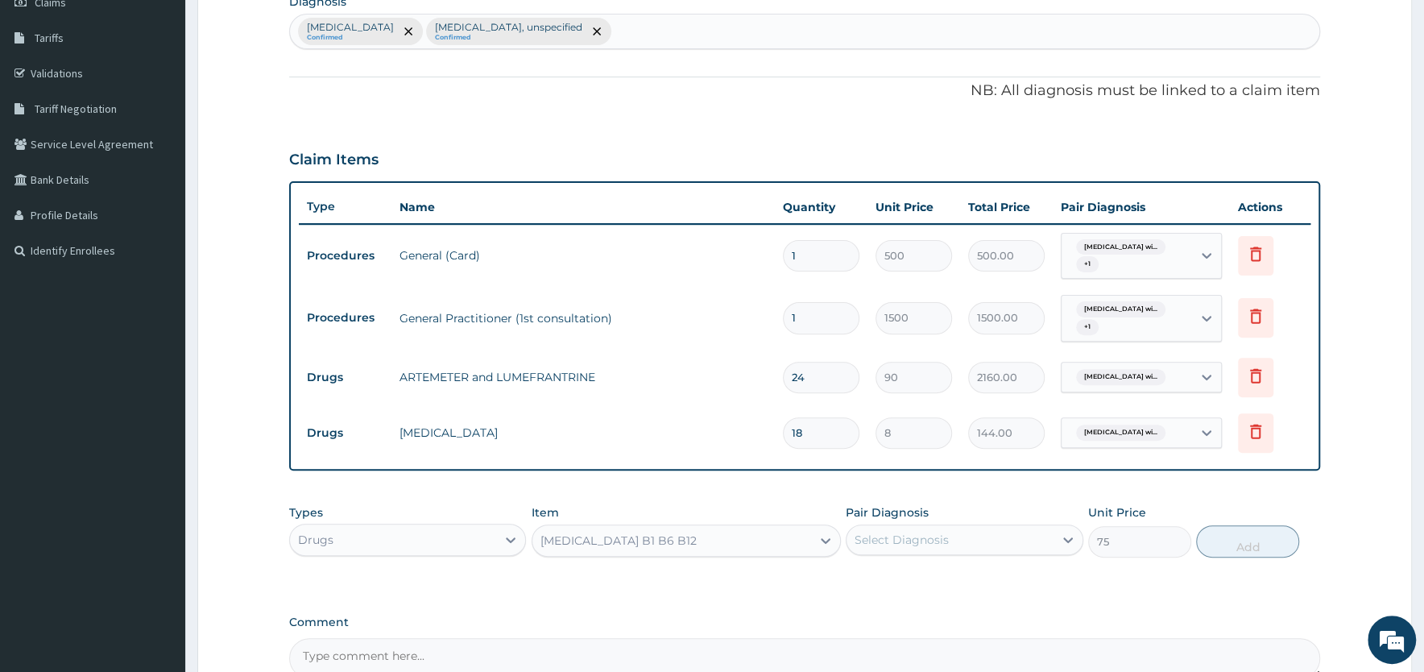
click at [895, 538] on div "Select Diagnosis" at bounding box center [902, 540] width 94 height 16
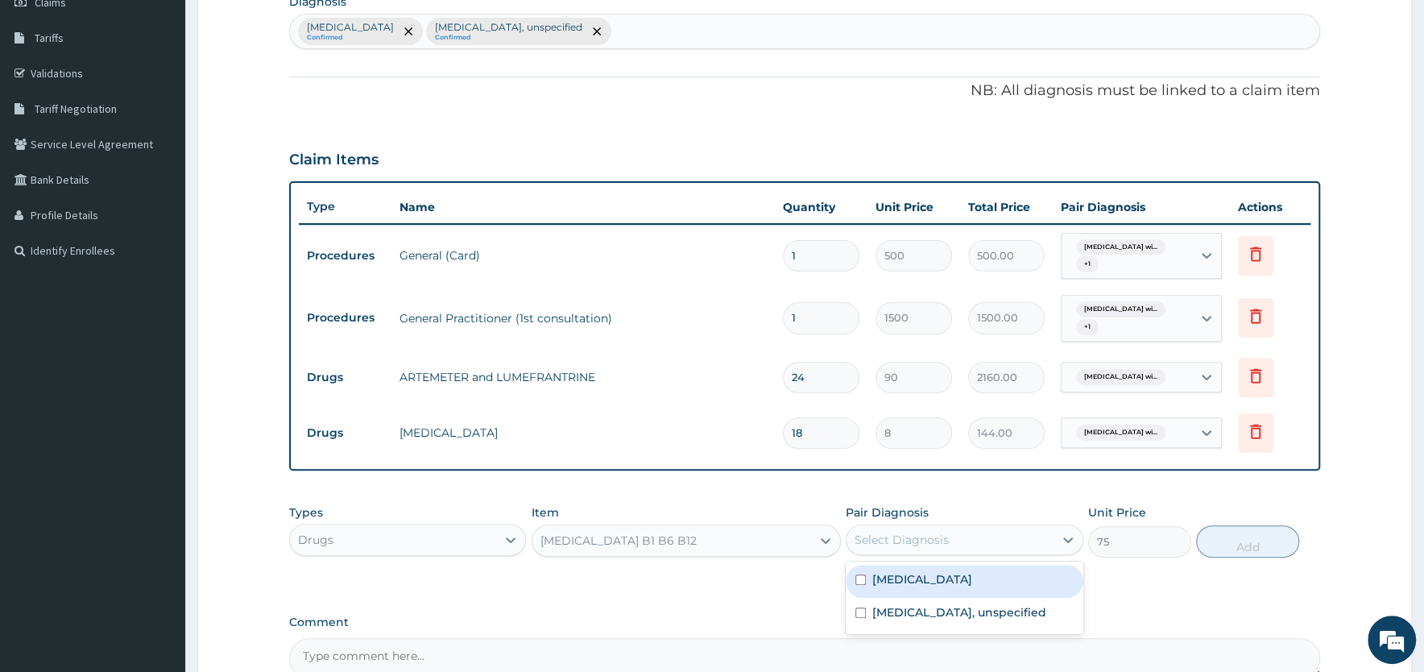
click at [897, 584] on label "Plasmodium malariae malaria without complication" at bounding box center [922, 579] width 100 height 16
checkbox input "true"
click at [1246, 538] on button "Add" at bounding box center [1247, 541] width 103 height 32
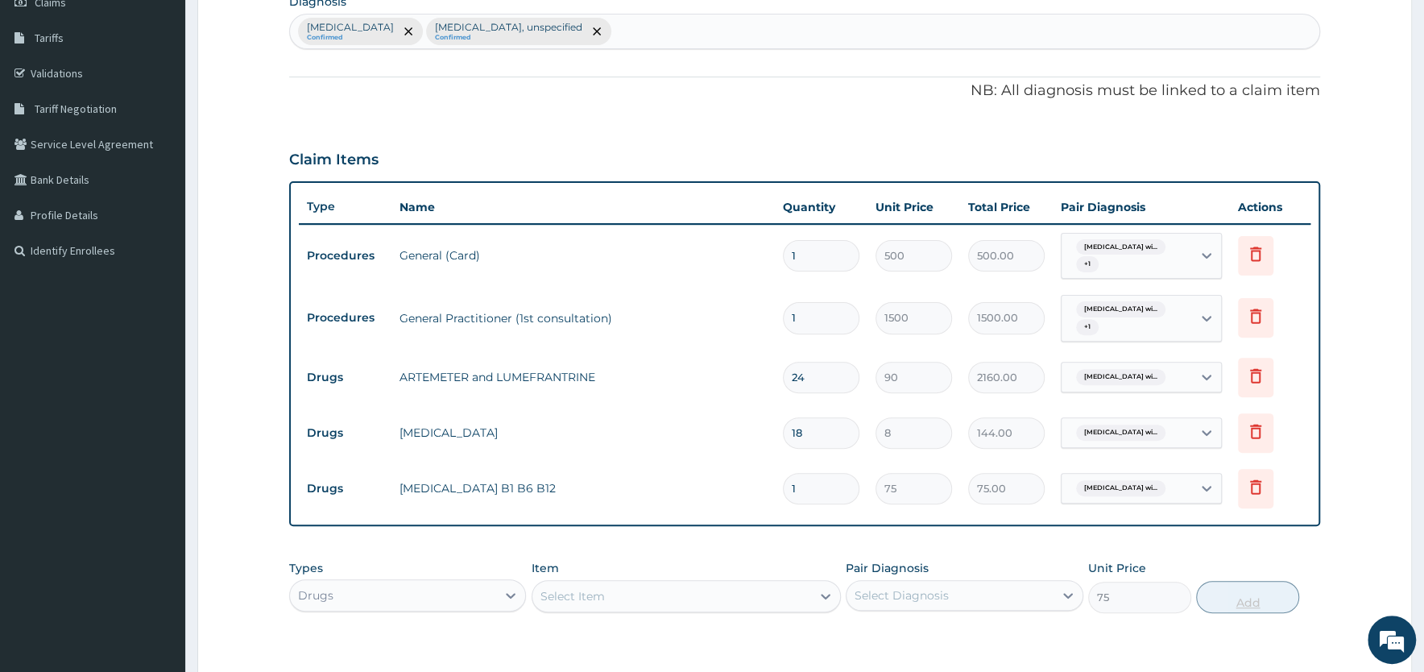
type input "0"
type input "10"
type input "750.00"
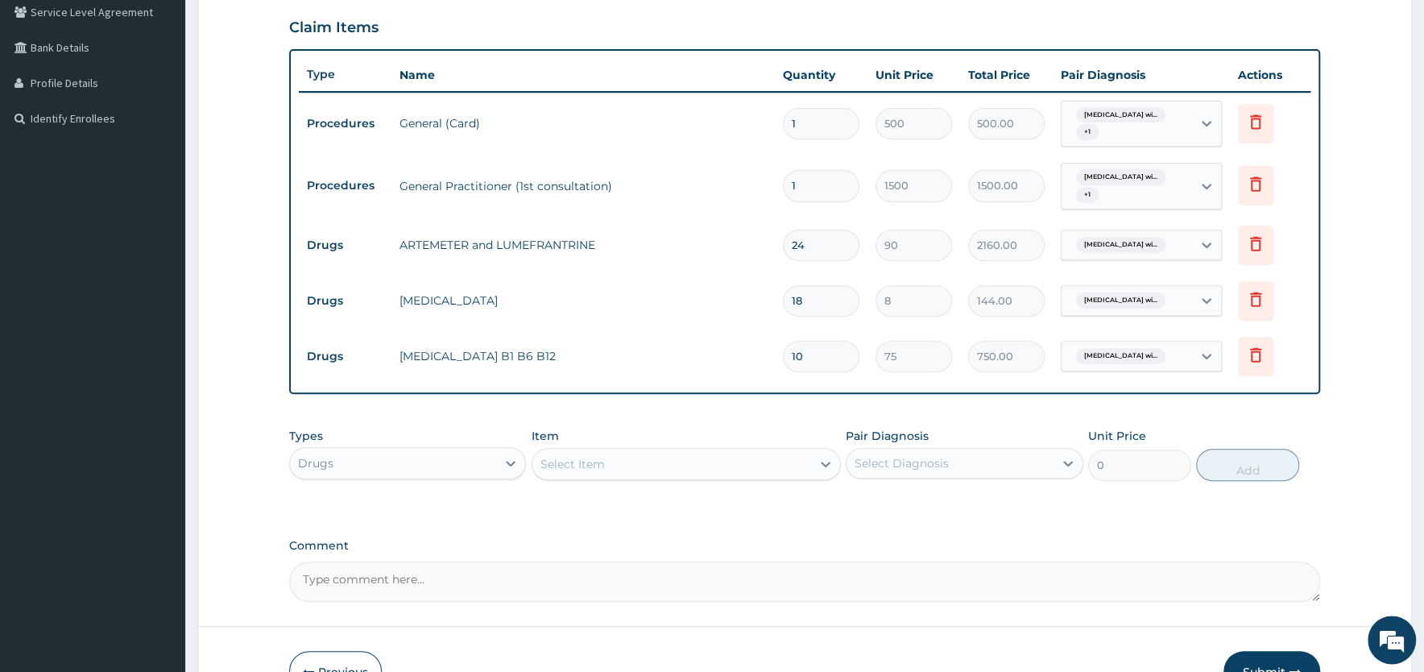
scroll to position [417, 0]
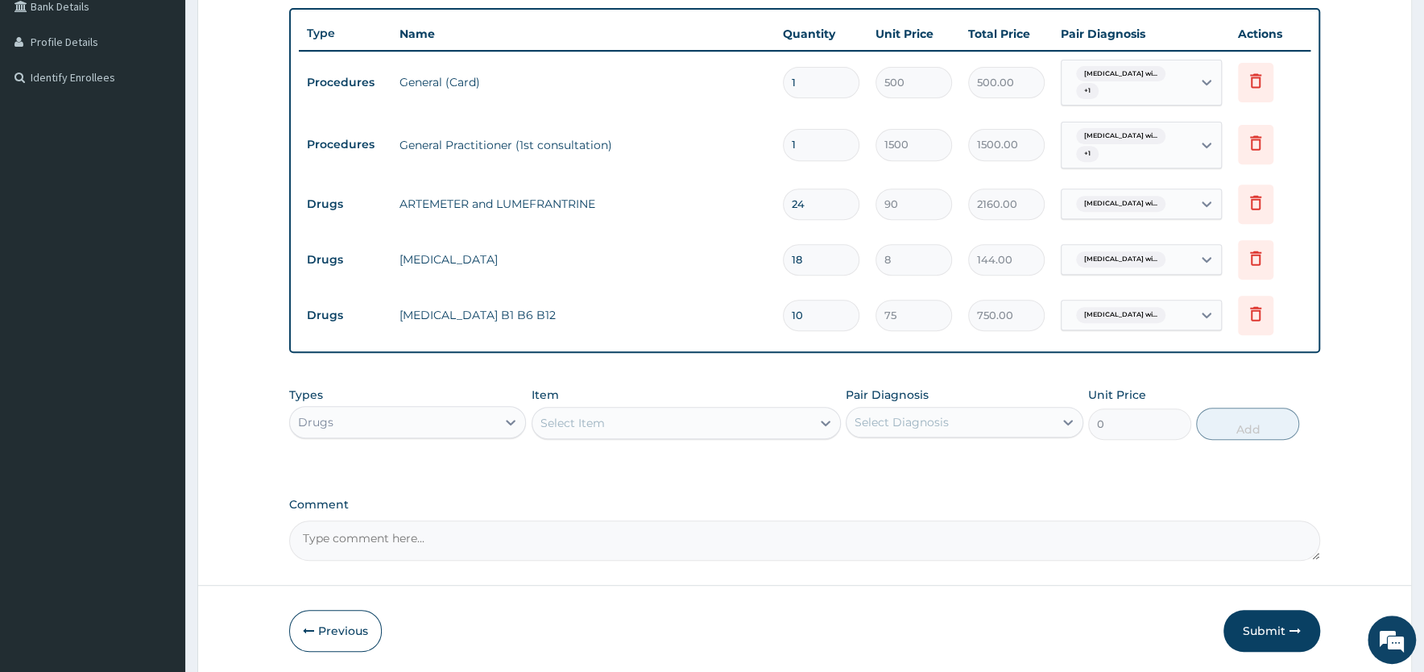
type input "10"
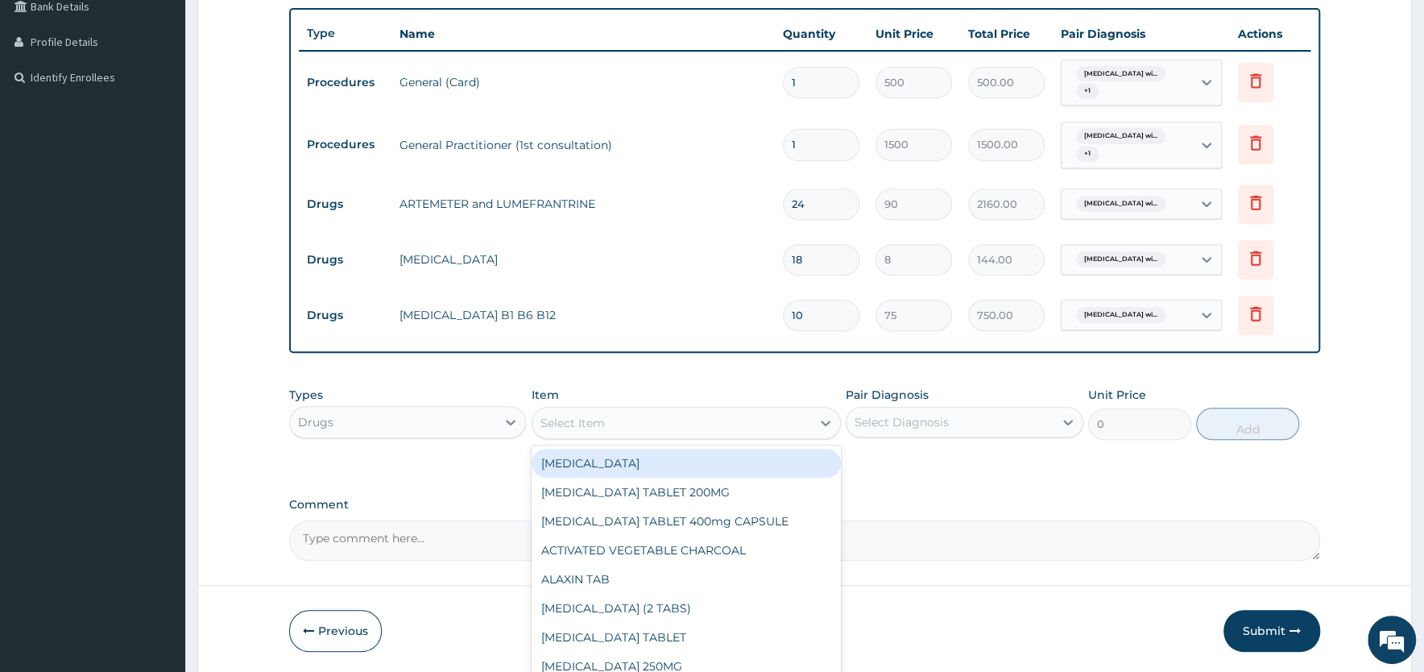
click at [630, 419] on div "Select Item" at bounding box center [671, 423] width 279 height 26
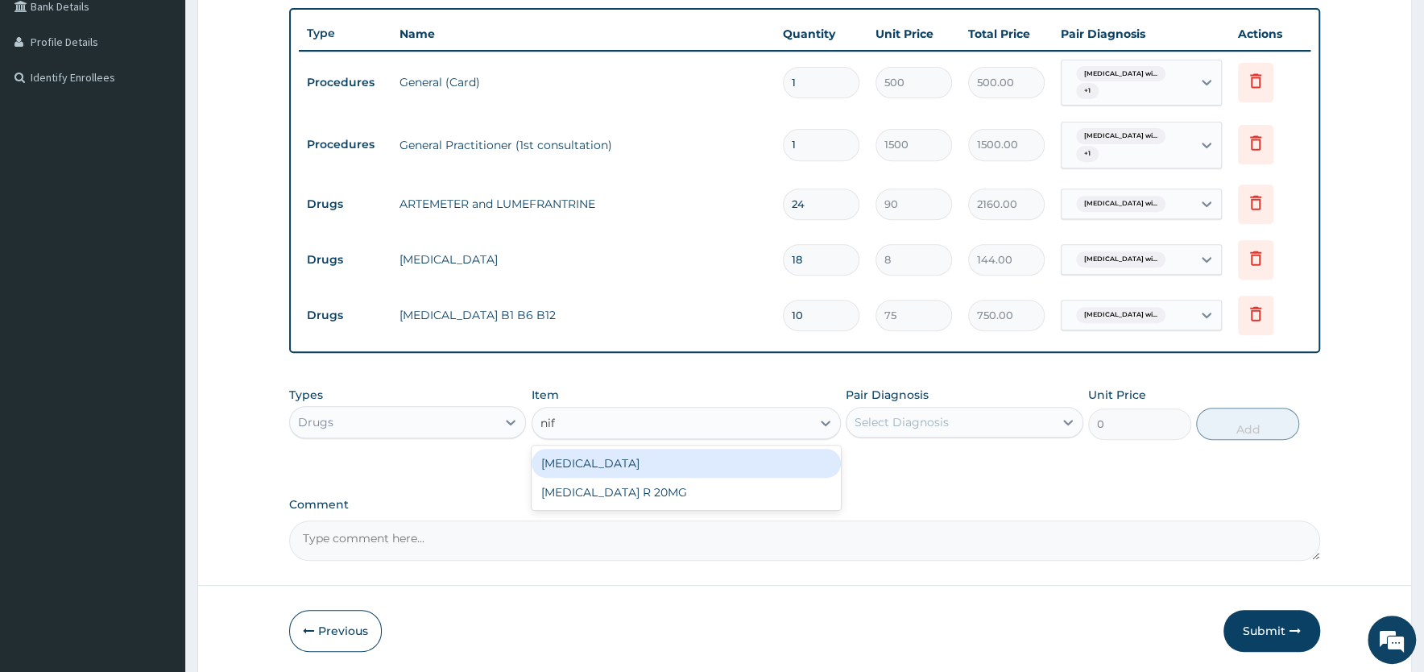
type input "nife"
click at [570, 458] on div "NIFEDIPINE" at bounding box center [686, 463] width 309 height 29
type input "87"
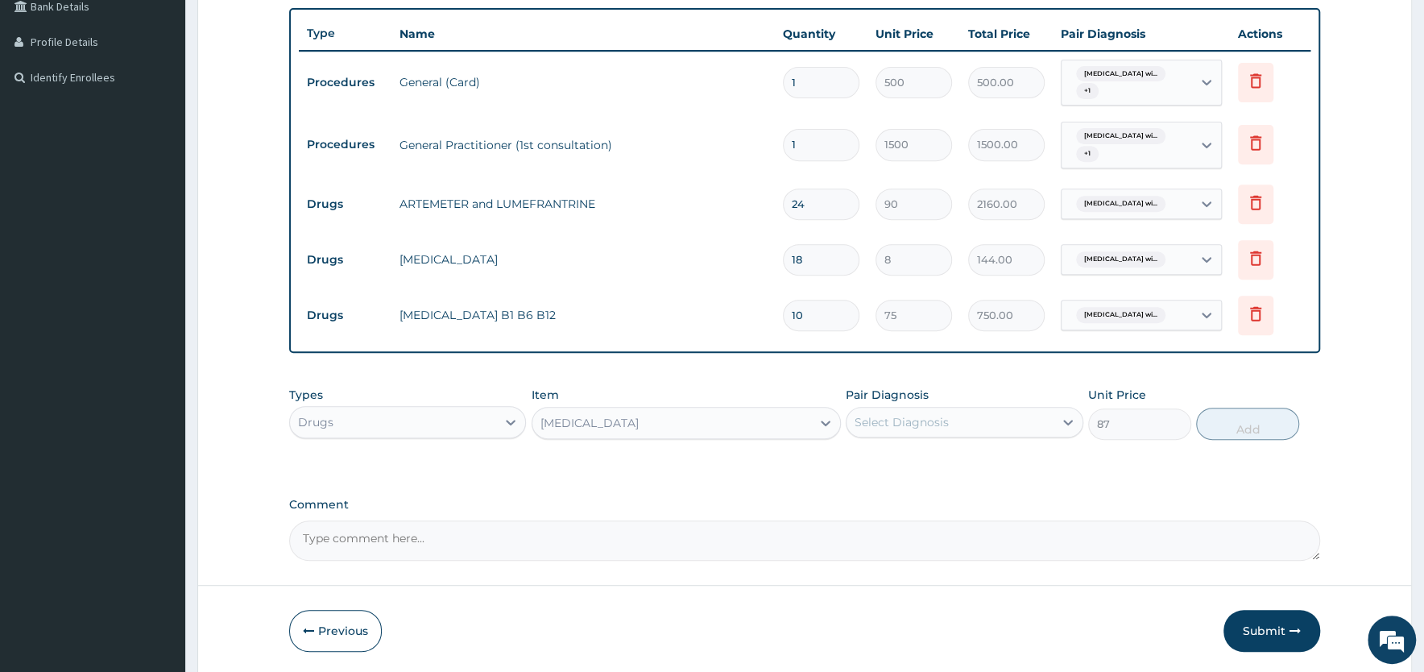
click at [959, 419] on div "Select Diagnosis" at bounding box center [950, 422] width 206 height 26
click at [935, 503] on label "Essential hypertension, unspecified" at bounding box center [959, 495] width 174 height 16
checkbox input "true"
click at [1241, 425] on button "Add" at bounding box center [1247, 424] width 103 height 32
type input "0"
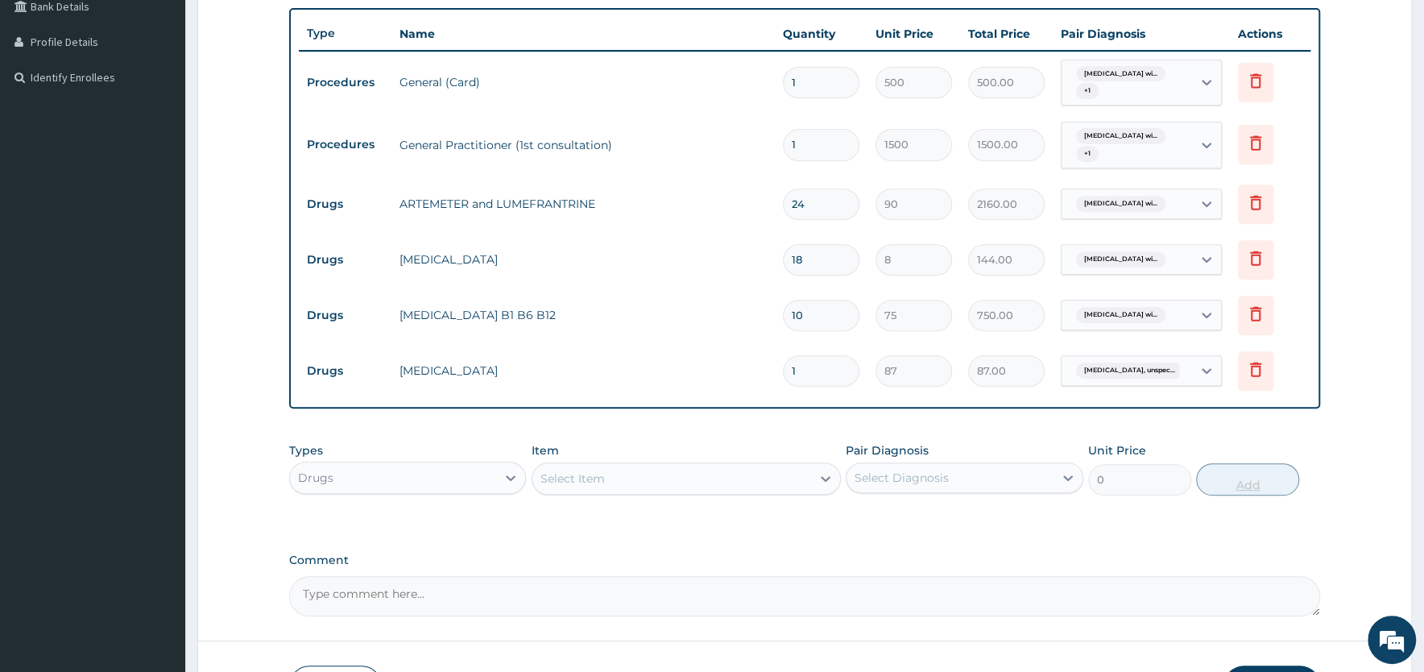
type input "10"
type input "870.00"
type input "10"
click at [585, 478] on div "Select Item" at bounding box center [573, 478] width 64 height 16
type input "su"
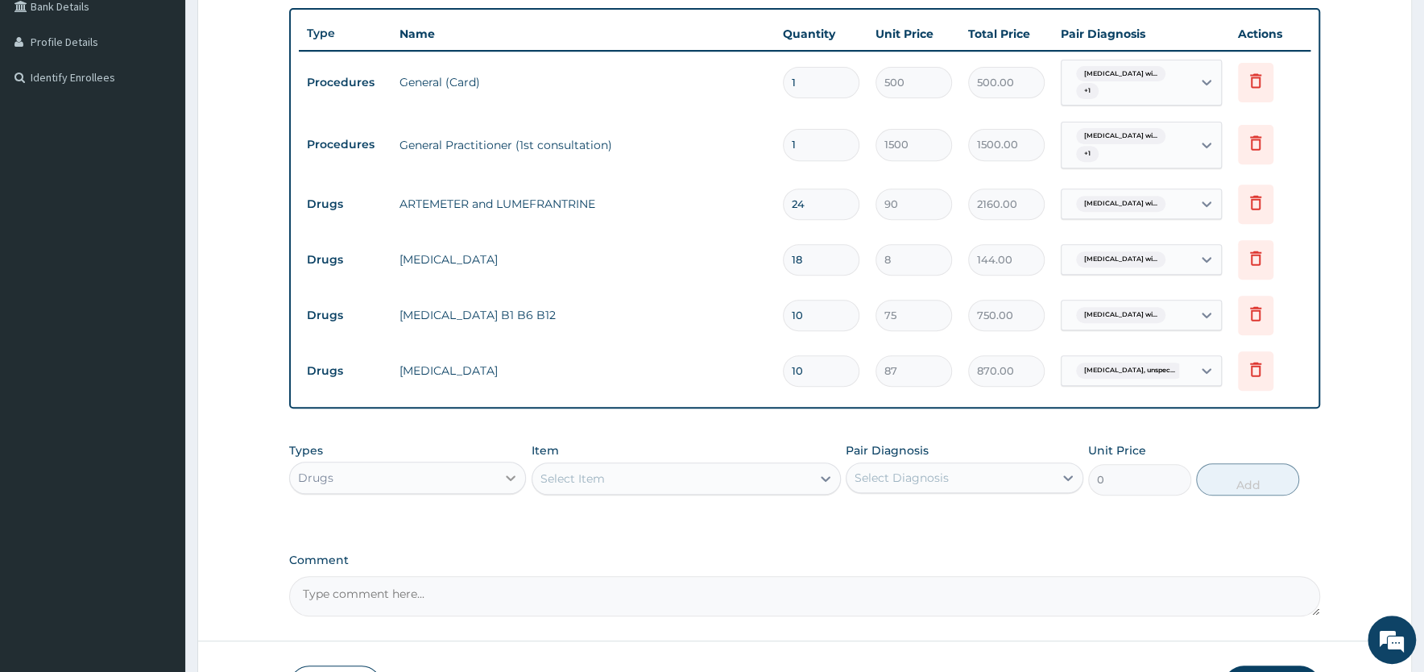
drag, startPoint x: 568, startPoint y: 478, endPoint x: 510, endPoint y: 483, distance: 58.1
click at [510, 483] on div "Types Drugs Item option NIFEDIPINE, selected. Select is focused ,type to refine…" at bounding box center [804, 468] width 1031 height 69
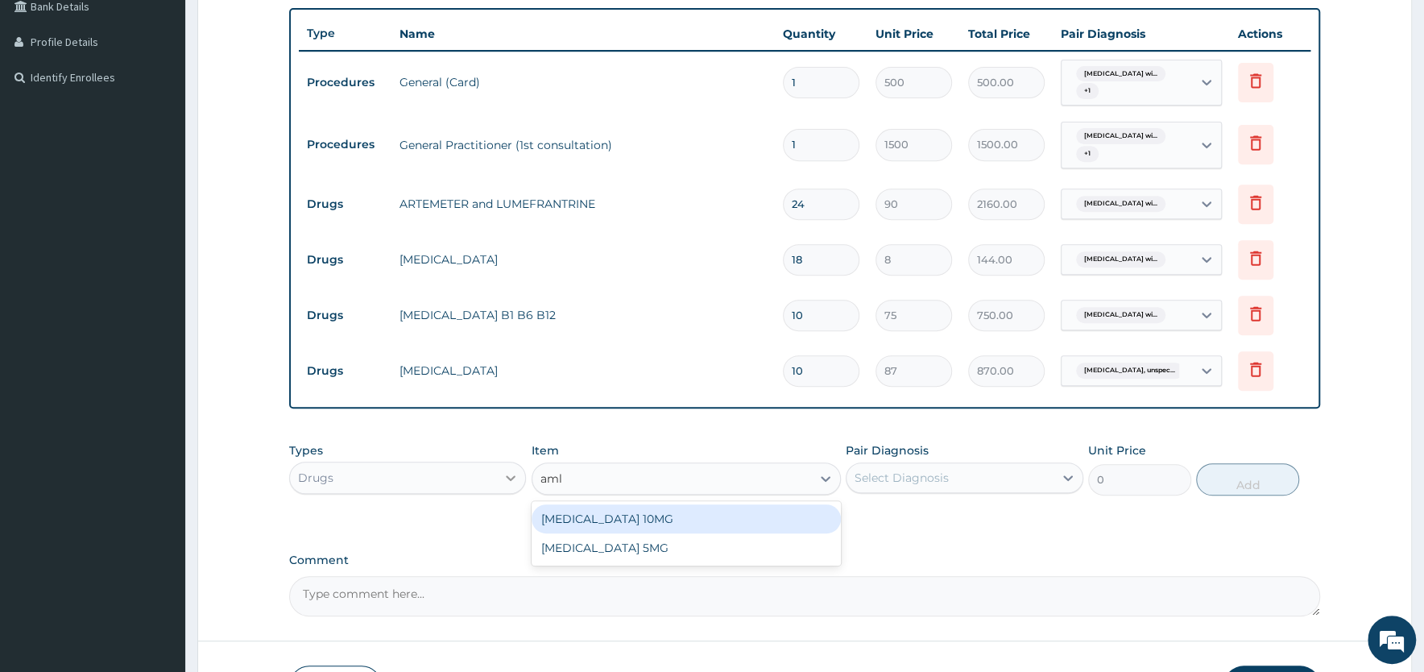
type input "amlo"
type input "120"
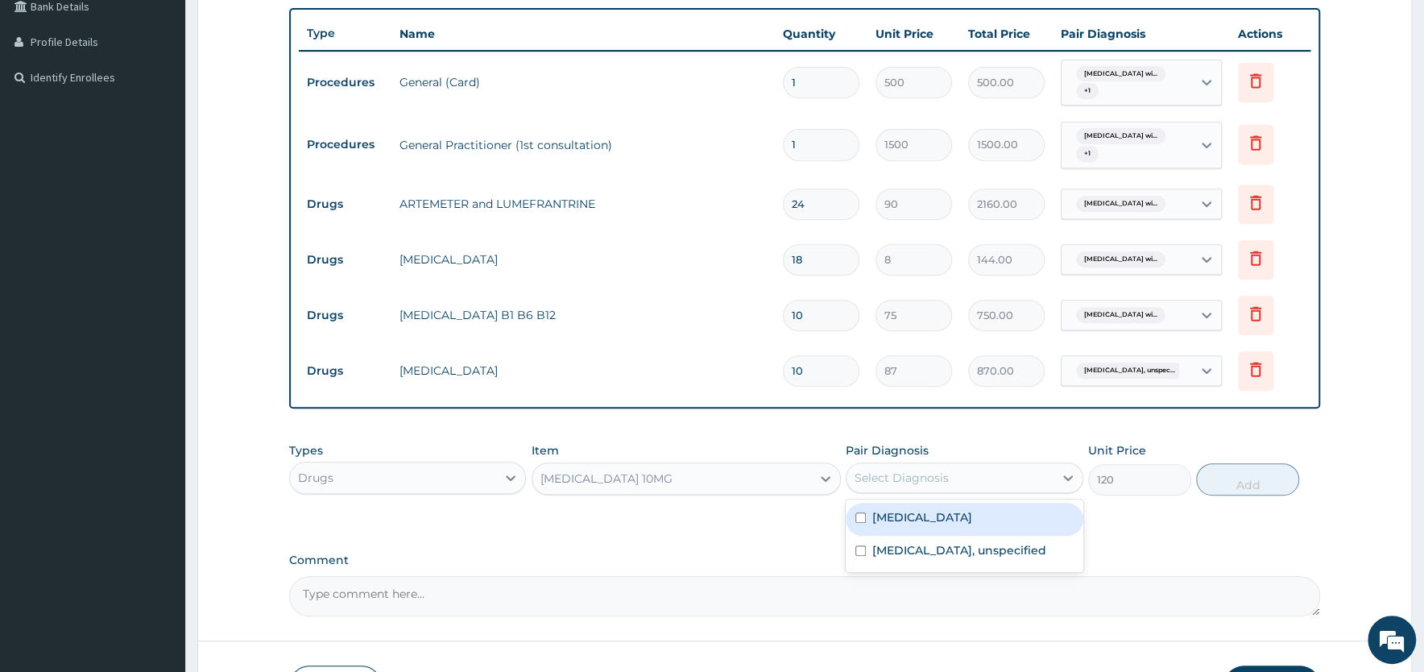
click at [941, 465] on div "Select Diagnosis" at bounding box center [950, 478] width 206 height 26
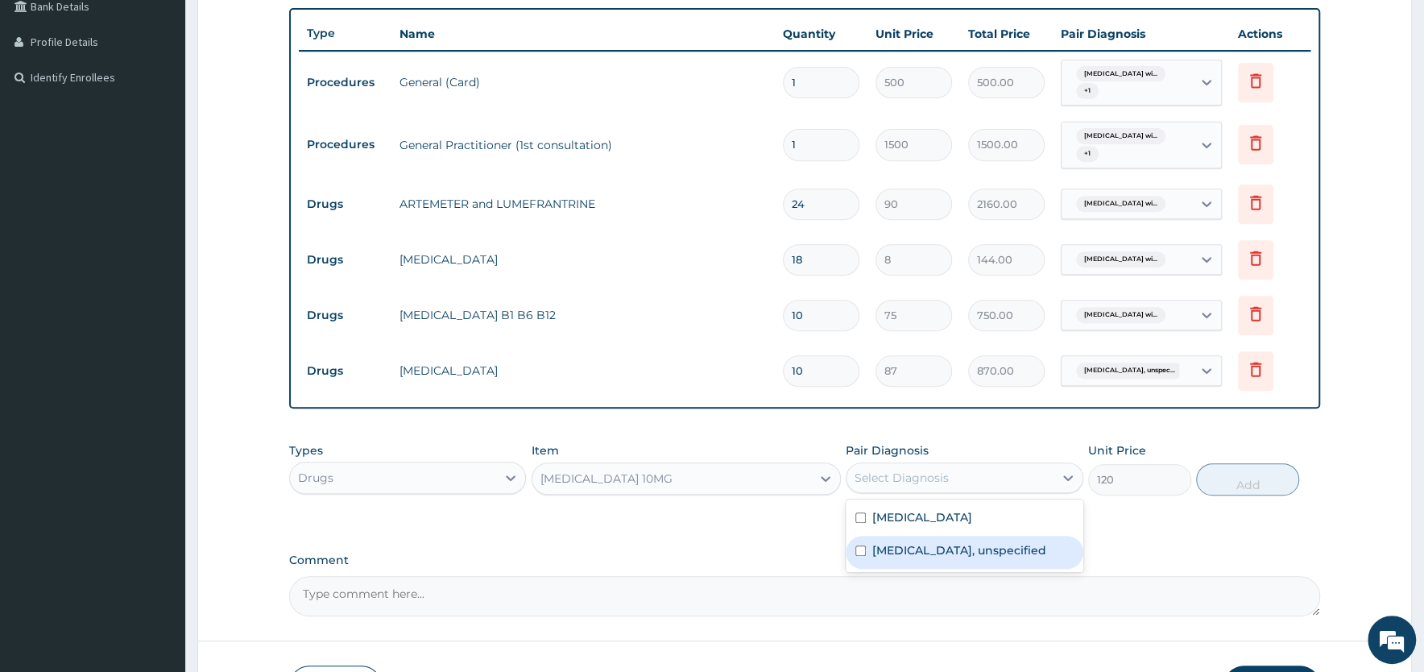
click at [911, 558] on label "Essential hypertension, unspecified" at bounding box center [959, 550] width 174 height 16
checkbox input "true"
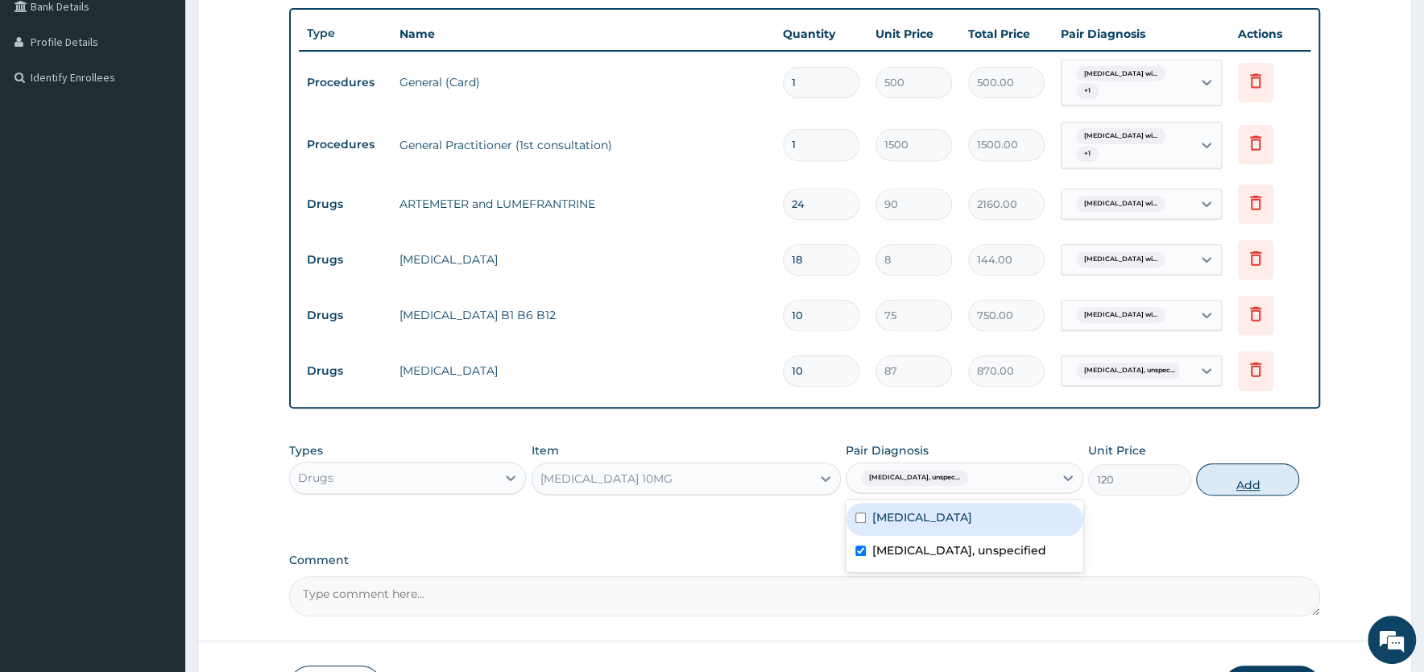
click at [1238, 481] on button "Add" at bounding box center [1247, 479] width 103 height 32
type input "0"
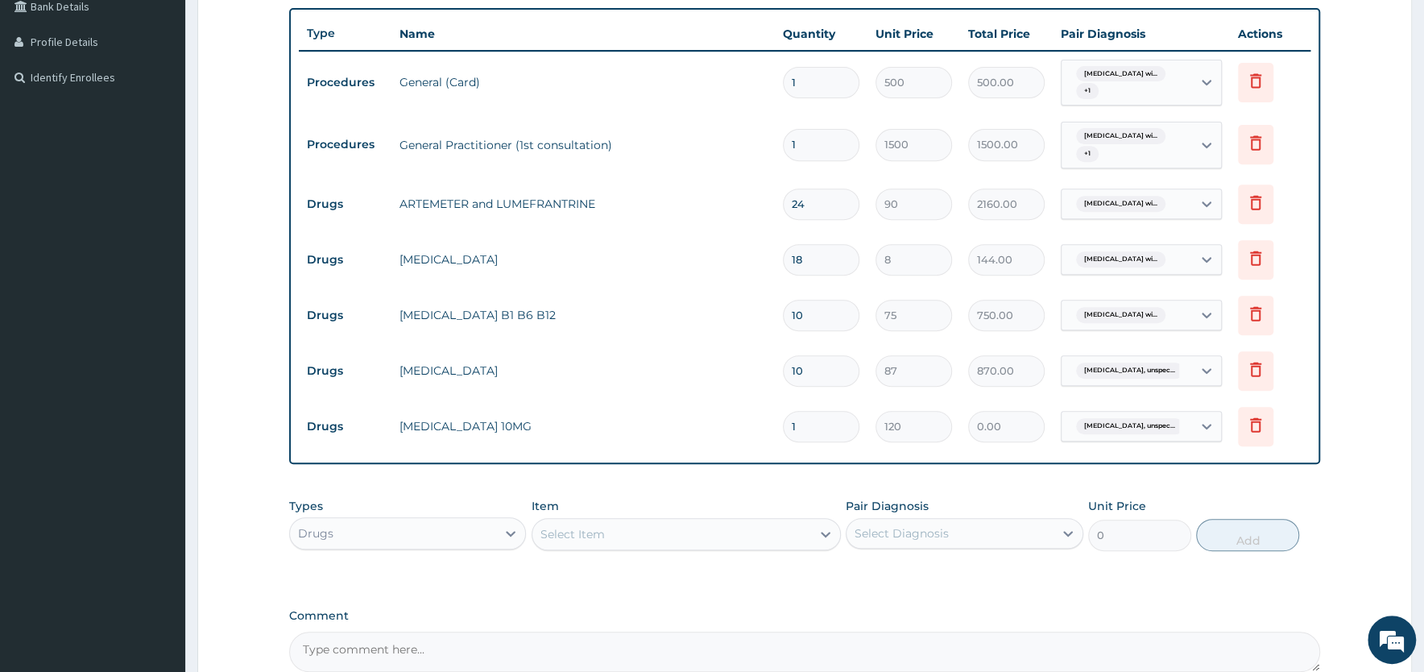
type input "0.00"
type input "3"
type input "360.00"
type input "30"
type input "3600.00"
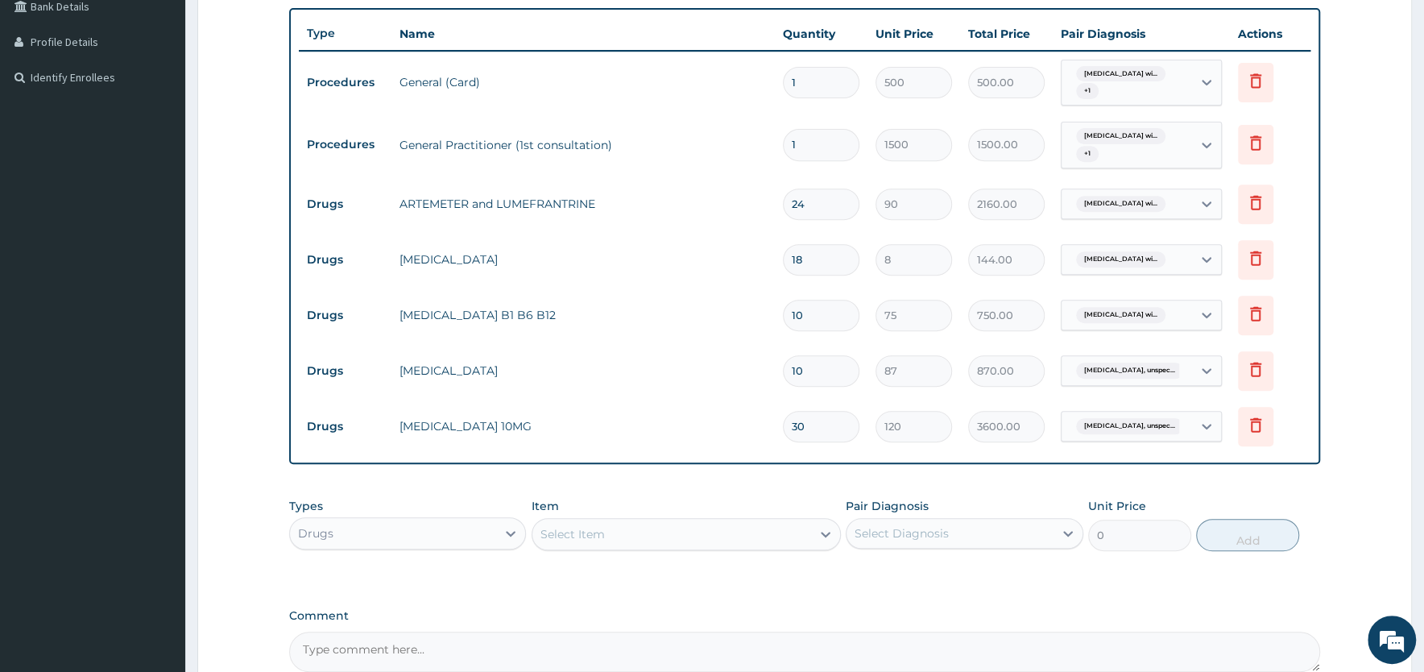
type input "30"
drag, startPoint x: 1004, startPoint y: 578, endPoint x: 927, endPoint y: 574, distance: 76.7
click at [1002, 578] on div "Types Drugs Item Select Item Pair Diagnosis Select Diagnosis Unit Price 0 Add" at bounding box center [804, 536] width 1031 height 93
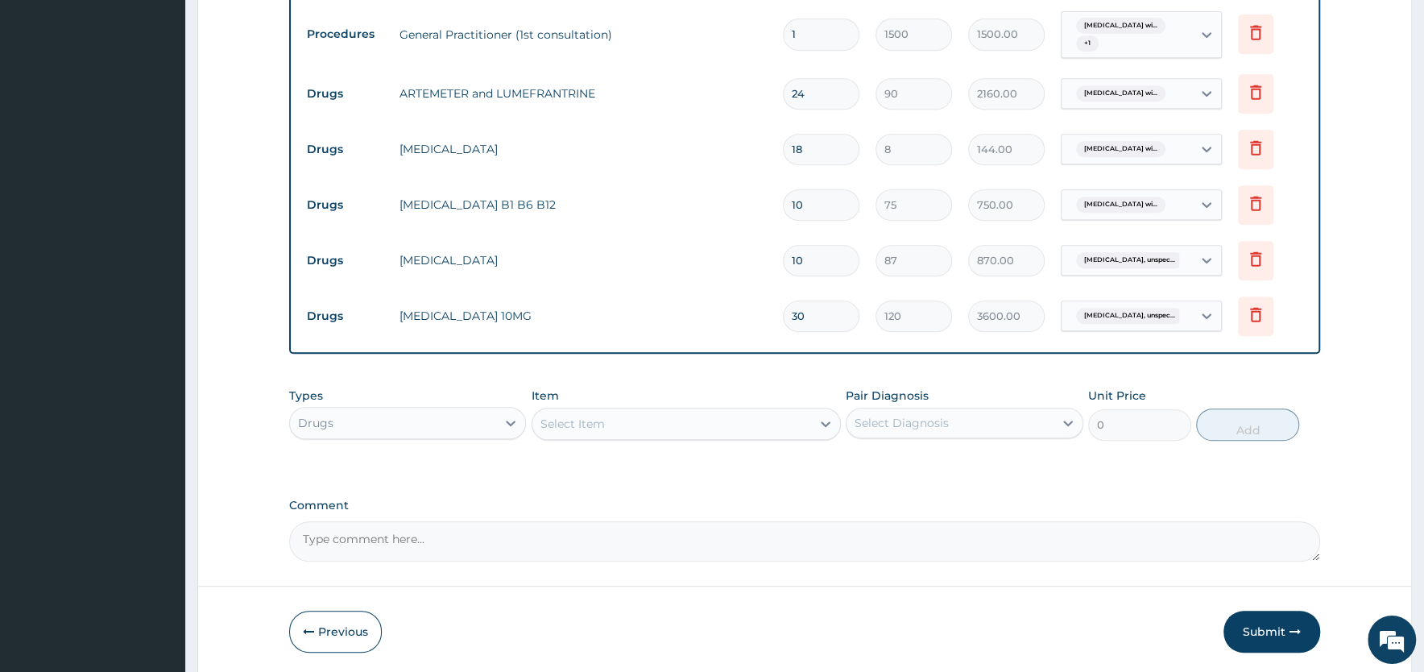
scroll to position [584, 0]
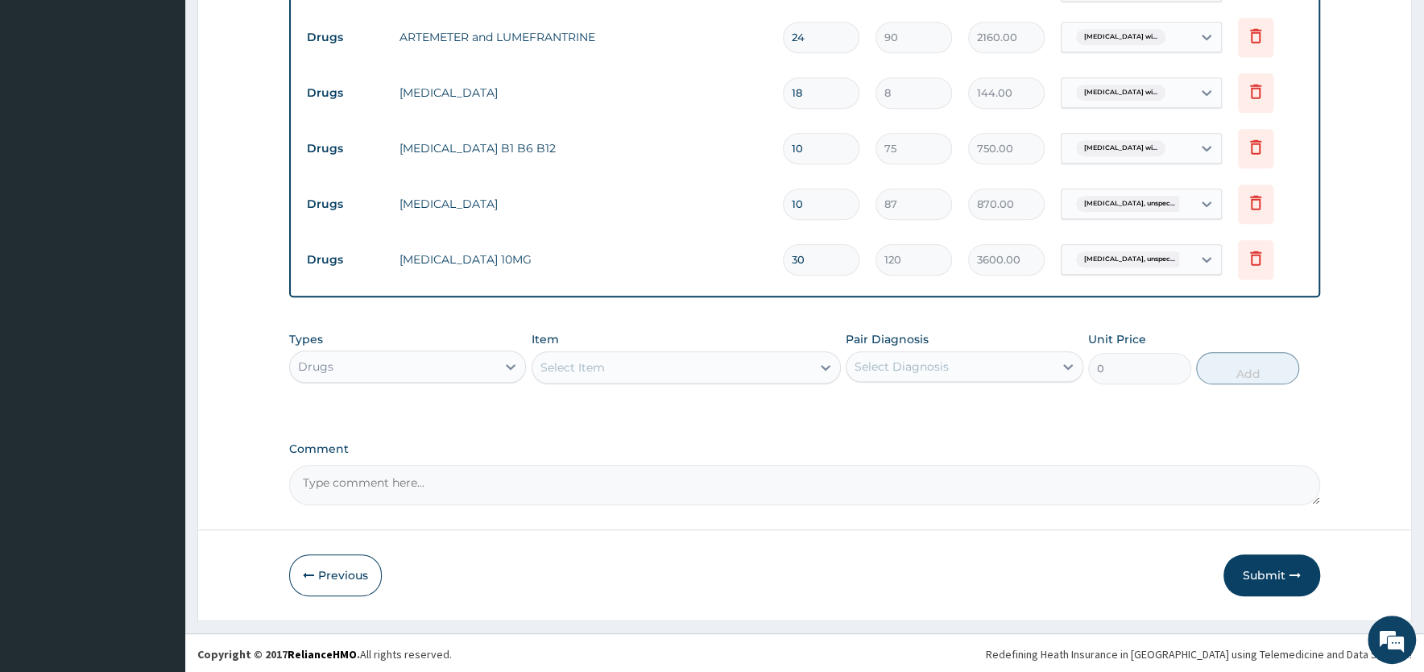
click at [1259, 570] on button "Submit" at bounding box center [1272, 575] width 97 height 42
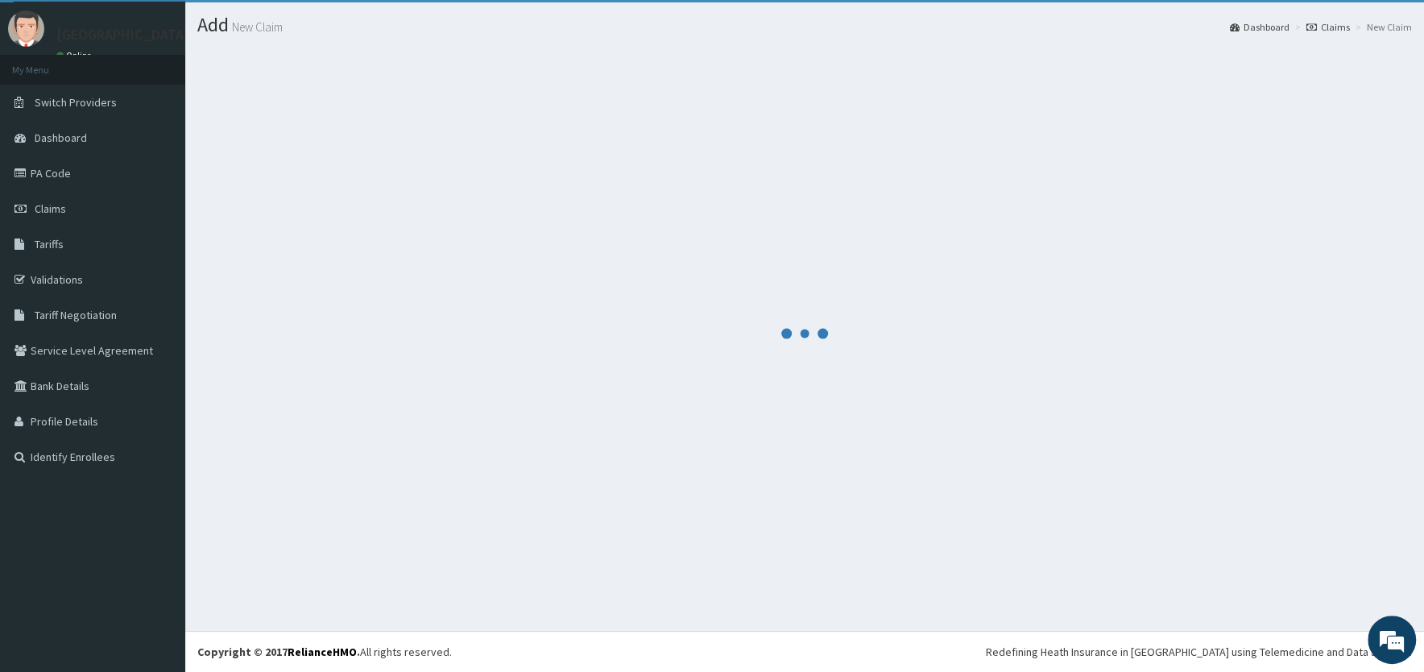
scroll to position [37, 0]
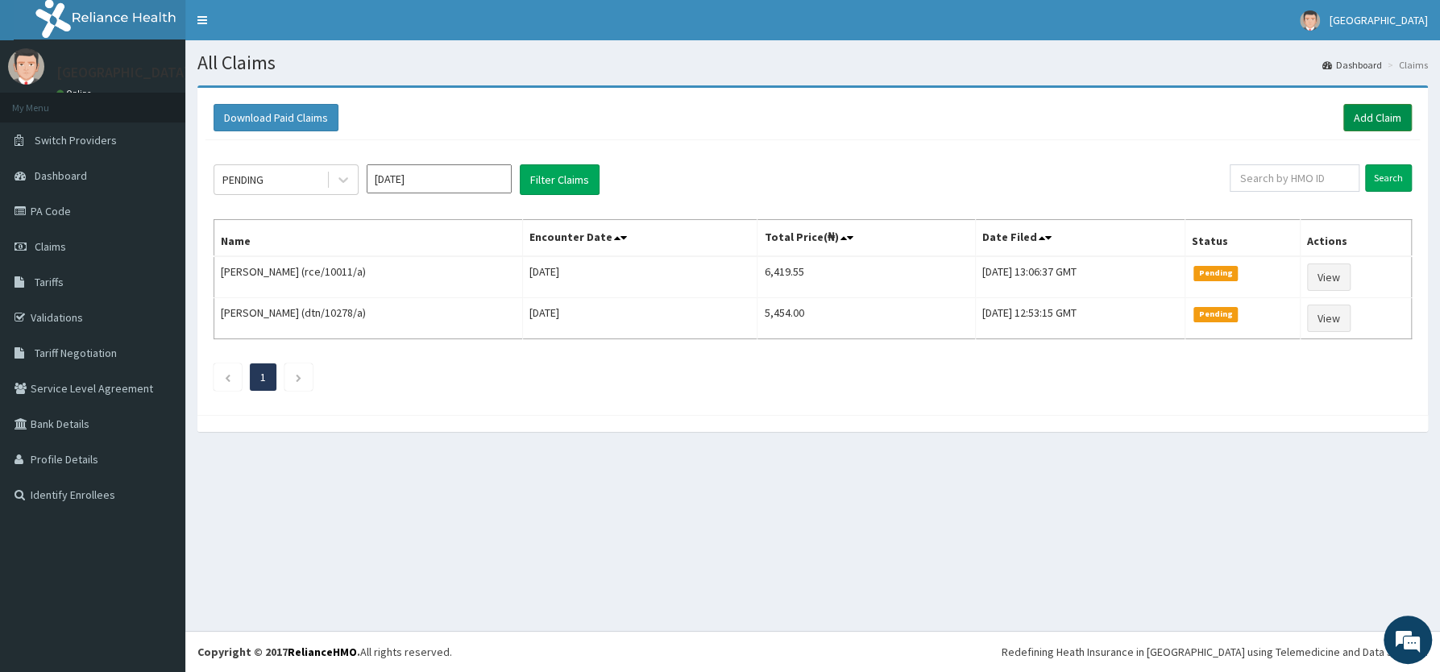
click at [1370, 113] on link "Add Claim" at bounding box center [1377, 117] width 68 height 27
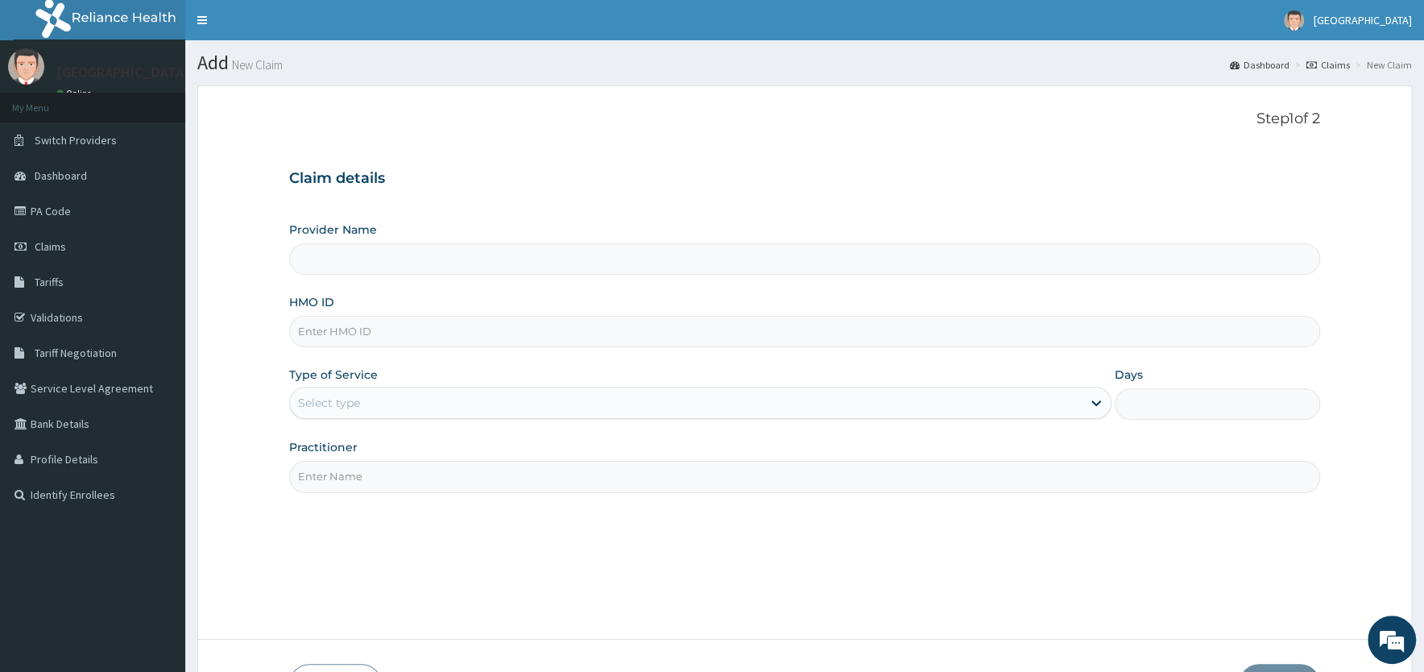
click at [416, 338] on input "HMO ID" at bounding box center [804, 331] width 1031 height 31
type input "lc"
type input "[PERSON_NAME][GEOGRAPHIC_DATA]"
type input "lcl/10005/a"
click at [439, 408] on div "Select type" at bounding box center [686, 403] width 792 height 26
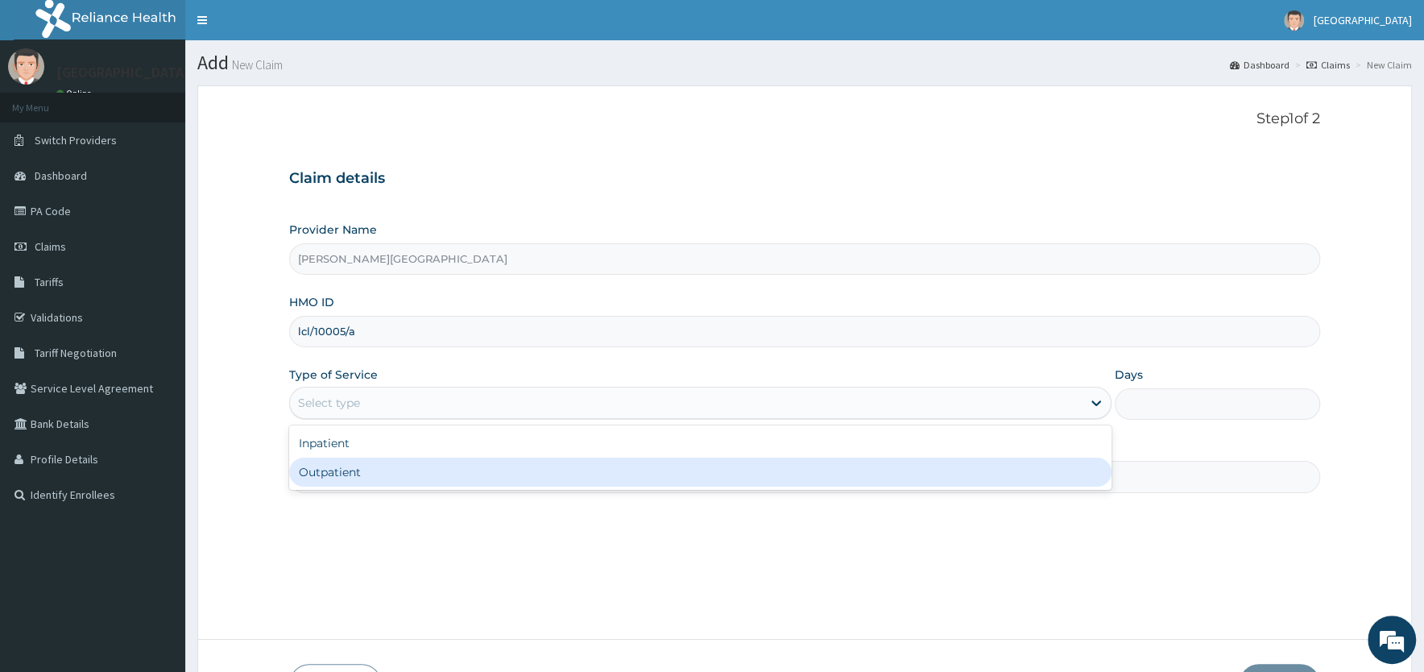
click at [415, 466] on div "Outpatient" at bounding box center [700, 472] width 822 height 29
type input "1"
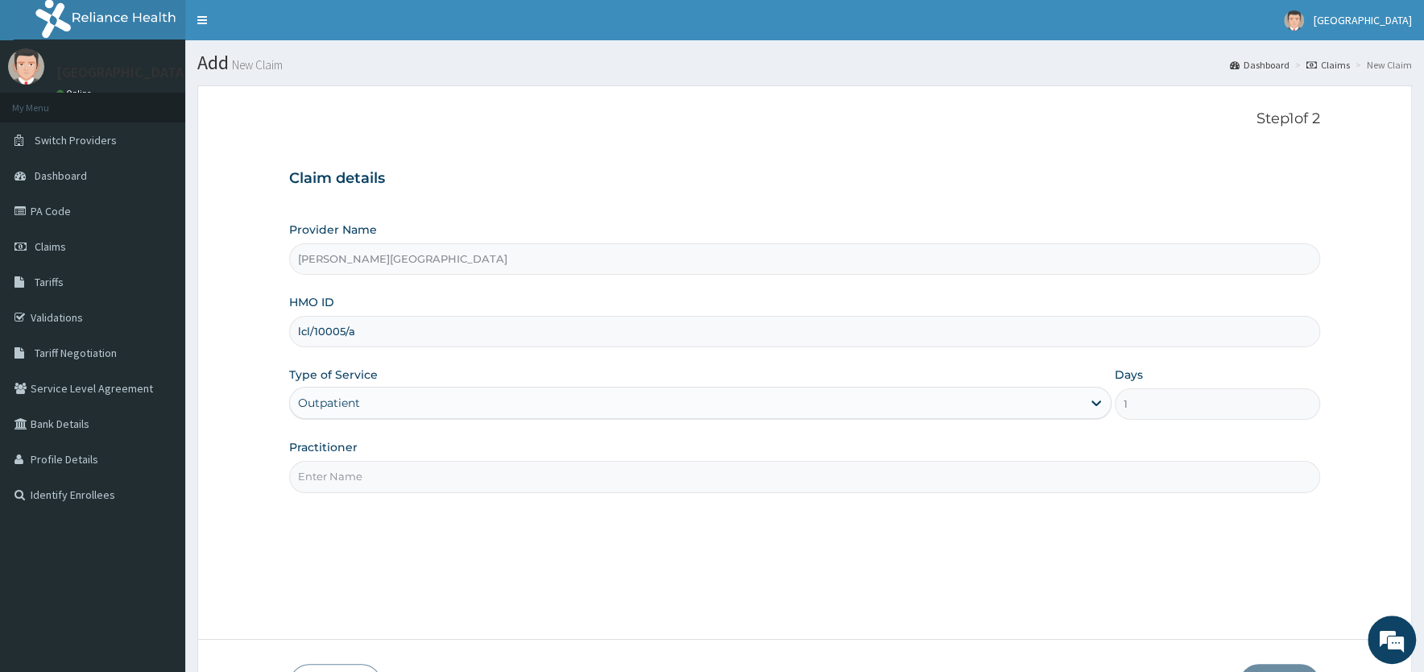
click at [416, 477] on input "Practitioner" at bounding box center [804, 476] width 1031 height 31
paste input "Dr [PERSON_NAME]"
type input "Dr [PERSON_NAME]"
drag, startPoint x: 731, startPoint y: 582, endPoint x: 724, endPoint y: 557, distance: 25.2
click at [731, 570] on div "Step 1 of 2 Claim details Provider Name [PERSON_NAME][GEOGRAPHIC_DATA] HMO ID l…" at bounding box center [804, 362] width 1031 height 504
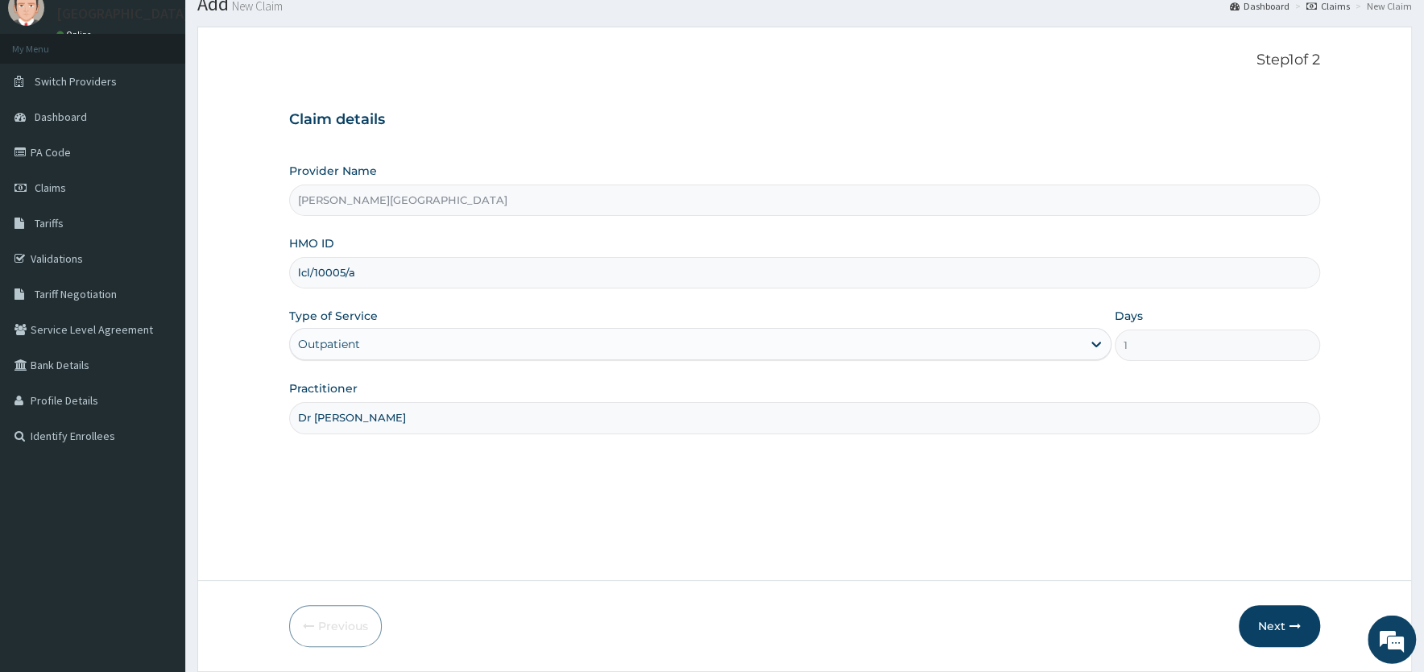
scroll to position [112, 0]
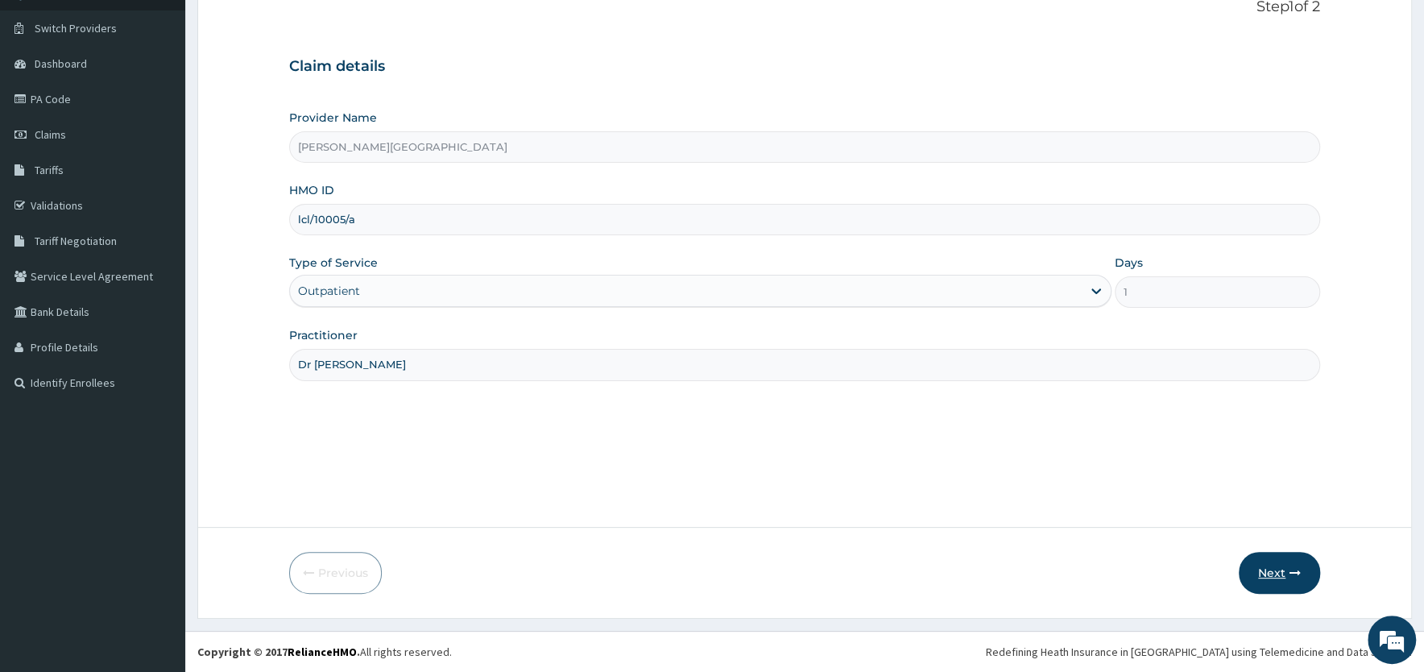
click at [1273, 569] on button "Next" at bounding box center [1279, 573] width 81 height 42
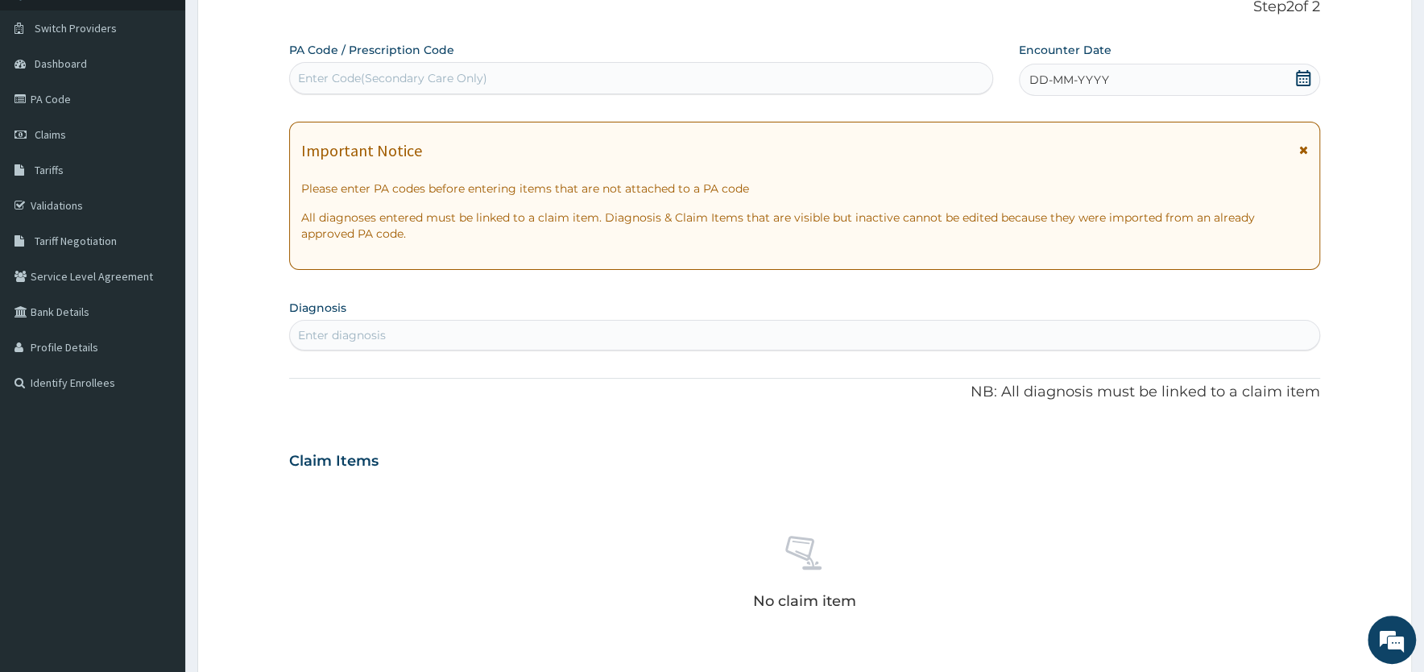
click at [1304, 149] on icon at bounding box center [1303, 149] width 9 height 11
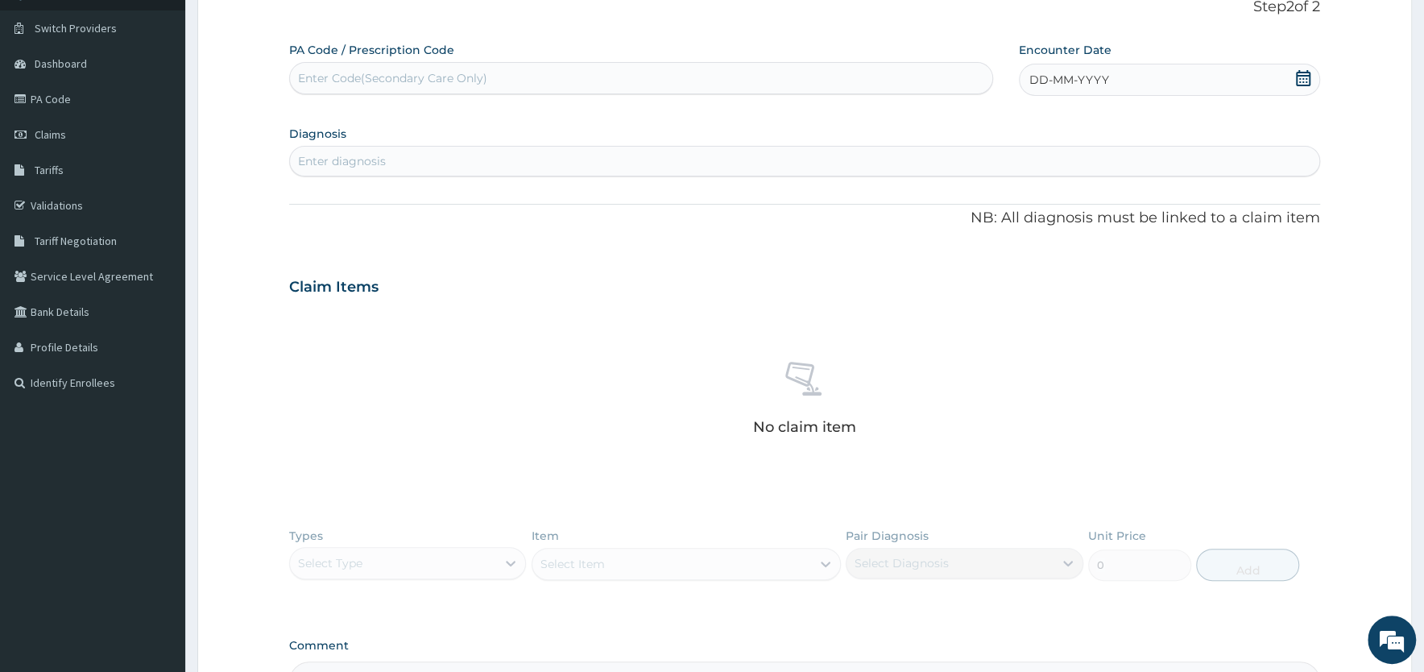
click at [1302, 76] on icon at bounding box center [1303, 78] width 14 height 16
click at [1162, 205] on div "11" at bounding box center [1163, 207] width 24 height 24
click at [632, 159] on div "Enter diagnosis" at bounding box center [804, 161] width 1029 height 26
type input "a"
type input "[MEDICAL_DATA]"
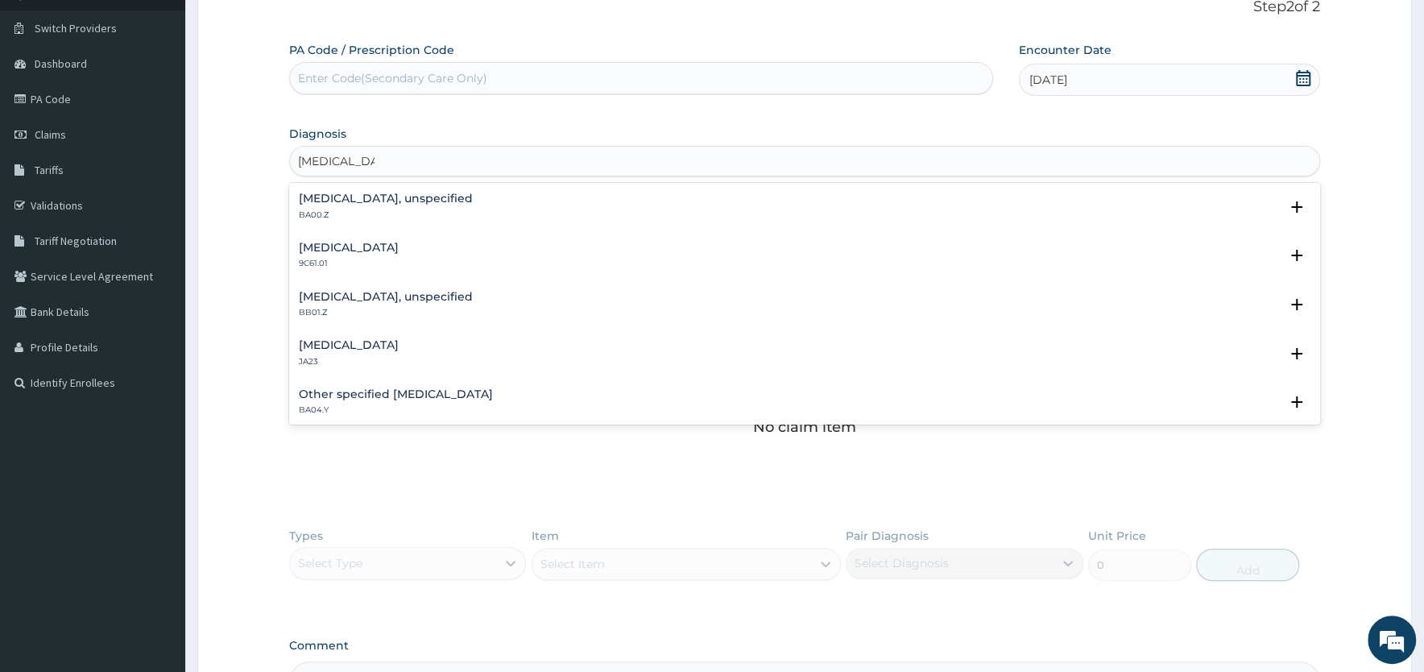
click at [402, 196] on h4 "[MEDICAL_DATA], unspecified" at bounding box center [386, 199] width 174 height 12
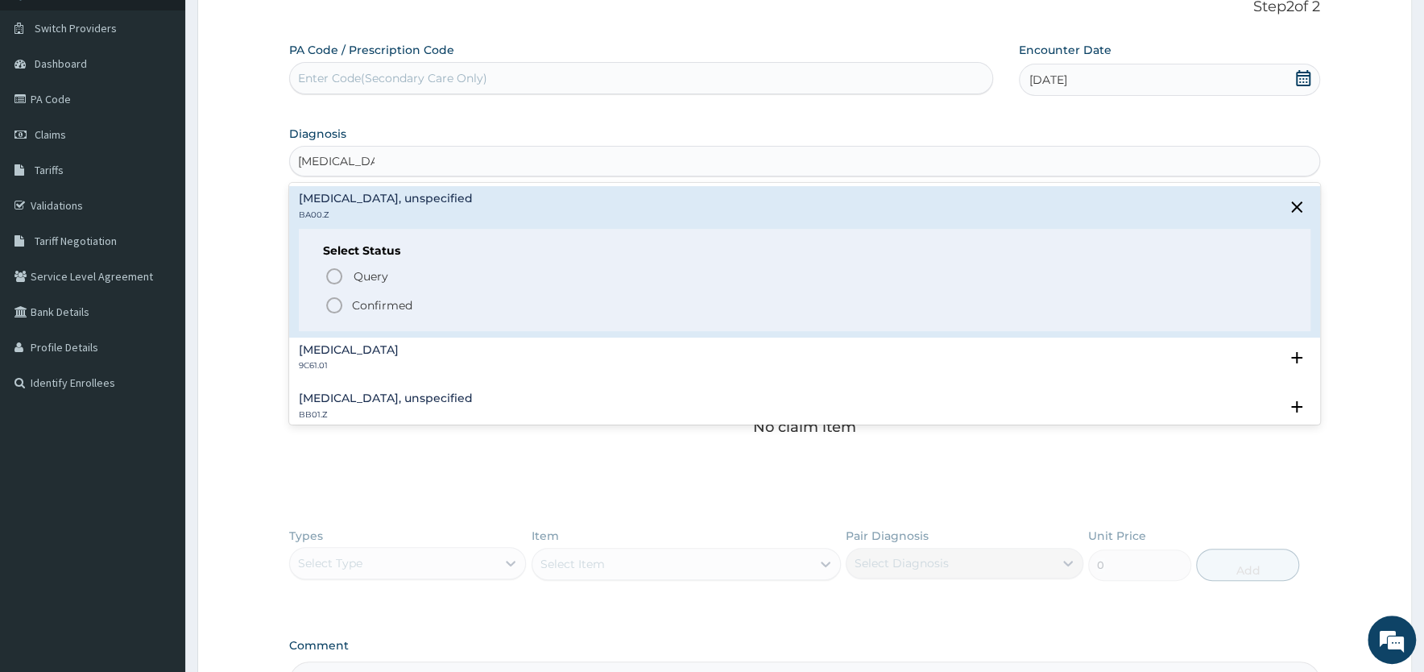
click at [346, 306] on span "Confirmed" at bounding box center [806, 305] width 962 height 19
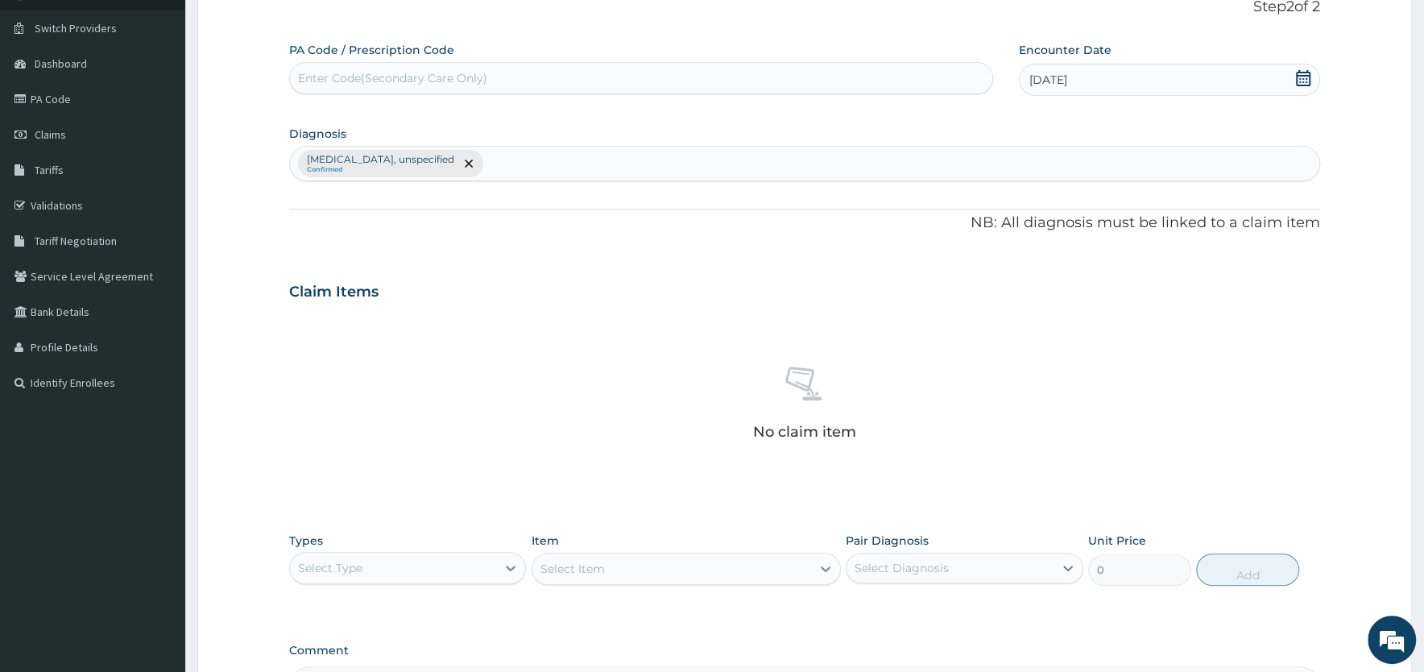
click at [495, 263] on div "PA Code / Prescription Code Enter Code(Secondary Care Only) Encounter Date [DAT…" at bounding box center [804, 374] width 1031 height 665
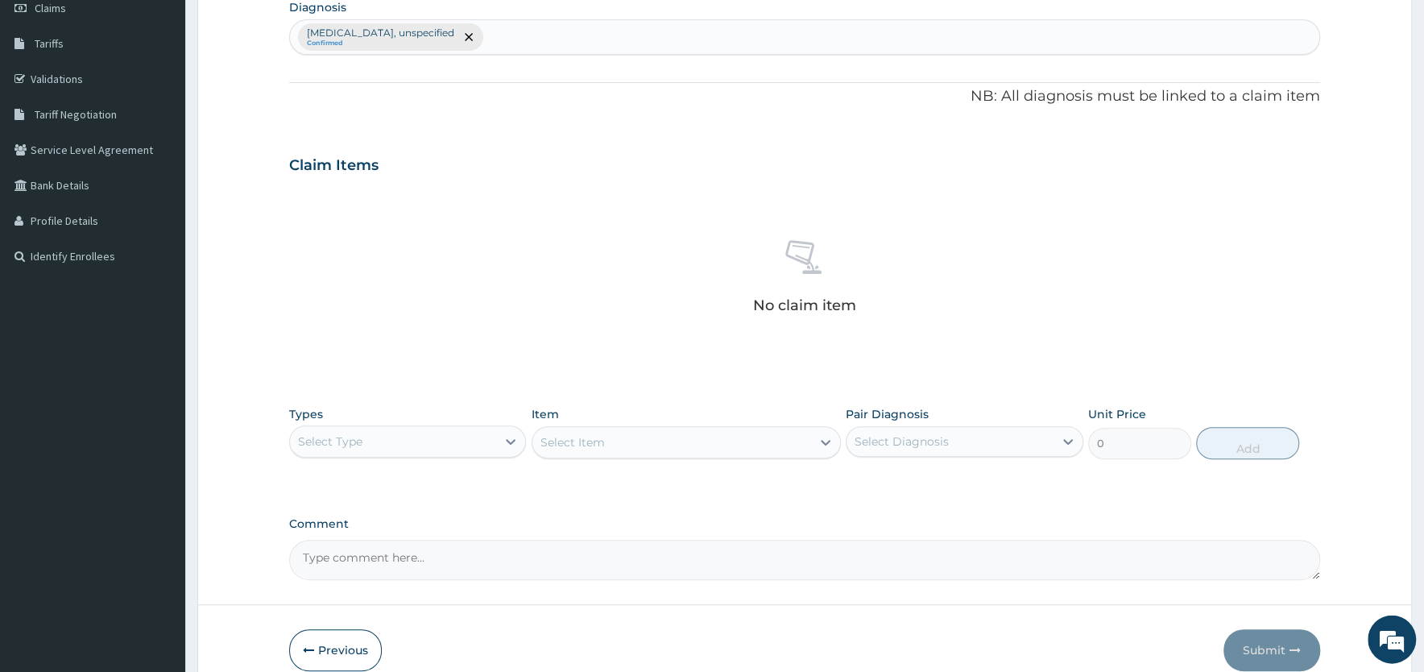
scroll to position [317, 0]
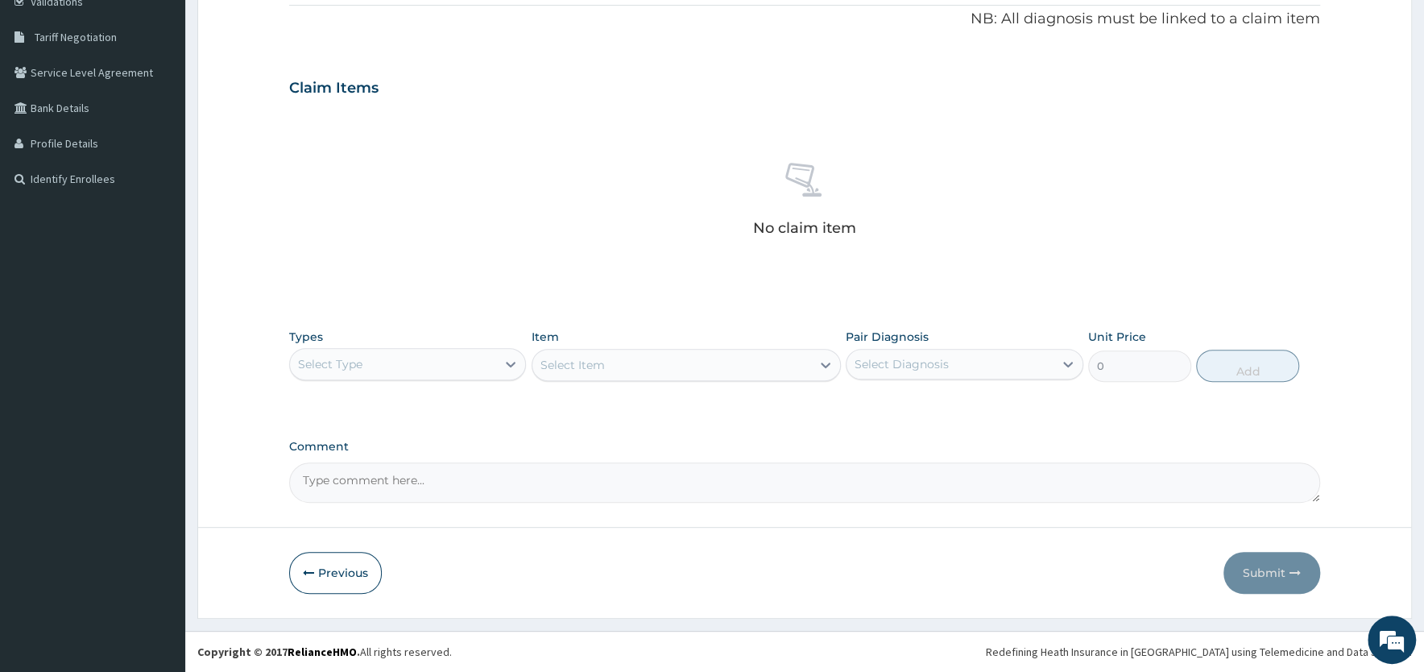
click at [468, 369] on div "Select Type" at bounding box center [393, 364] width 206 height 26
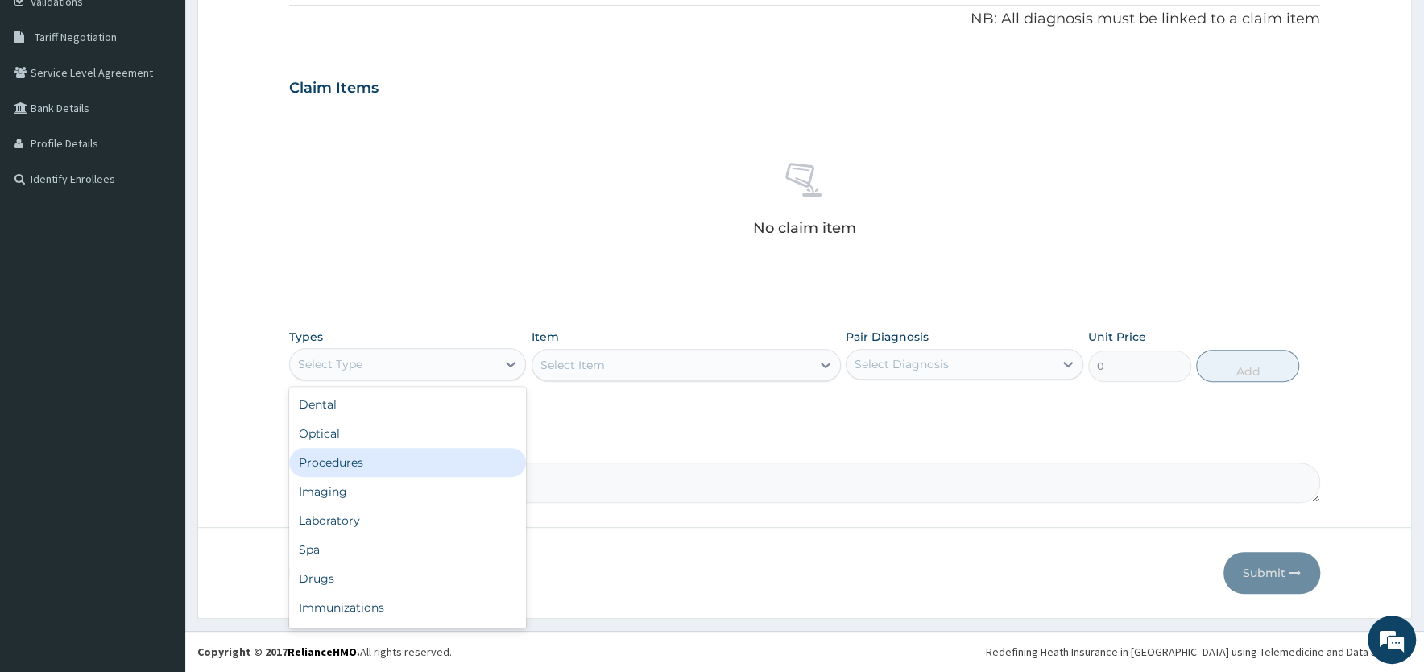
click at [372, 464] on div "Procedures" at bounding box center [407, 462] width 237 height 29
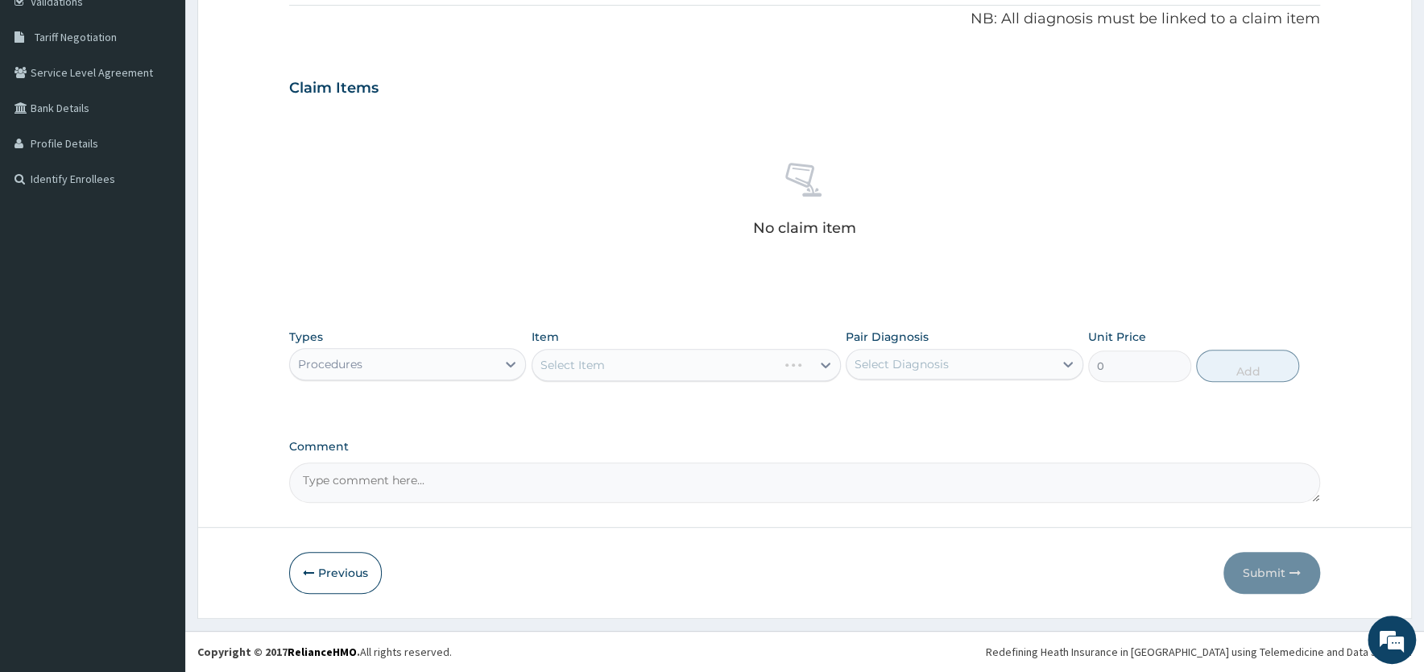
click at [611, 363] on div "Select Item" at bounding box center [686, 365] width 309 height 32
click at [611, 363] on div "Select Item" at bounding box center [671, 365] width 279 height 26
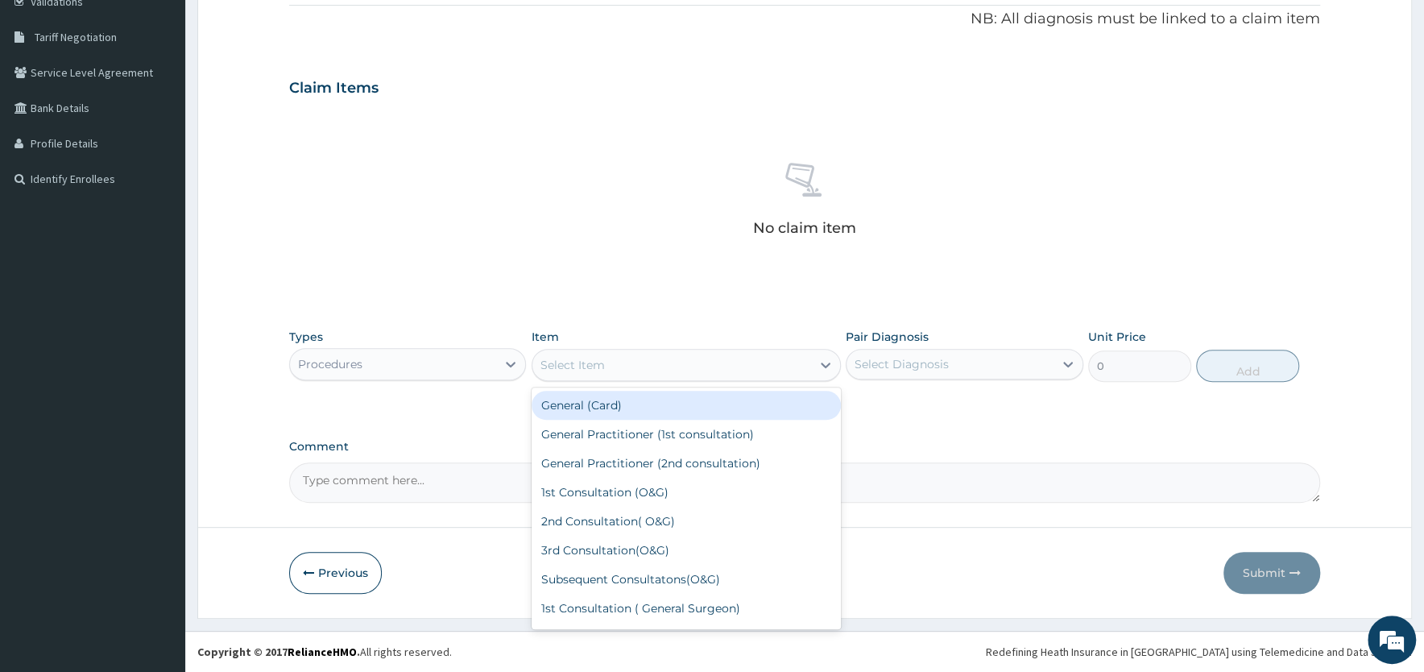
click at [597, 416] on div "General (Card)" at bounding box center [686, 405] width 309 height 29
type input "500"
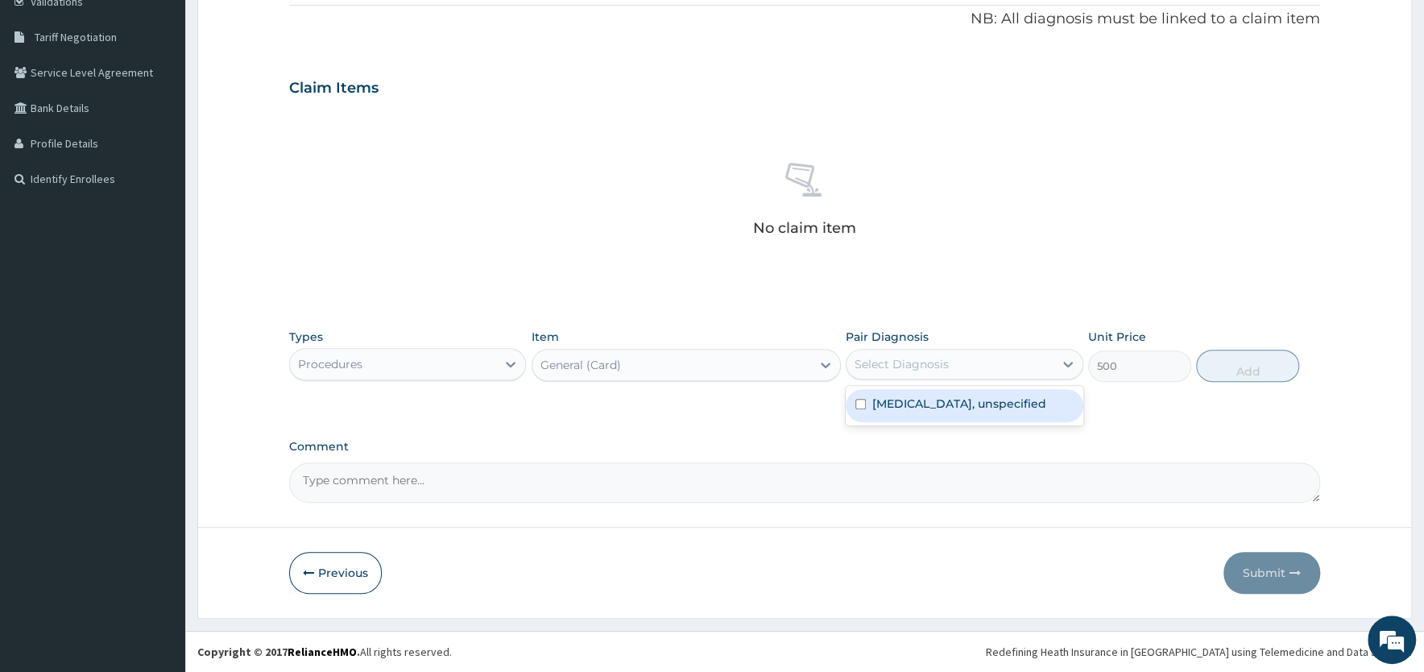
click at [938, 367] on div "Select Diagnosis" at bounding box center [902, 364] width 94 height 16
click at [934, 402] on label "[MEDICAL_DATA], unspecified" at bounding box center [959, 404] width 174 height 16
checkbox input "true"
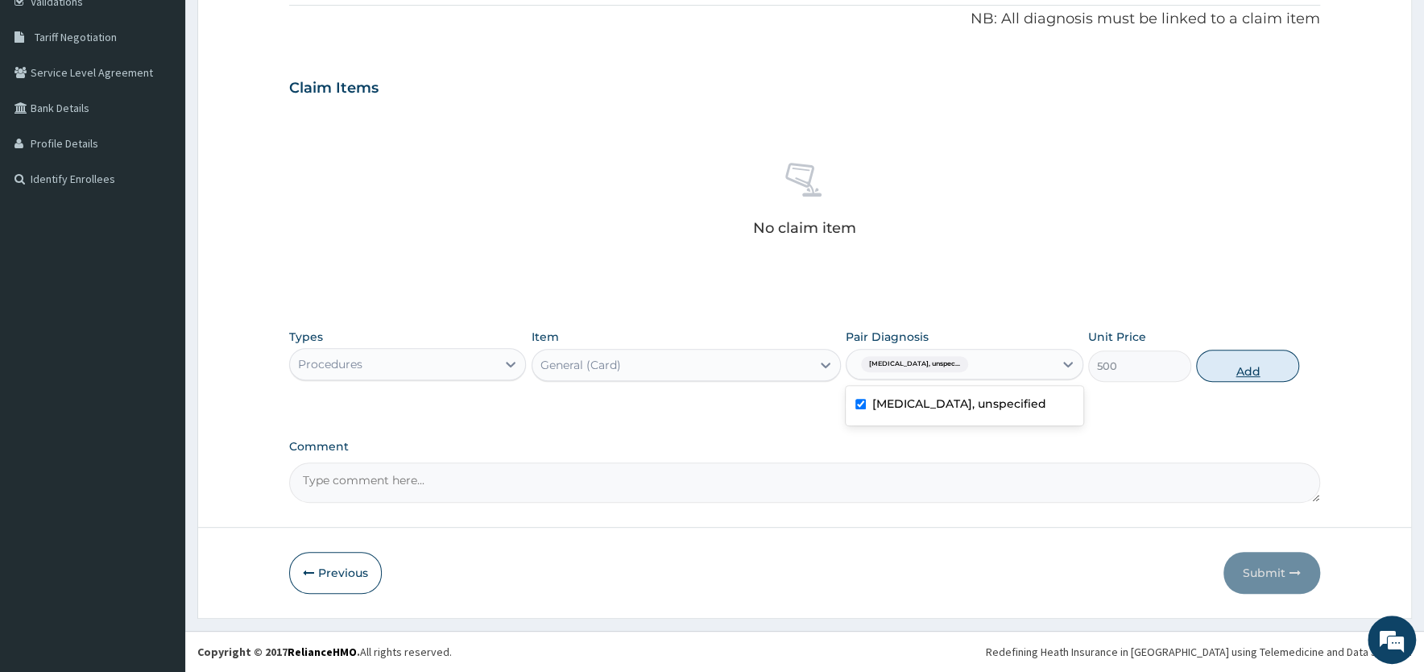
click at [1247, 376] on button "Add" at bounding box center [1247, 366] width 103 height 32
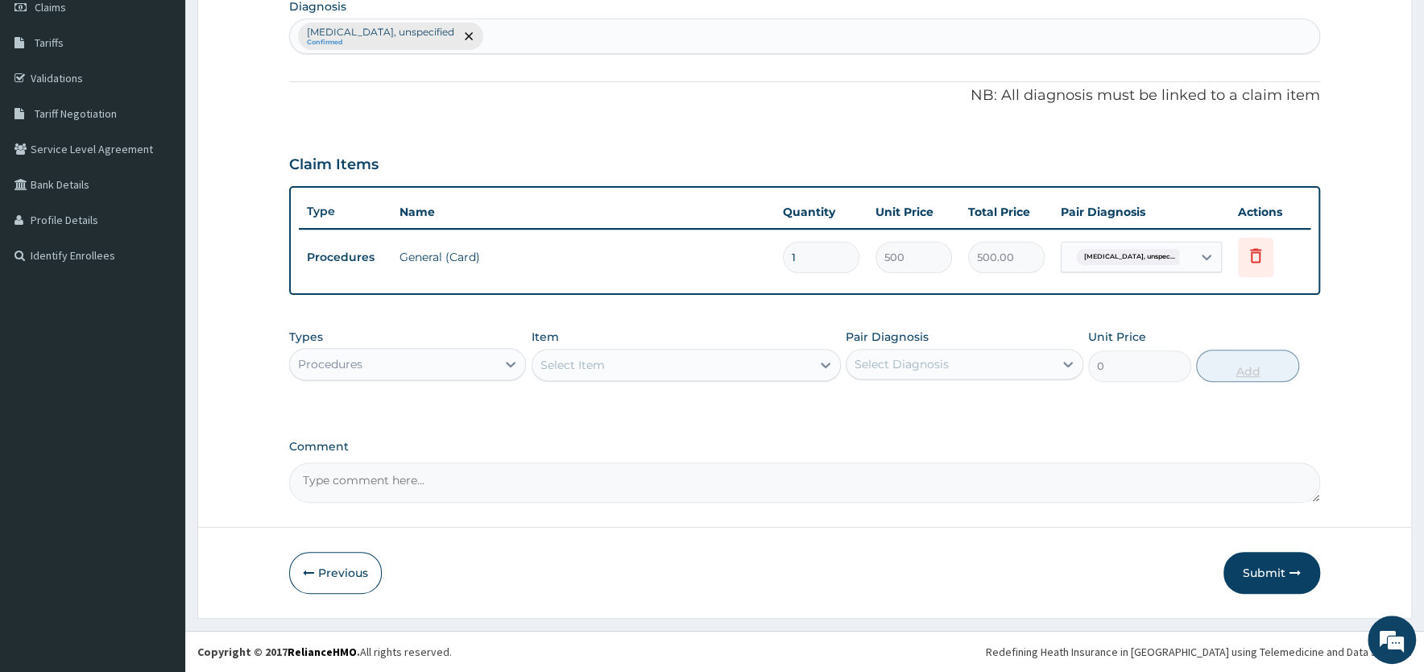
scroll to position [237, 0]
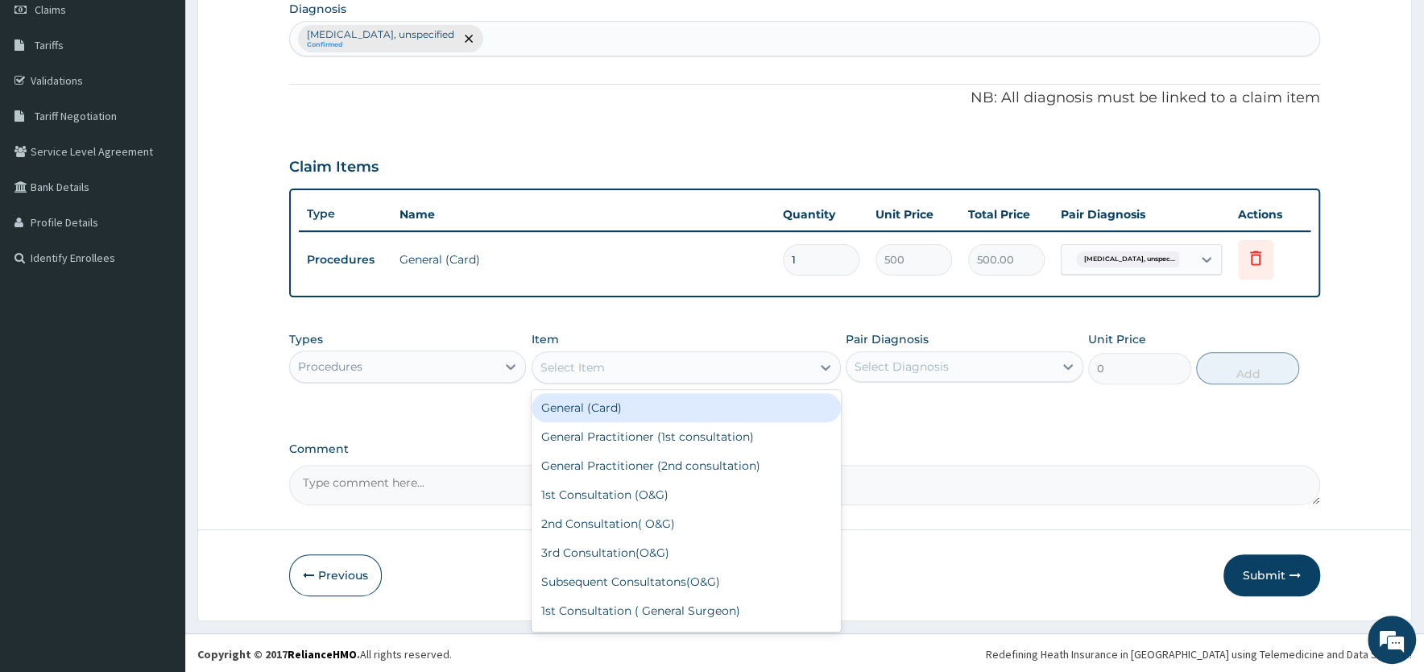
click at [601, 362] on div "Select Item" at bounding box center [573, 367] width 64 height 16
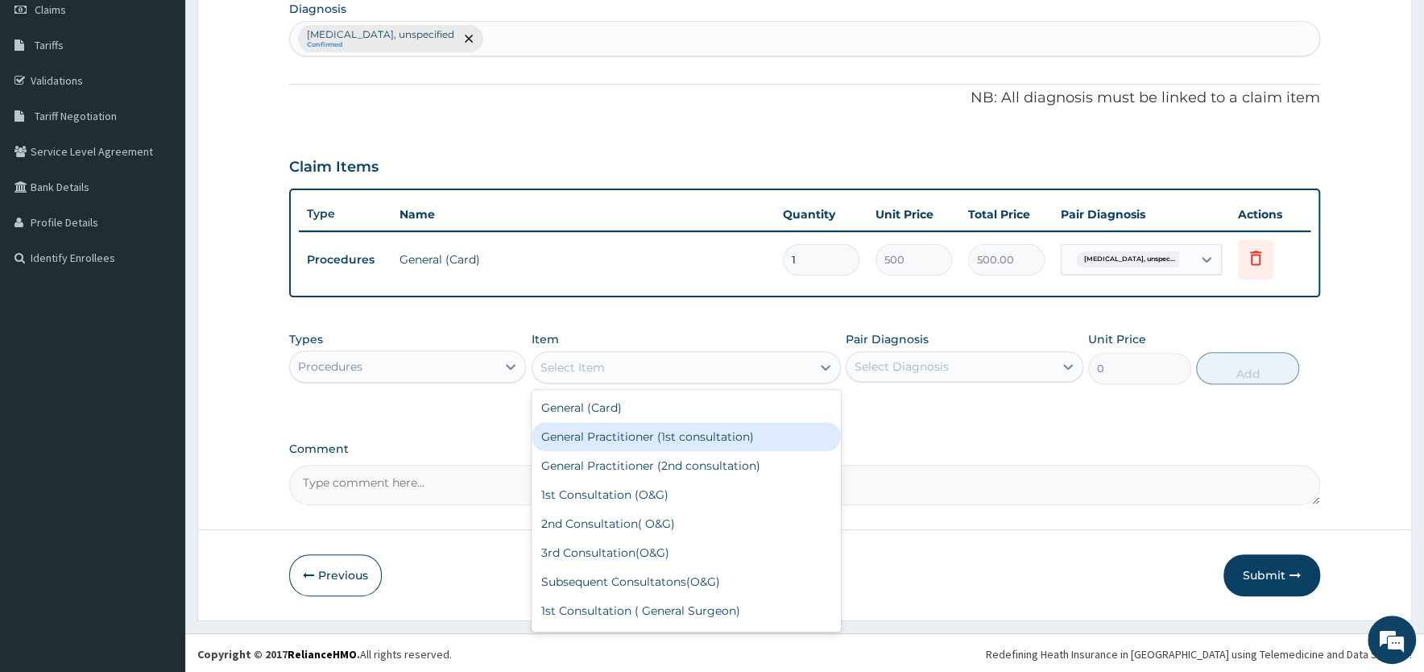
click at [602, 435] on div "General Practitioner (1st consultation)" at bounding box center [686, 436] width 309 height 29
type input "1500"
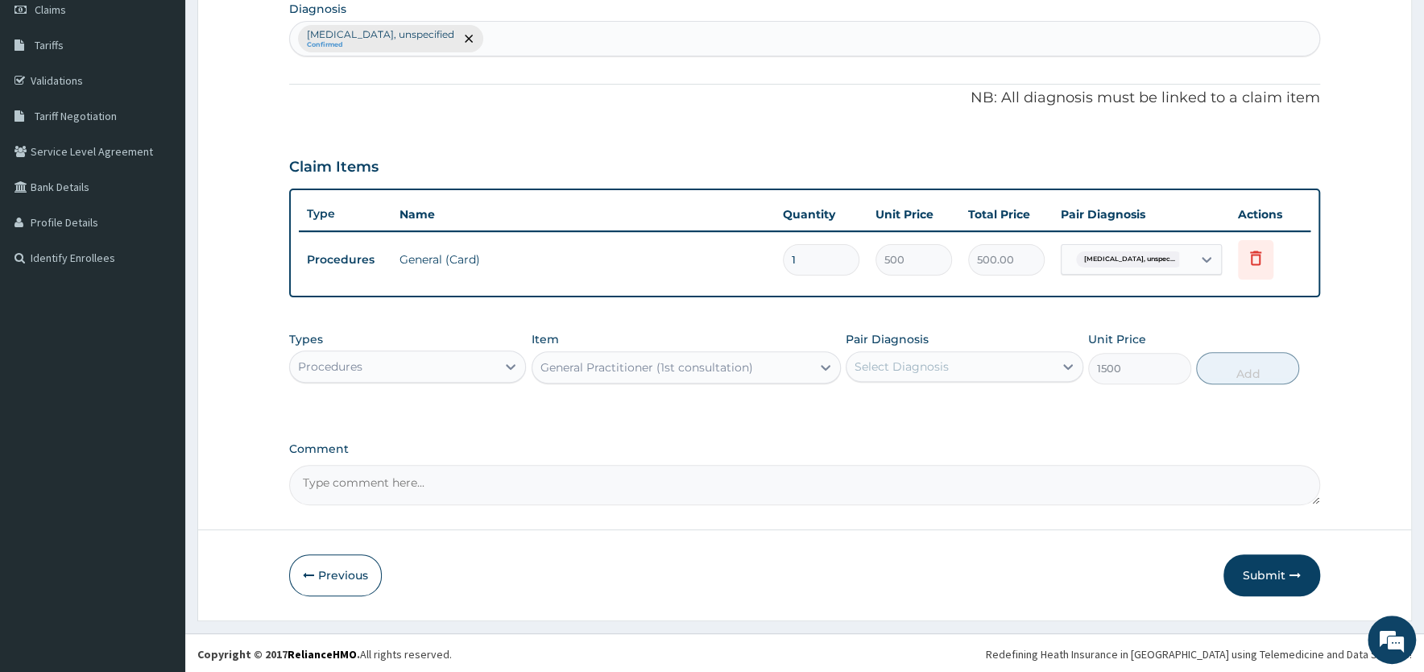
click at [918, 363] on div "Select Diagnosis" at bounding box center [902, 366] width 94 height 16
click at [905, 414] on label "[MEDICAL_DATA], unspecified" at bounding box center [959, 406] width 174 height 16
checkbox input "true"
click at [1250, 368] on button "Add" at bounding box center [1247, 368] width 103 height 32
type input "0"
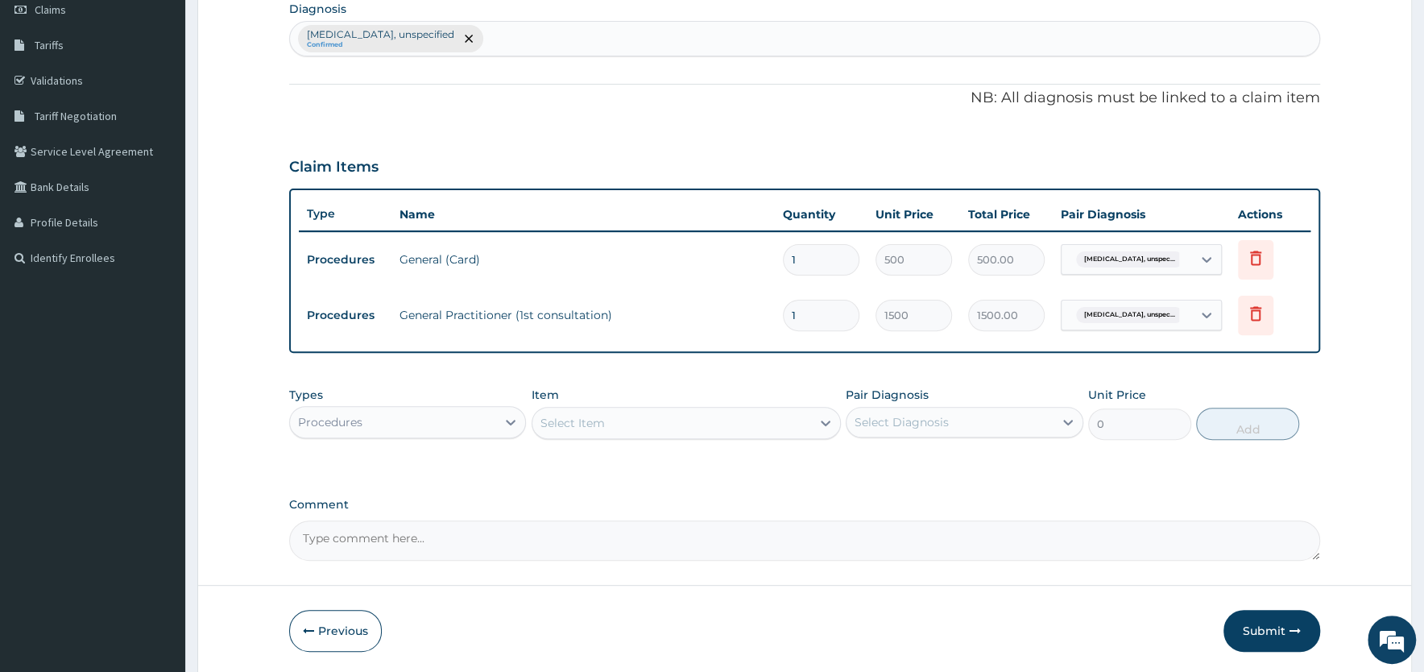
click at [378, 415] on div "Procedures" at bounding box center [393, 422] width 206 height 26
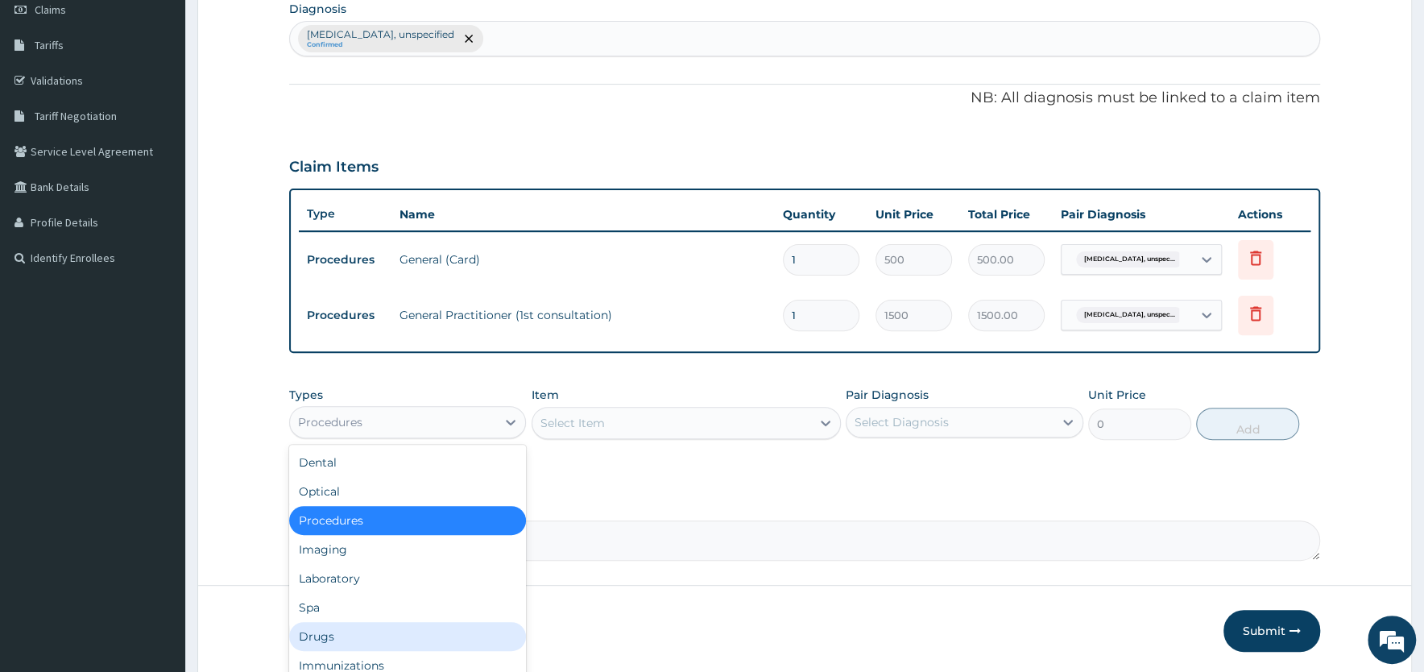
drag, startPoint x: 346, startPoint y: 634, endPoint x: 366, endPoint y: 622, distance: 23.5
click at [348, 633] on div "Drugs" at bounding box center [407, 636] width 237 height 29
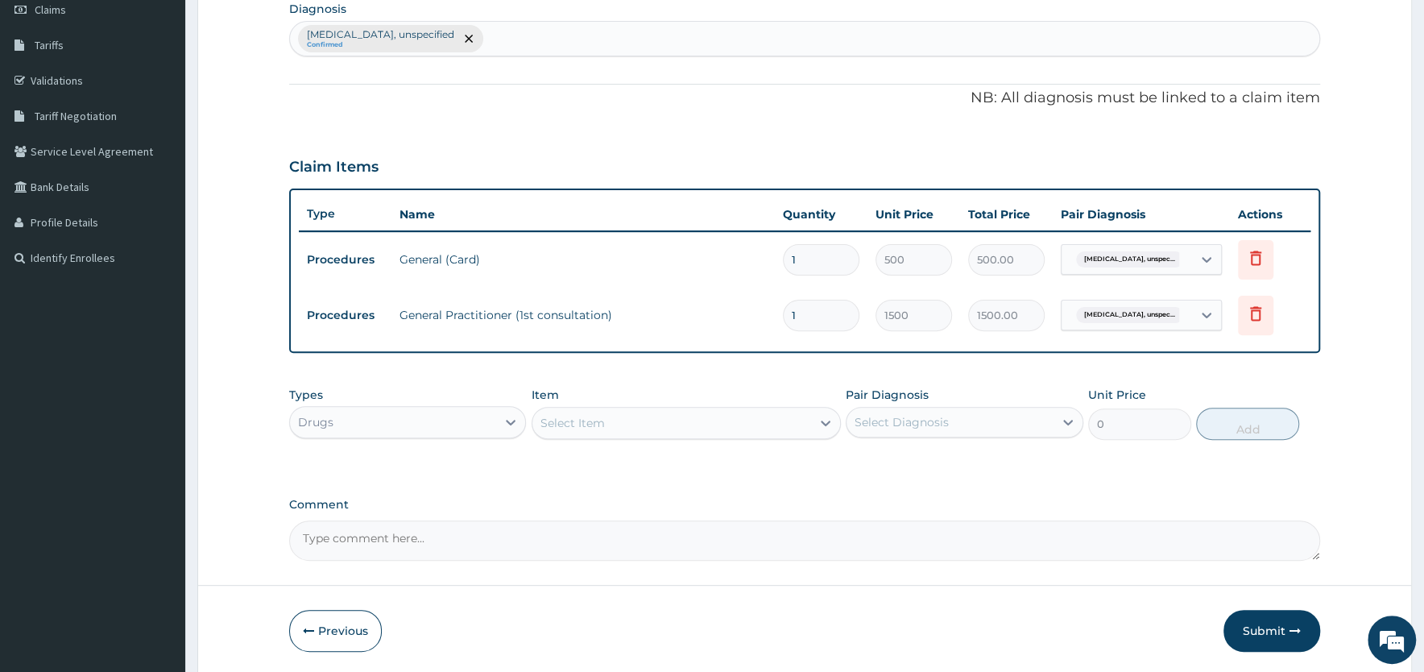
click at [681, 417] on div "Select Item" at bounding box center [671, 423] width 279 height 26
type input "amlo"
click at [661, 458] on div "[MEDICAL_DATA] 10MG" at bounding box center [686, 463] width 309 height 29
type input "120"
click at [893, 415] on div "Select Diagnosis" at bounding box center [902, 422] width 94 height 16
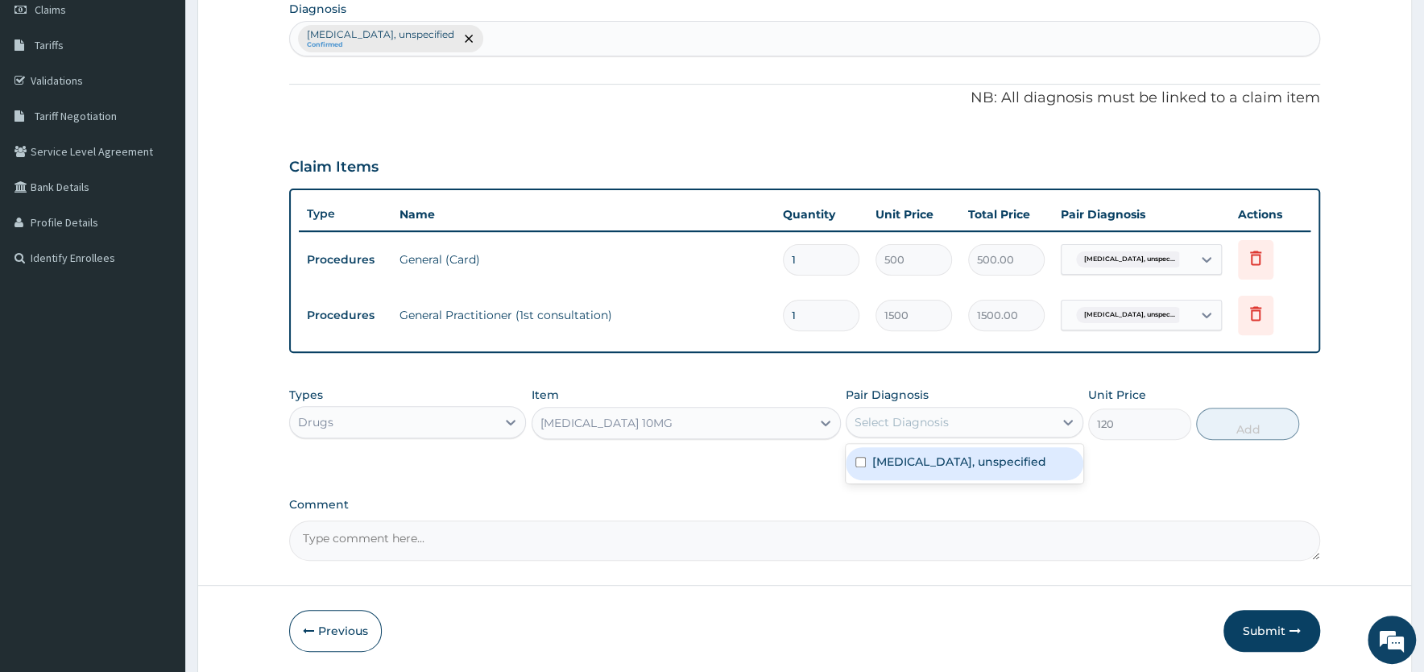
click at [893, 470] on label "[MEDICAL_DATA], unspecified" at bounding box center [959, 462] width 174 height 16
checkbox input "true"
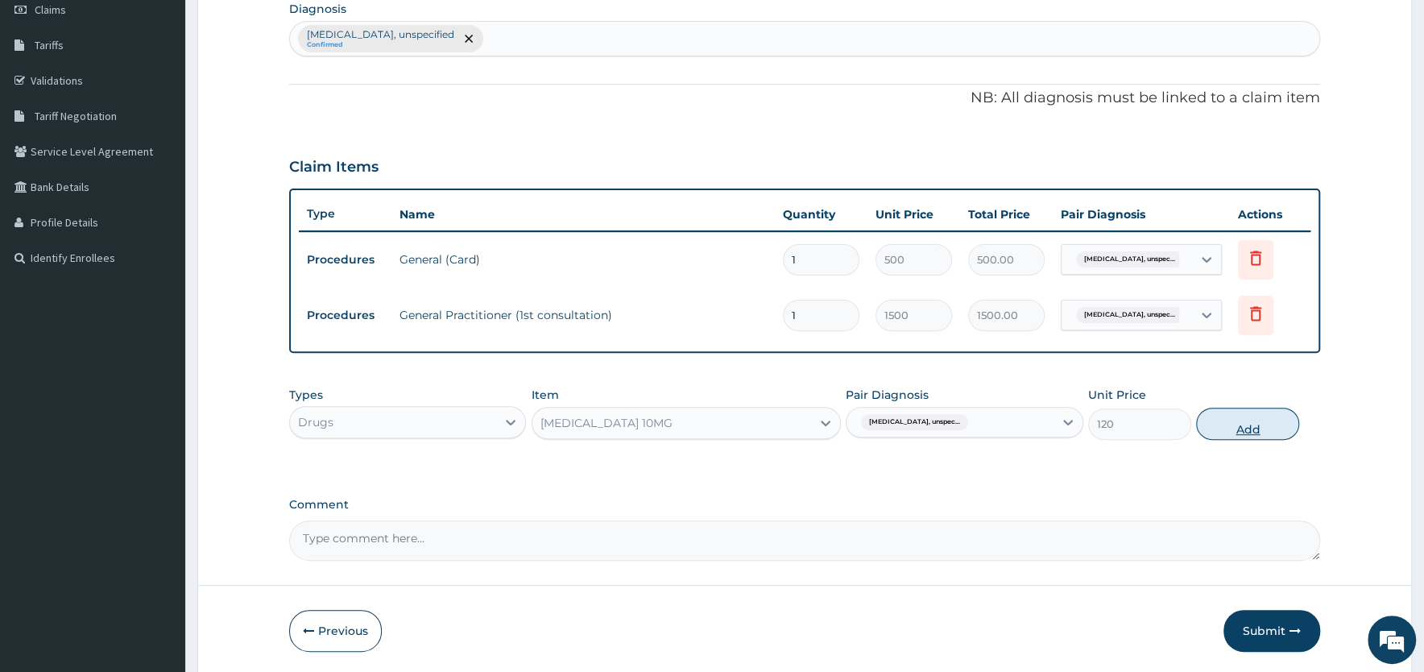
click at [1235, 418] on button "Add" at bounding box center [1247, 424] width 103 height 32
type input "0"
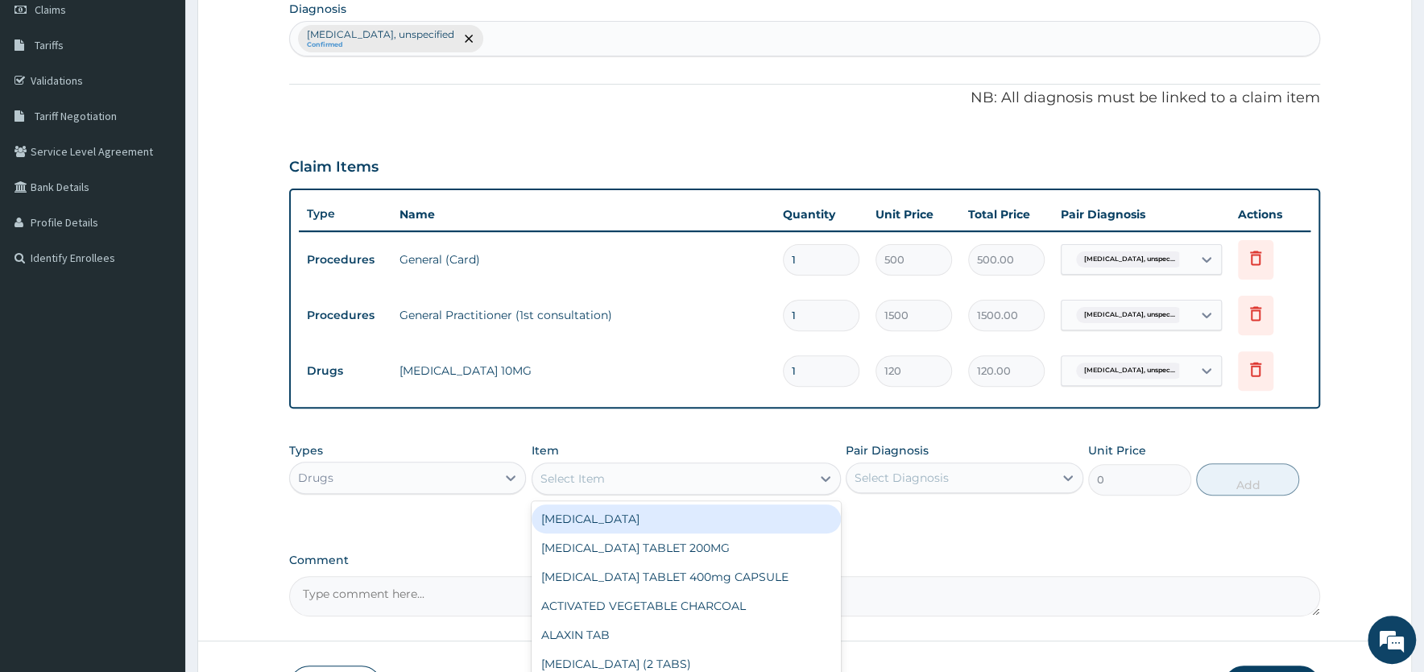
click at [599, 474] on div "Select Item" at bounding box center [573, 478] width 64 height 16
type input "[PERSON_NAME]"
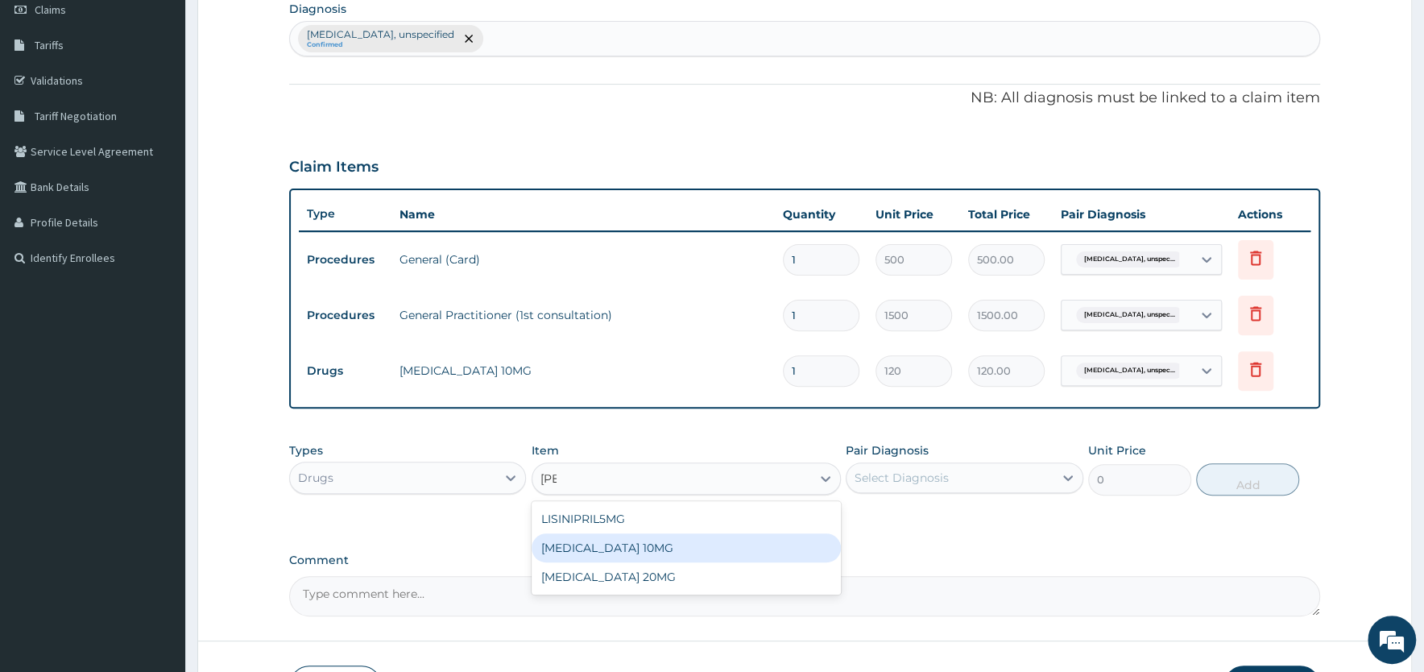
click at [601, 541] on div "[MEDICAL_DATA] 10MG" at bounding box center [686, 547] width 309 height 29
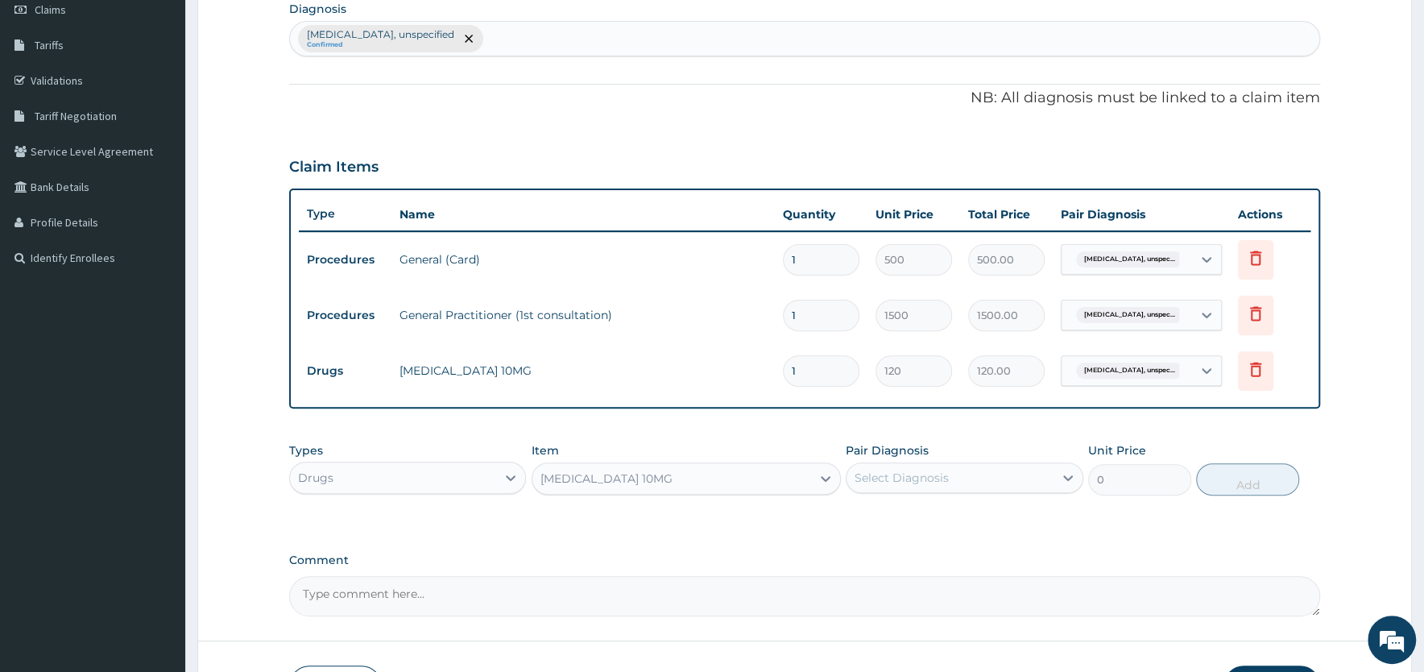
type input "150"
click at [885, 478] on div "Select Diagnosis" at bounding box center [902, 478] width 94 height 16
click at [885, 522] on label "[MEDICAL_DATA], unspecified" at bounding box center [959, 517] width 174 height 16
checkbox input "true"
click at [1233, 481] on button "Add" at bounding box center [1247, 479] width 103 height 32
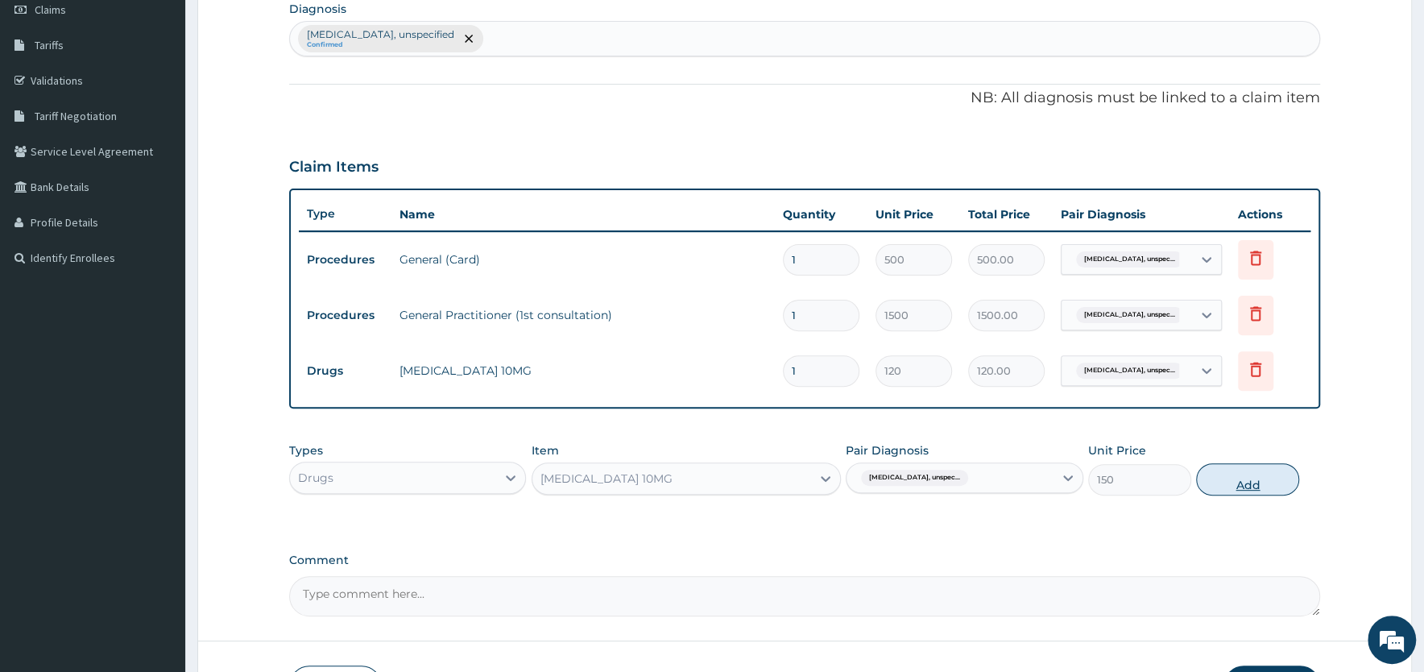
type input "0"
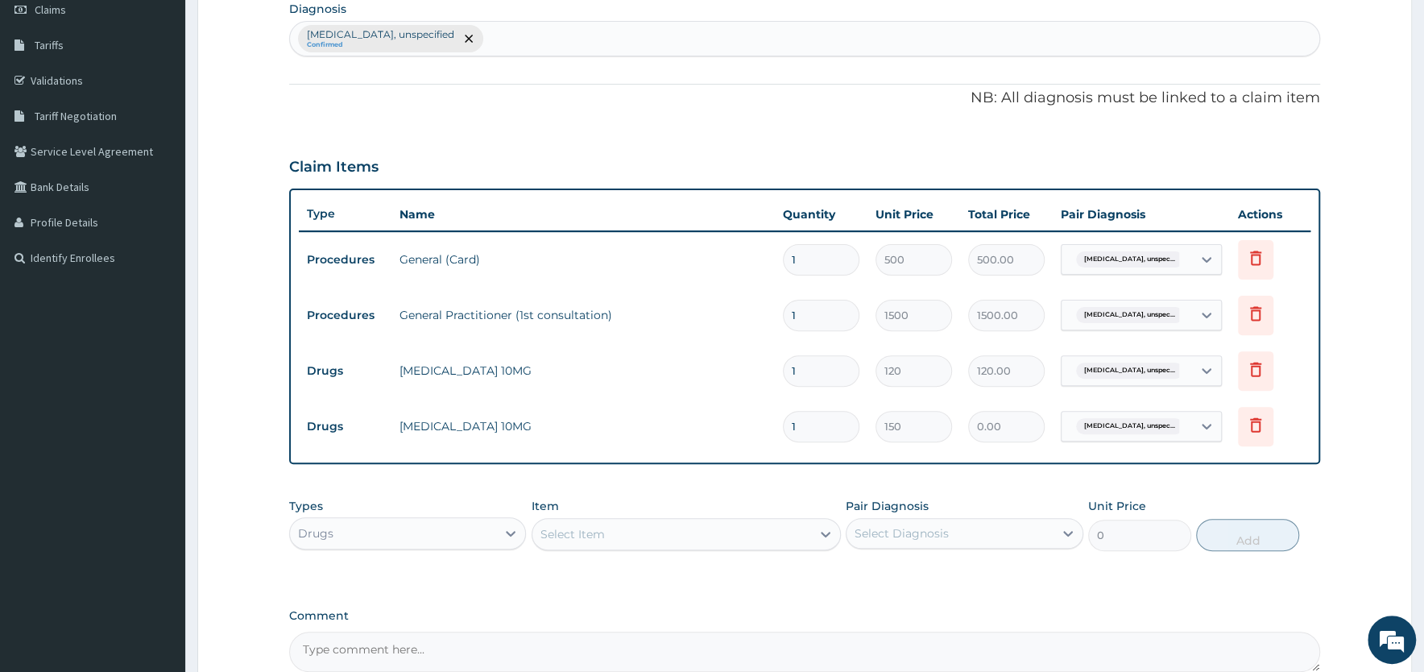
type input "0.00"
type input "3"
type input "450.00"
type input "30"
type input "4500.00"
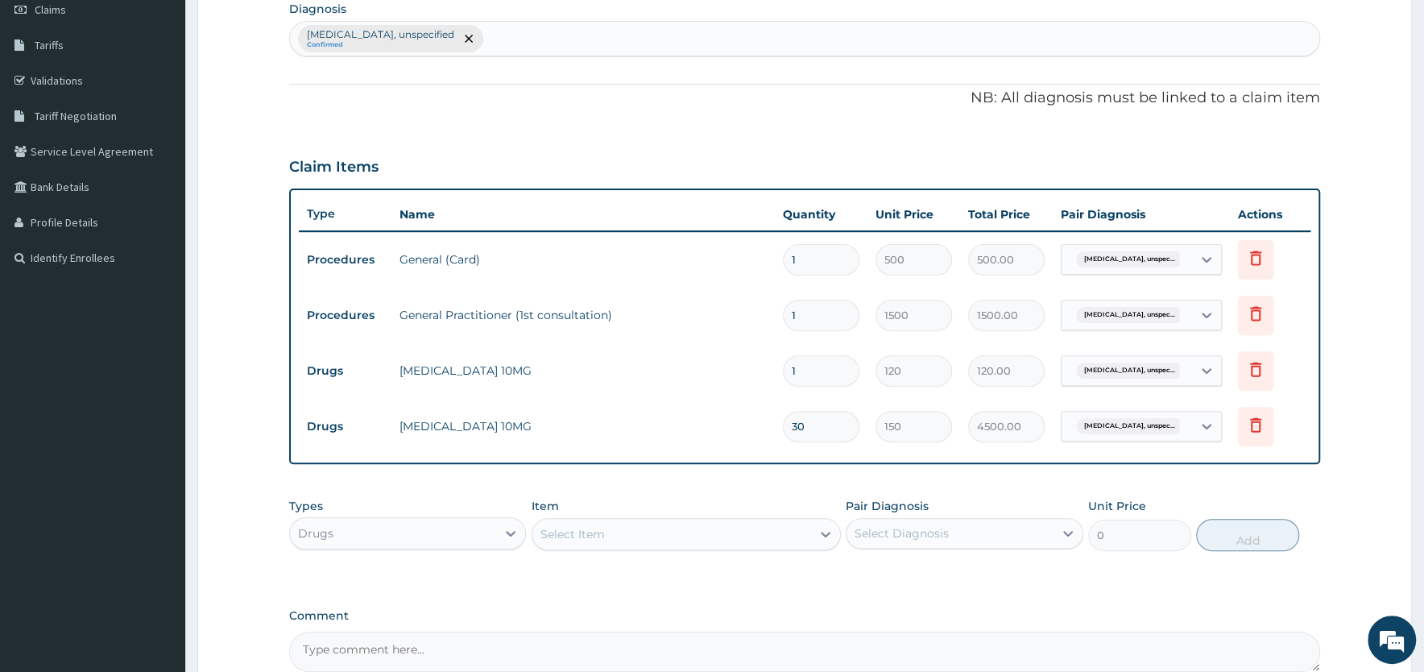
type input "30"
drag, startPoint x: 799, startPoint y: 371, endPoint x: 748, endPoint y: 368, distance: 51.6
click at [783, 368] on input "1" at bounding box center [821, 370] width 77 height 31
type input "3"
type input "360.00"
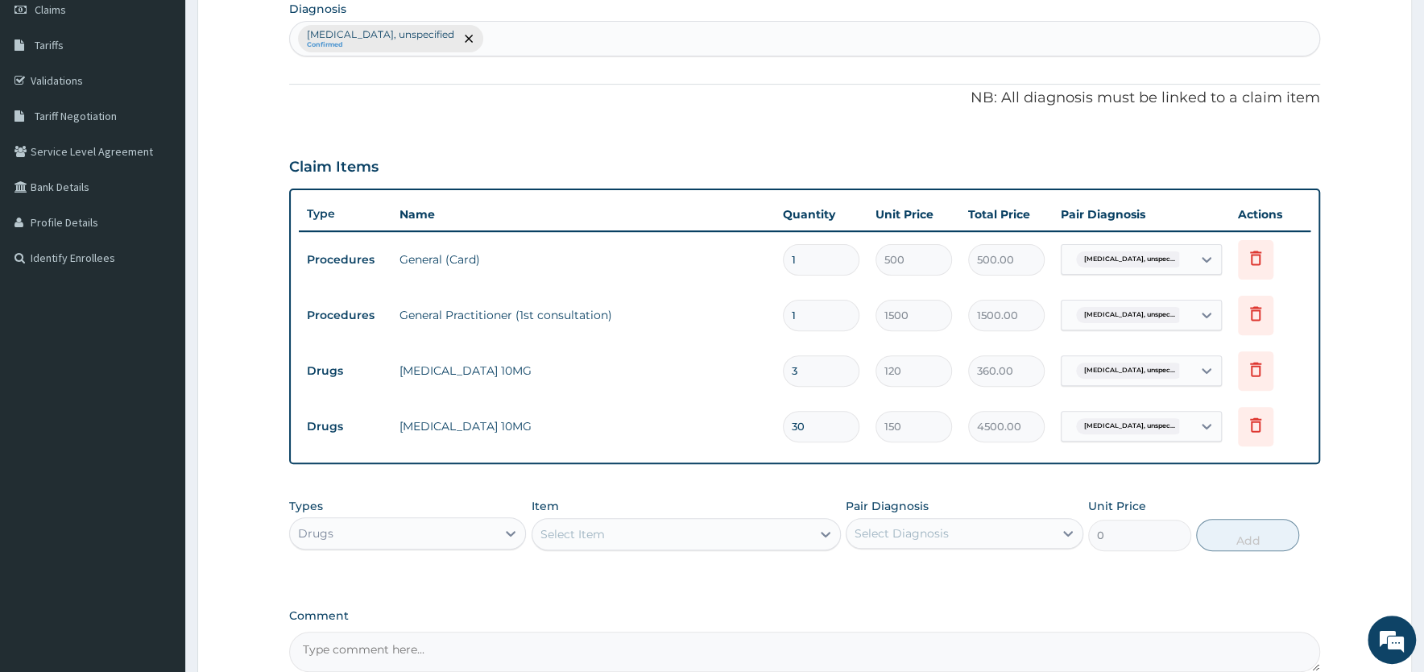
type input "30"
type input "3600.00"
type input "30"
click at [702, 400] on tr "Drugs [MEDICAL_DATA] 10MG 30 150 4500.00 [MEDICAL_DATA], unspec... [GEOGRAPHIC_…" at bounding box center [805, 427] width 1012 height 56
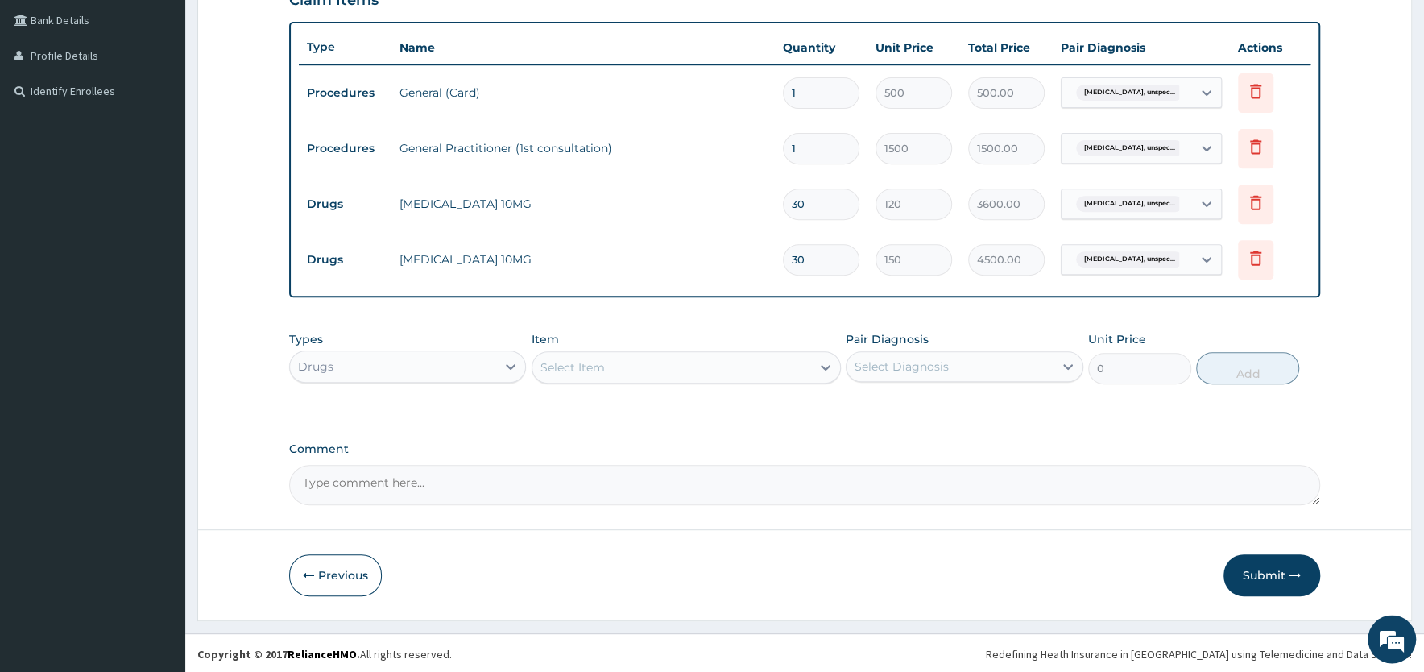
scroll to position [404, 0]
click at [1266, 573] on button "Submit" at bounding box center [1272, 575] width 97 height 42
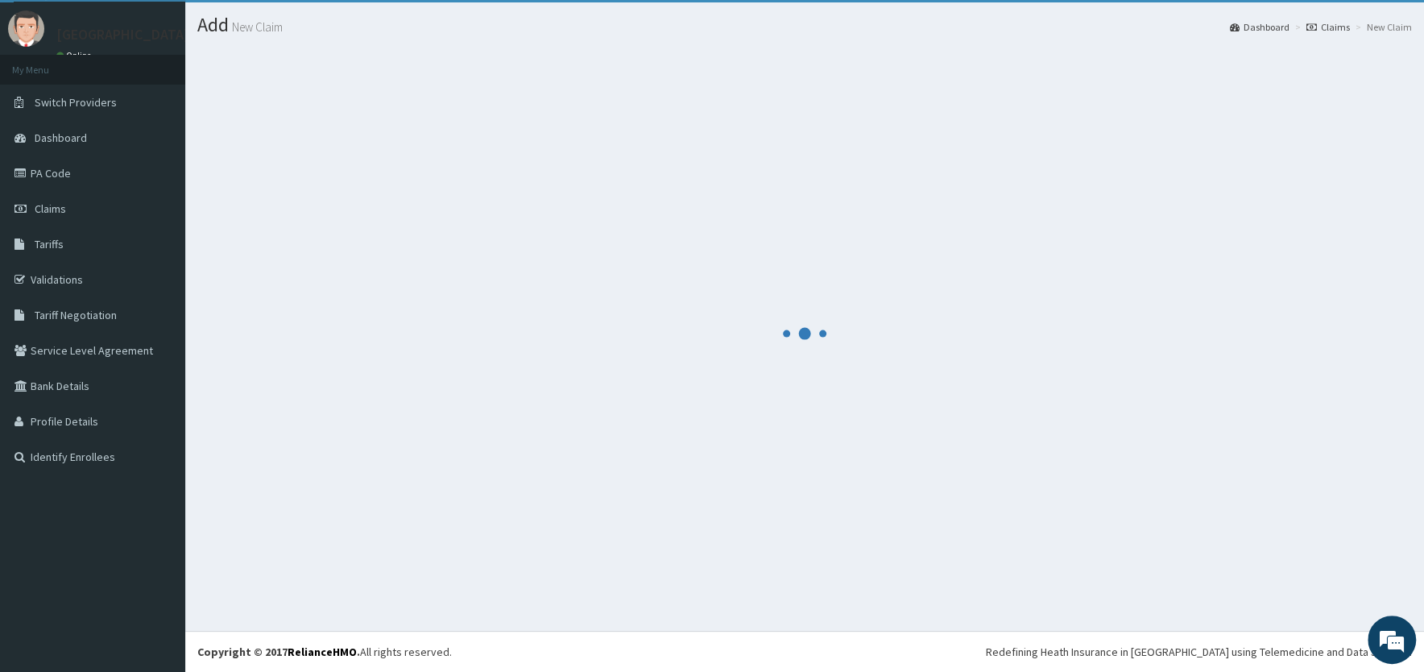
scroll to position [37, 0]
